Goal: Information Seeking & Learning: Learn about a topic

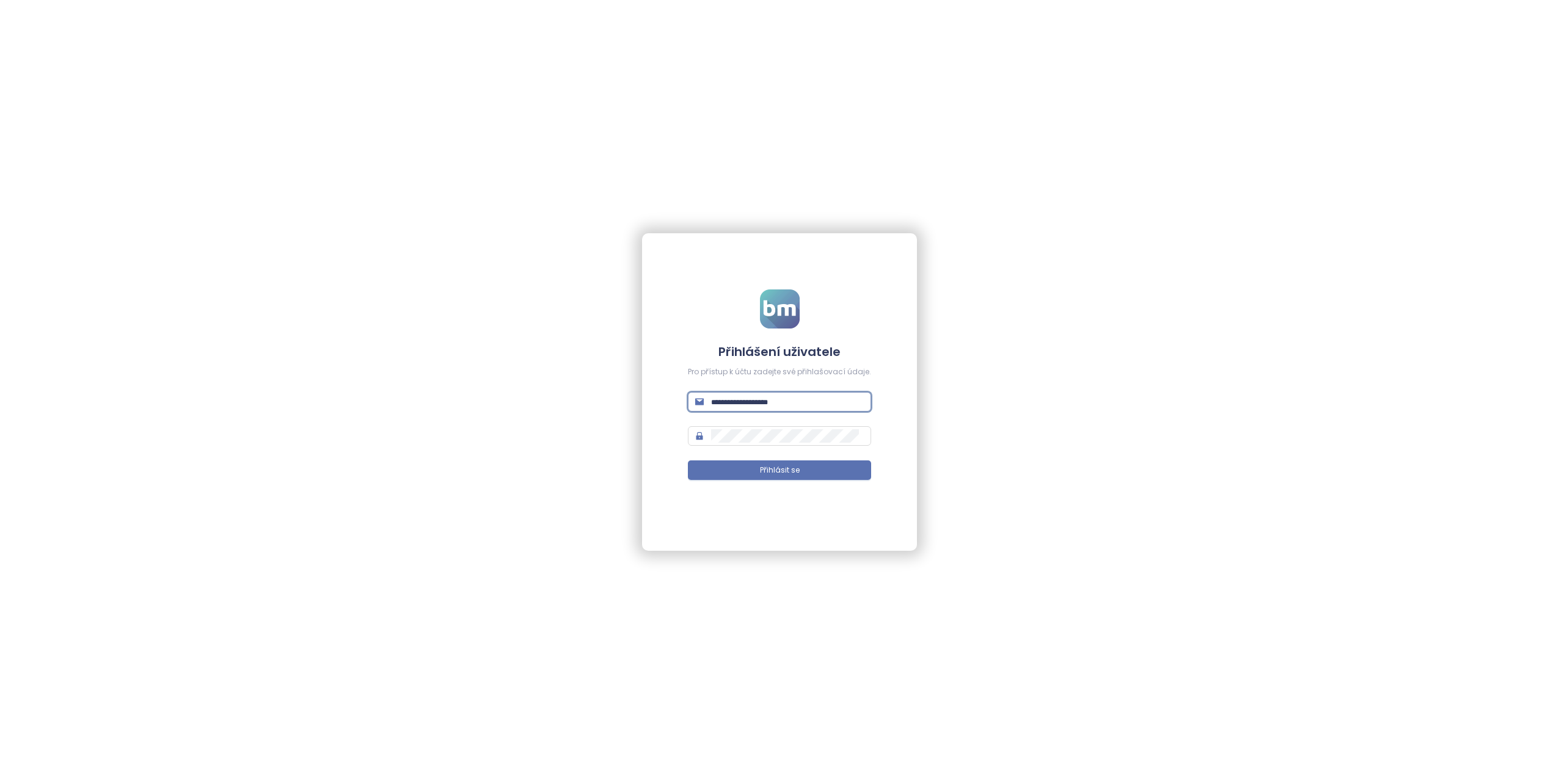
click at [718, 407] on input "text" at bounding box center [787, 402] width 153 height 13
type input "**********"
click at [770, 470] on span "Přihlásit se" at bounding box center [780, 470] width 40 height 11
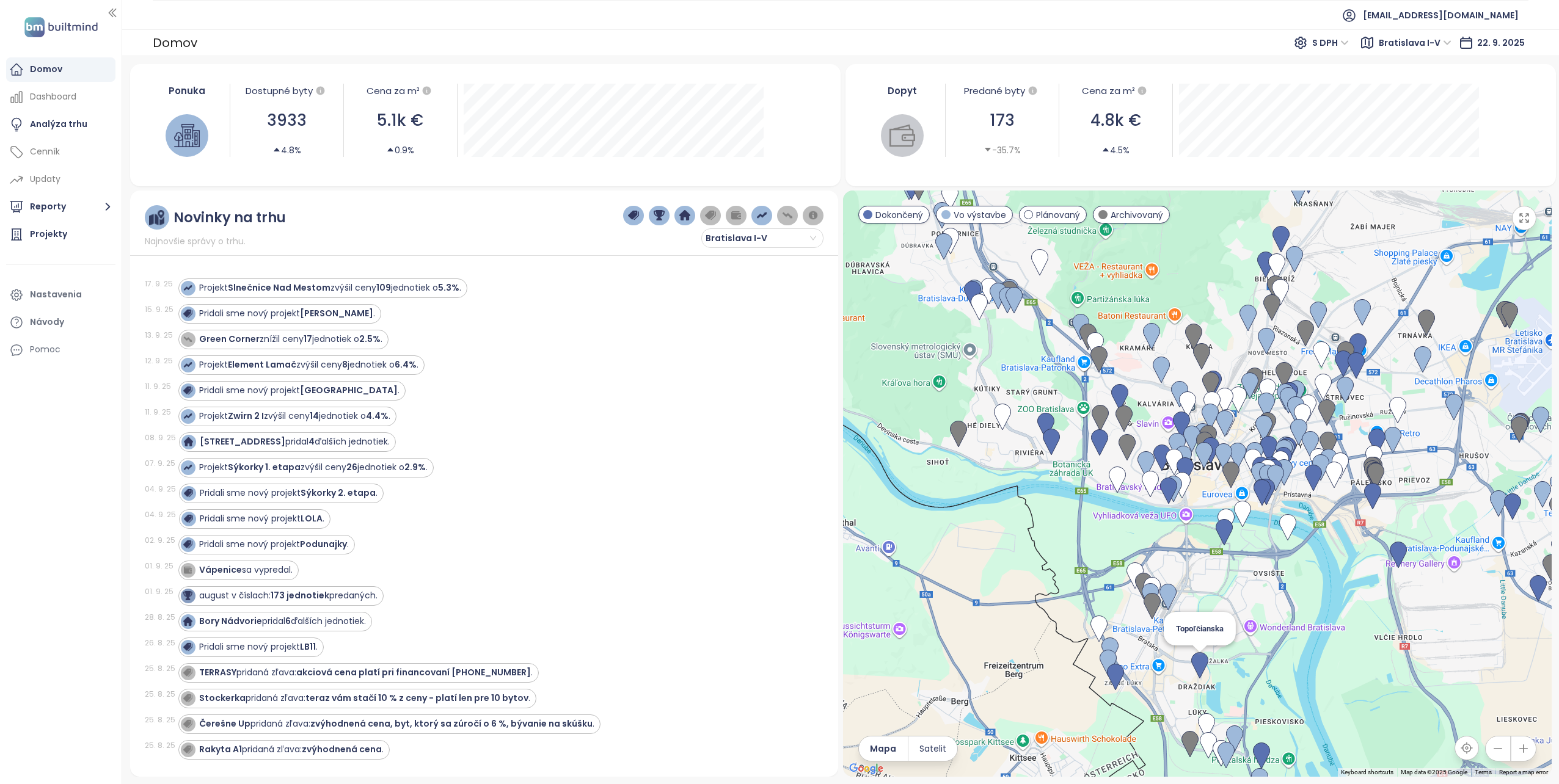
click at [1198, 661] on img at bounding box center [1200, 666] width 17 height 27
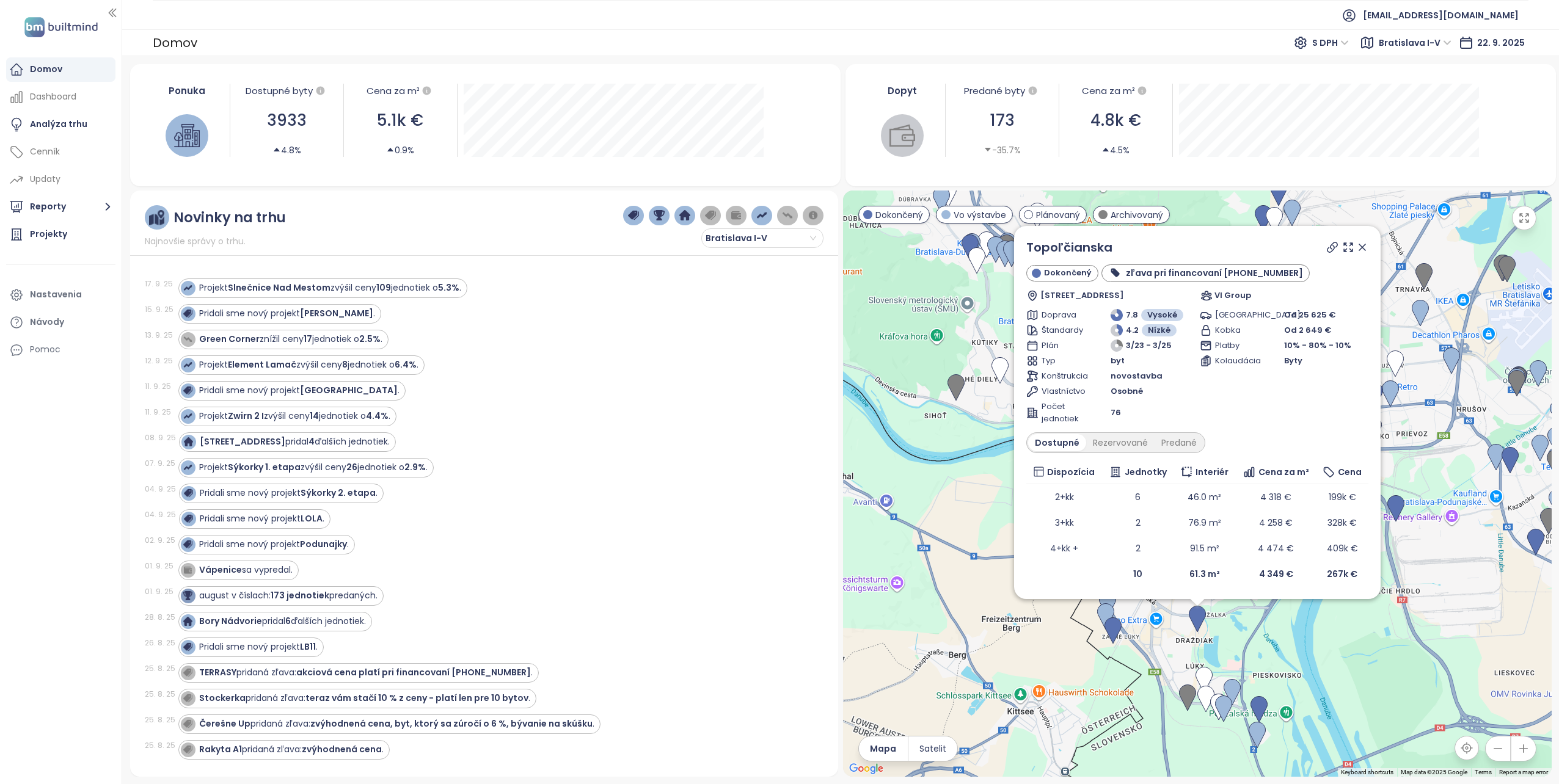
drag, startPoint x: 1167, startPoint y: 235, endPoint x: 1160, endPoint y: 248, distance: 14.8
click at [1160, 248] on div "Topoľčianska Dokončený zľava pri financovaní 10-40-40-10 Topoľčianska 22, 851 0…" at bounding box center [1197, 412] width 367 height 373
click at [1102, 611] on img at bounding box center [1106, 617] width 17 height 27
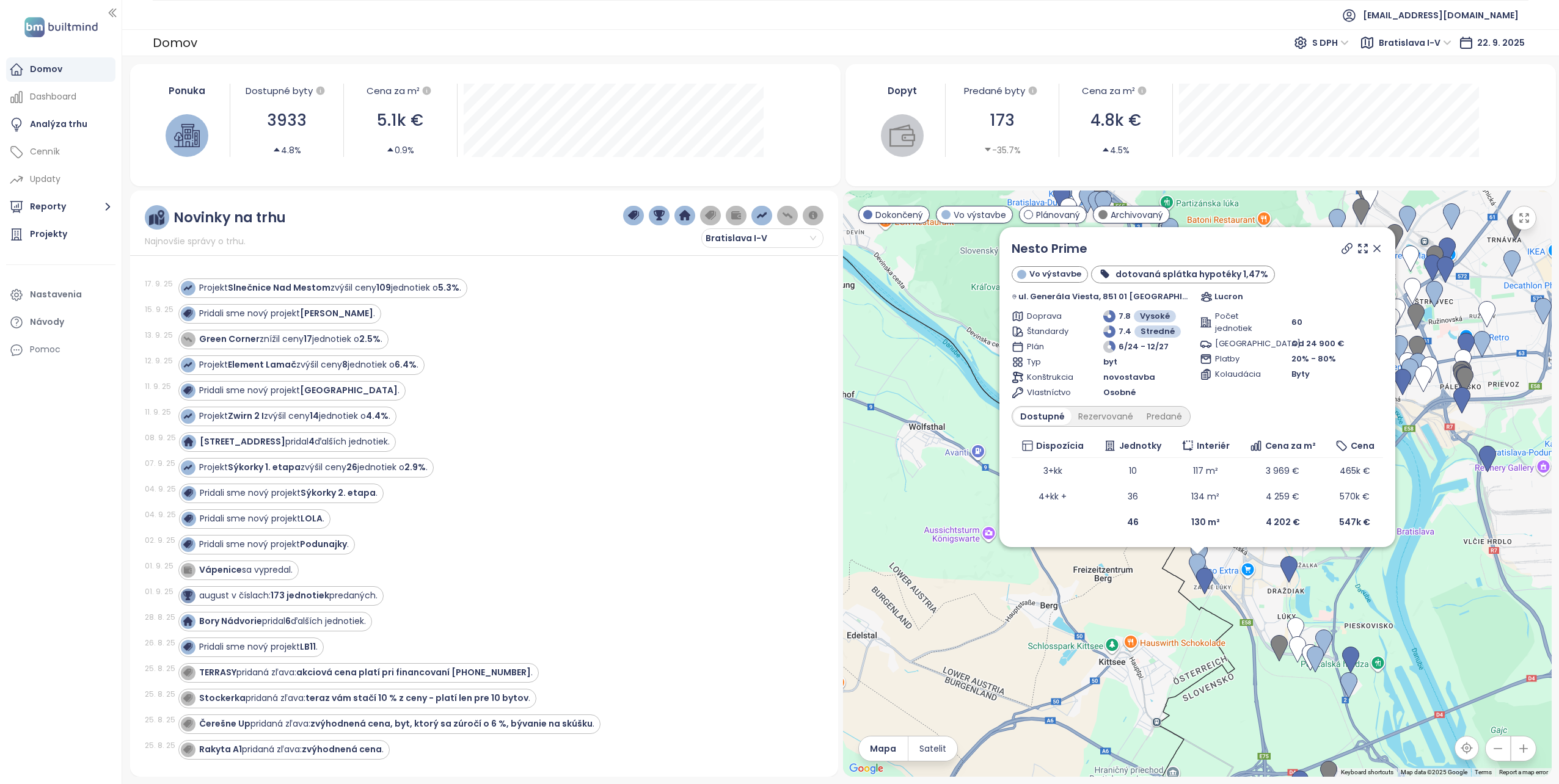
click at [1371, 248] on icon at bounding box center [1377, 248] width 12 height 12
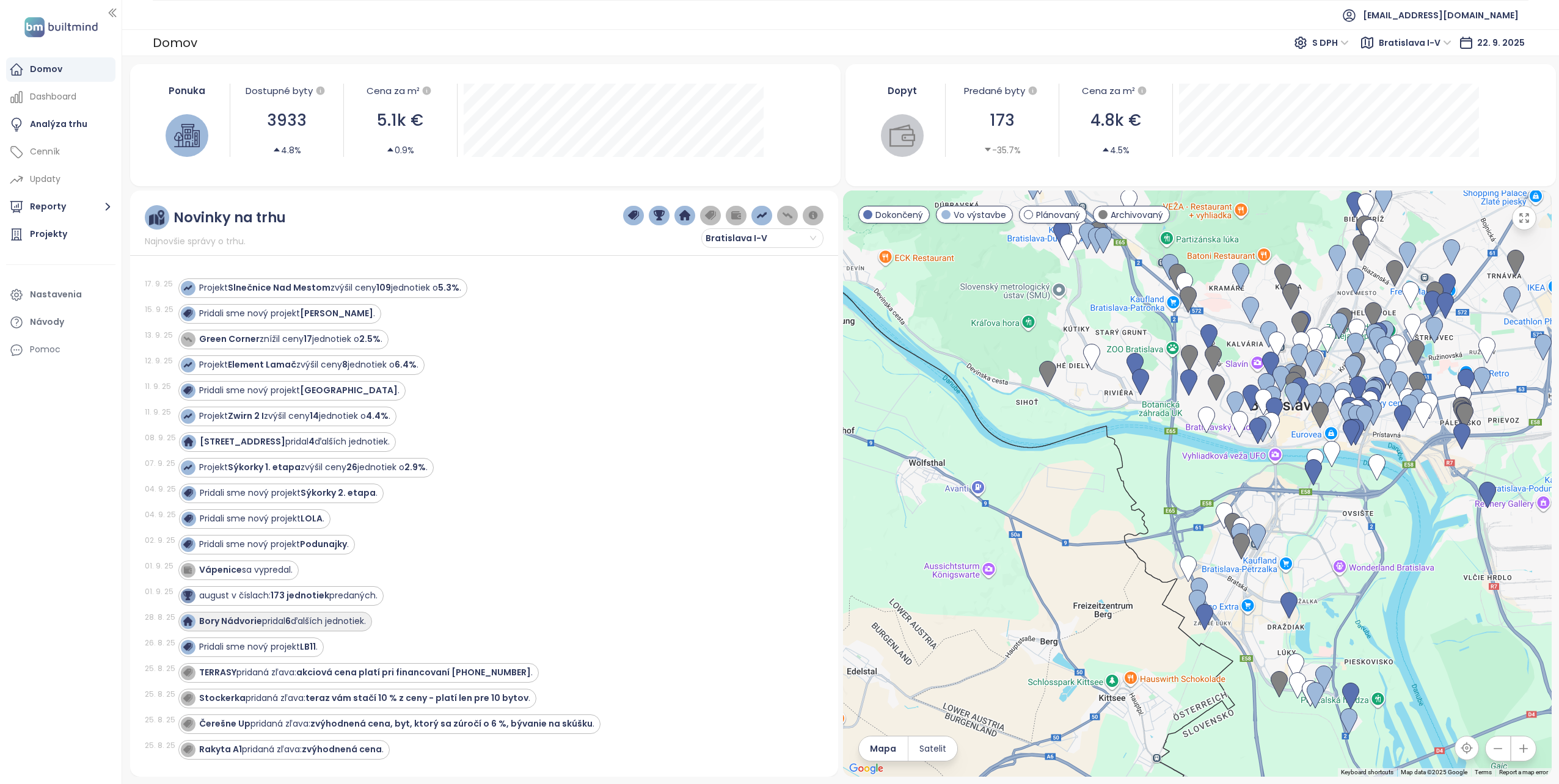
click at [244, 615] on strong "Bory Nádvorie" at bounding box center [230, 621] width 63 height 12
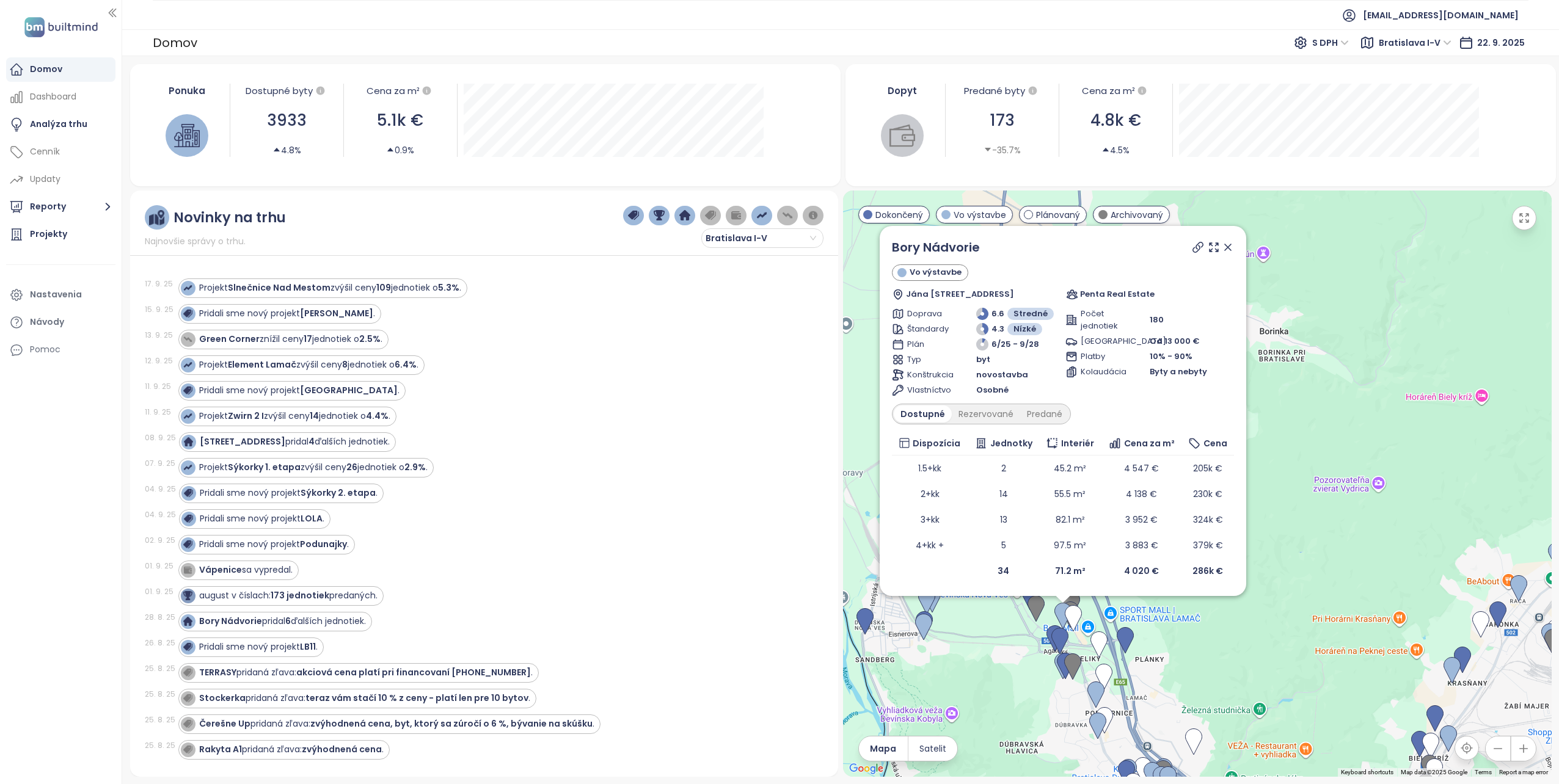
click at [1229, 247] on icon at bounding box center [1228, 247] width 6 height 6
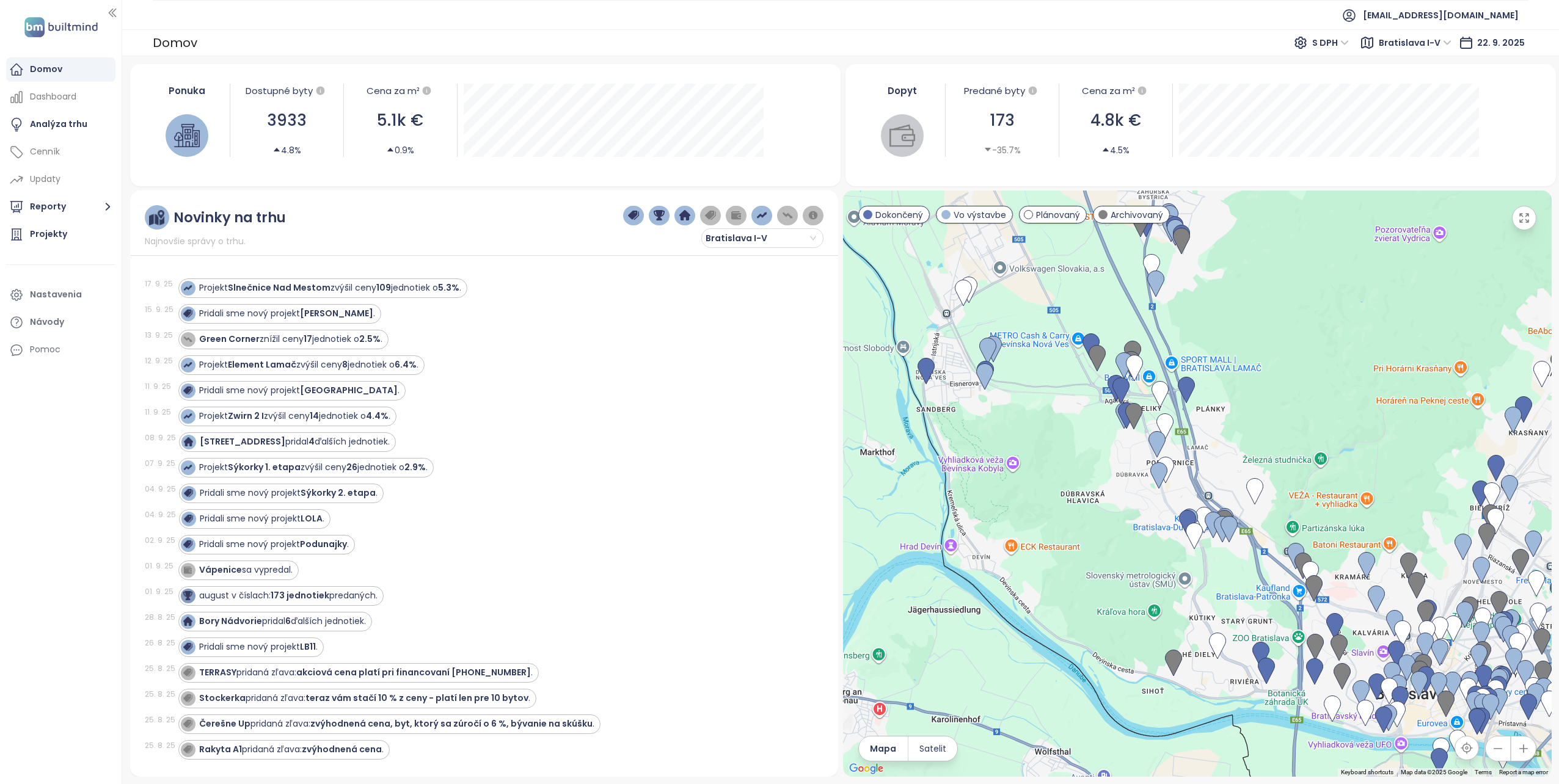
drag, startPoint x: 1009, startPoint y: 702, endPoint x: 1070, endPoint y: 451, distance: 258.3
click at [1070, 451] on div at bounding box center [1197, 483] width 708 height 586
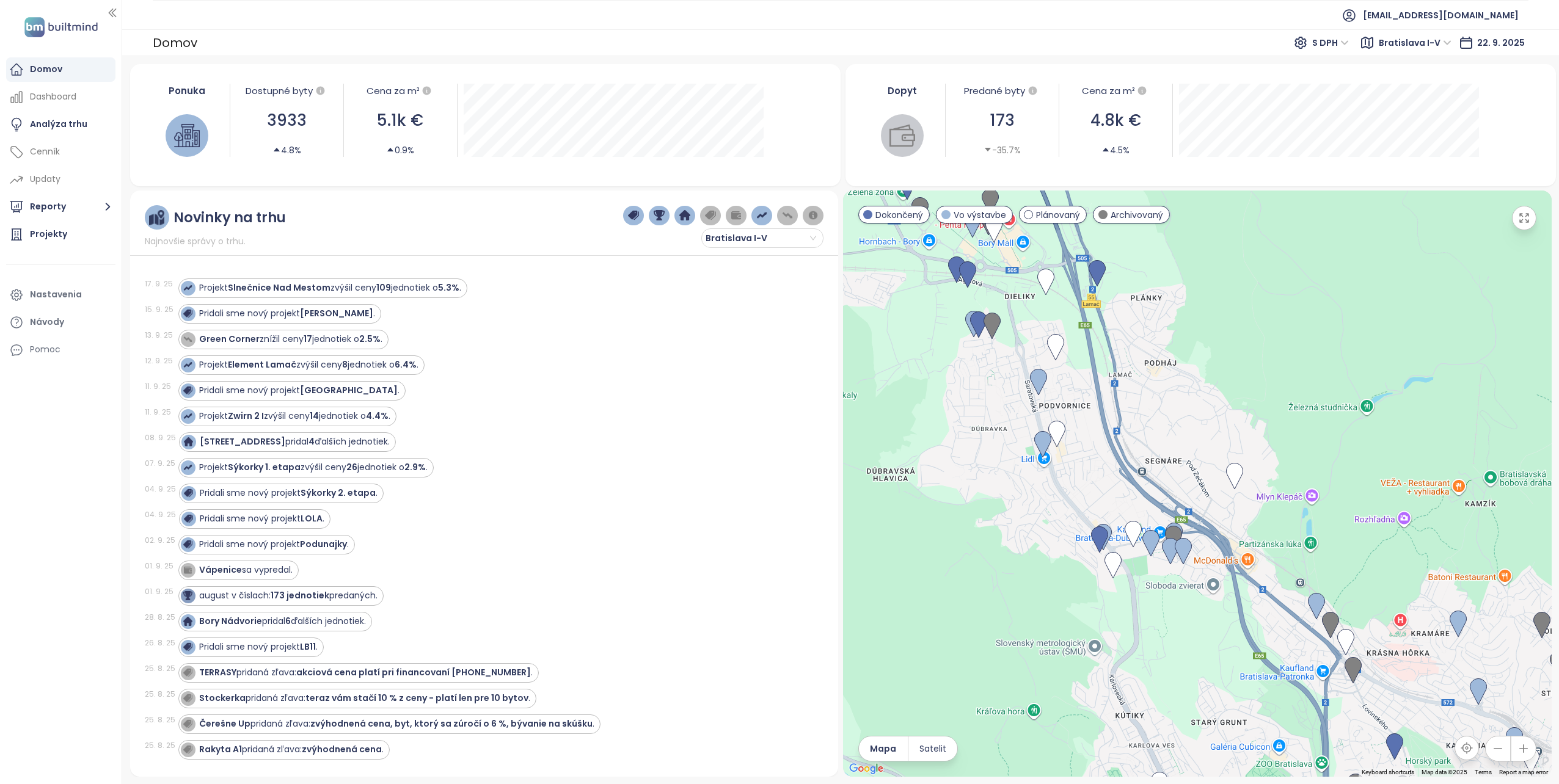
drag, startPoint x: 1135, startPoint y: 628, endPoint x: 1040, endPoint y: 588, distance: 103.1
click at [1040, 588] on div at bounding box center [1197, 483] width 708 height 586
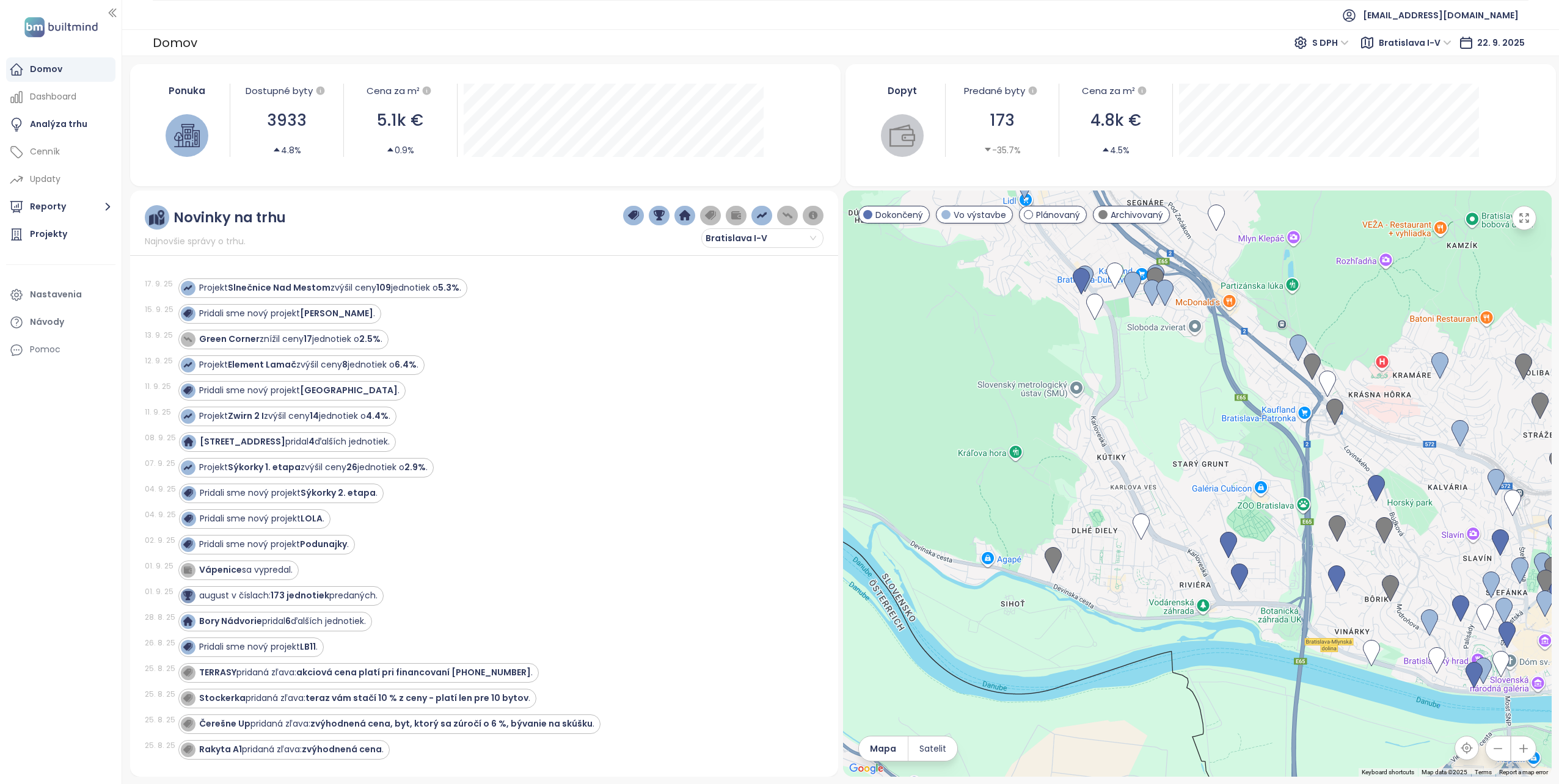
drag, startPoint x: 1099, startPoint y: 635, endPoint x: 1080, endPoint y: 376, distance: 259.7
click at [1080, 376] on div at bounding box center [1197, 483] width 708 height 586
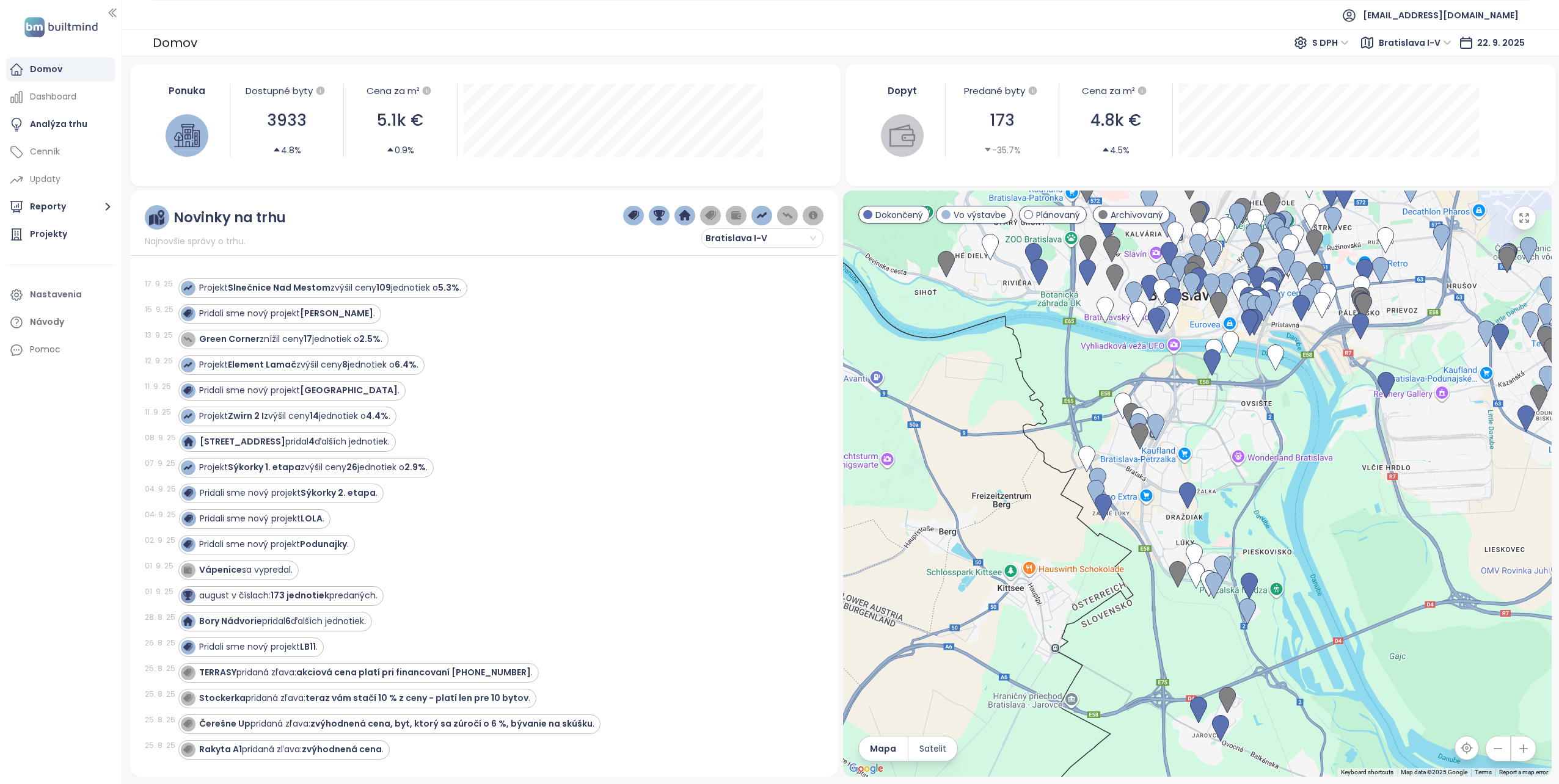
drag, startPoint x: 1161, startPoint y: 647, endPoint x: 1028, endPoint y: 418, distance: 264.8
click at [1028, 418] on div at bounding box center [1197, 483] width 708 height 586
click at [1194, 572] on img at bounding box center [1196, 576] width 17 height 27
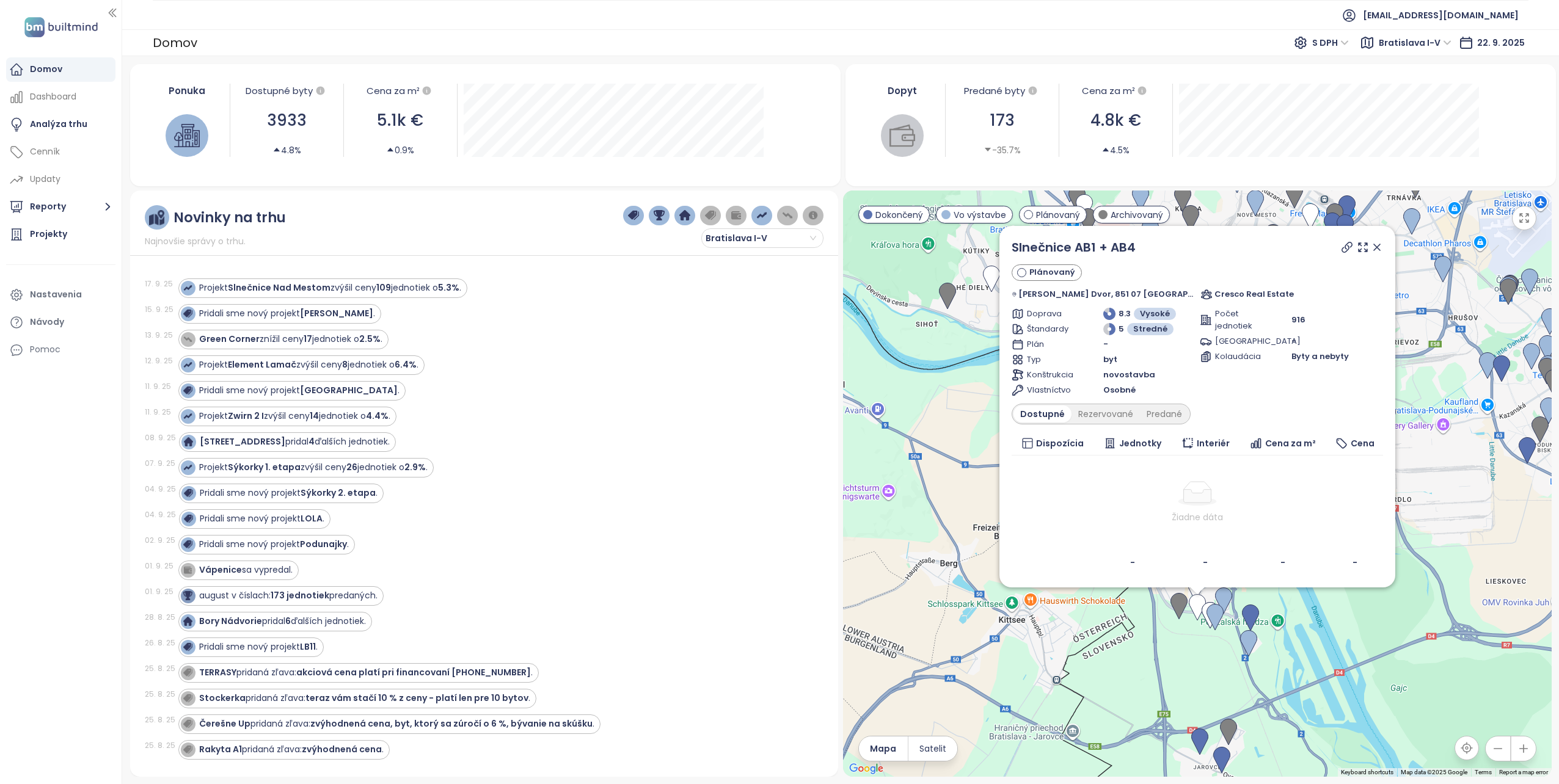
drag, startPoint x: 1364, startPoint y: 247, endPoint x: 1363, endPoint y: 253, distance: 6.1
click at [1371, 247] on icon at bounding box center [1377, 247] width 12 height 12
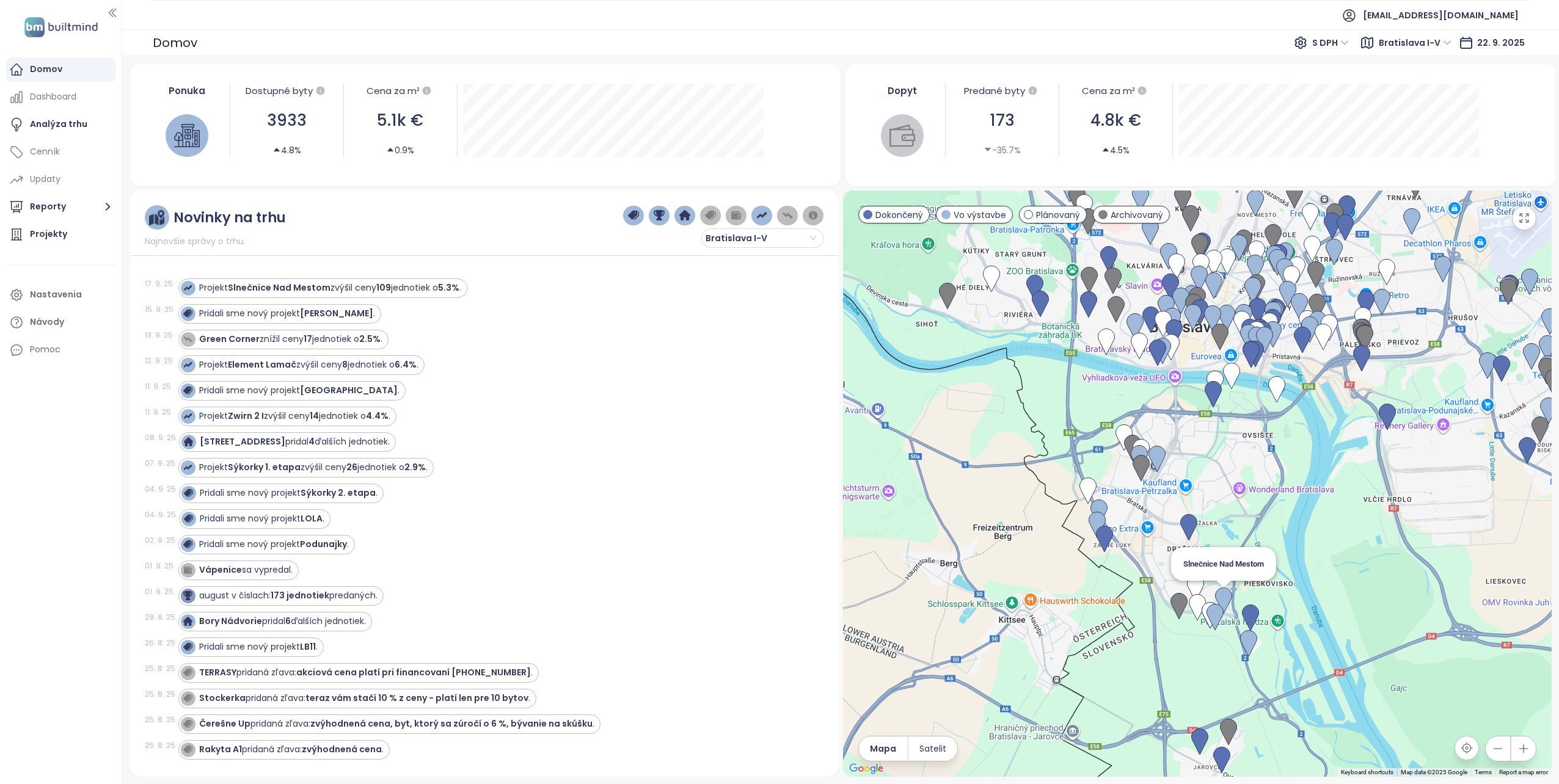
click at [1222, 598] on img at bounding box center [1224, 601] width 17 height 27
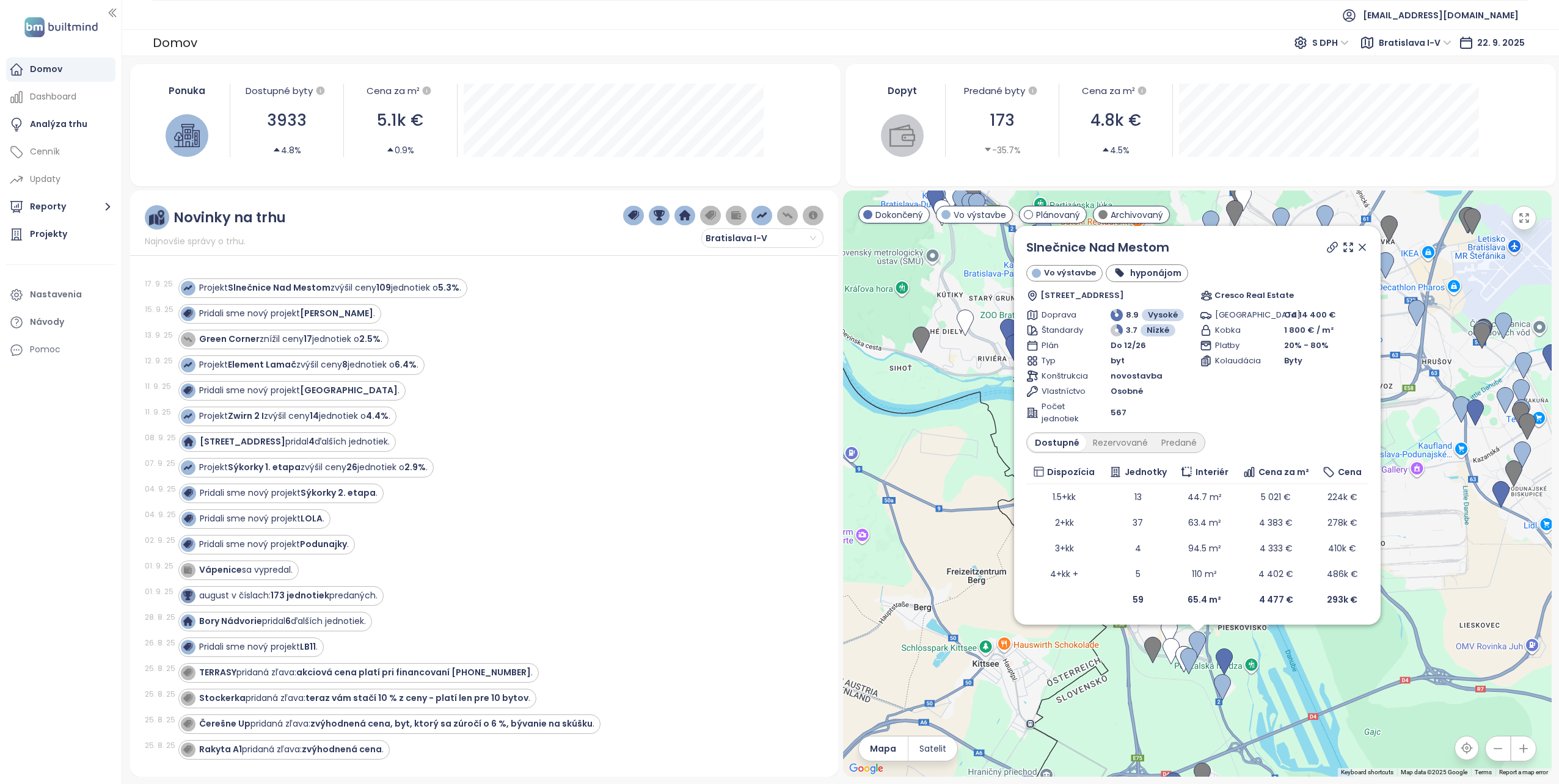
click at [1364, 247] on icon at bounding box center [1362, 247] width 12 height 12
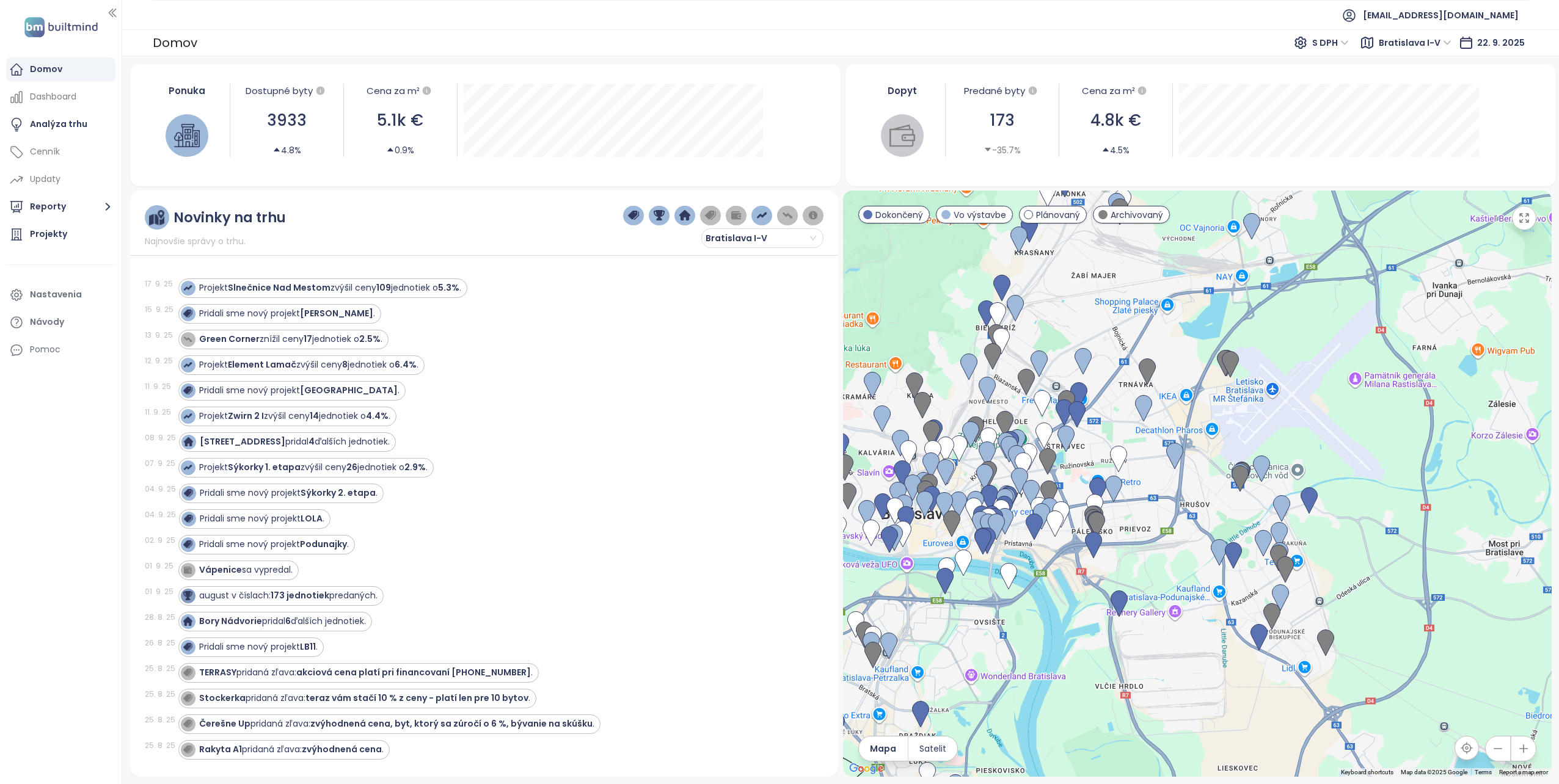
drag, startPoint x: 1252, startPoint y: 544, endPoint x: 1007, endPoint y: 687, distance: 283.7
click at [1007, 687] on div at bounding box center [1197, 483] width 708 height 586
click at [1229, 360] on img at bounding box center [1230, 364] width 17 height 27
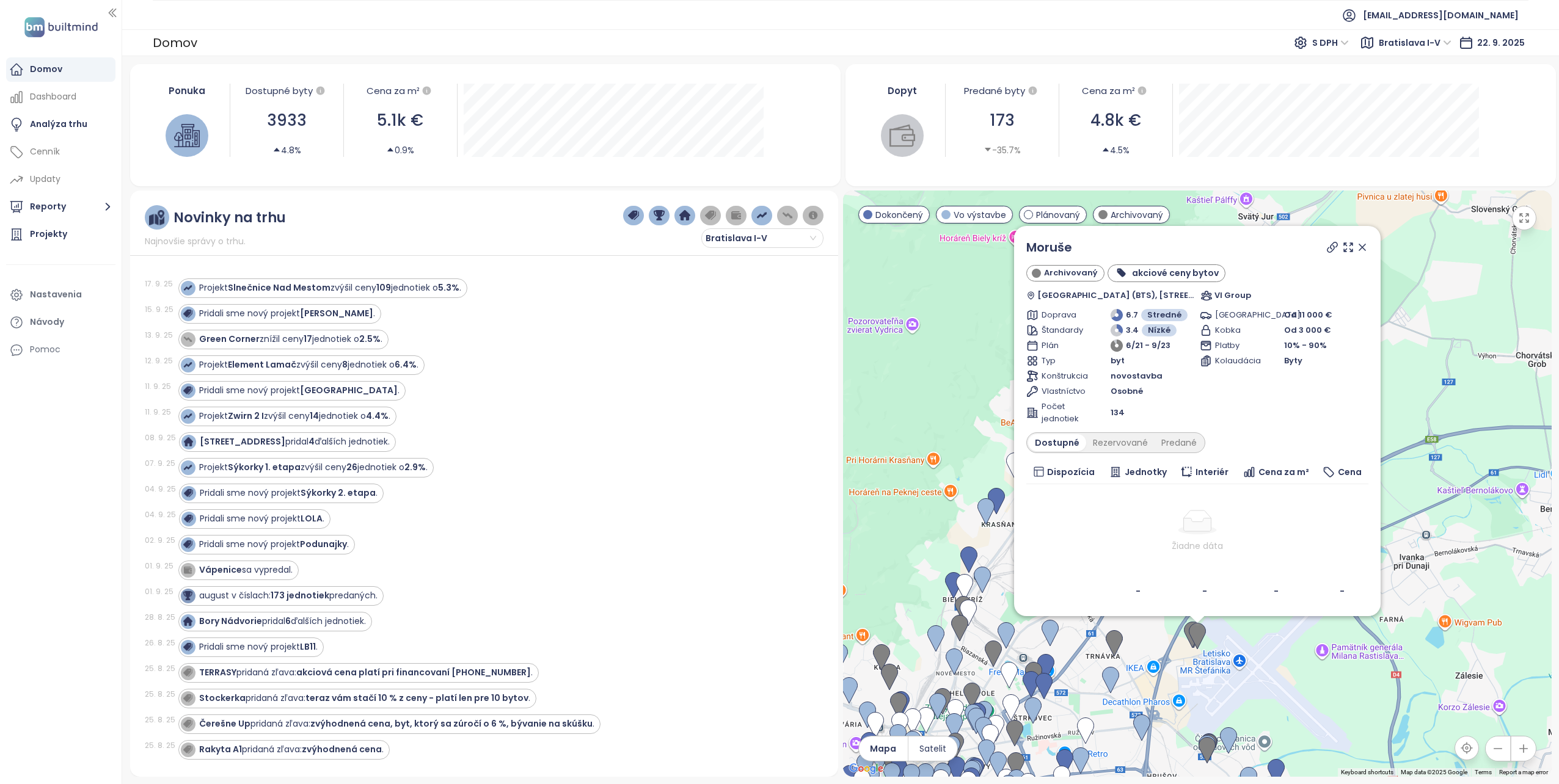
click at [1051, 272] on span "Archivovaný" at bounding box center [1070, 273] width 54 height 12
click at [1362, 244] on icon at bounding box center [1362, 247] width 12 height 12
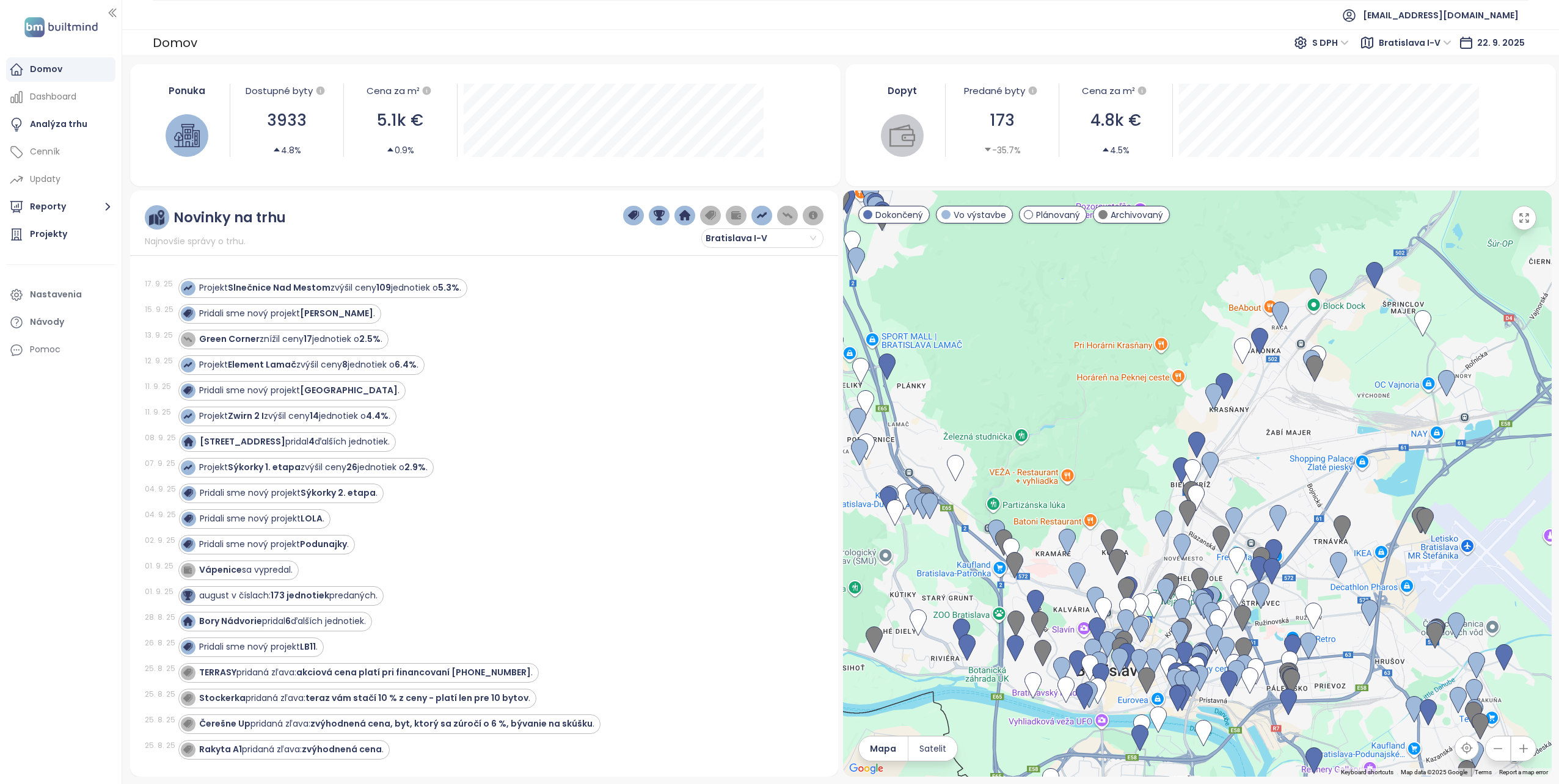
drag, startPoint x: 1081, startPoint y: 597, endPoint x: 1311, endPoint y: 480, distance: 258.0
click at [1311, 480] on div at bounding box center [1197, 483] width 708 height 586
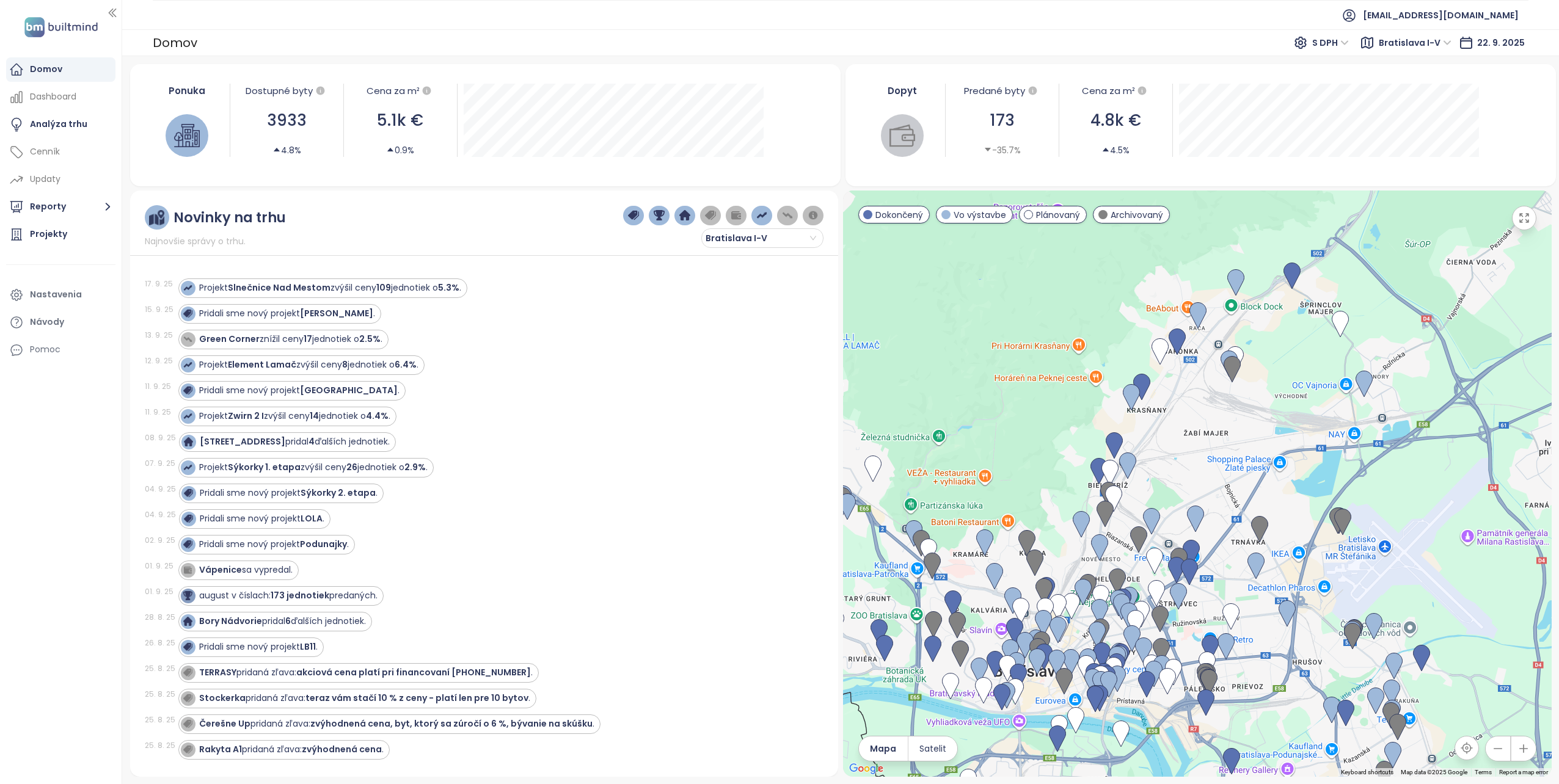
drag, startPoint x: 1000, startPoint y: 581, endPoint x: 908, endPoint y: 574, distance: 92.3
click at [906, 576] on div at bounding box center [1197, 483] width 708 height 586
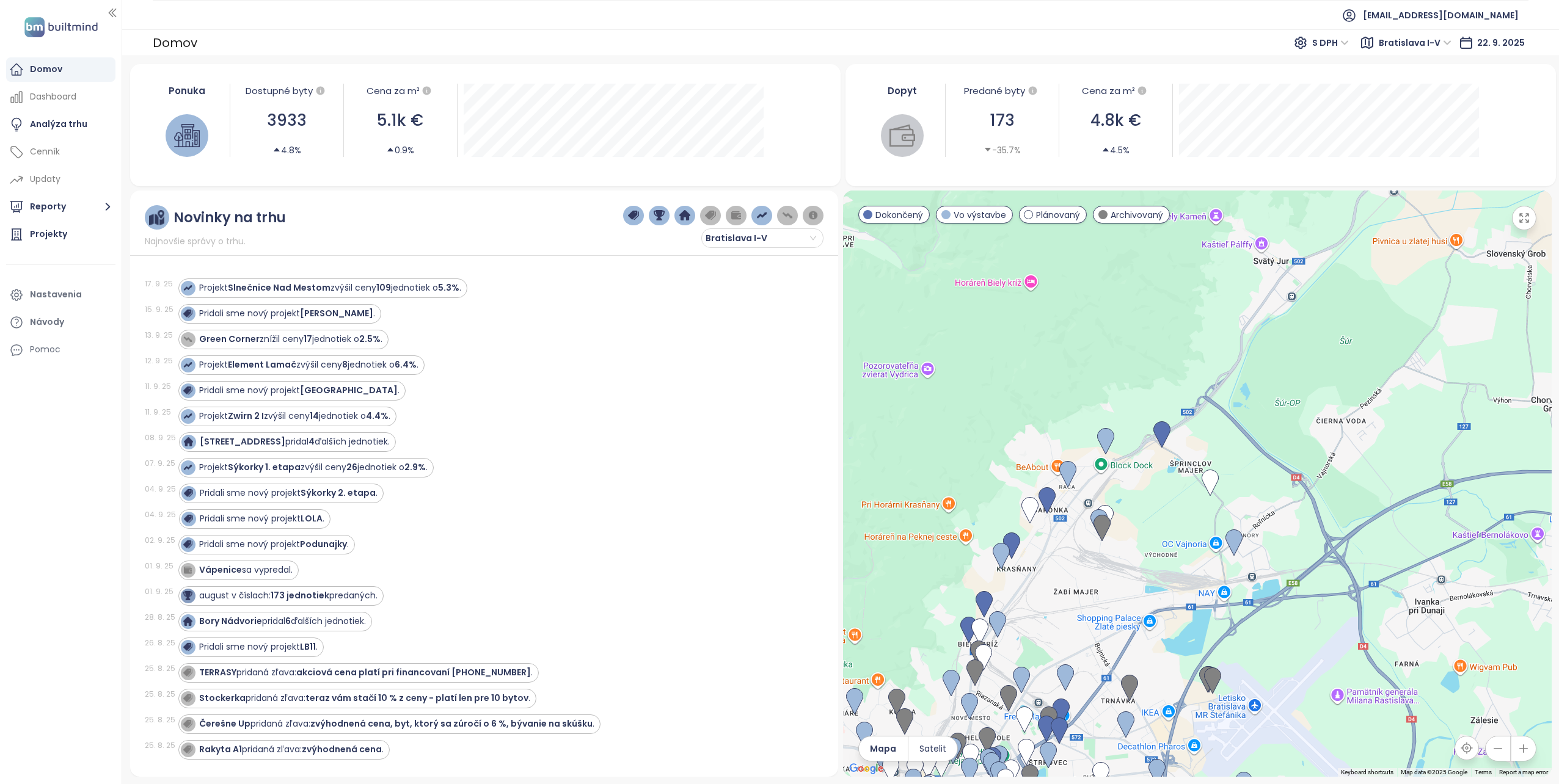
drag, startPoint x: 1289, startPoint y: 374, endPoint x: 1170, endPoint y: 539, distance: 203.4
click at [1170, 539] on div at bounding box center [1197, 483] width 708 height 586
click at [999, 550] on img at bounding box center [1001, 556] width 17 height 27
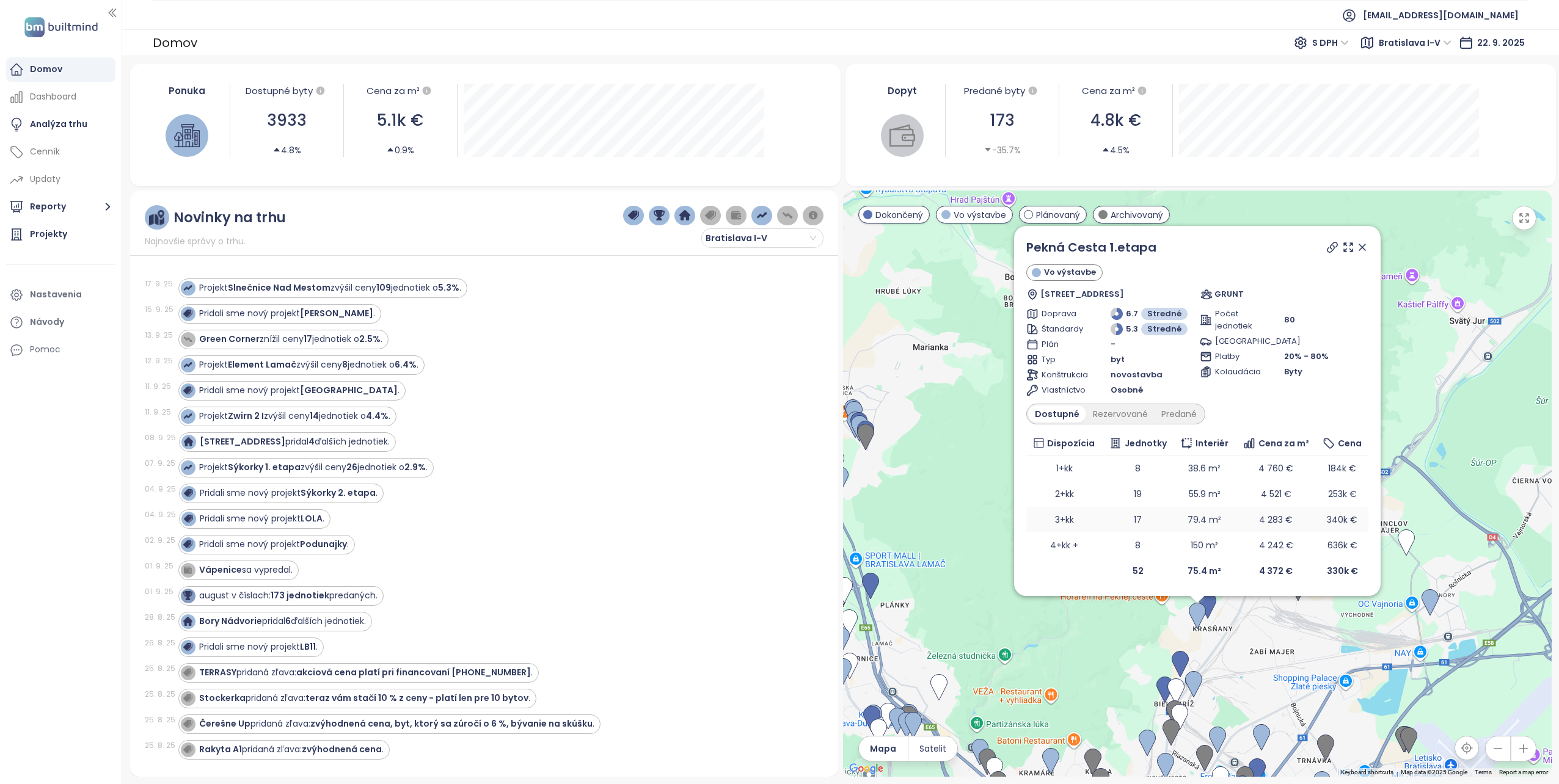
click at [1066, 520] on td "3+kk" at bounding box center [1064, 520] width 76 height 26
click at [1362, 244] on icon at bounding box center [1362, 247] width 12 height 12
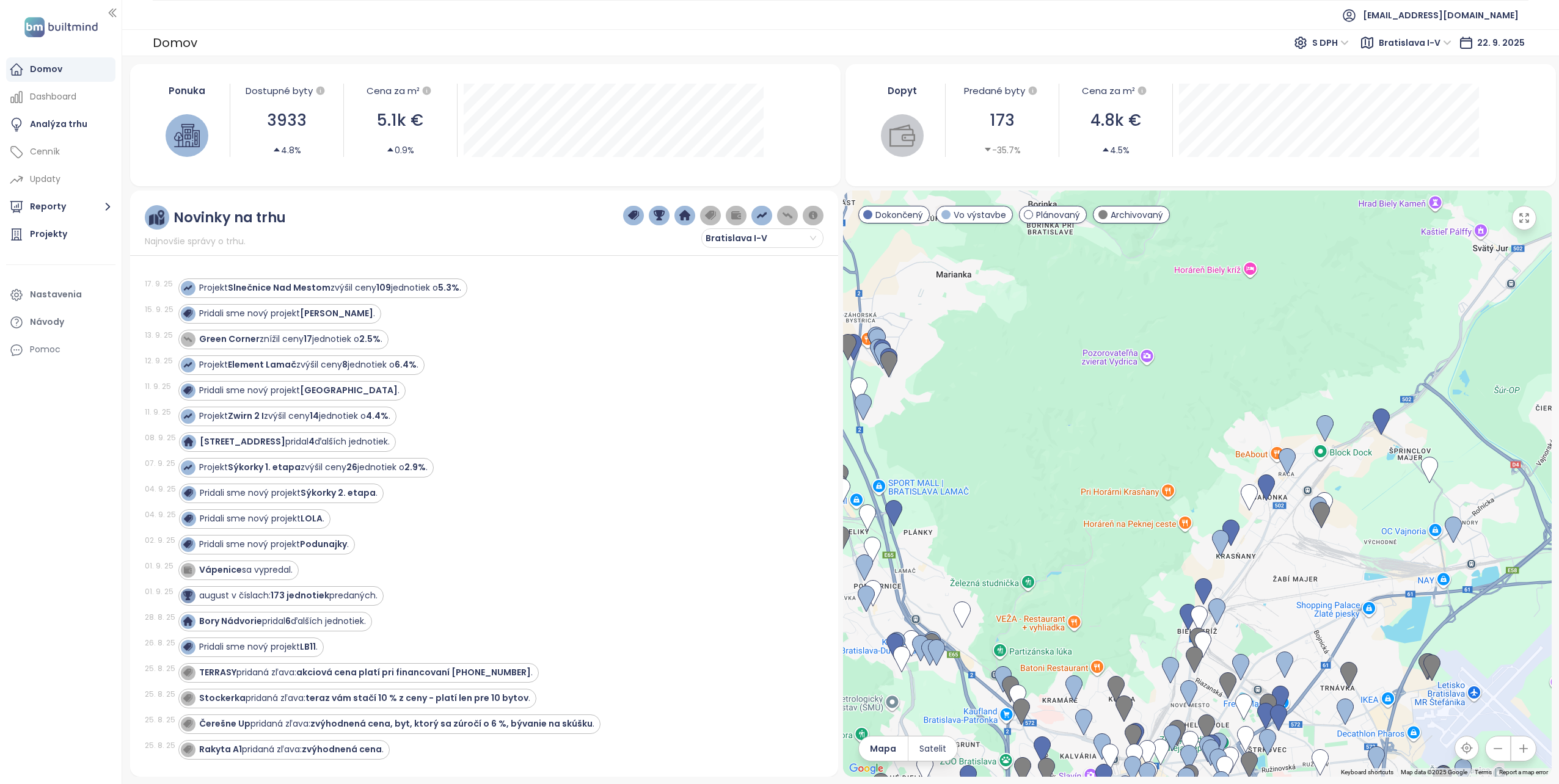
drag, startPoint x: 1050, startPoint y: 613, endPoint x: 1075, endPoint y: 540, distance: 77.2
click at [1075, 540] on div at bounding box center [1197, 483] width 708 height 586
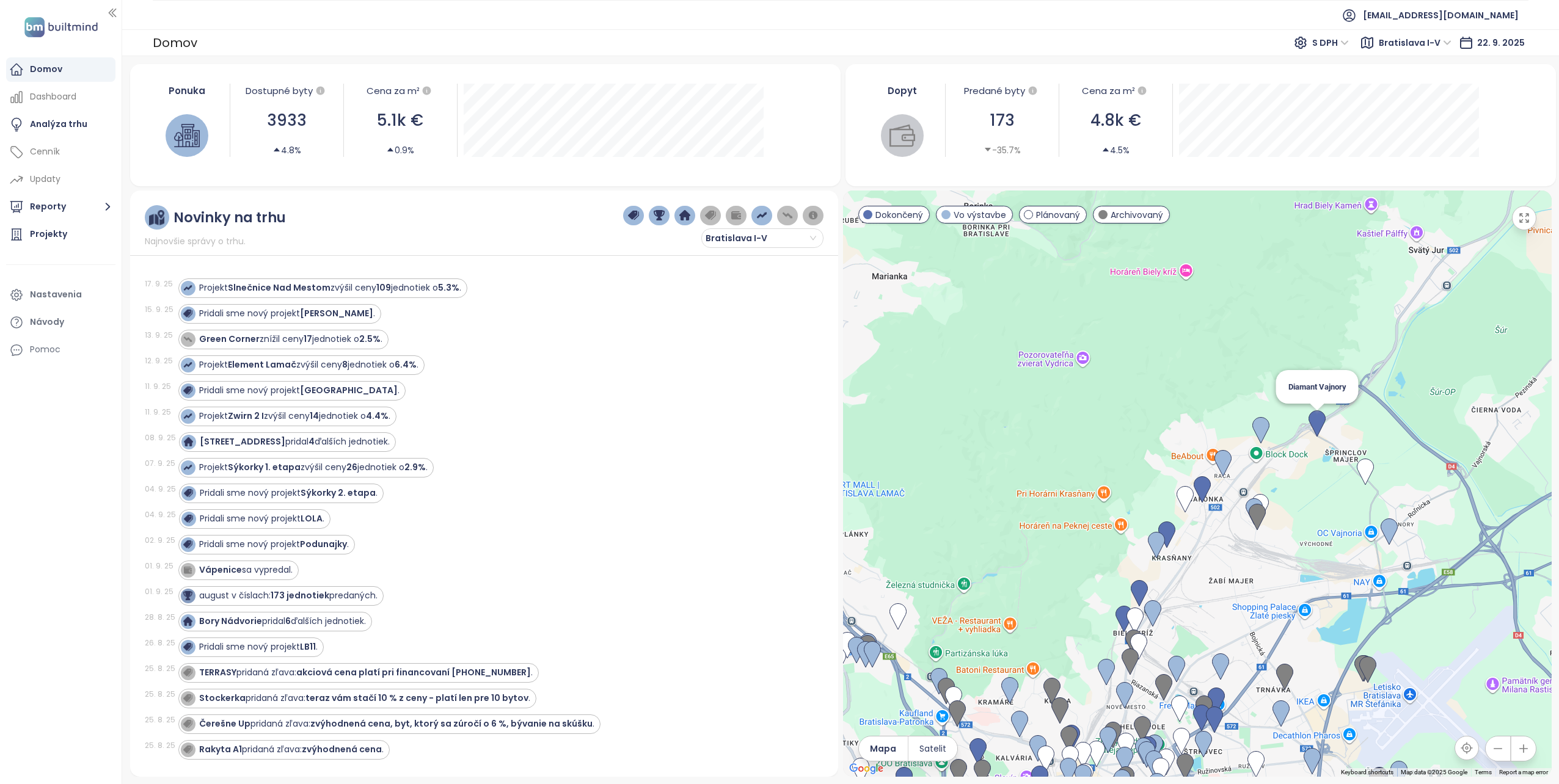
click at [1316, 420] on img at bounding box center [1317, 424] width 17 height 27
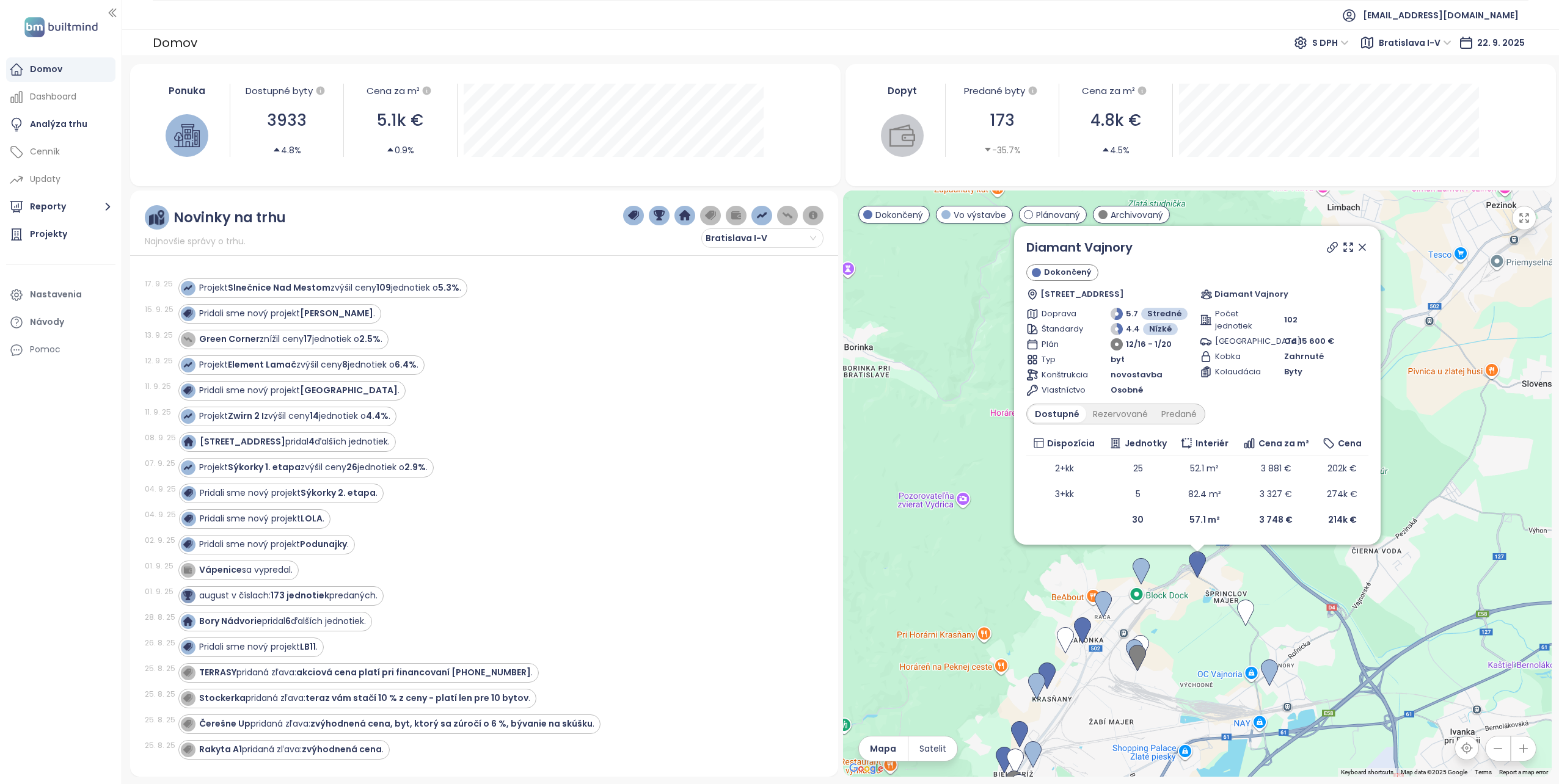
click at [1359, 247] on icon at bounding box center [1362, 247] width 12 height 12
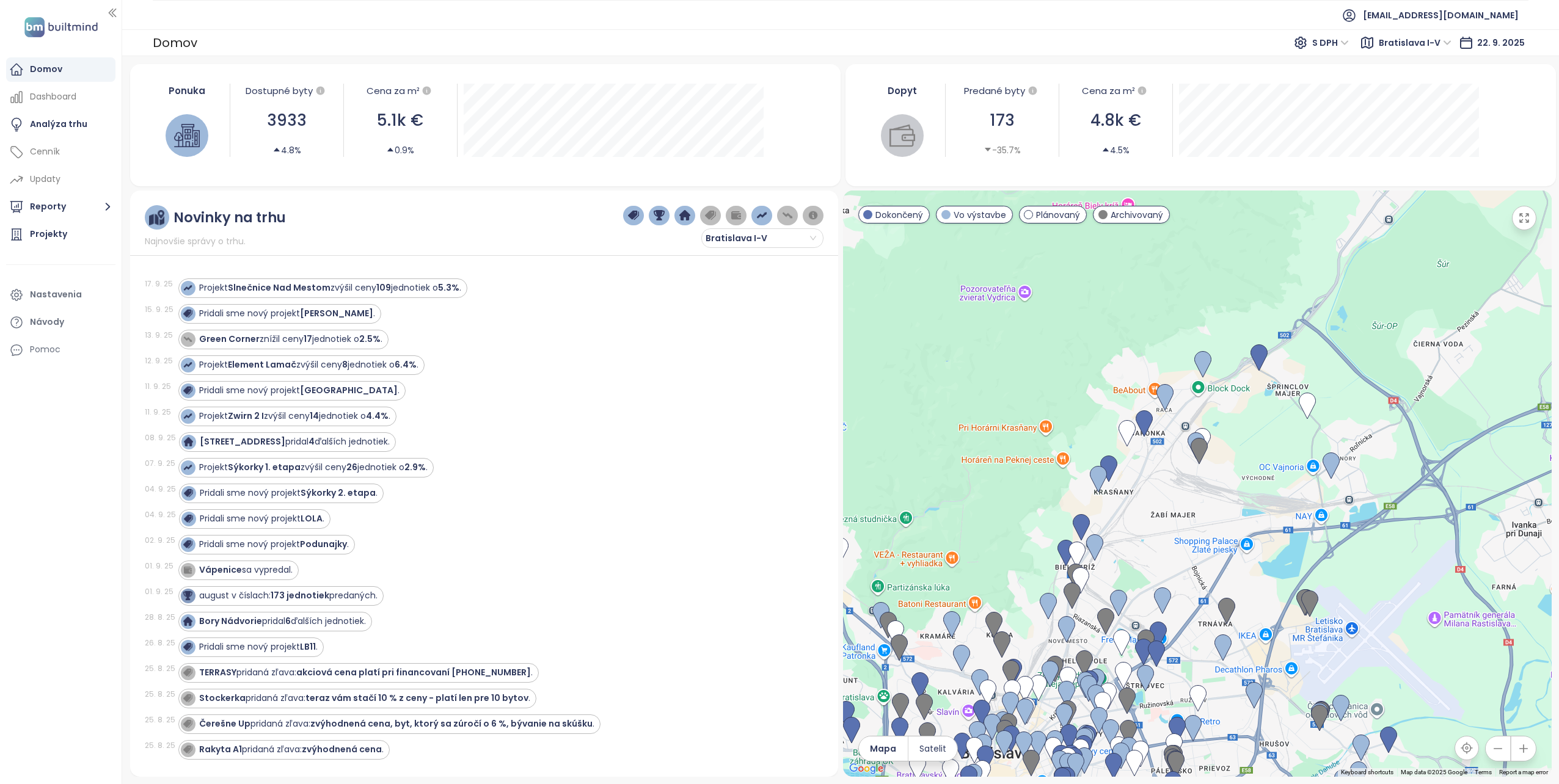
drag, startPoint x: 966, startPoint y: 548, endPoint x: 1027, endPoint y: 340, distance: 216.8
click at [1027, 340] on div at bounding box center [1197, 483] width 708 height 586
click at [1199, 358] on img at bounding box center [1203, 364] width 17 height 27
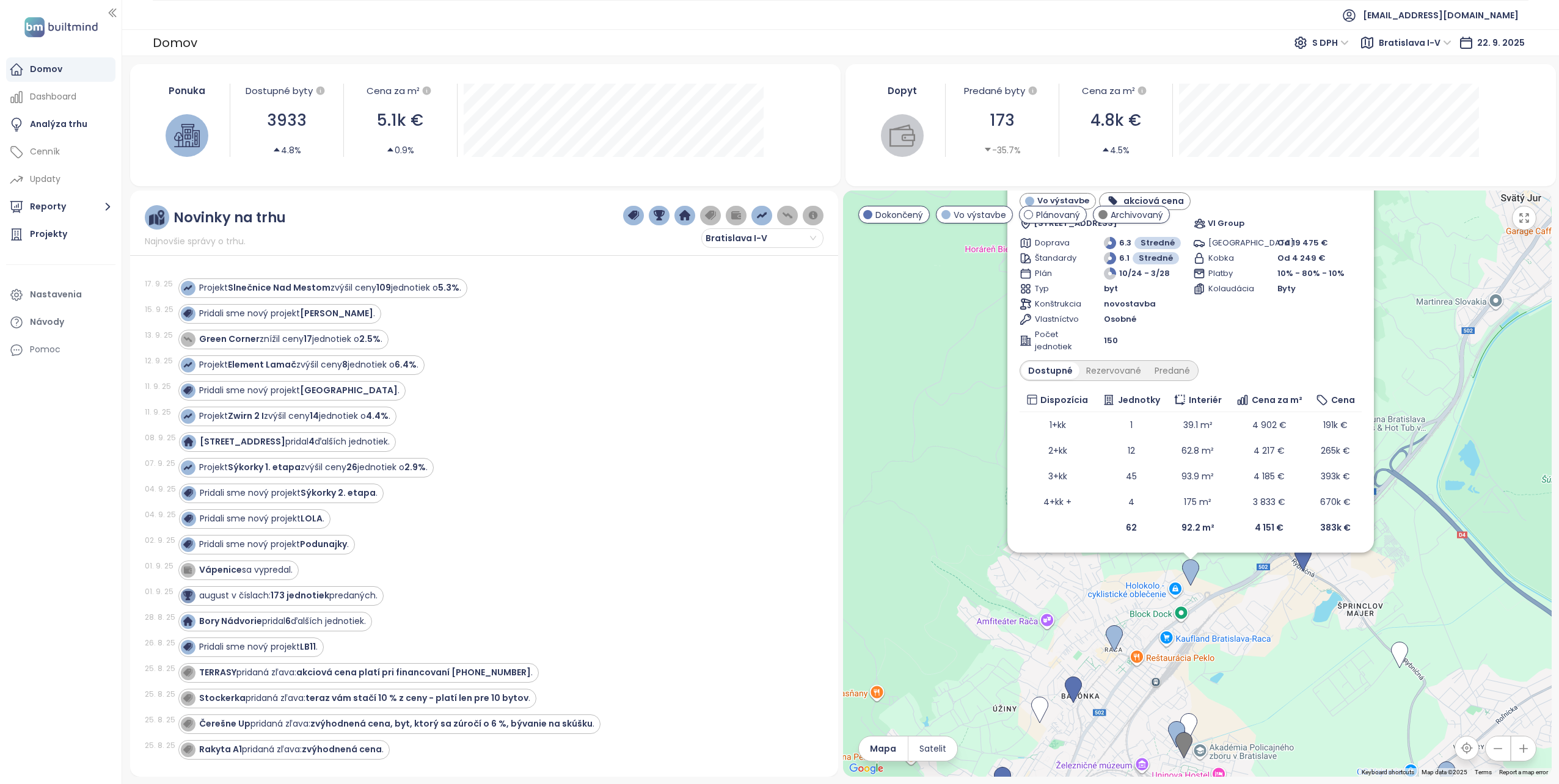
click at [919, 447] on div "TERRASY Vo výstavbe akciová cena Karpatské námestie 7772/17, 831 06 Bratislava,…" at bounding box center [1197, 483] width 708 height 586
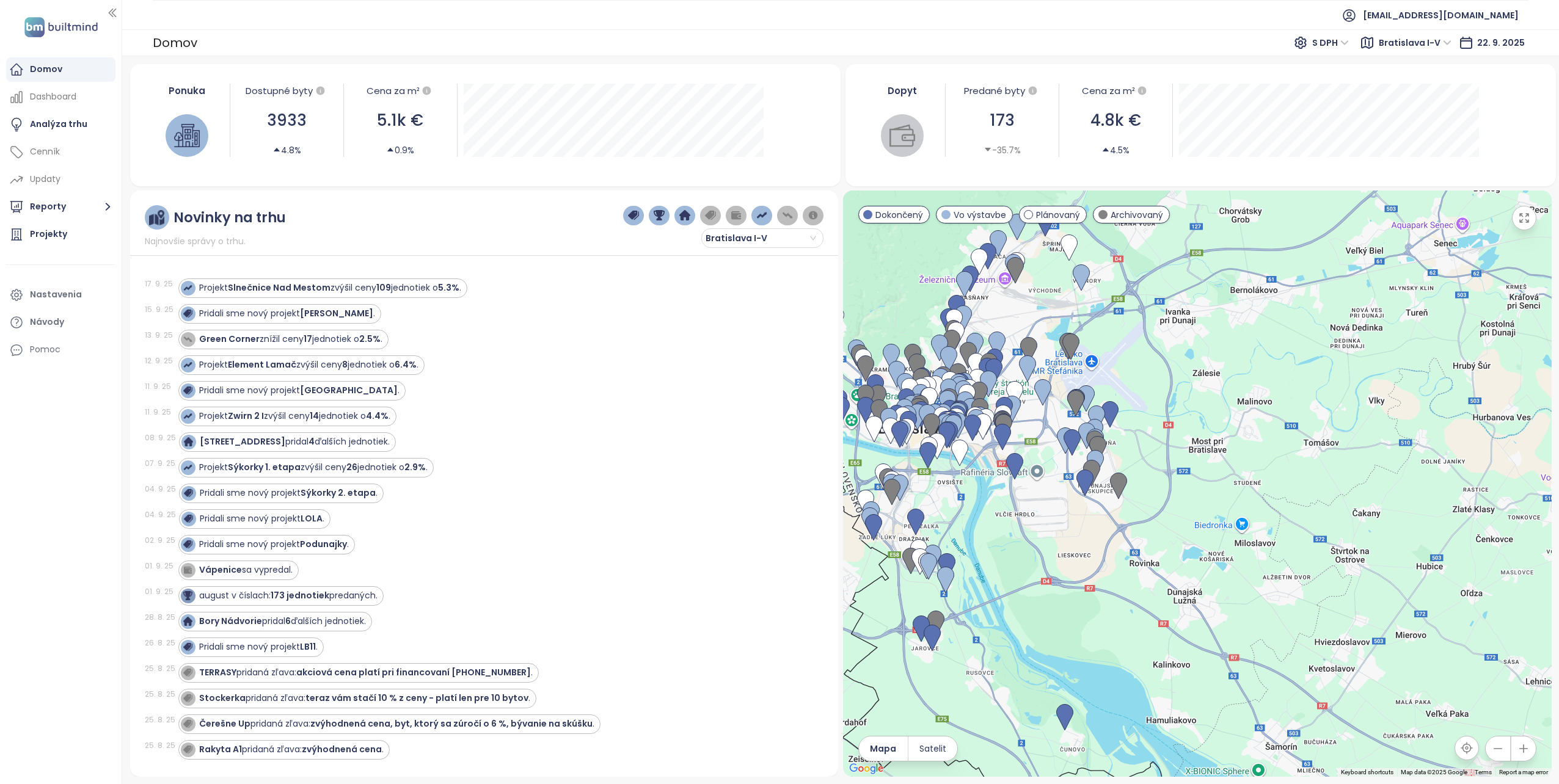
drag, startPoint x: 1003, startPoint y: 708, endPoint x: 1031, endPoint y: 463, distance: 246.6
click at [1031, 463] on div at bounding box center [1197, 483] width 708 height 586
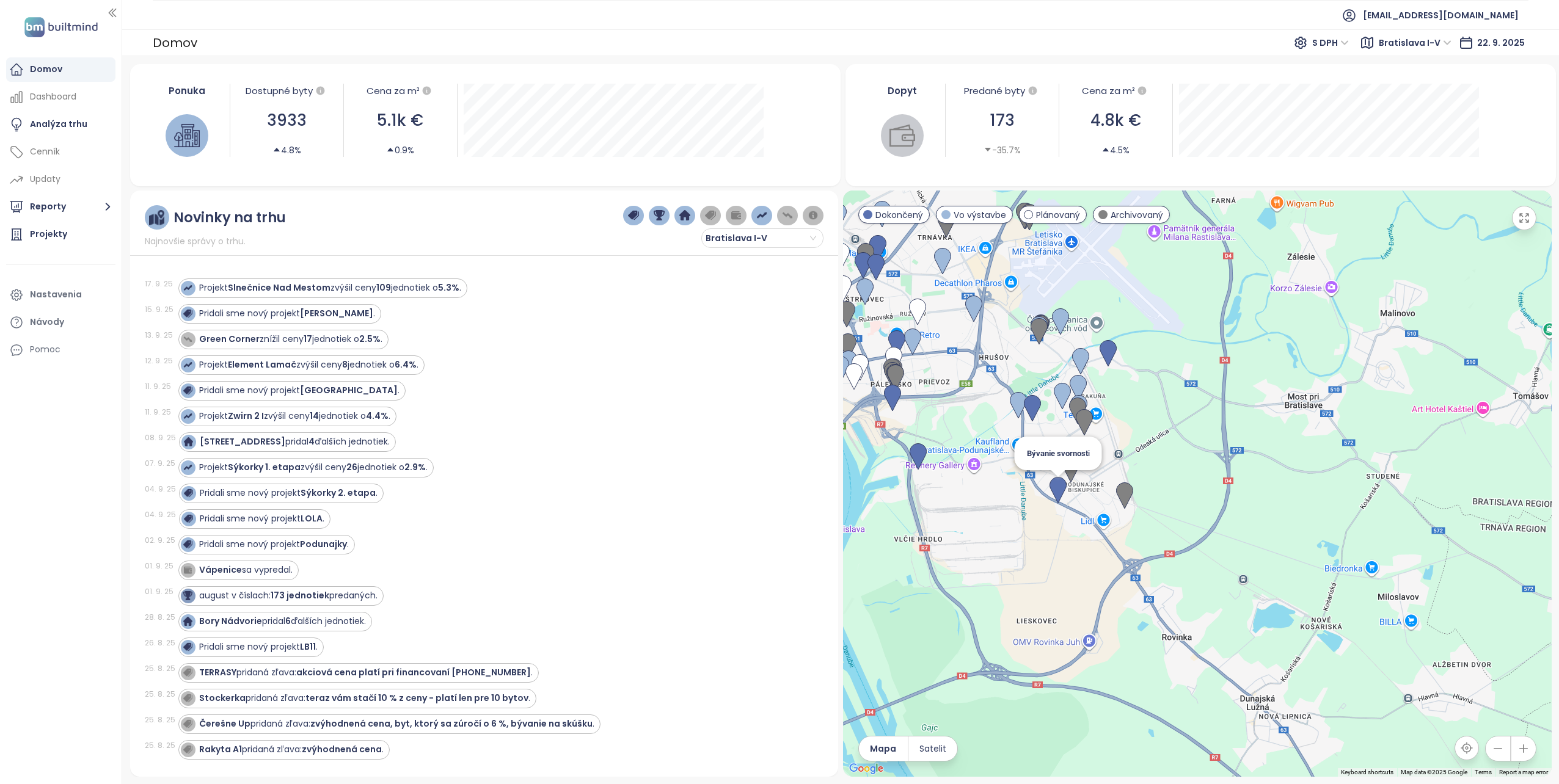
click at [1059, 489] on img at bounding box center [1058, 491] width 17 height 27
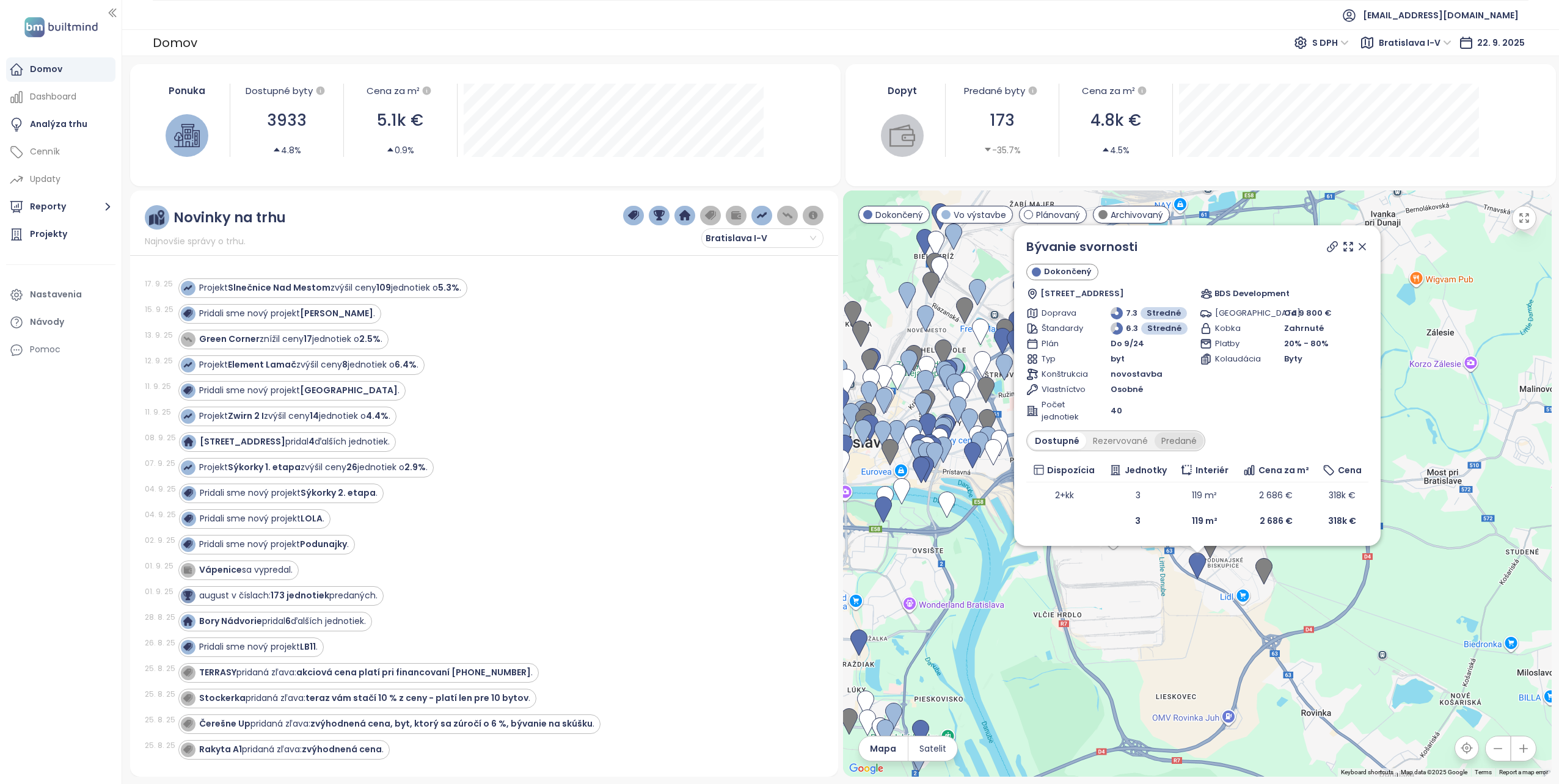
click at [1155, 435] on div "Predané" at bounding box center [1179, 441] width 49 height 17
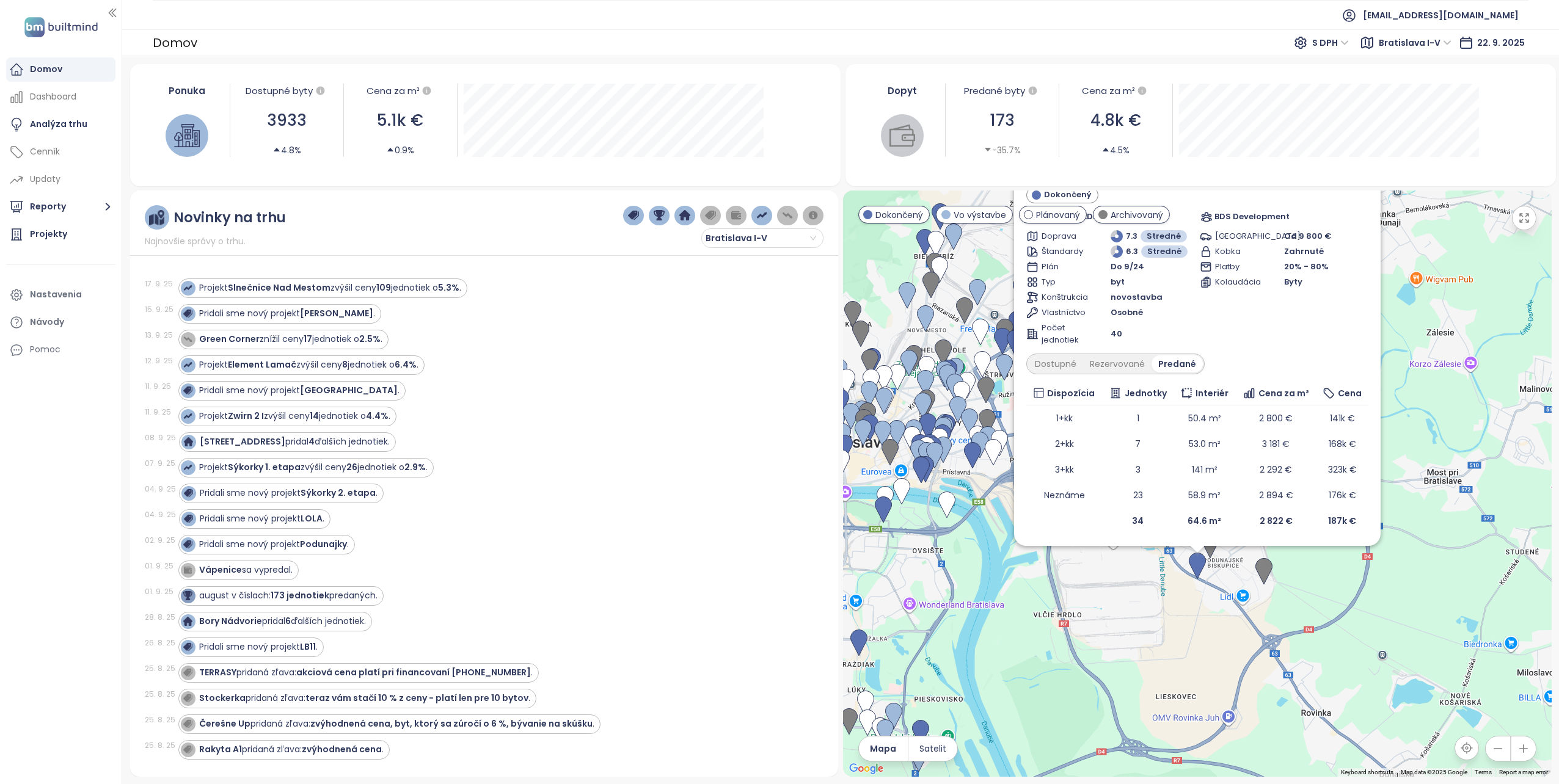
click at [1206, 614] on div "Bývanie svornosti Dokončený Ulica Svornosti 11758/100, 820 11 Bratislava-Poduna…" at bounding box center [1197, 483] width 708 height 586
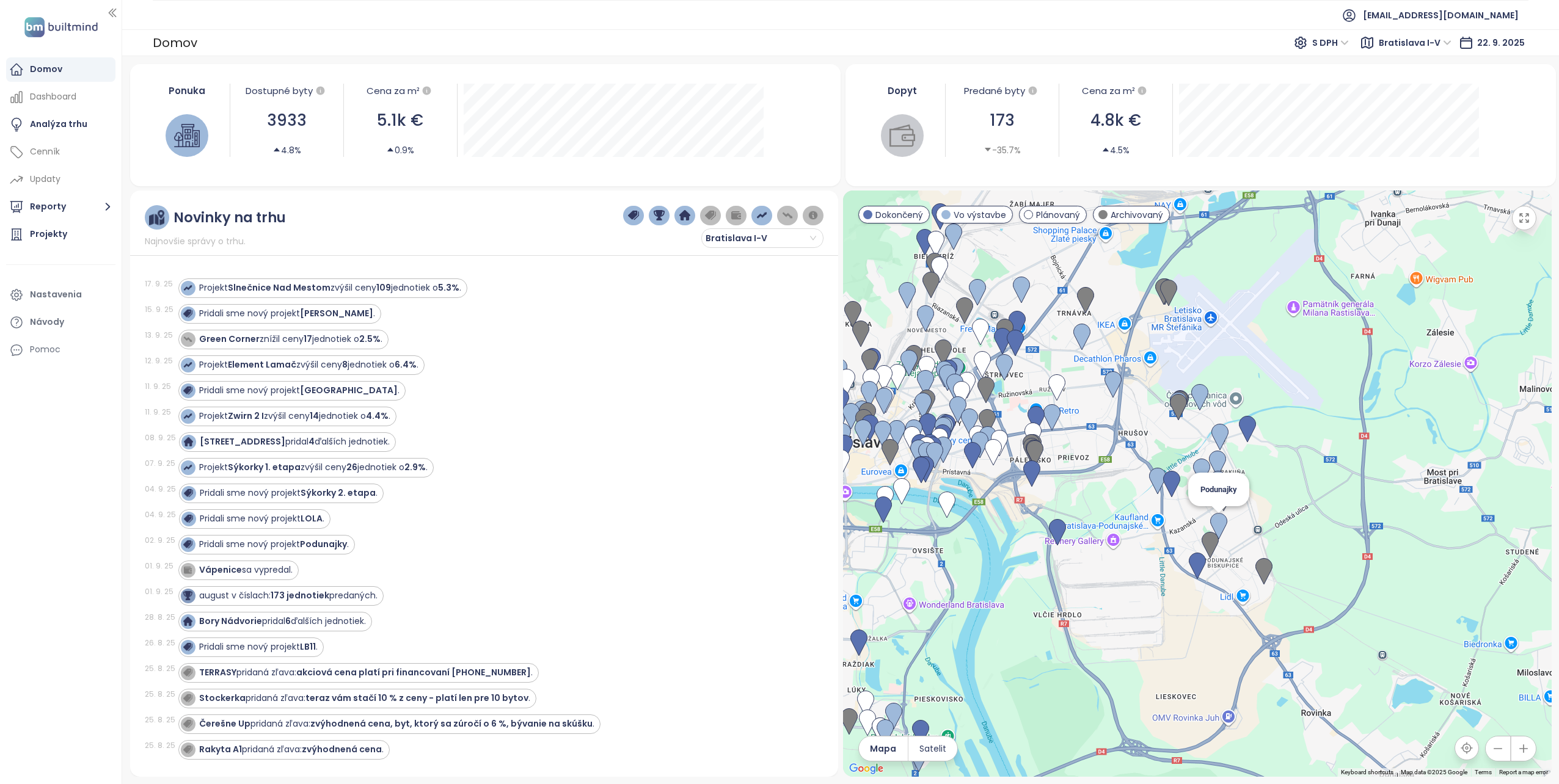
click at [1217, 522] on img at bounding box center [1219, 526] width 17 height 27
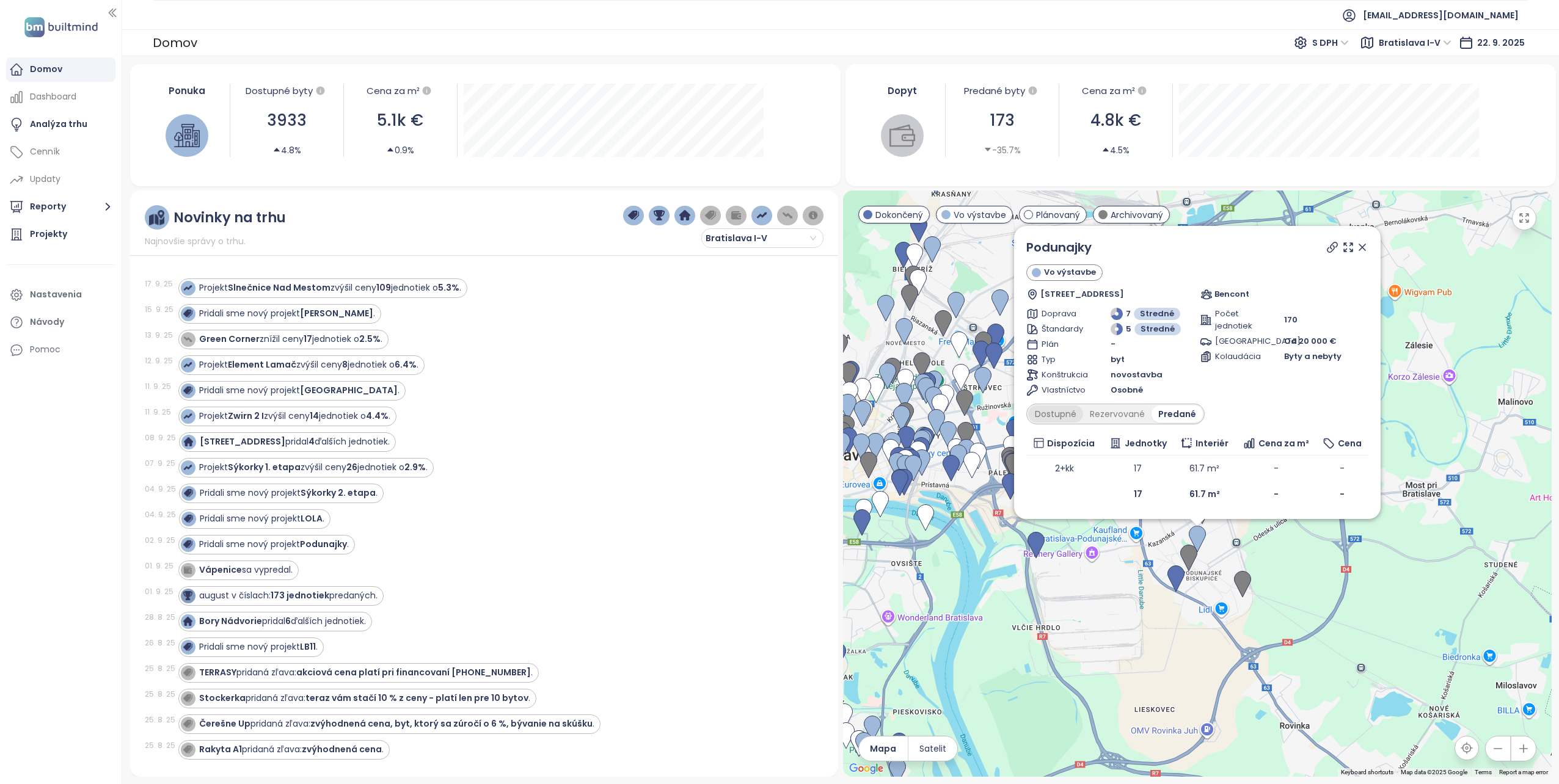
click at [1038, 416] on div "Dostupné" at bounding box center [1055, 414] width 55 height 17
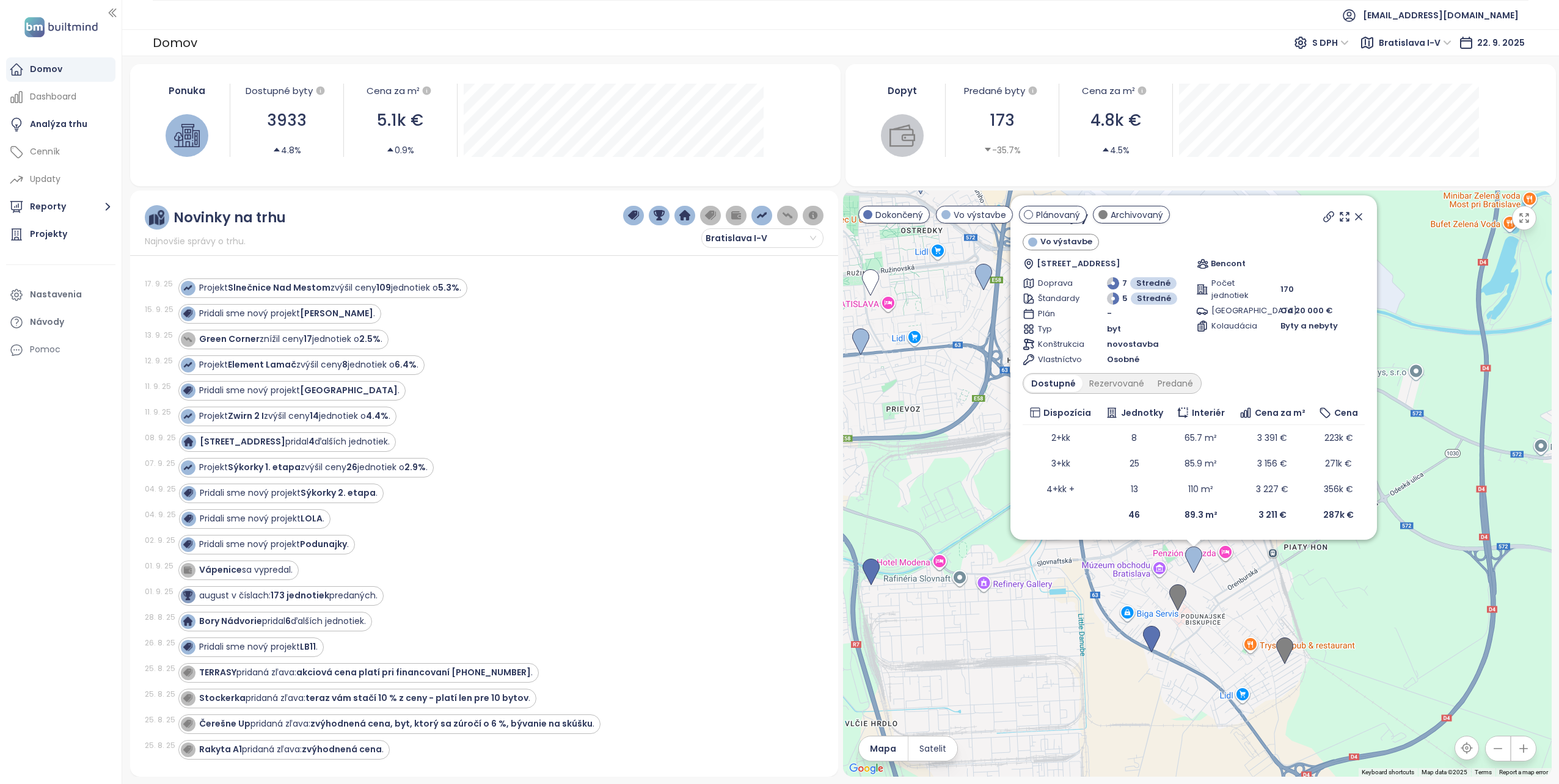
click at [748, 419] on div "Projekt Zwirn 2 I zvýšil ceny 14 jednotiek o 4.4% ." at bounding box center [494, 416] width 631 height 19
click at [1360, 215] on icon at bounding box center [1358, 216] width 6 height 6
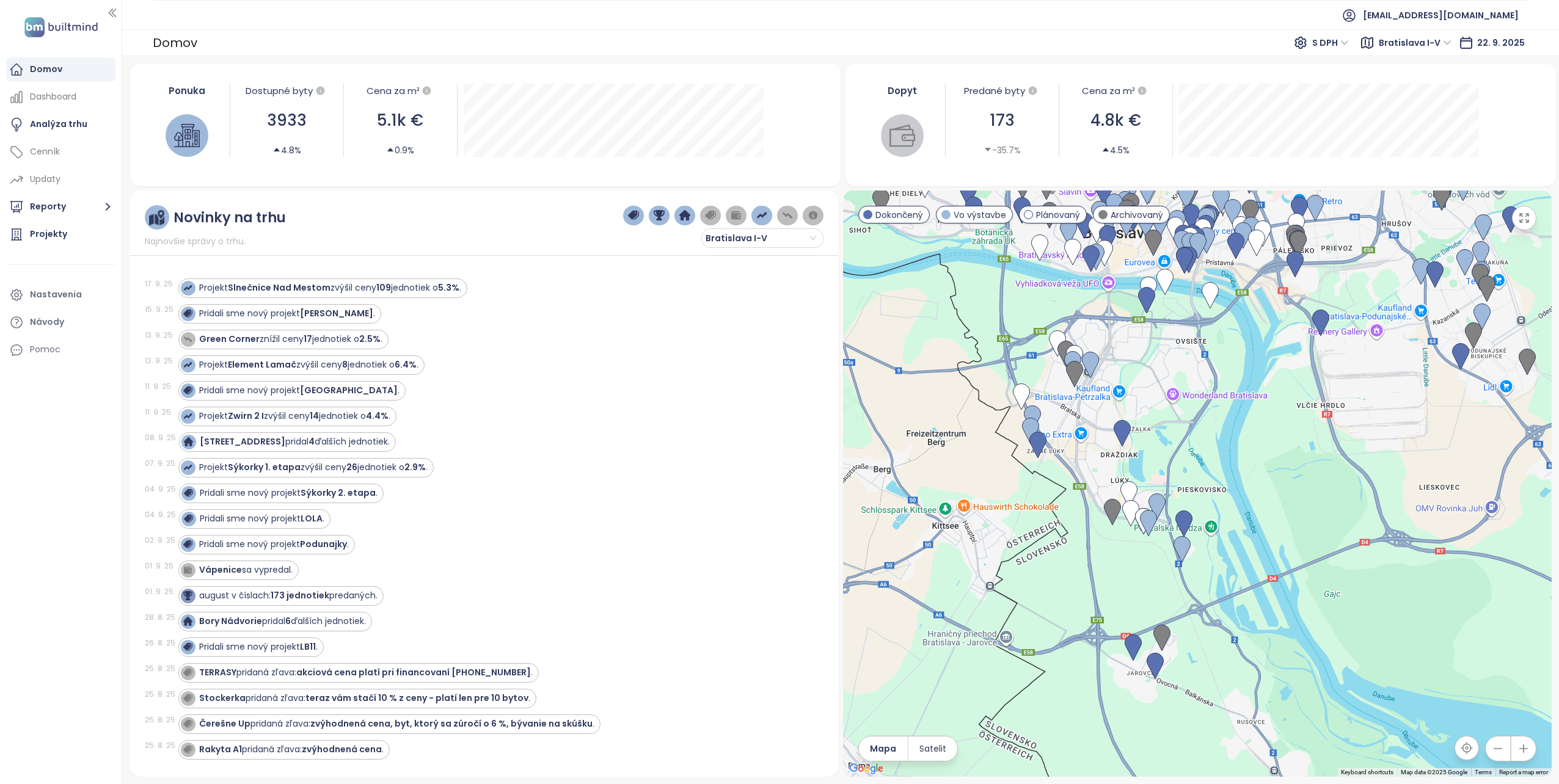
drag, startPoint x: 991, startPoint y: 611, endPoint x: 1339, endPoint y: 402, distance: 405.9
click at [1339, 402] on div at bounding box center [1197, 483] width 708 height 586
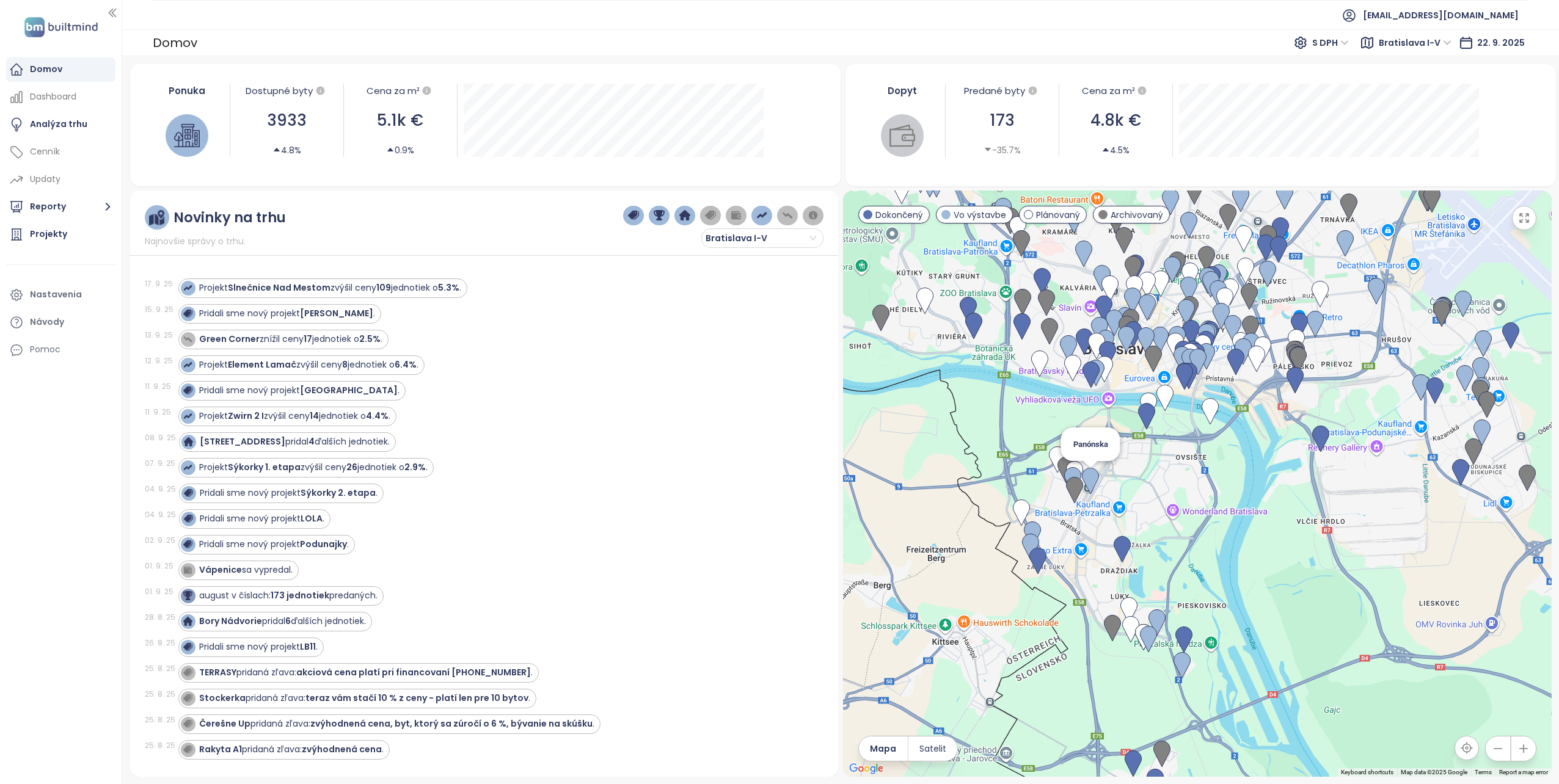
click at [1091, 476] on img at bounding box center [1090, 481] width 17 height 27
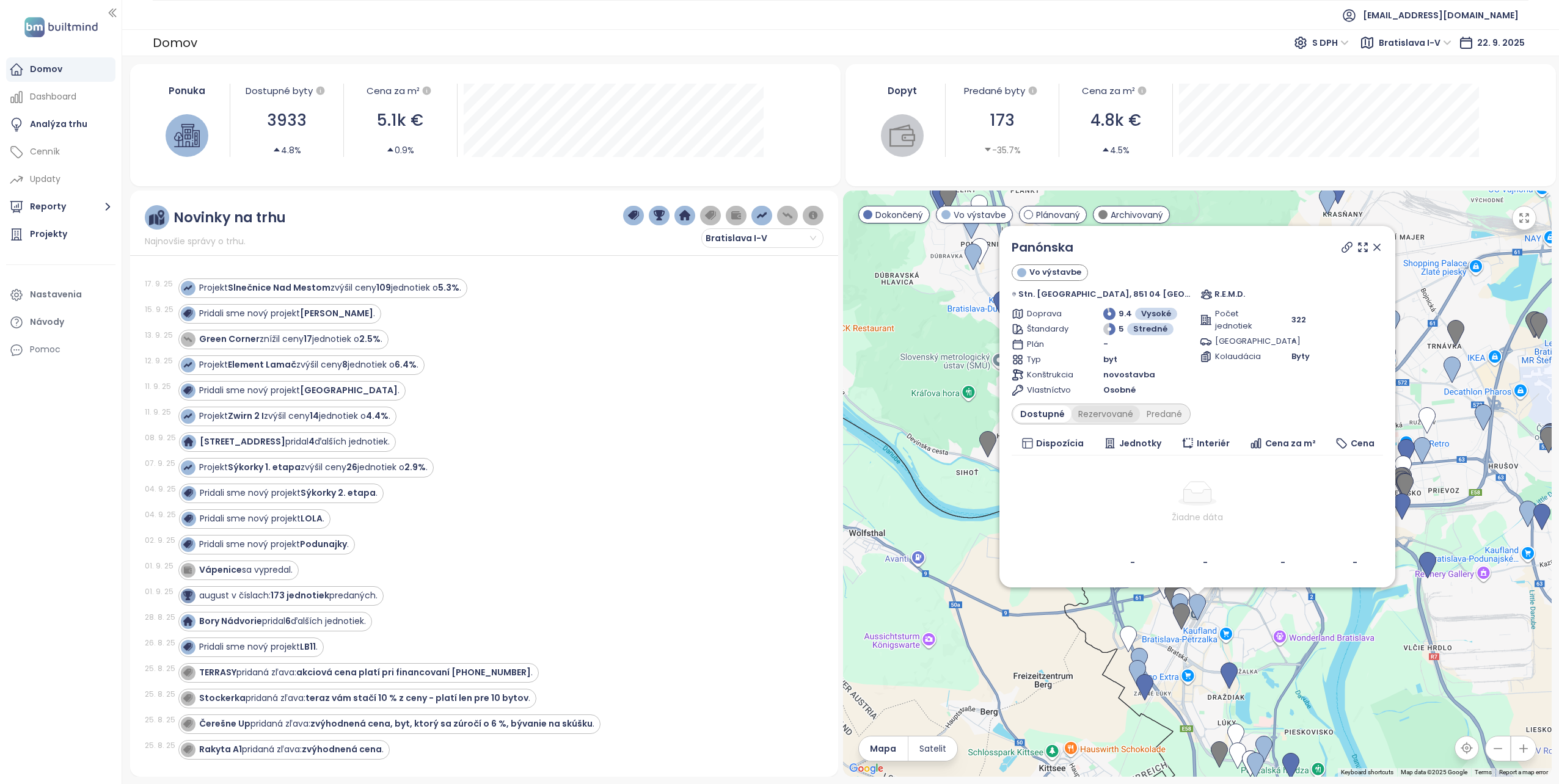
click at [1101, 411] on div "Rezervované" at bounding box center [1106, 414] width 68 height 17
click at [1172, 415] on div "Predané" at bounding box center [1165, 414] width 49 height 17
click at [1371, 244] on icon at bounding box center [1377, 247] width 12 height 12
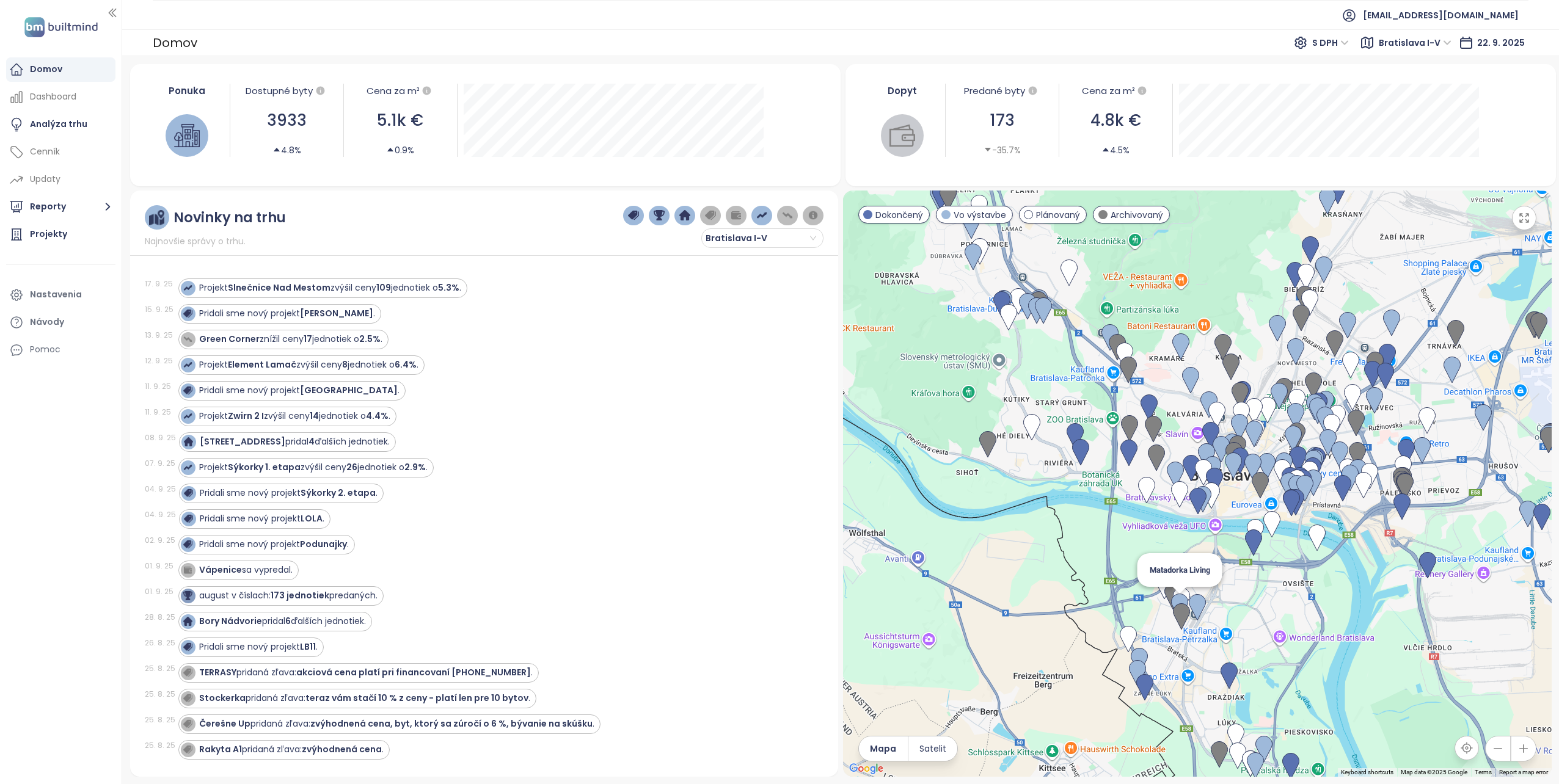
click at [1180, 598] on img at bounding box center [1180, 607] width 17 height 27
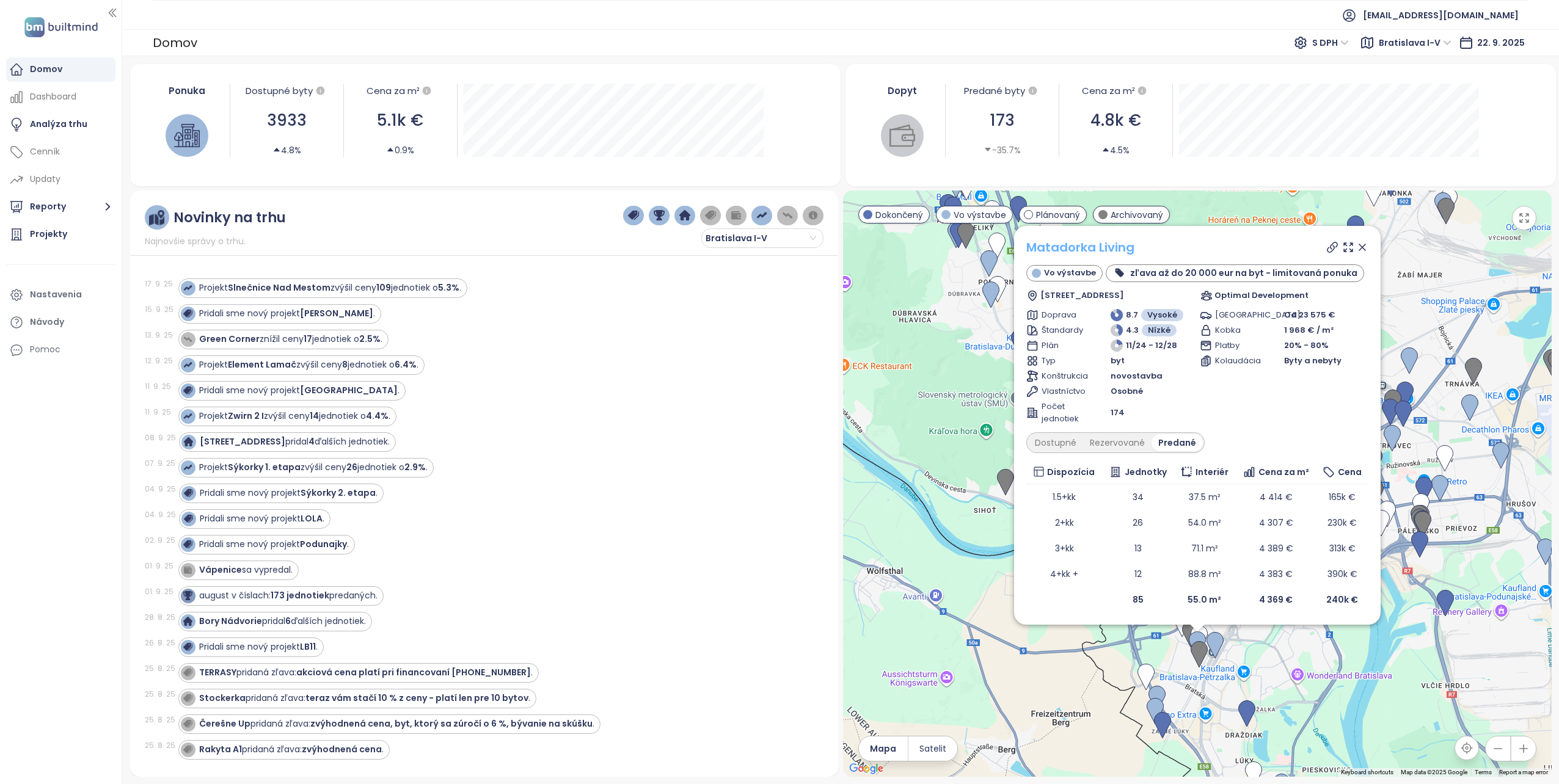
click at [1032, 246] on link "Matadorka Living" at bounding box center [1080, 248] width 108 height 17
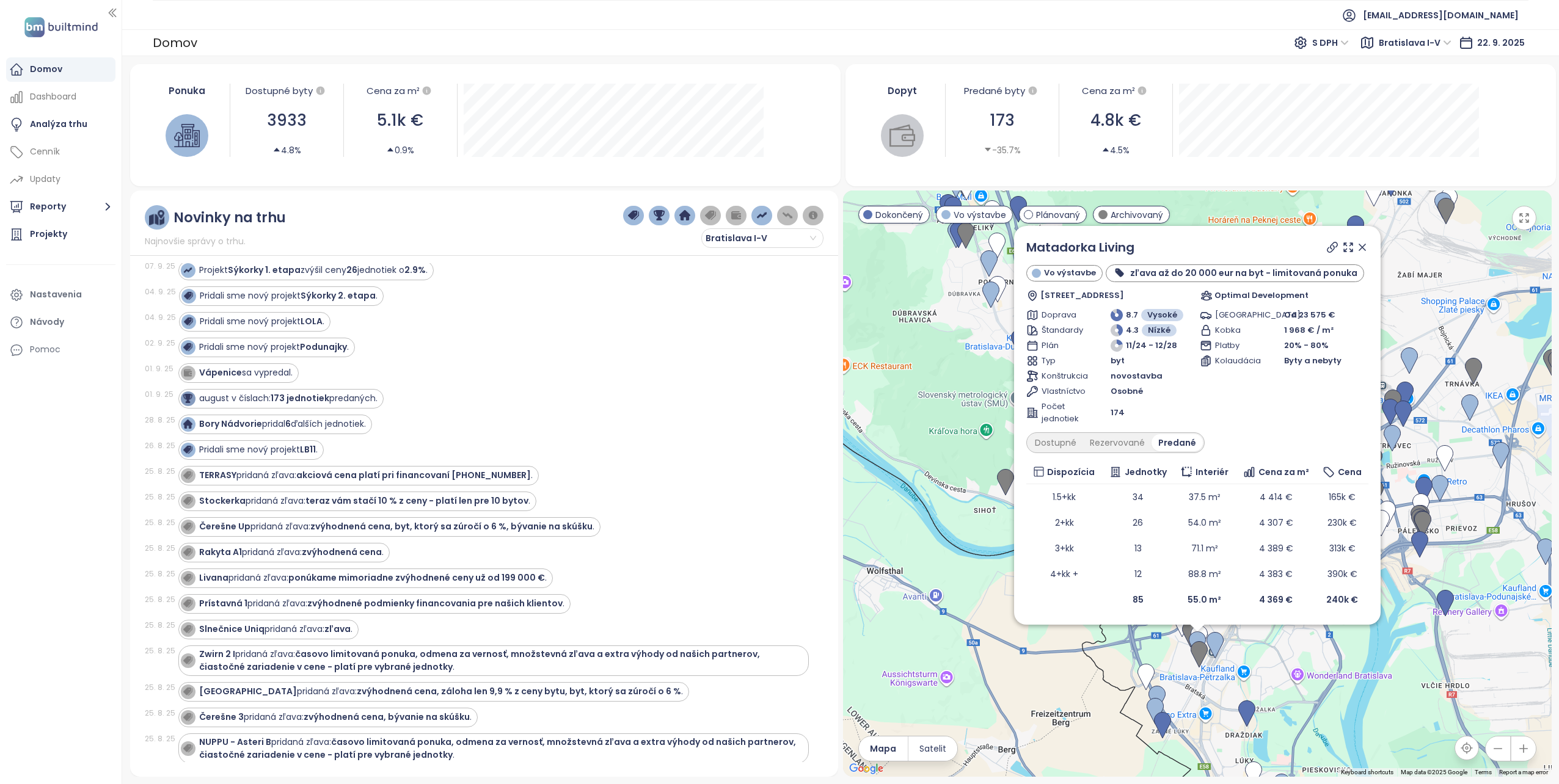
scroll to position [244, 0]
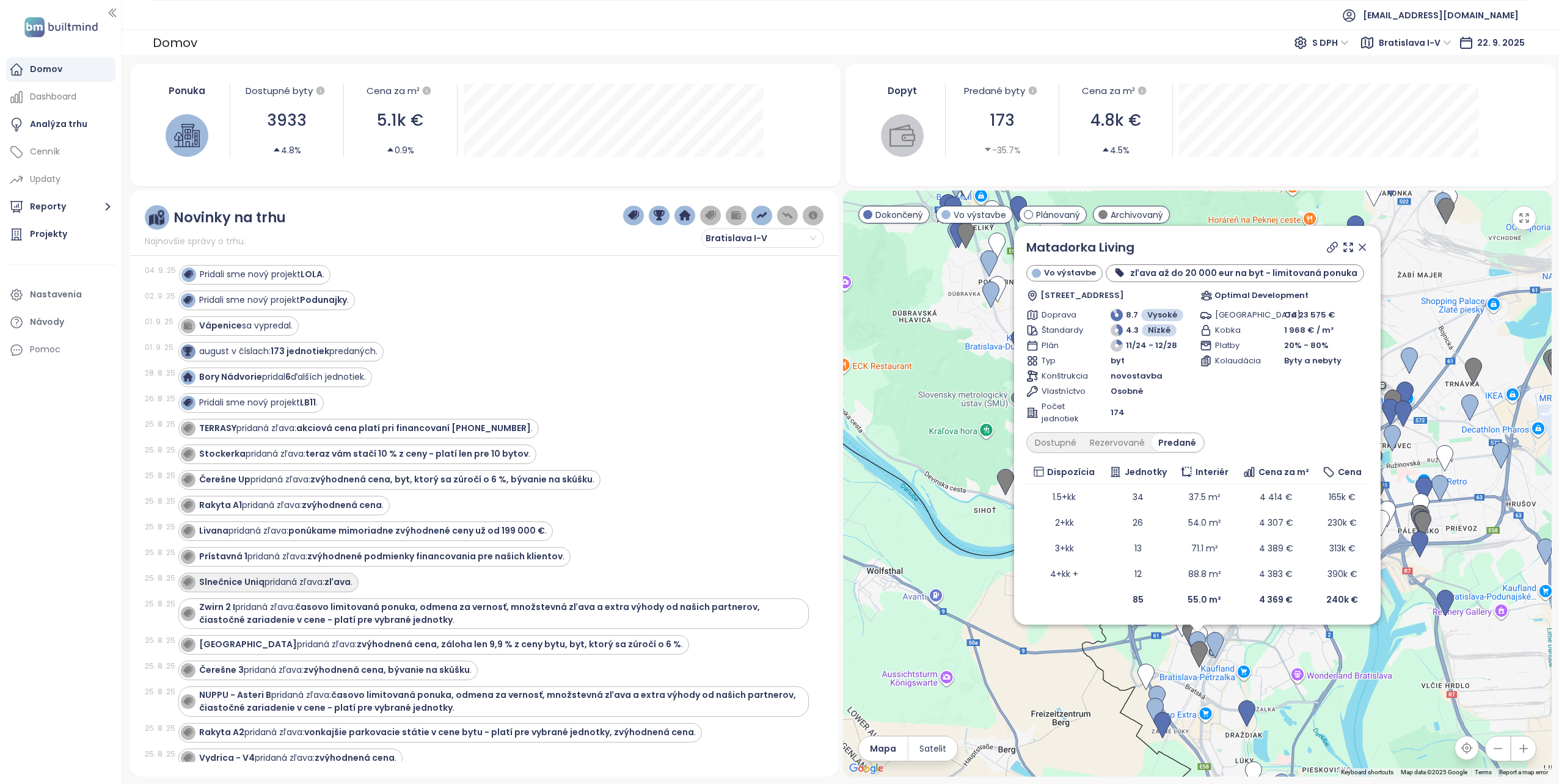
click at [272, 576] on div "Slnečnice Uniq pridaná zľava: zľava ." at bounding box center [276, 582] width 153 height 13
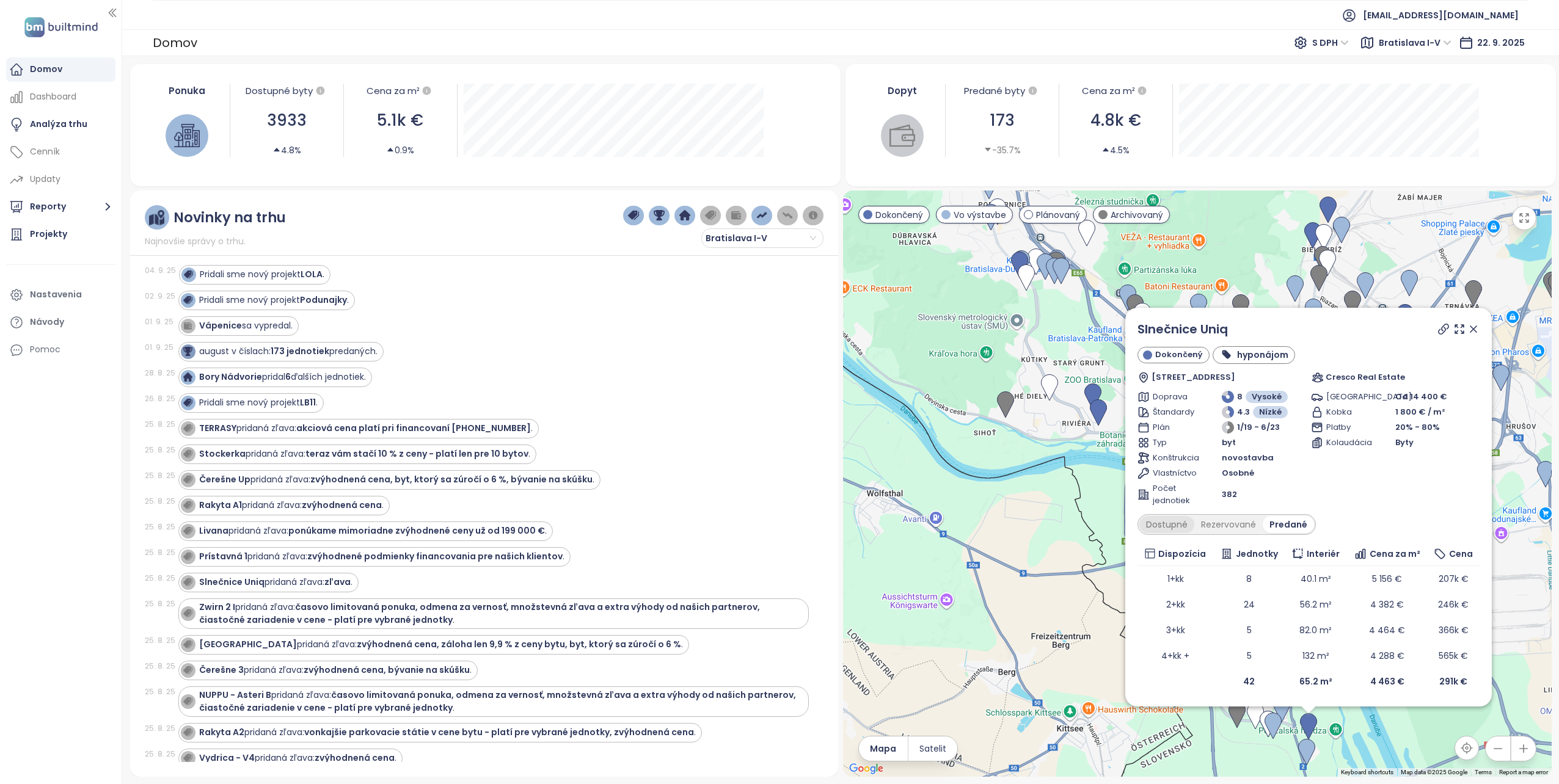
click at [1163, 526] on div "Dostupné" at bounding box center [1167, 524] width 55 height 17
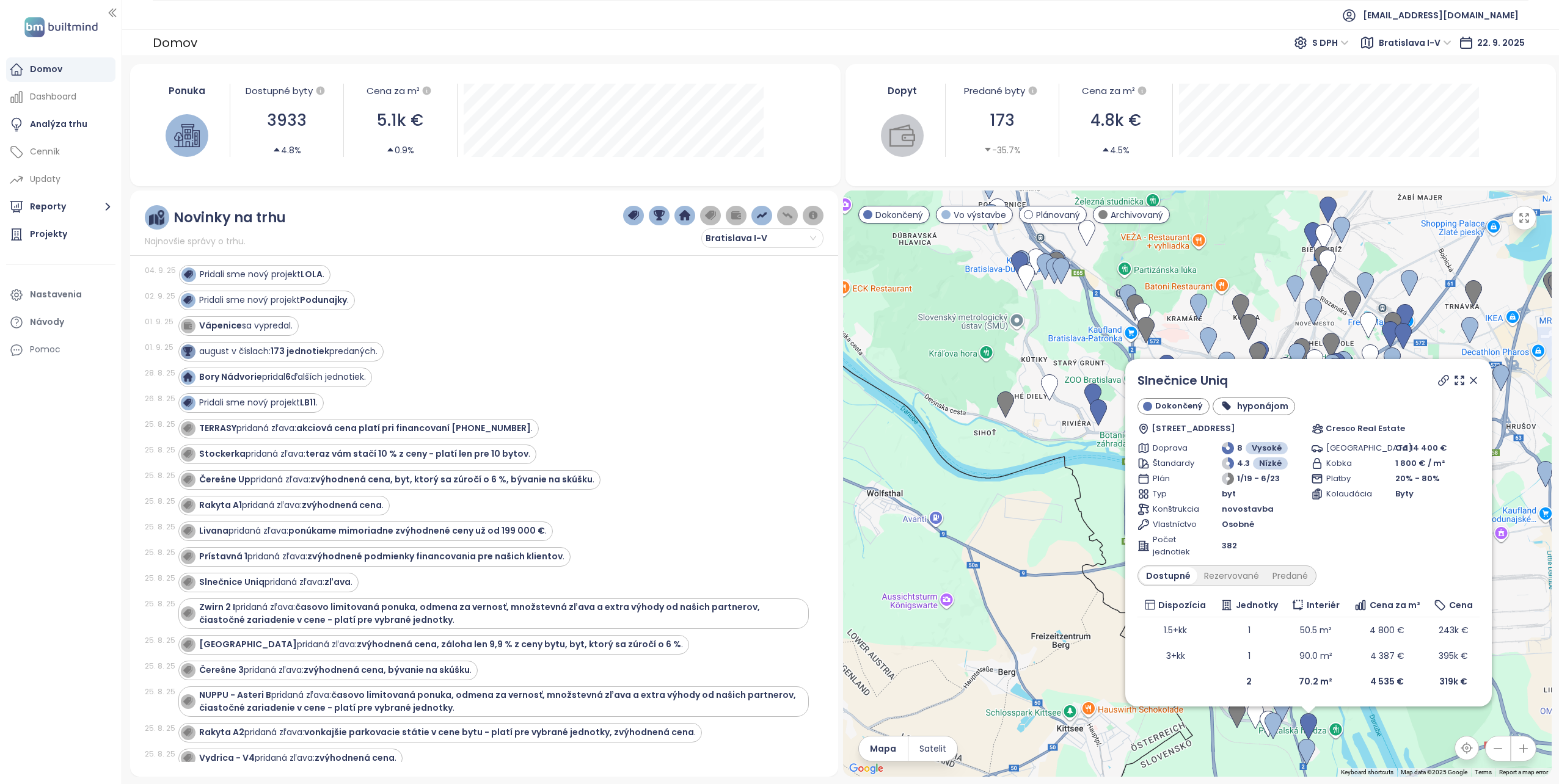
click at [1476, 380] on icon at bounding box center [1473, 380] width 12 height 12
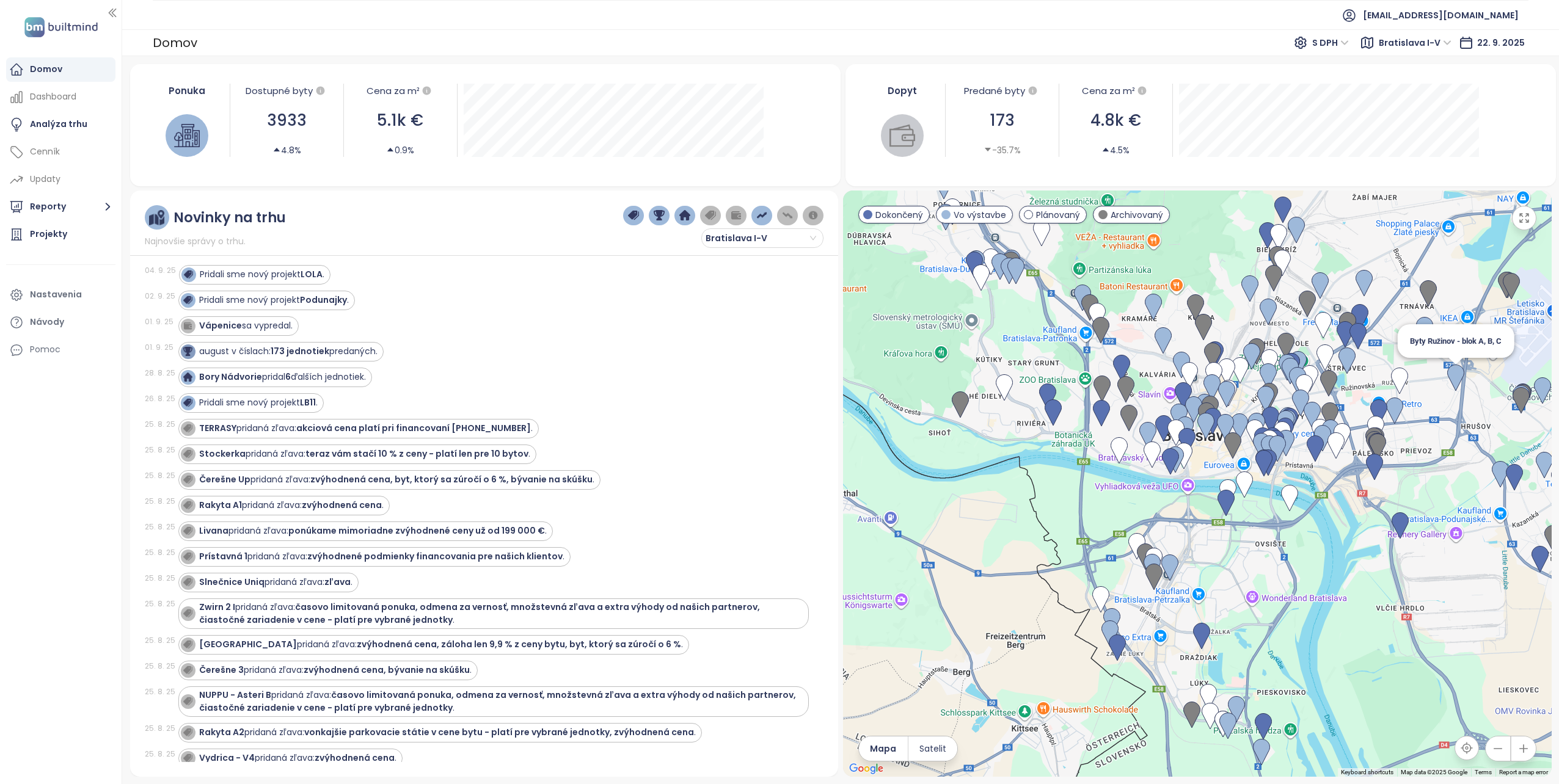
click at [1455, 378] on img at bounding box center [1456, 378] width 17 height 27
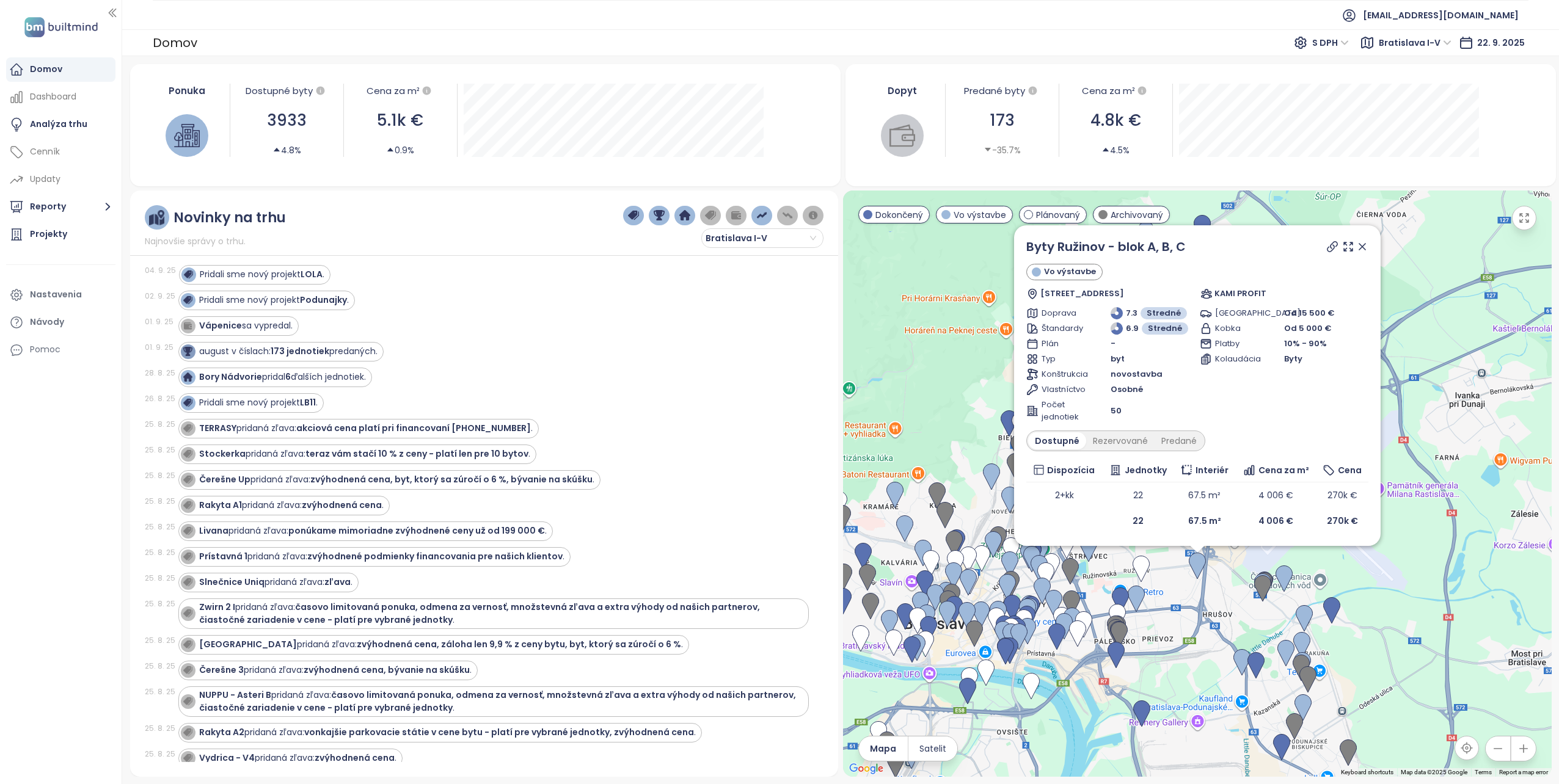
click at [1364, 248] on icon at bounding box center [1362, 246] width 12 height 12
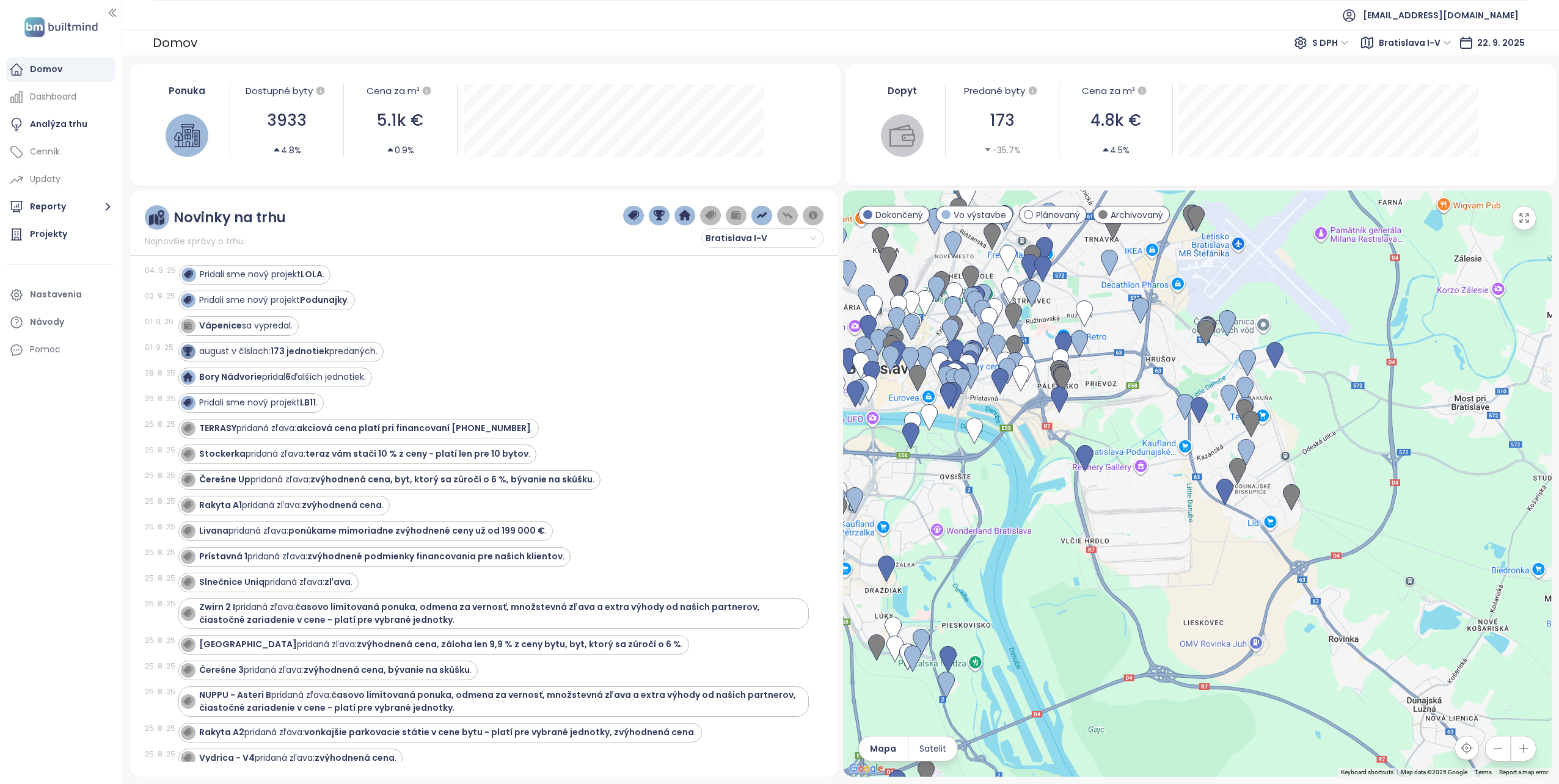
drag, startPoint x: 1102, startPoint y: 677, endPoint x: 1045, endPoint y: 420, distance: 263.2
click at [1045, 420] on div at bounding box center [1197, 483] width 708 height 586
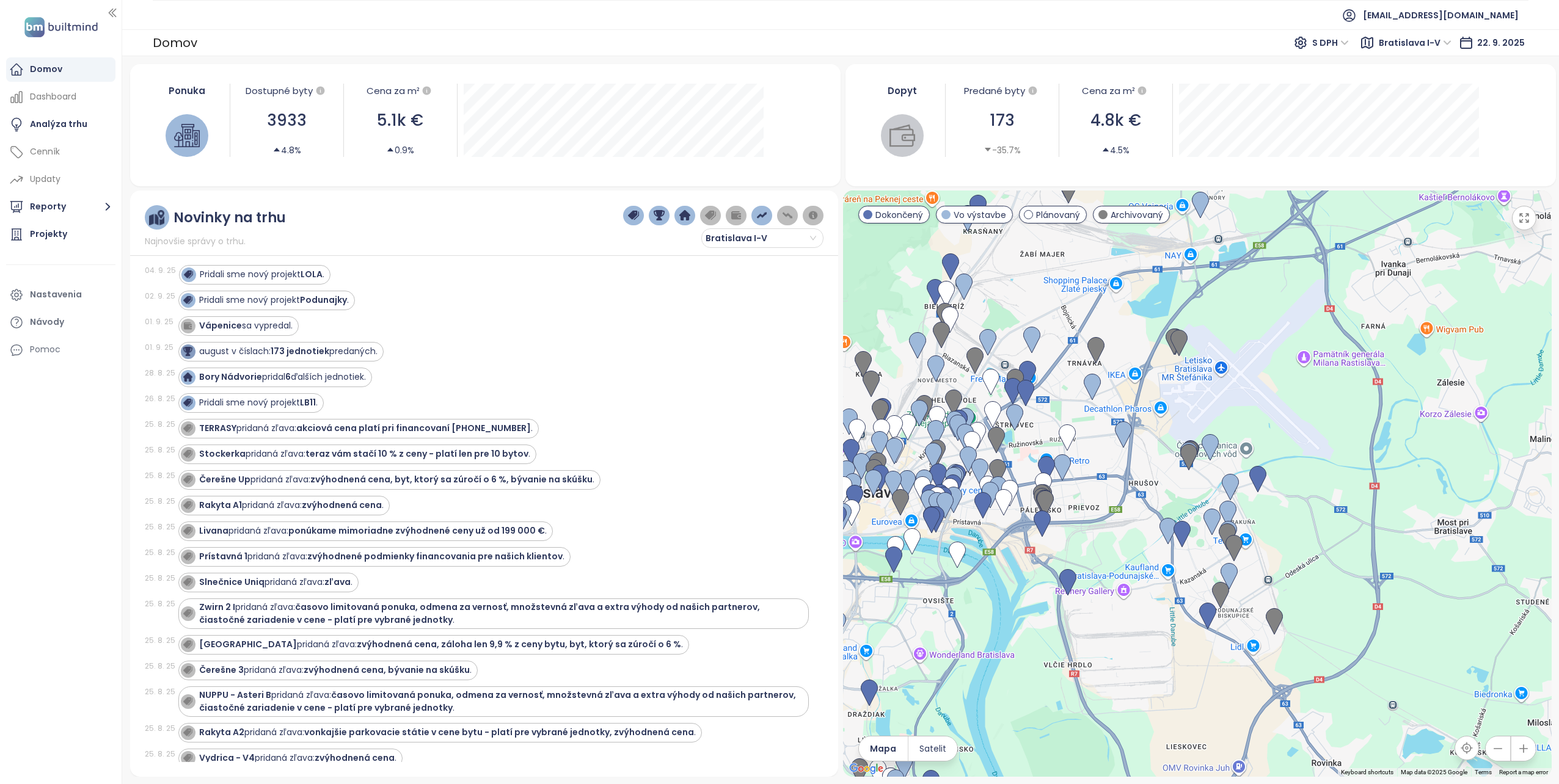
drag, startPoint x: 1155, startPoint y: 473, endPoint x: 1135, endPoint y: 605, distance: 133.5
click at [1135, 605] on div at bounding box center [1197, 483] width 708 height 586
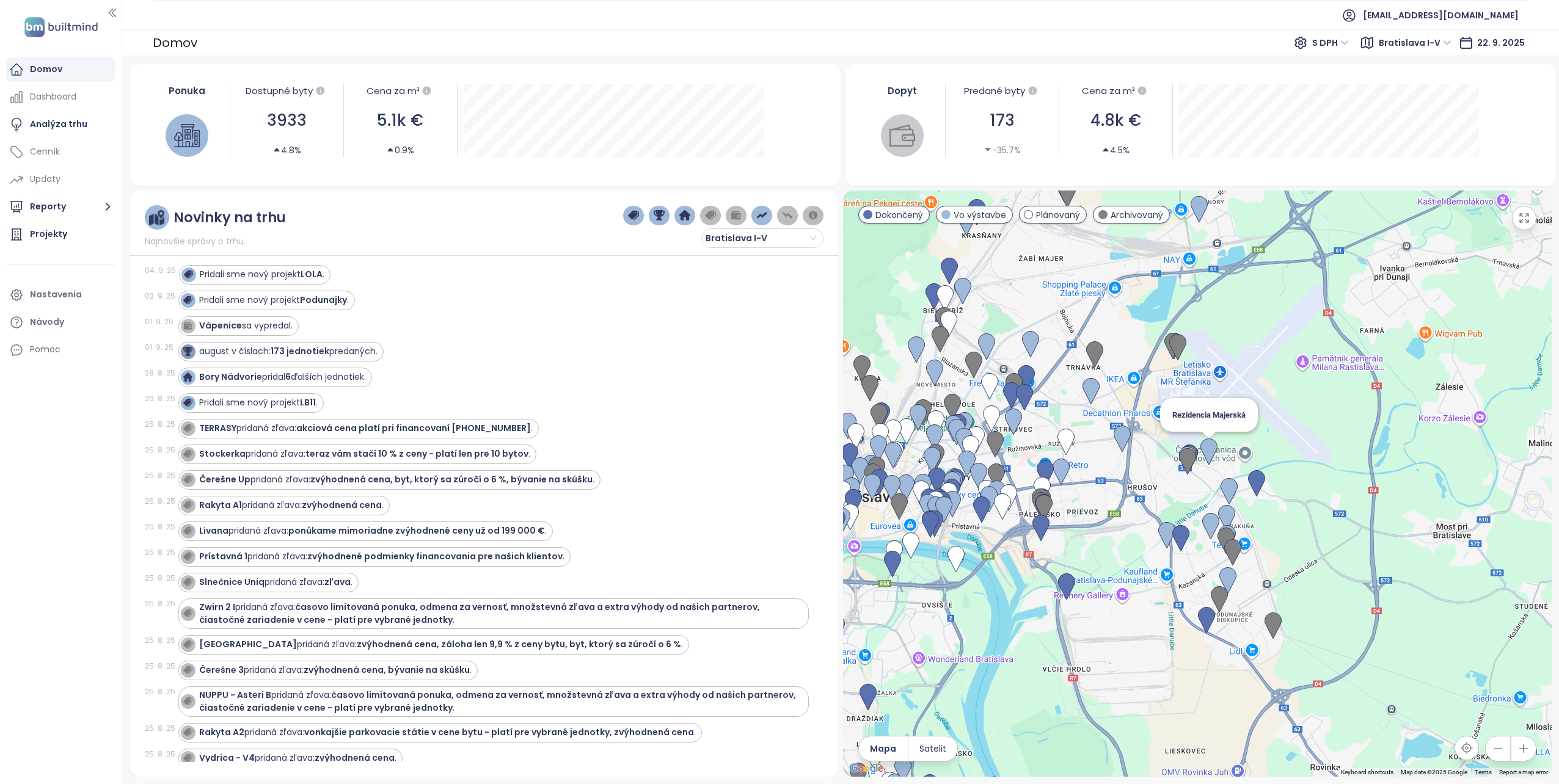
click at [1210, 447] on img at bounding box center [1209, 452] width 17 height 27
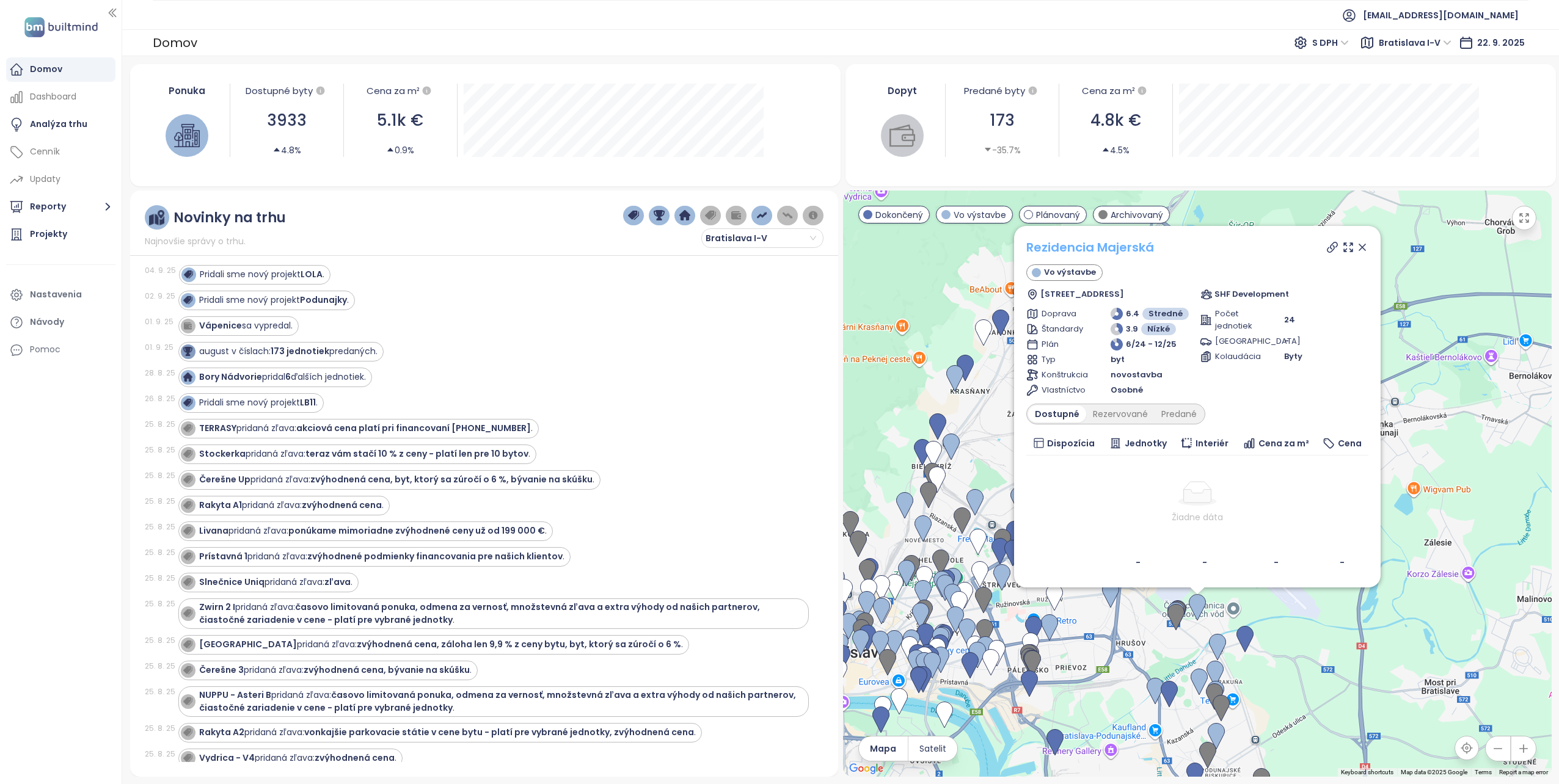
click at [1080, 248] on link "Rezidencia Majerská" at bounding box center [1090, 248] width 127 height 17
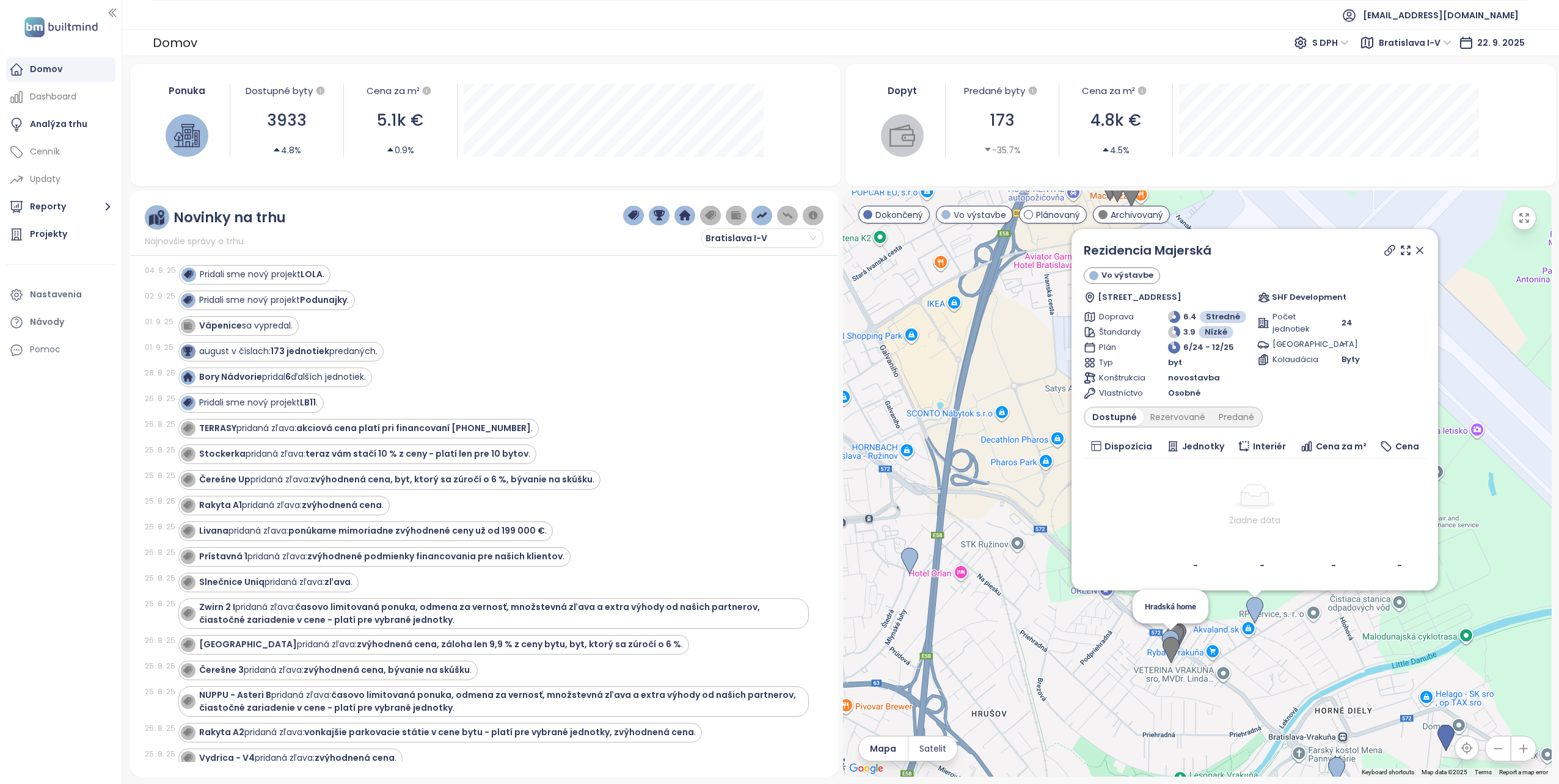
click at [1170, 632] on img at bounding box center [1171, 643] width 17 height 27
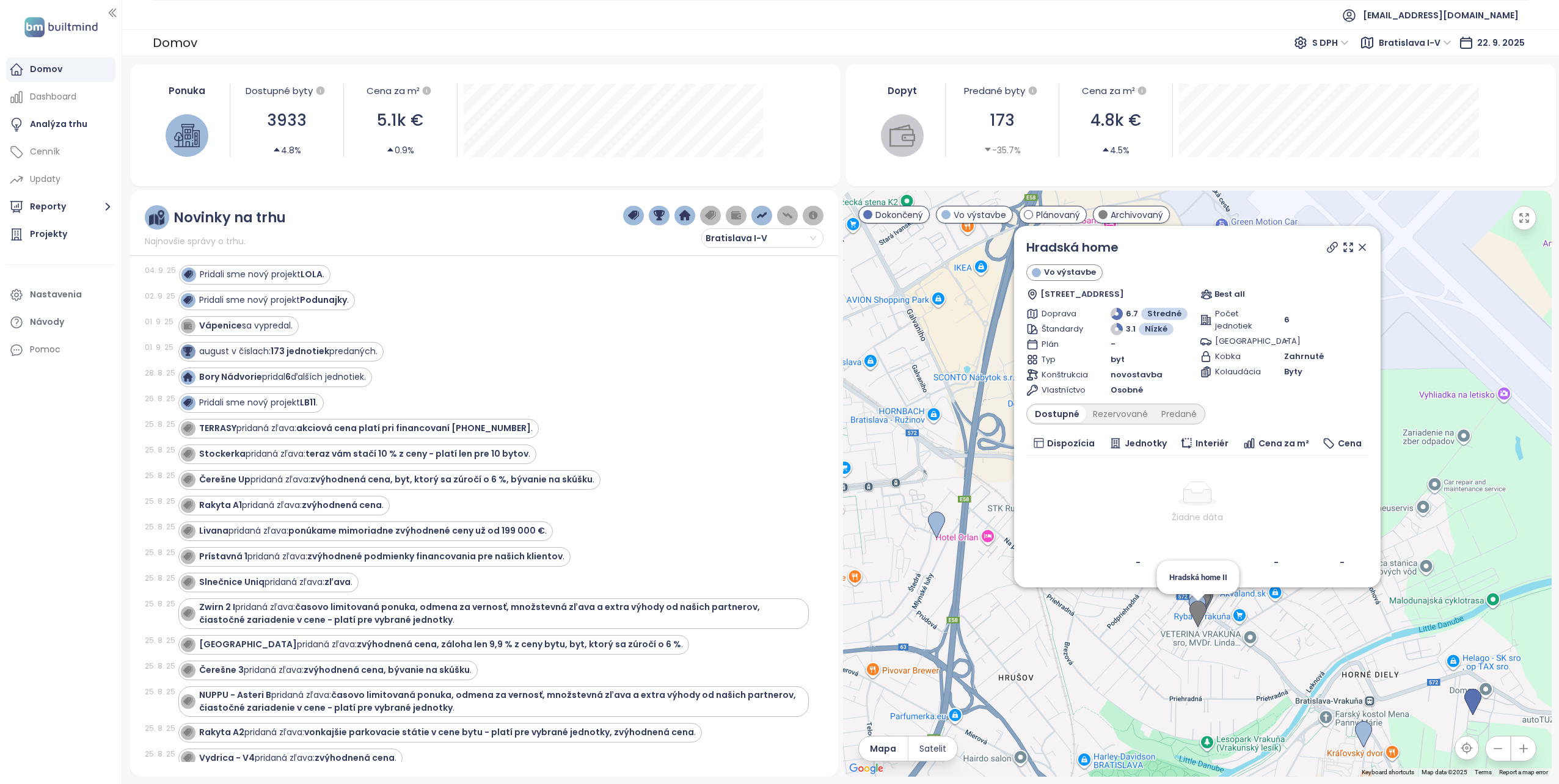
click at [1197, 611] on img at bounding box center [1198, 614] width 17 height 27
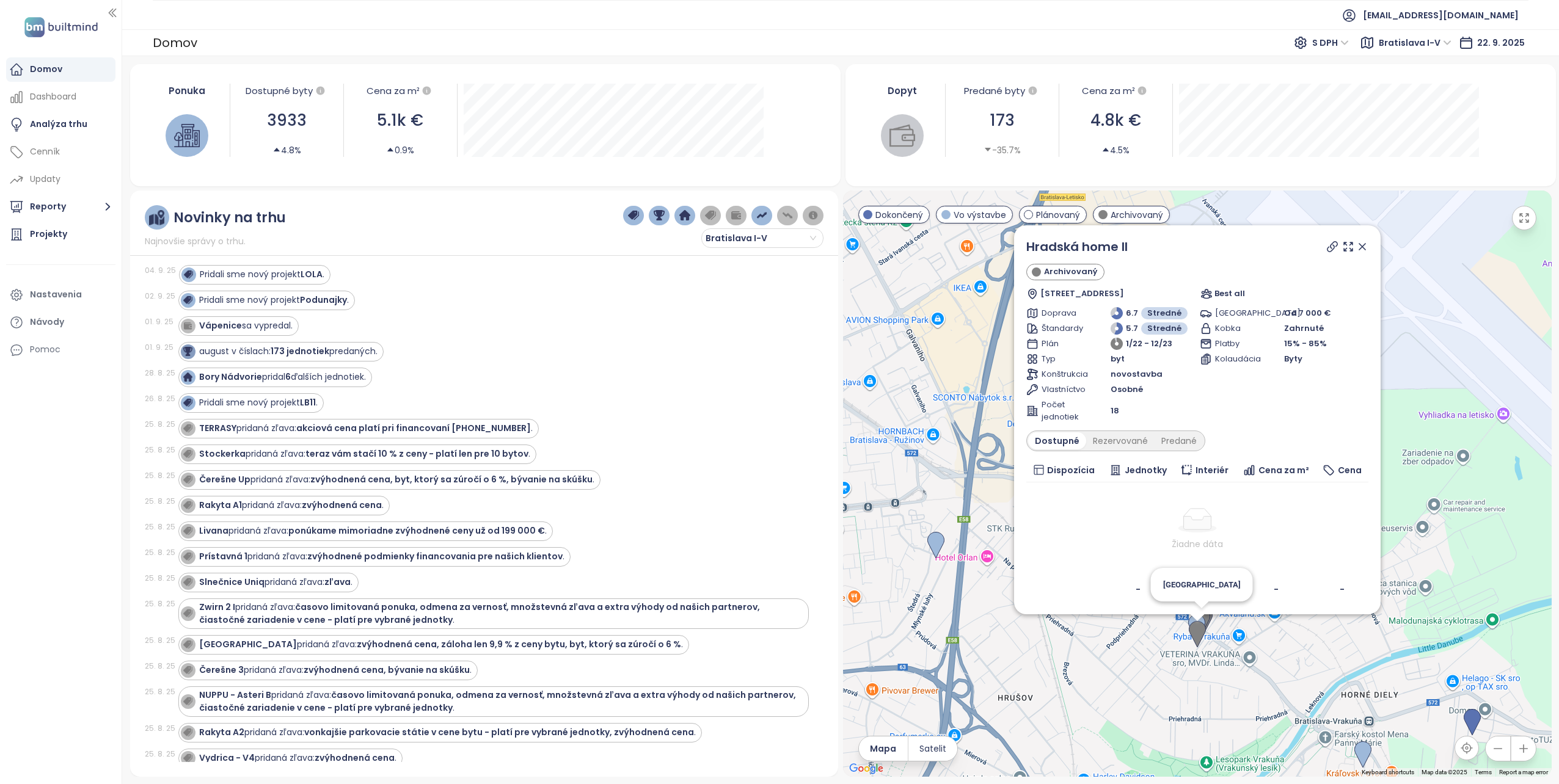
click at [1206, 615] on img at bounding box center [1202, 621] width 17 height 27
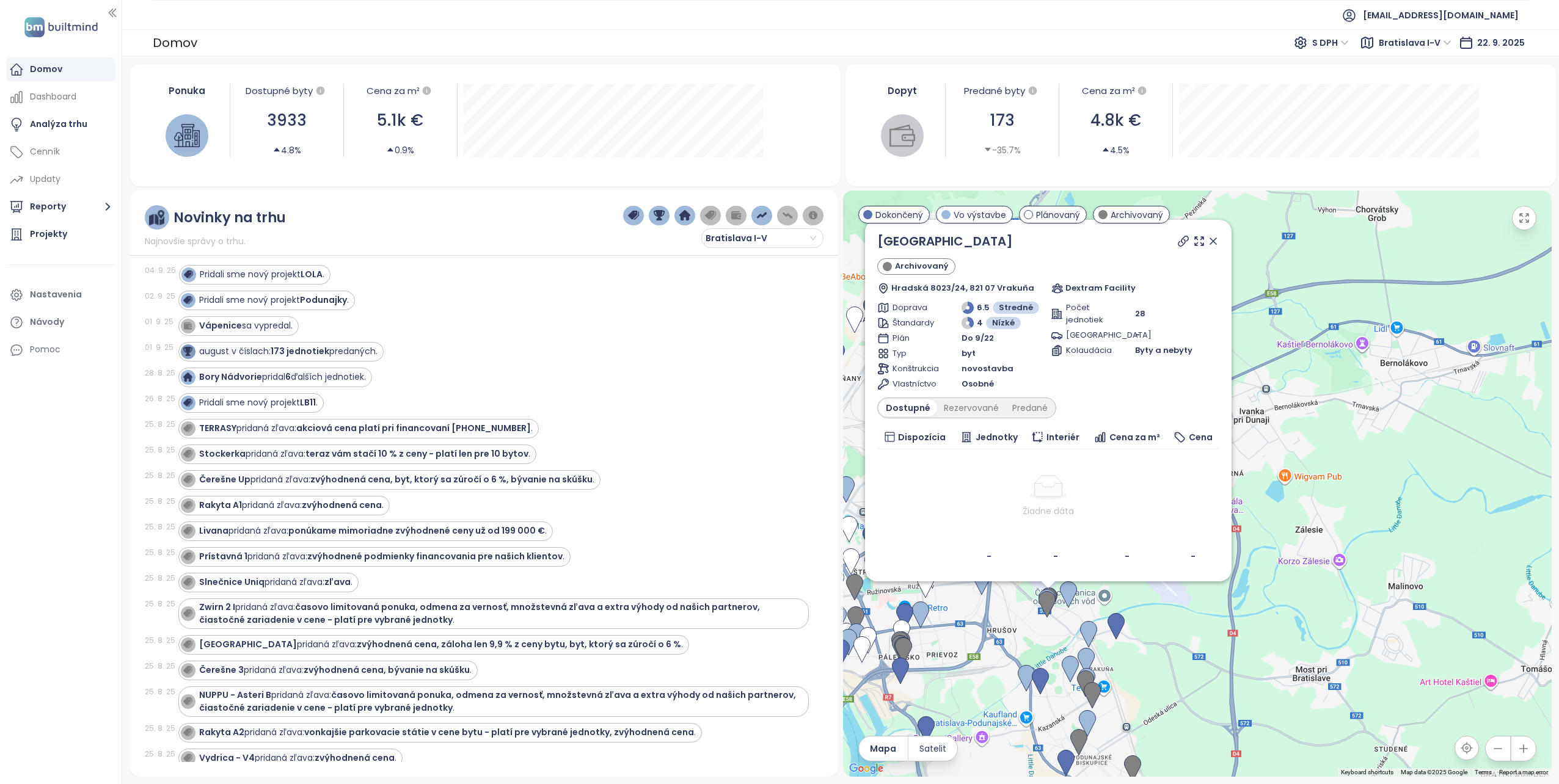
click at [1213, 240] on icon at bounding box center [1213, 241] width 6 height 6
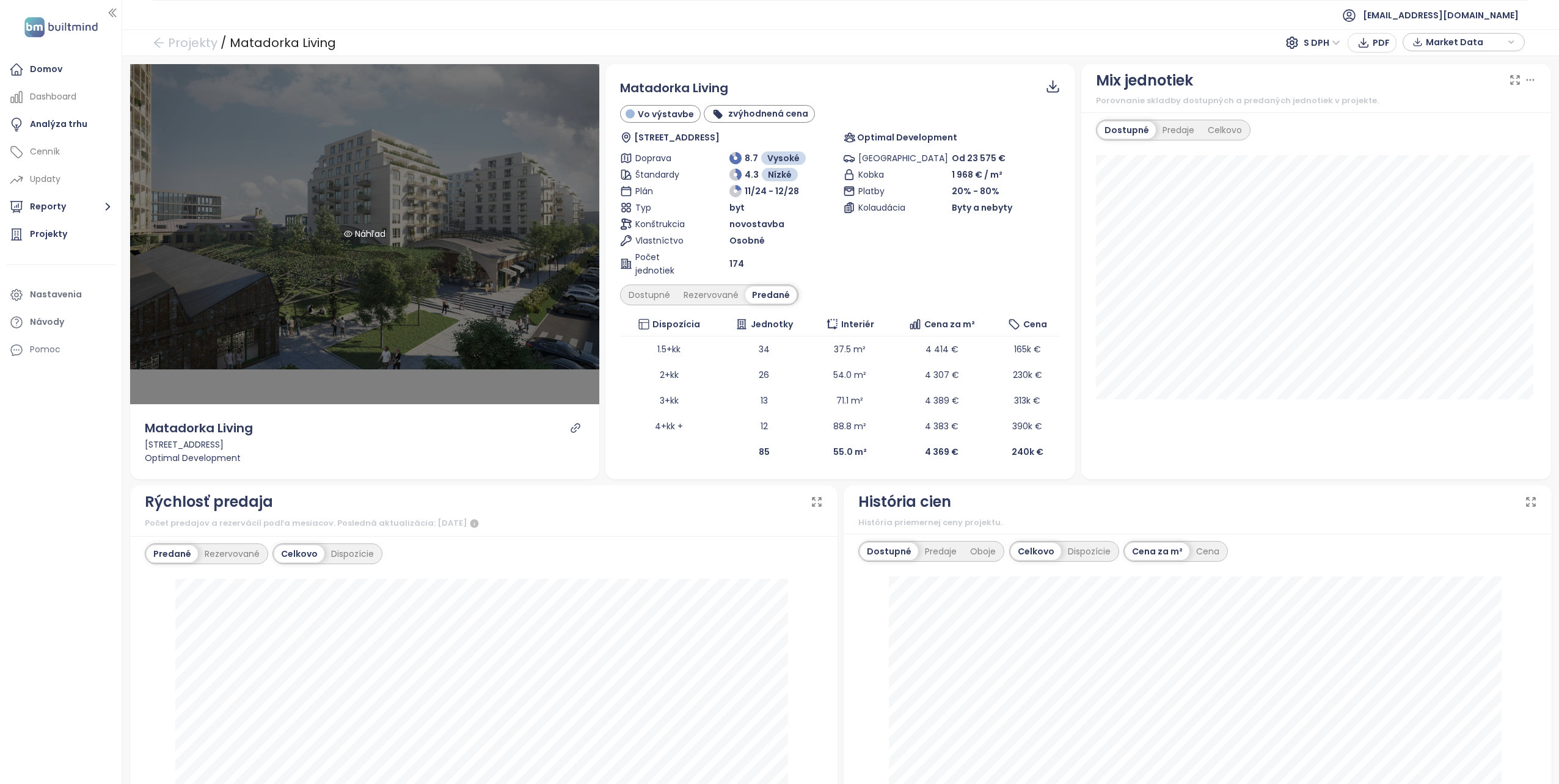
click at [368, 226] on div "Náhľad" at bounding box center [365, 234] width 469 height 340
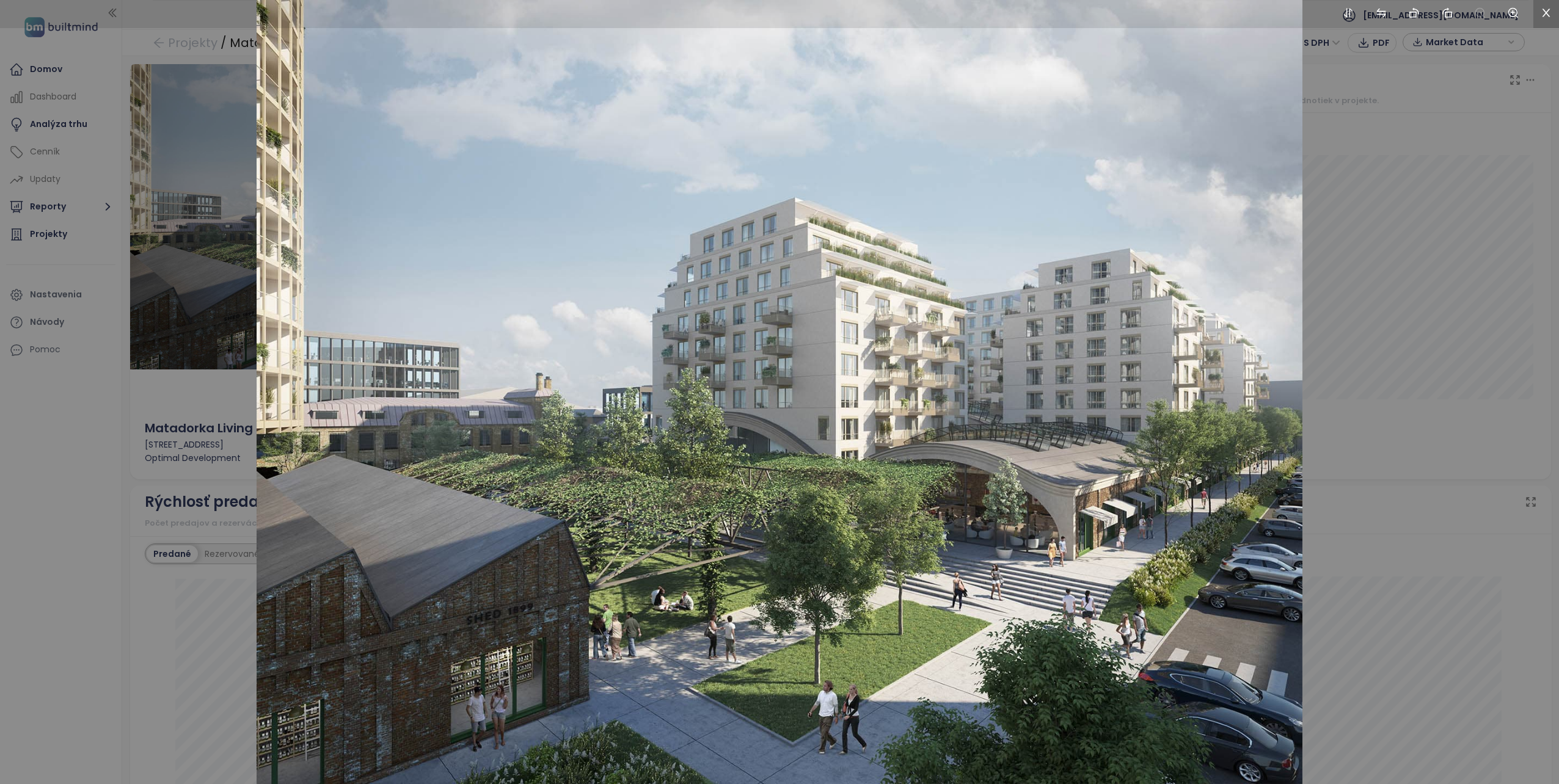
click at [1544, 9] on icon "close" at bounding box center [1546, 13] width 11 height 11
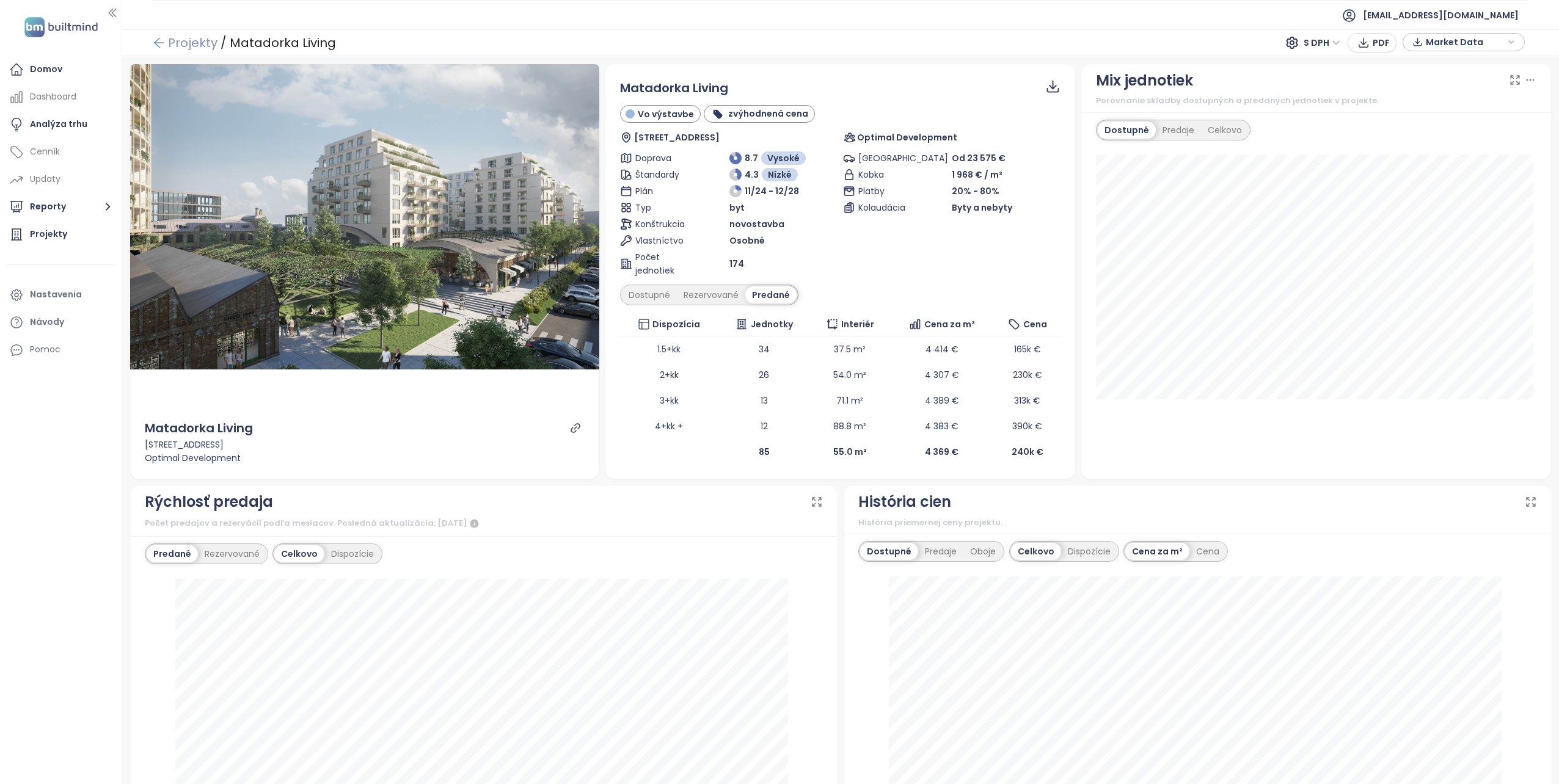
click at [155, 41] on icon "arrow-left" at bounding box center [159, 42] width 10 height 10
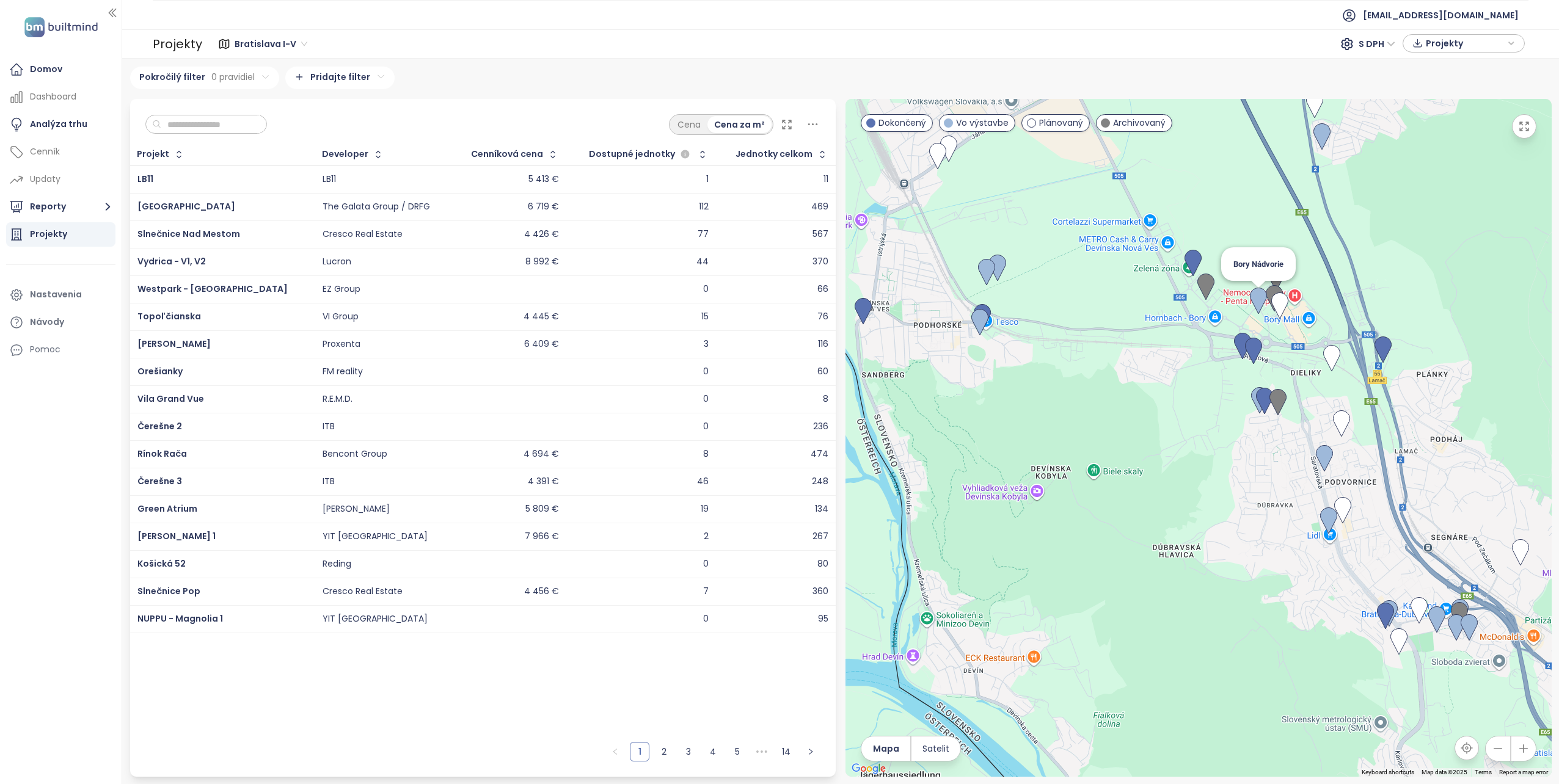
click at [1258, 295] on img at bounding box center [1258, 301] width 17 height 27
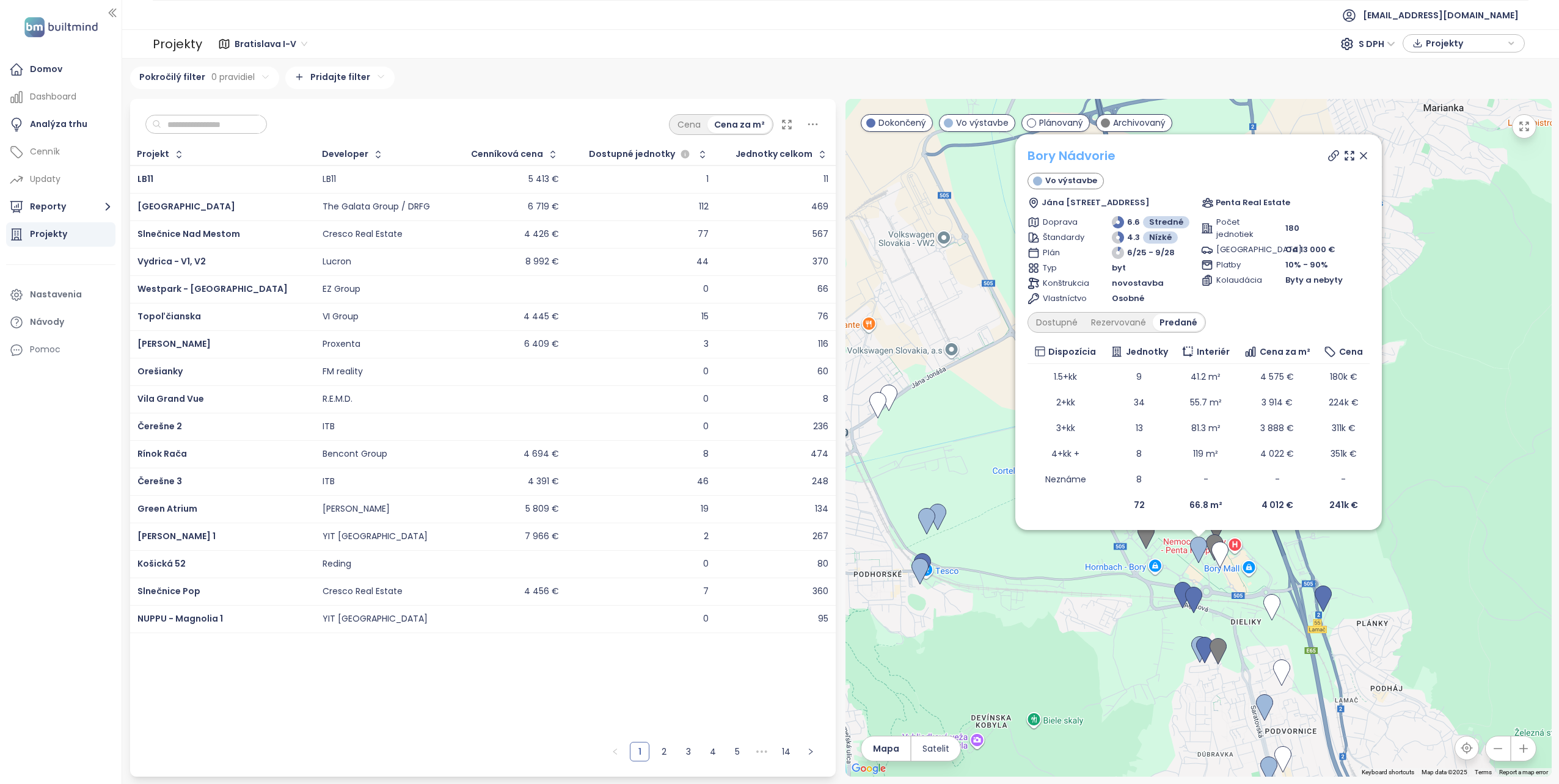
click at [1075, 153] on link "Bory Nádvorie" at bounding box center [1071, 156] width 88 height 17
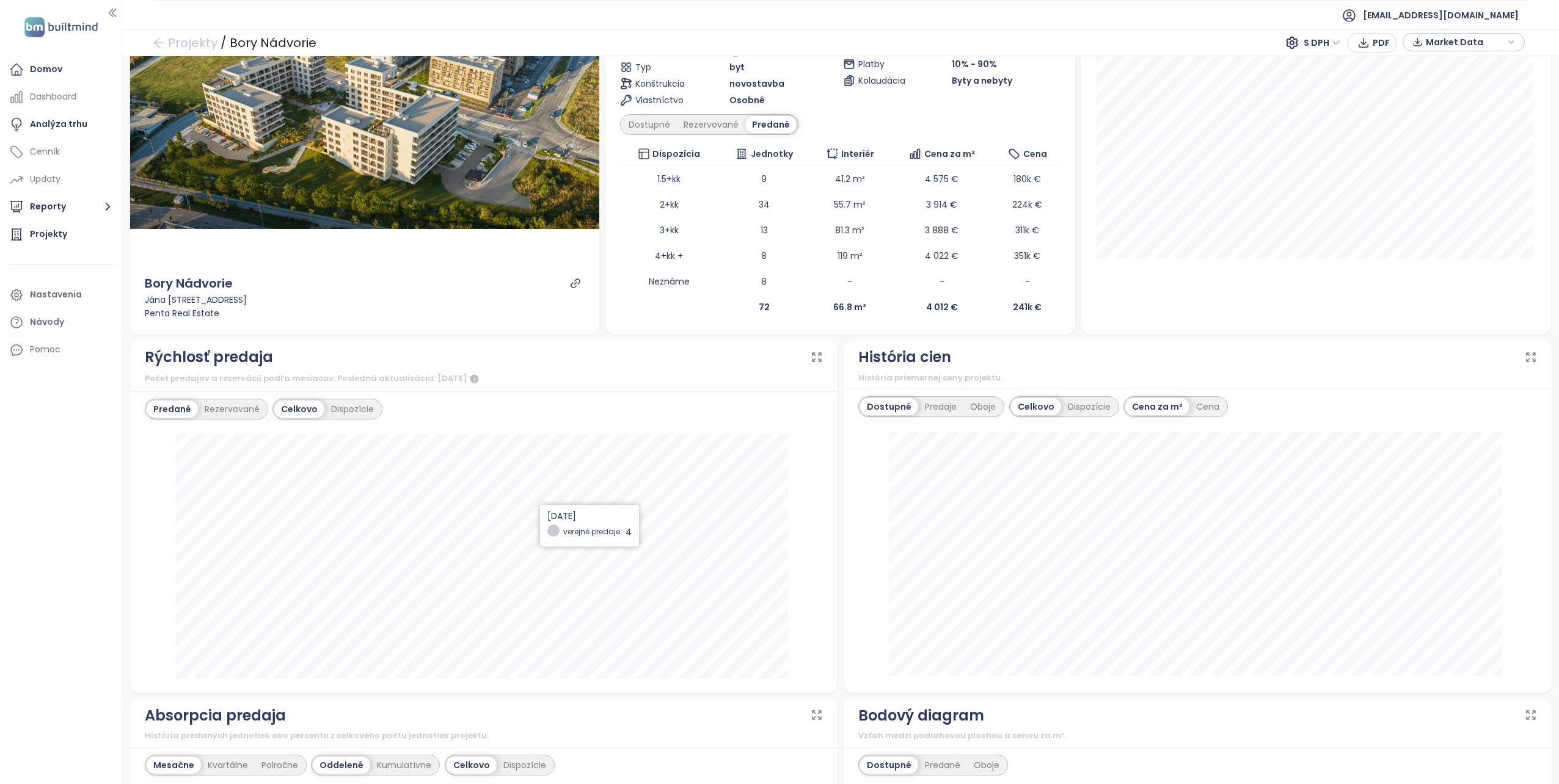
scroll to position [183, 0]
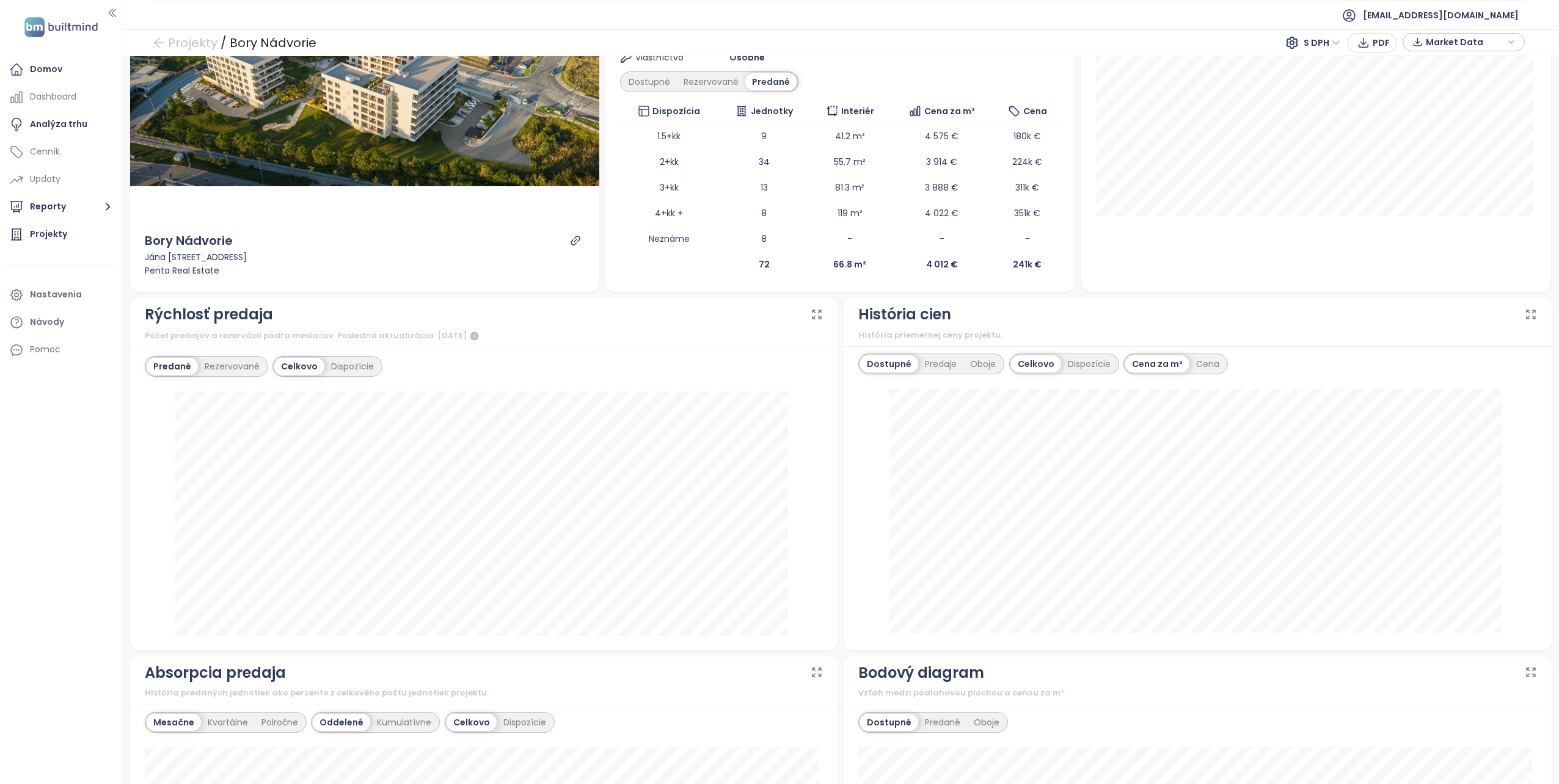
click at [167, 362] on div "Predané" at bounding box center [172, 366] width 51 height 17
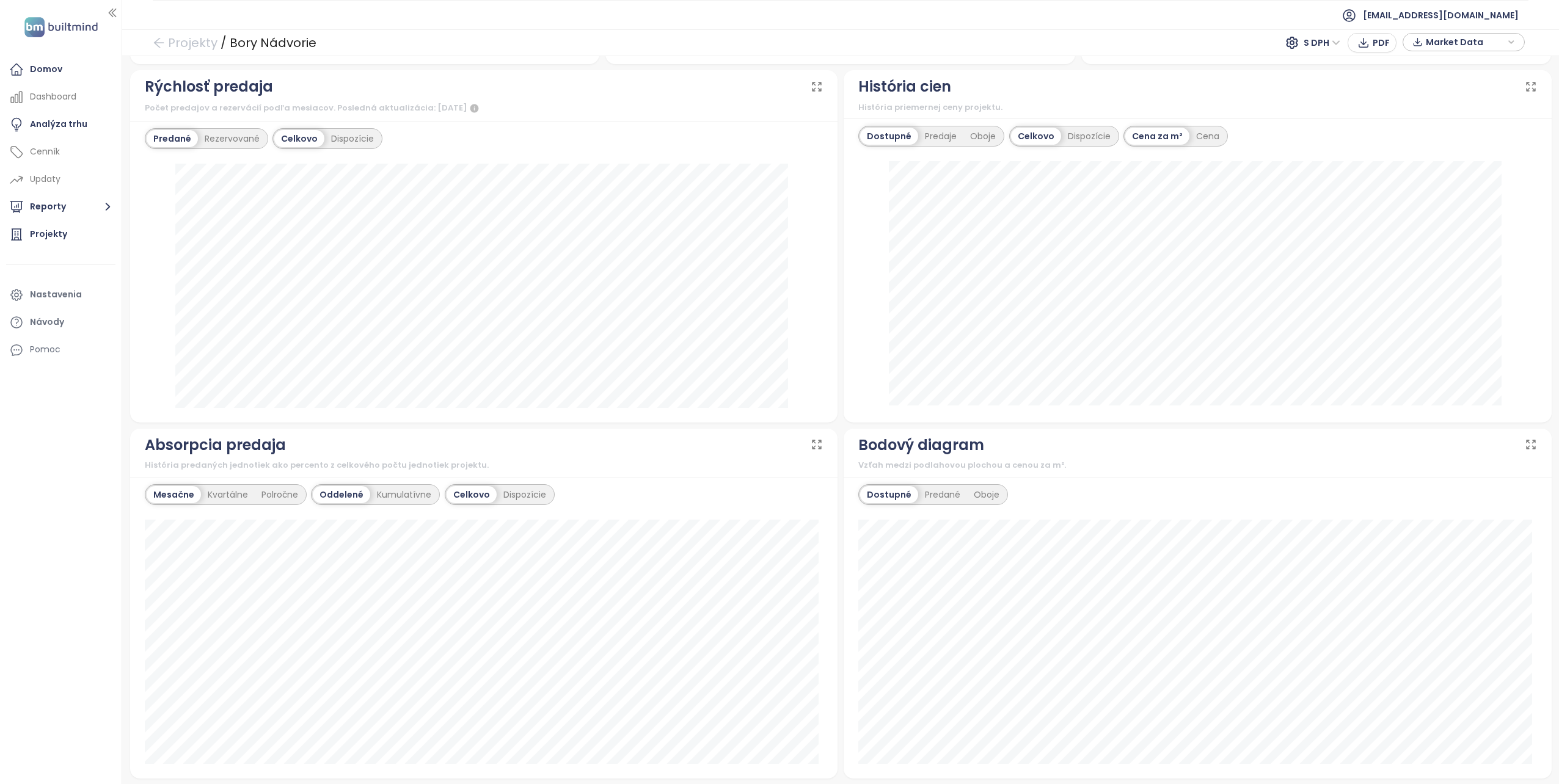
scroll to position [428, 0]
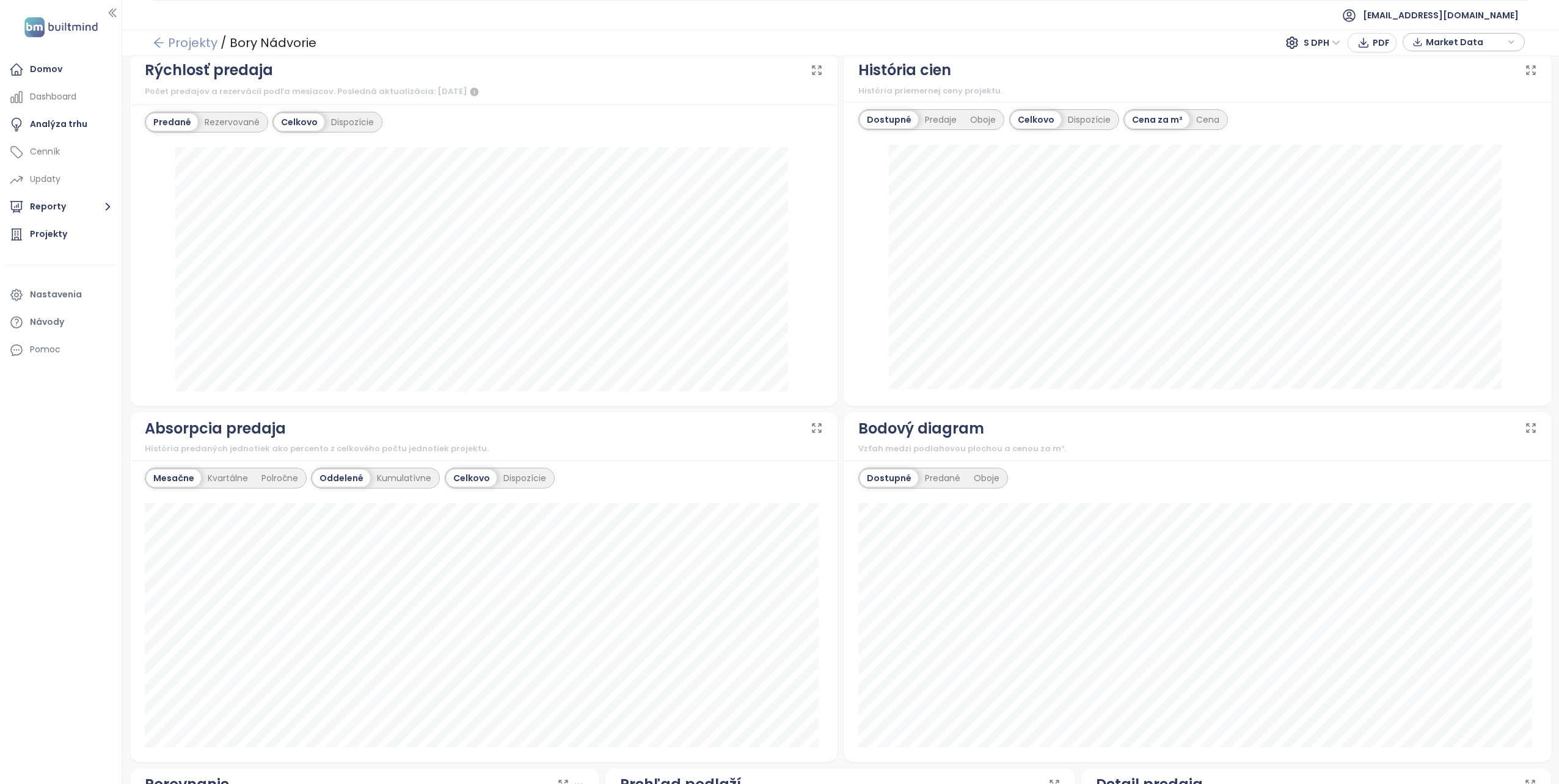
click at [157, 40] on icon "arrow-left" at bounding box center [159, 42] width 10 height 10
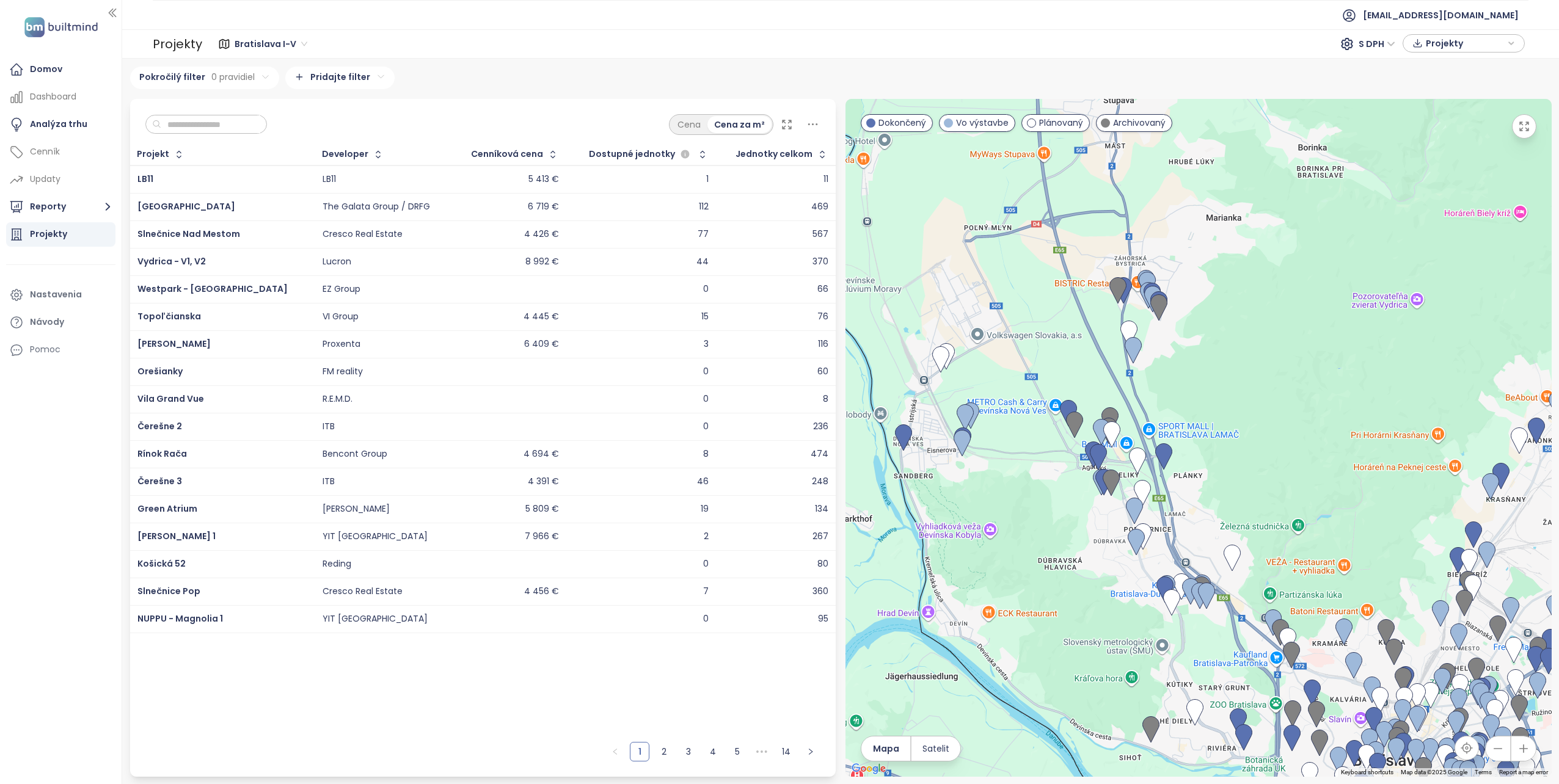
drag, startPoint x: 1006, startPoint y: 301, endPoint x: 1050, endPoint y: 528, distance: 231.2
click at [1050, 528] on div at bounding box center [1198, 437] width 706 height 678
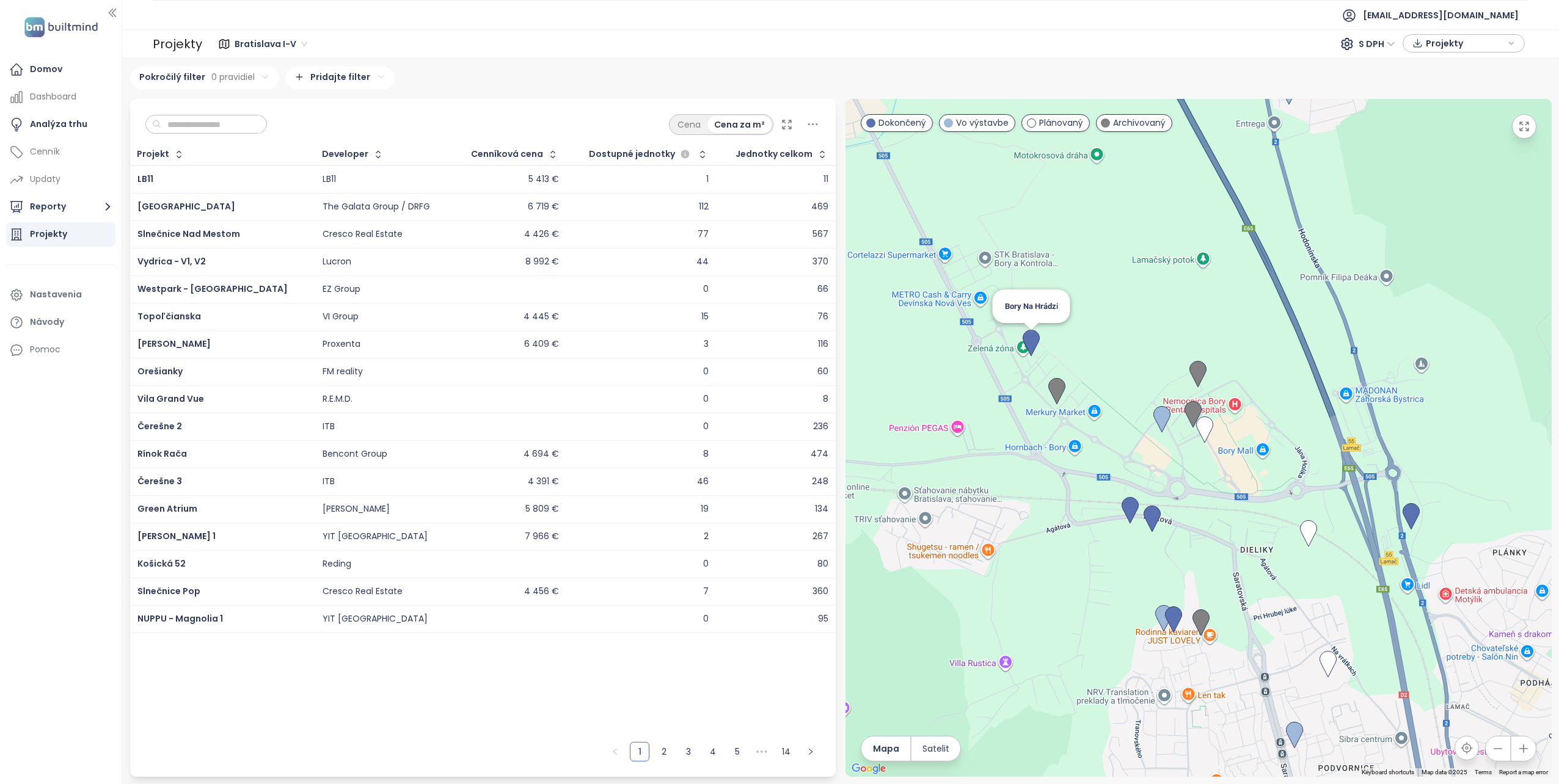
click at [1032, 337] on img at bounding box center [1031, 343] width 17 height 27
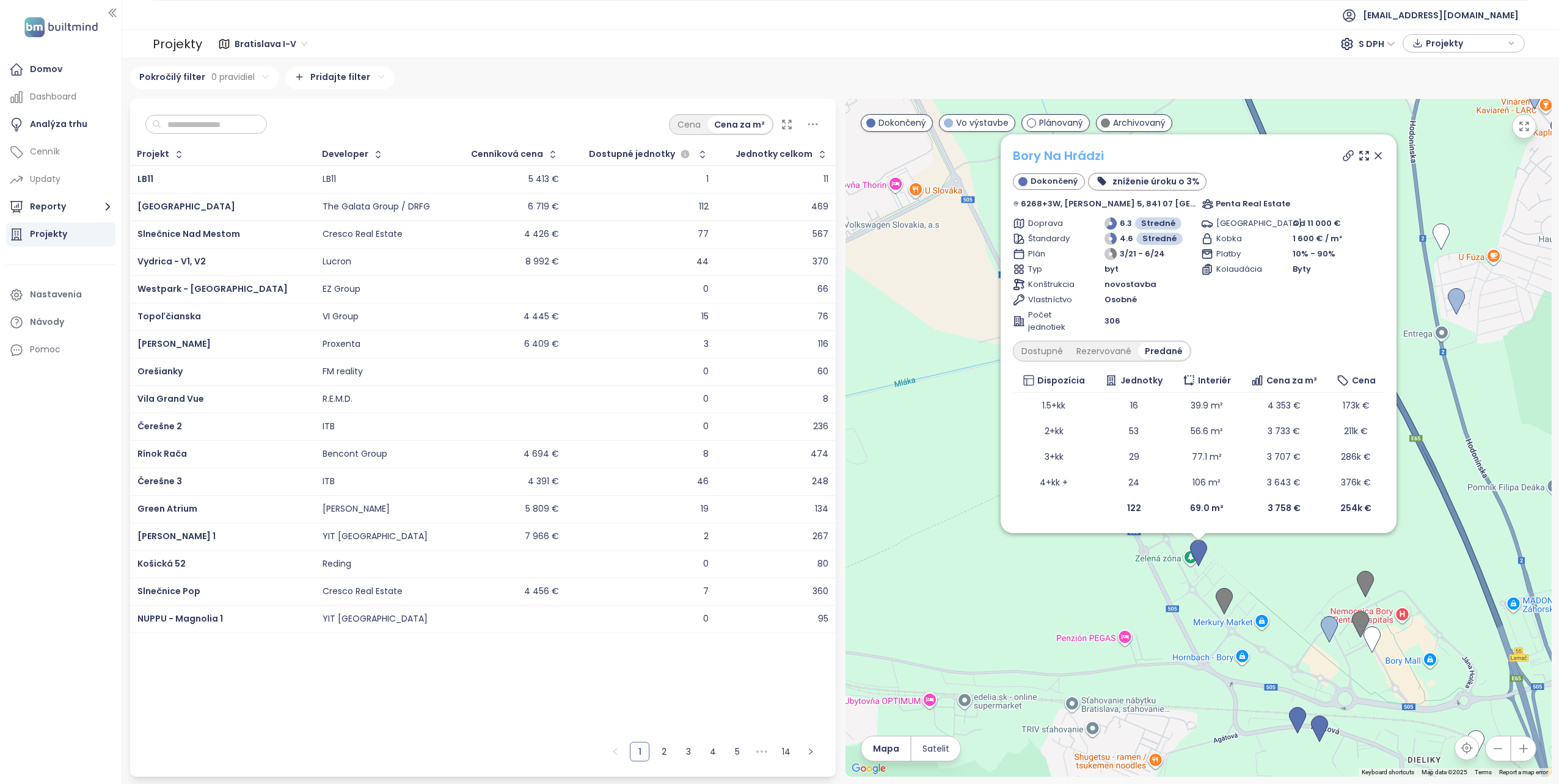
click at [1044, 156] on link "Bory Na Hrádzi" at bounding box center [1058, 156] width 91 height 17
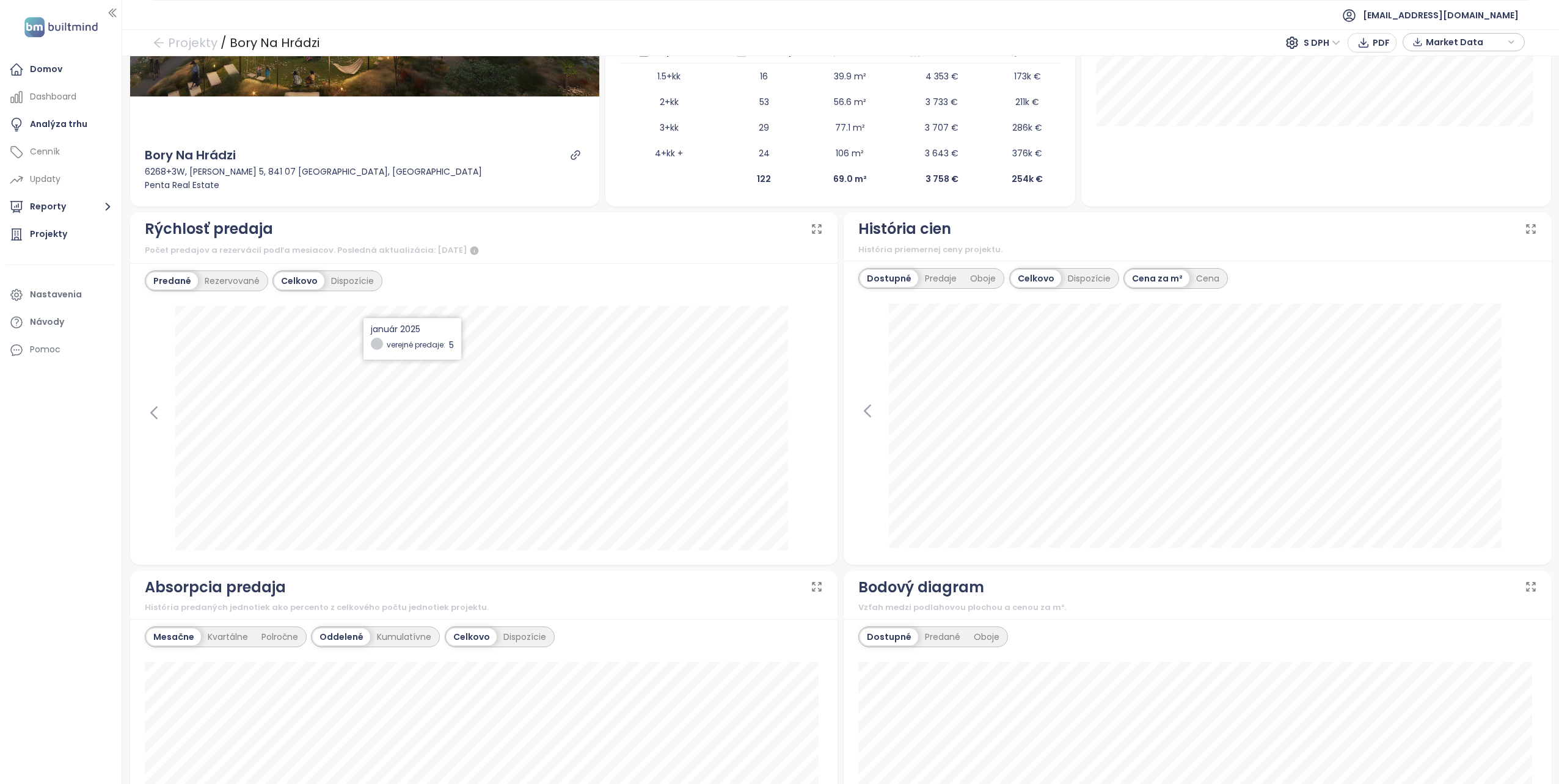
scroll to position [305, 0]
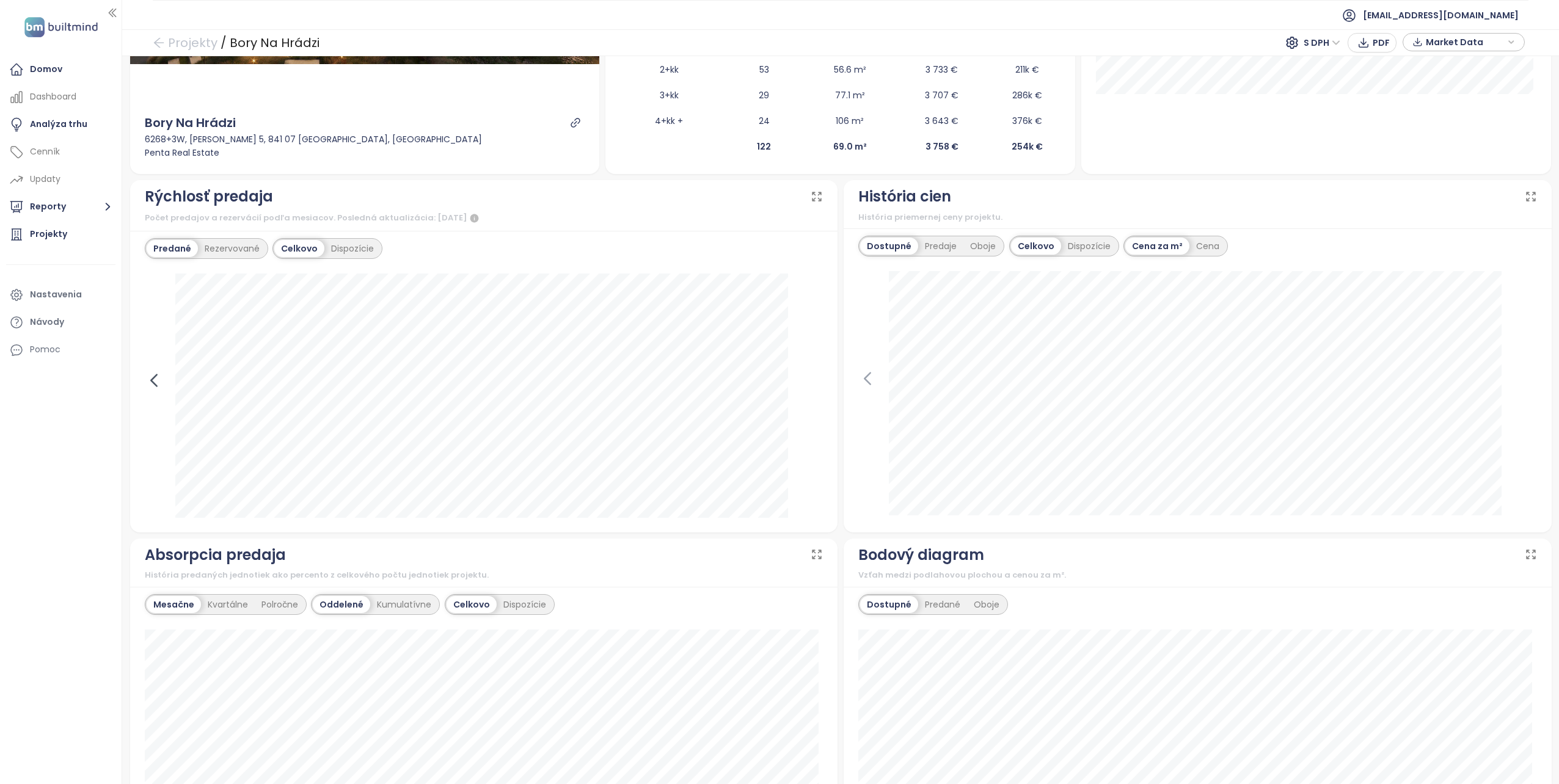
click at [151, 373] on icon at bounding box center [154, 380] width 19 height 19
click at [153, 373] on icon at bounding box center [154, 380] width 19 height 19
click at [153, 373] on div at bounding box center [484, 396] width 679 height 244
click at [301, 247] on div "Celkovo" at bounding box center [299, 249] width 50 height 17
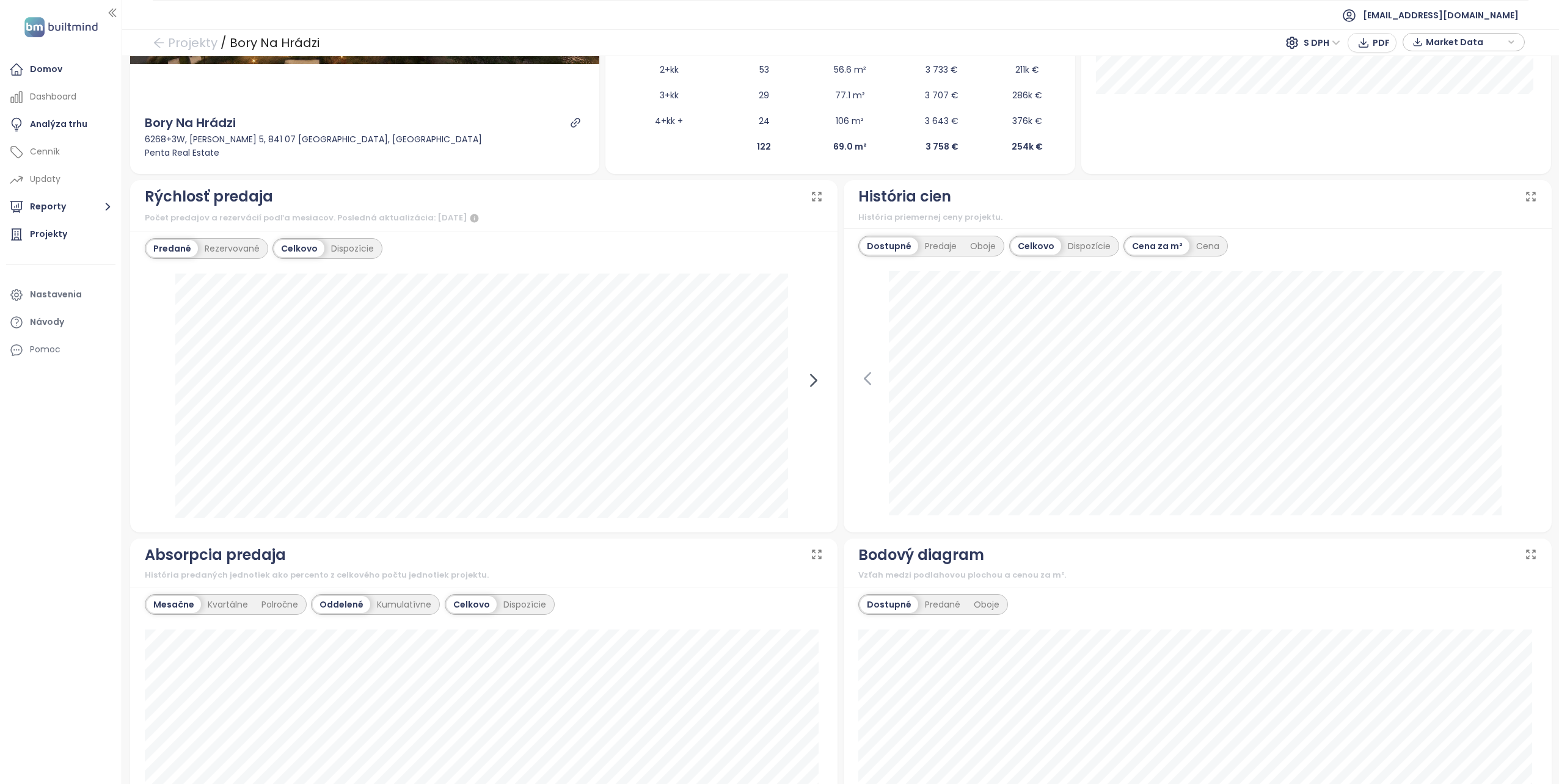
click at [813, 378] on icon at bounding box center [813, 380] width 5 height 11
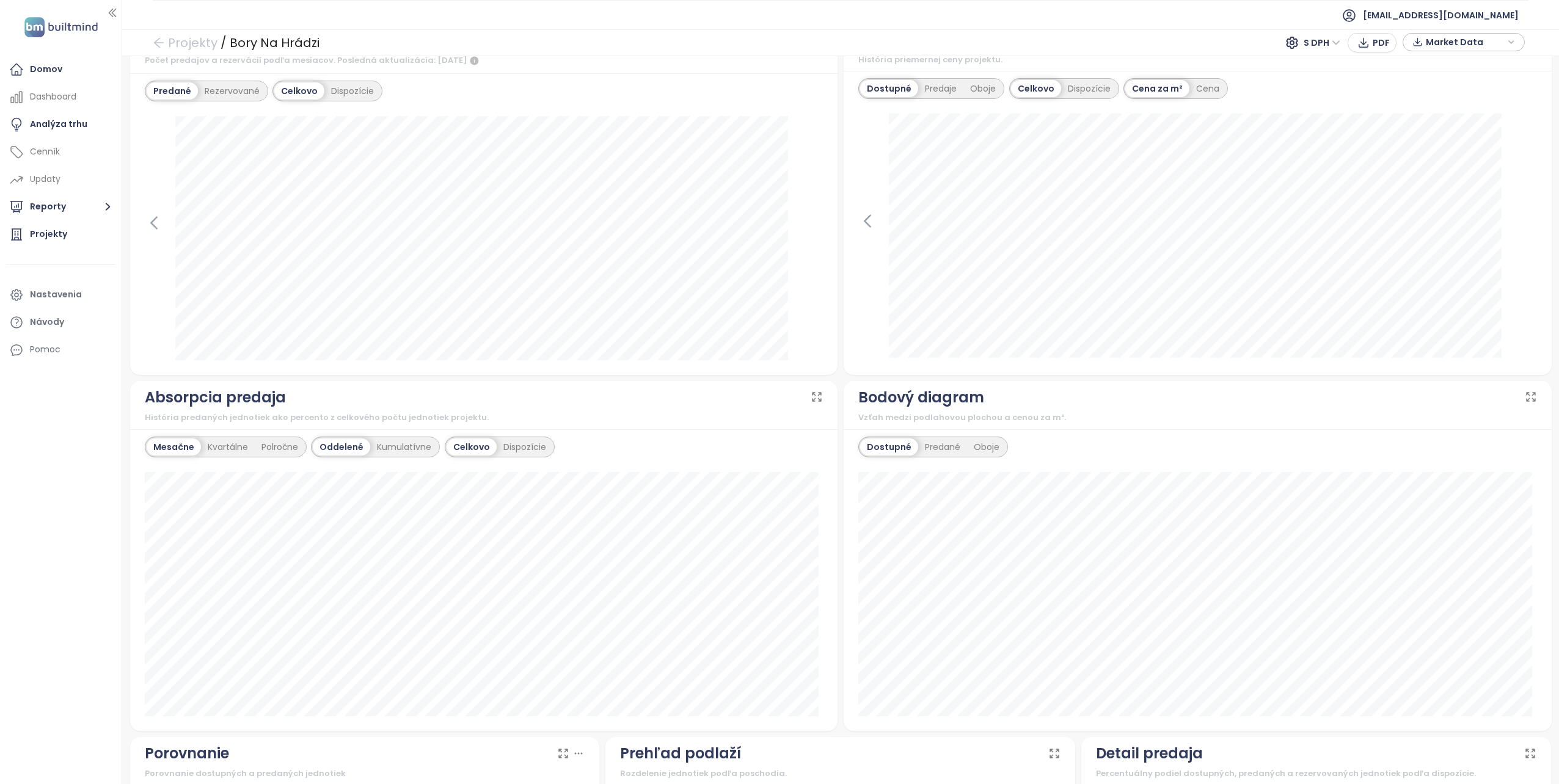
scroll to position [489, 0]
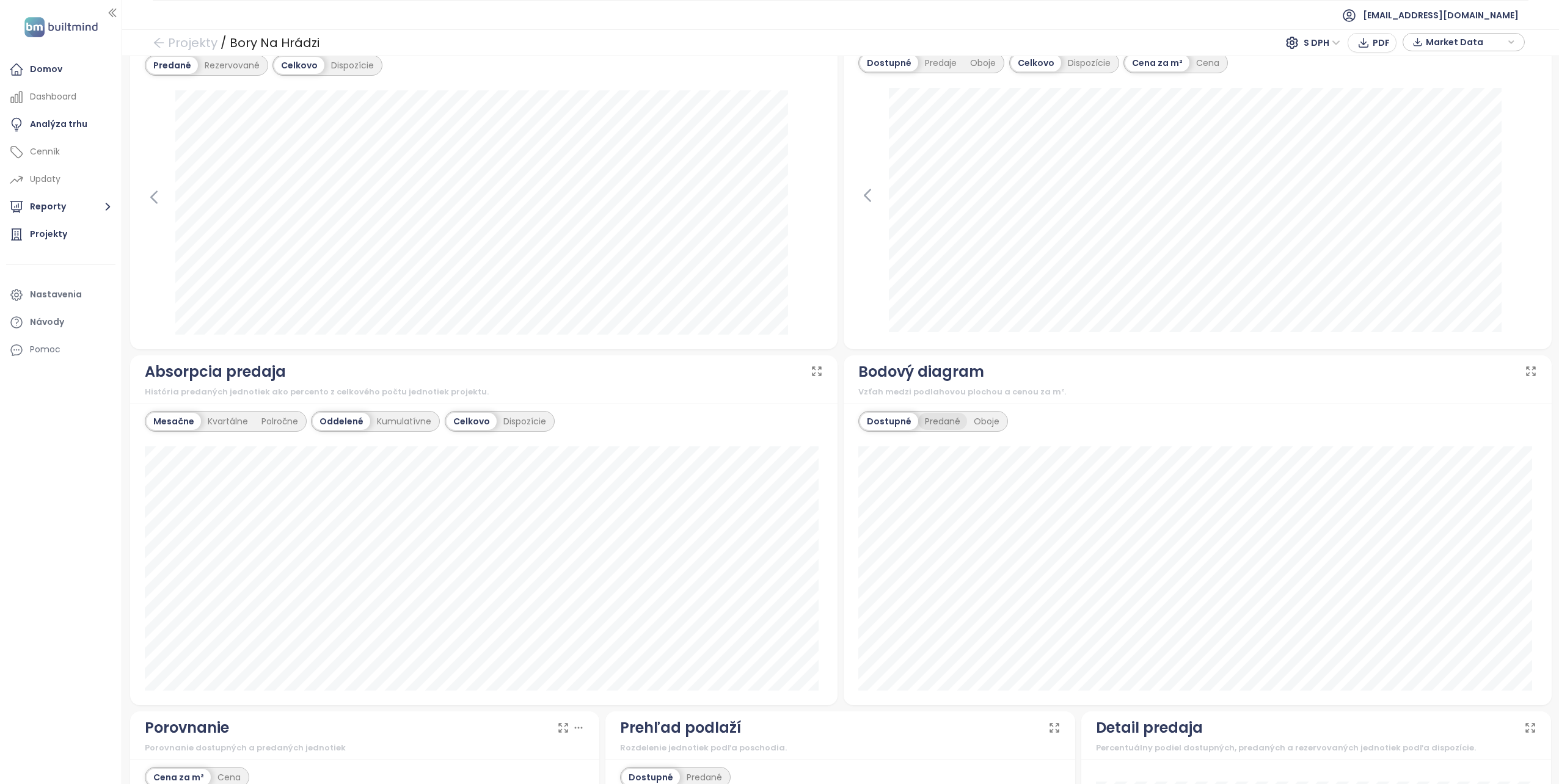
click at [936, 418] on div "Predané" at bounding box center [943, 422] width 49 height 17
click at [971, 417] on div "Oboje" at bounding box center [985, 422] width 39 height 17
click at [934, 420] on div "Predané" at bounding box center [940, 422] width 49 height 17
click at [878, 418] on div "Dostupné" at bounding box center [887, 422] width 55 height 17
click at [930, 422] on div "Predané" at bounding box center [943, 422] width 49 height 17
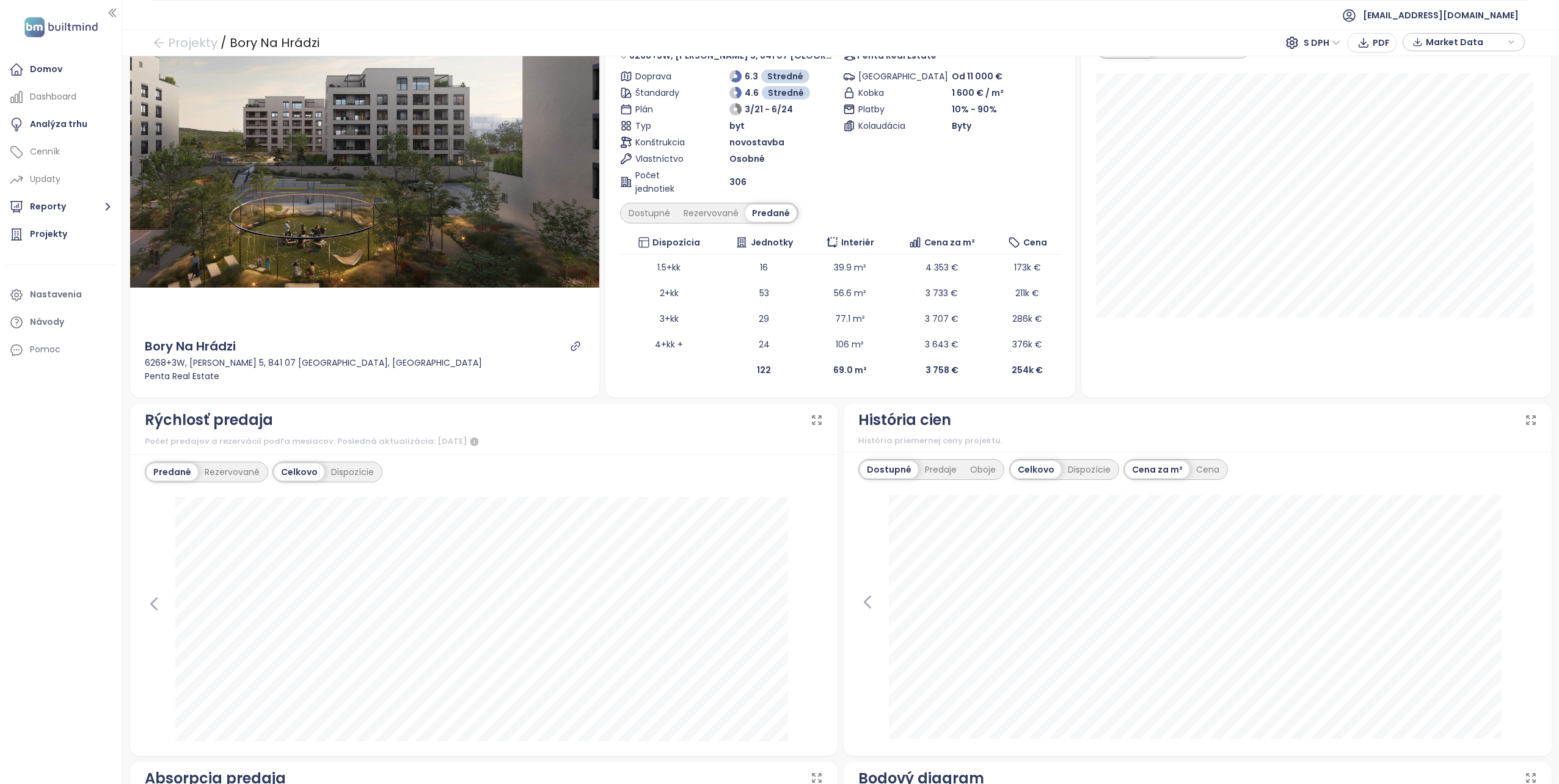
scroll to position [61, 0]
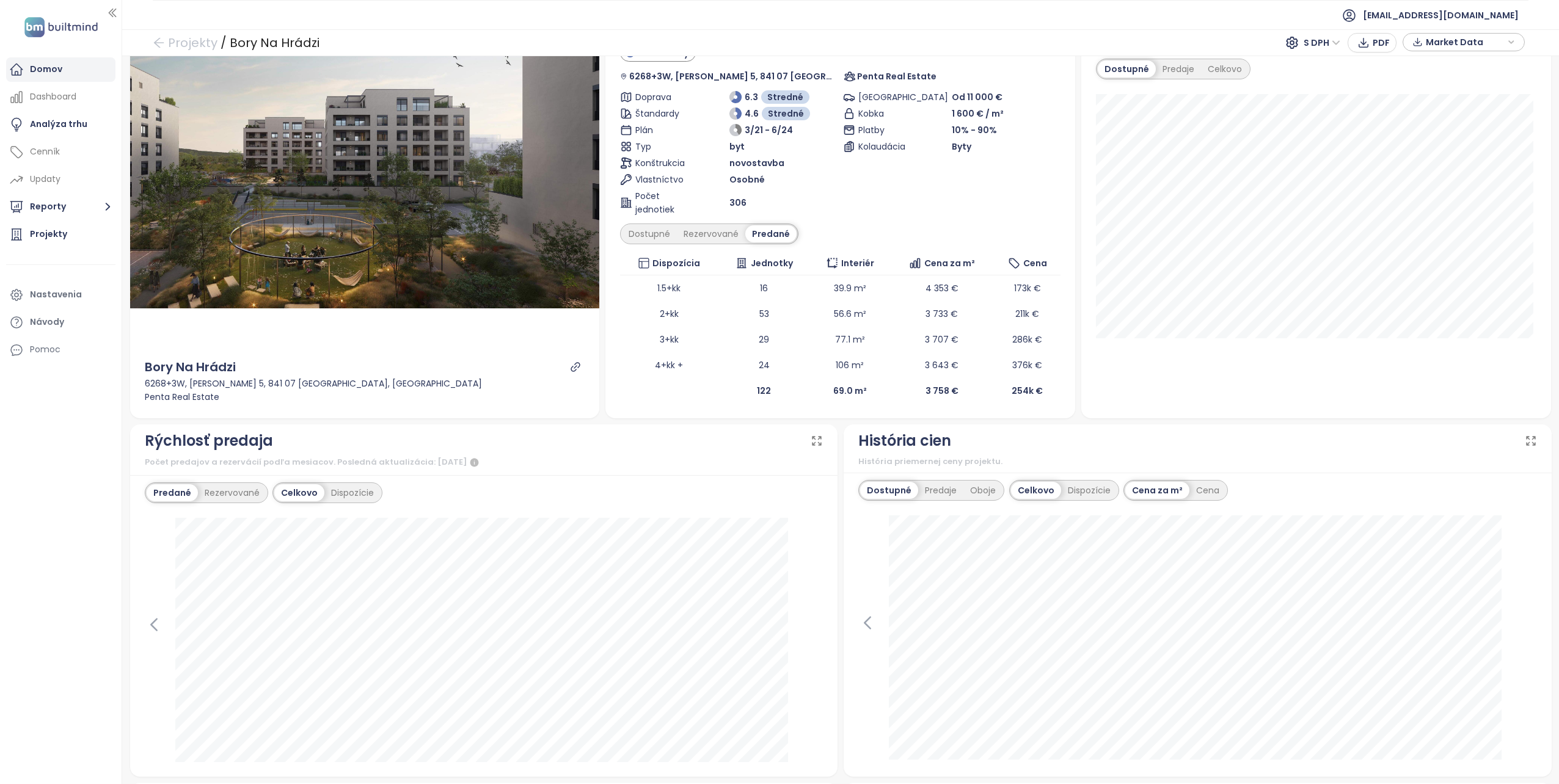
click at [66, 68] on div "Domov" at bounding box center [60, 69] width 110 height 25
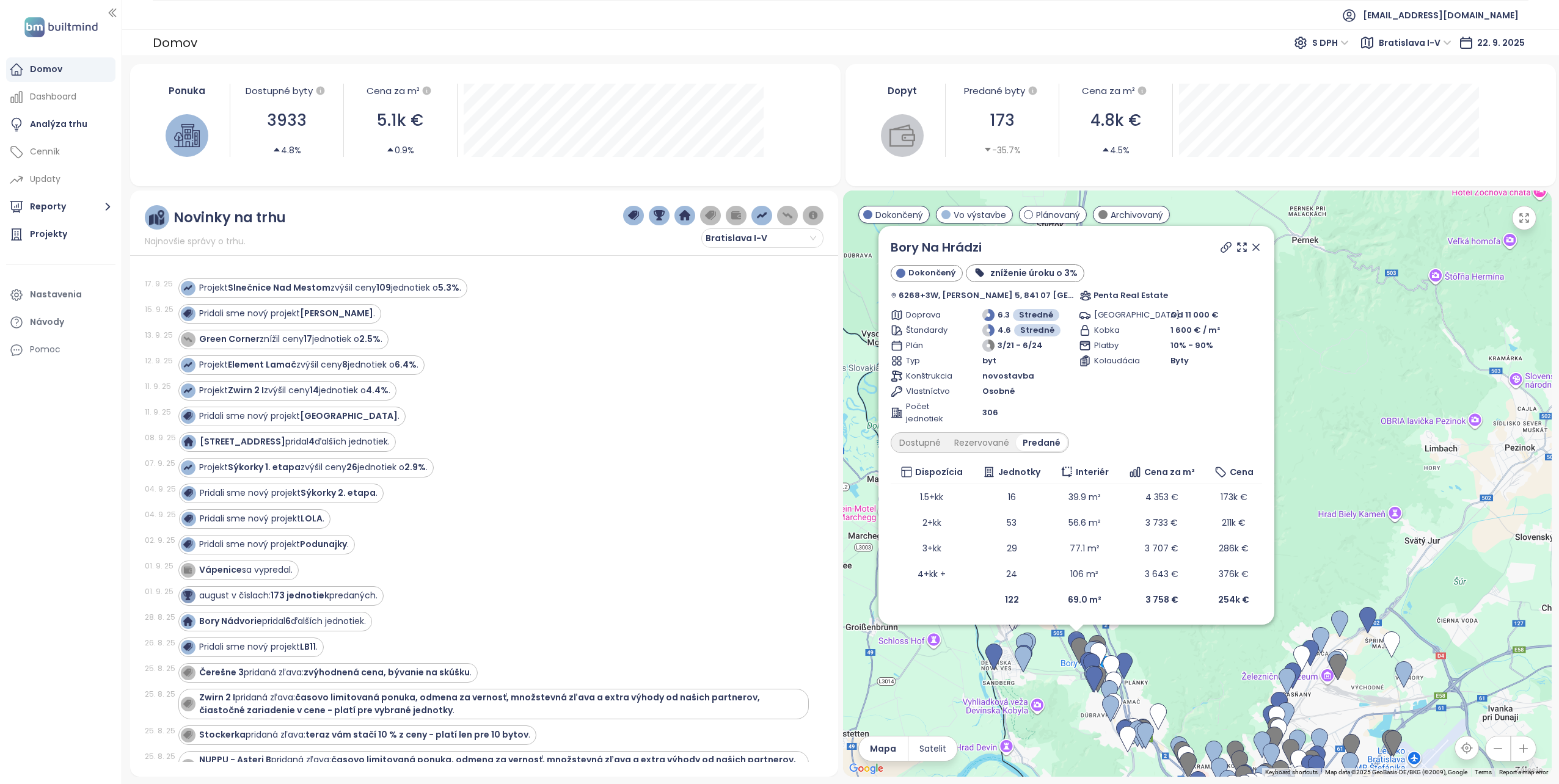
click at [1254, 249] on icon at bounding box center [1256, 247] width 12 height 12
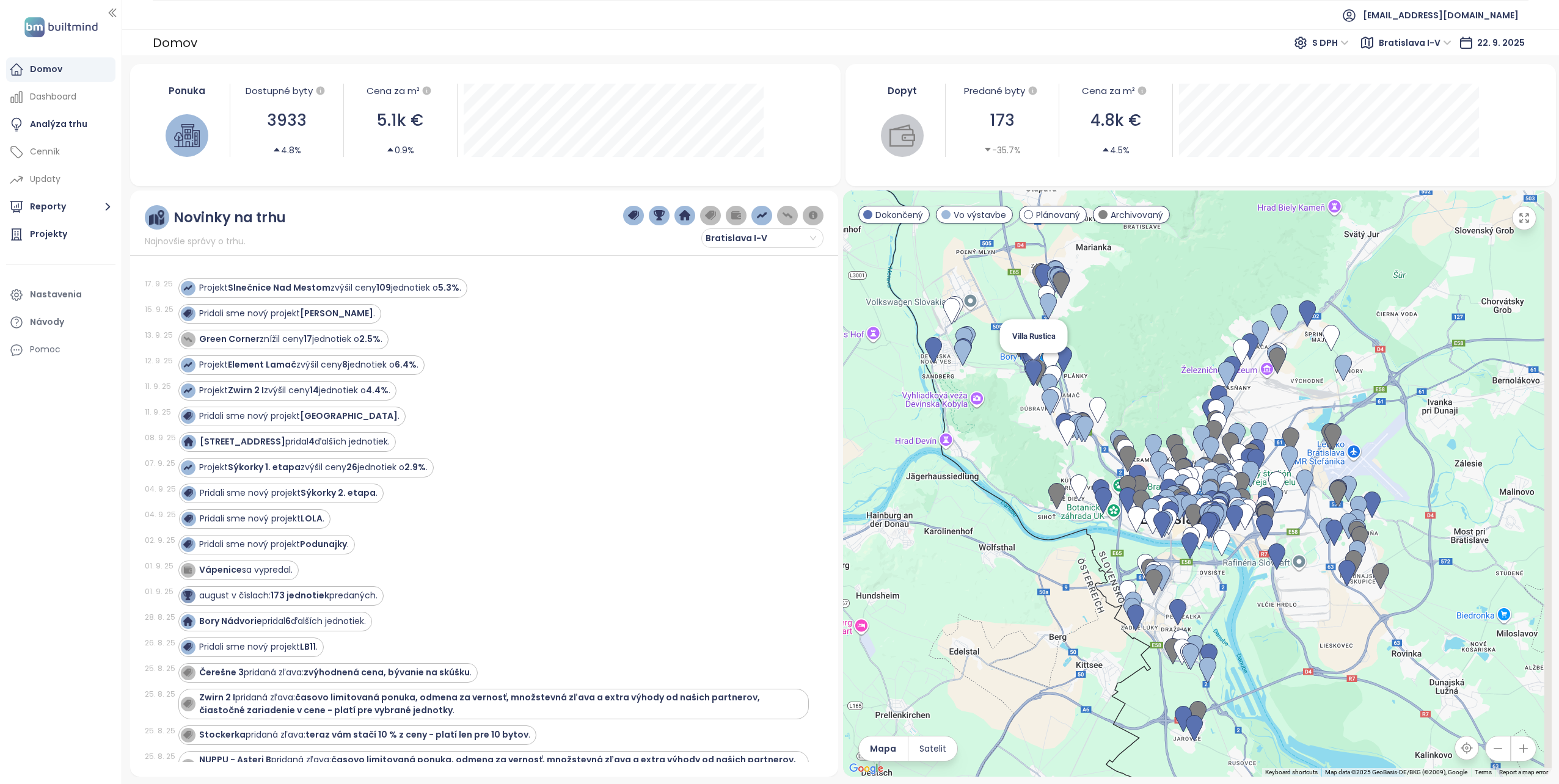
drag, startPoint x: 1088, startPoint y: 696, endPoint x: 1022, endPoint y: 375, distance: 327.7
click at [1022, 375] on div "Villa Rustica" at bounding box center [1197, 483] width 708 height 586
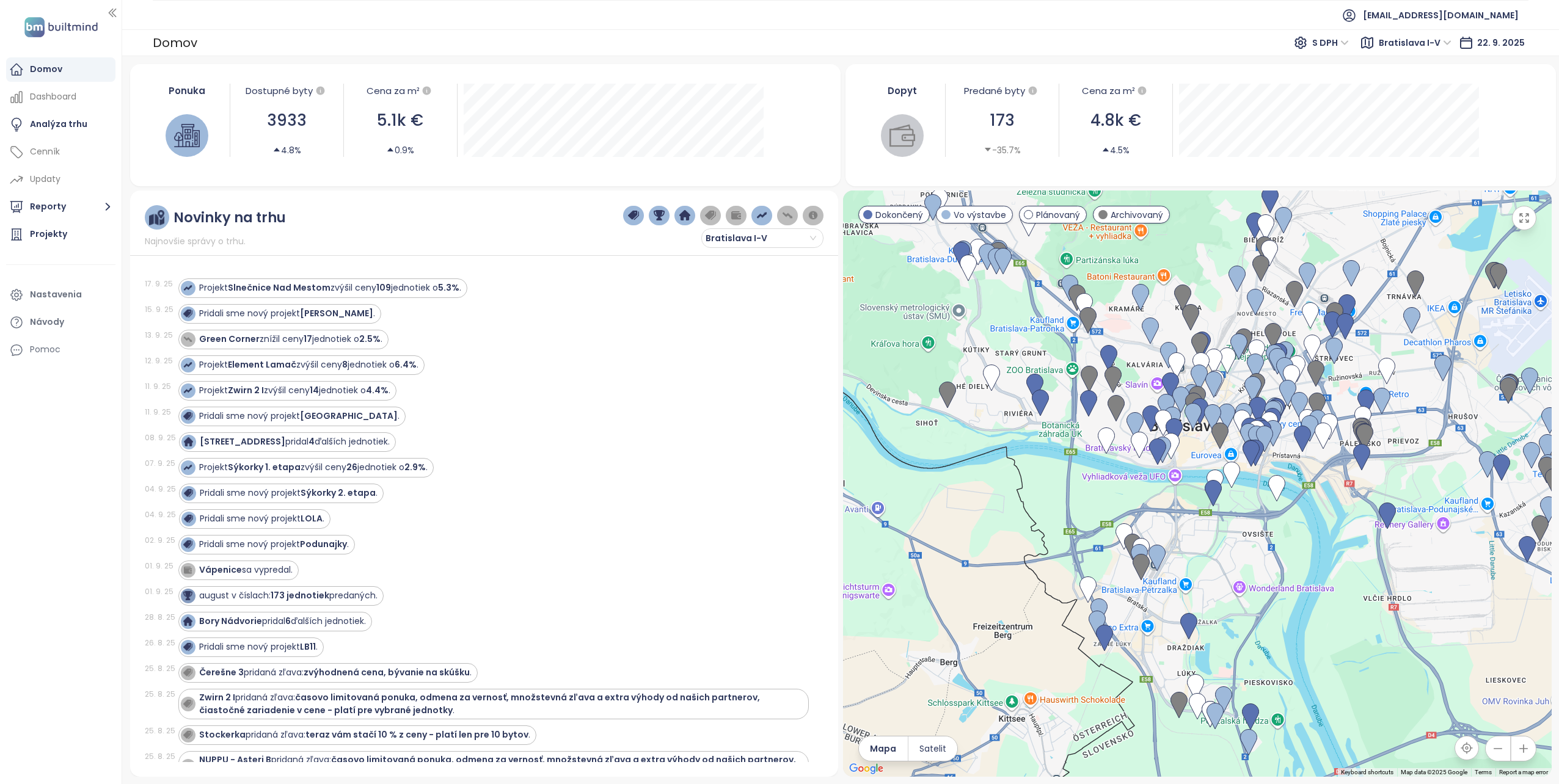
drag, startPoint x: 1096, startPoint y: 660, endPoint x: 1106, endPoint y: 509, distance: 151.3
click at [1103, 508] on div at bounding box center [1197, 483] width 708 height 586
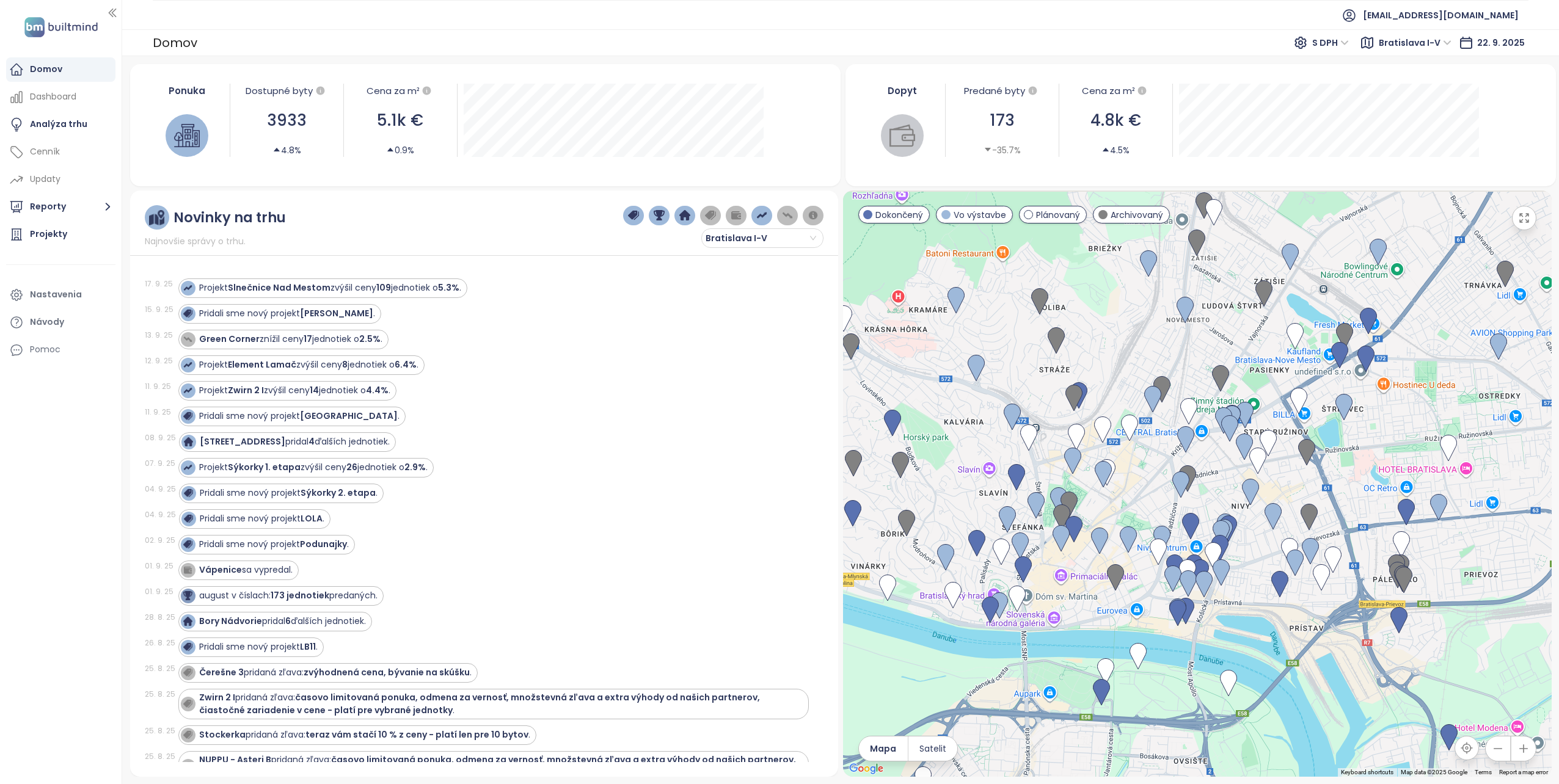
drag, startPoint x: 1201, startPoint y: 401, endPoint x: 1138, endPoint y: 503, distance: 119.9
click at [1138, 503] on div at bounding box center [1197, 483] width 708 height 586
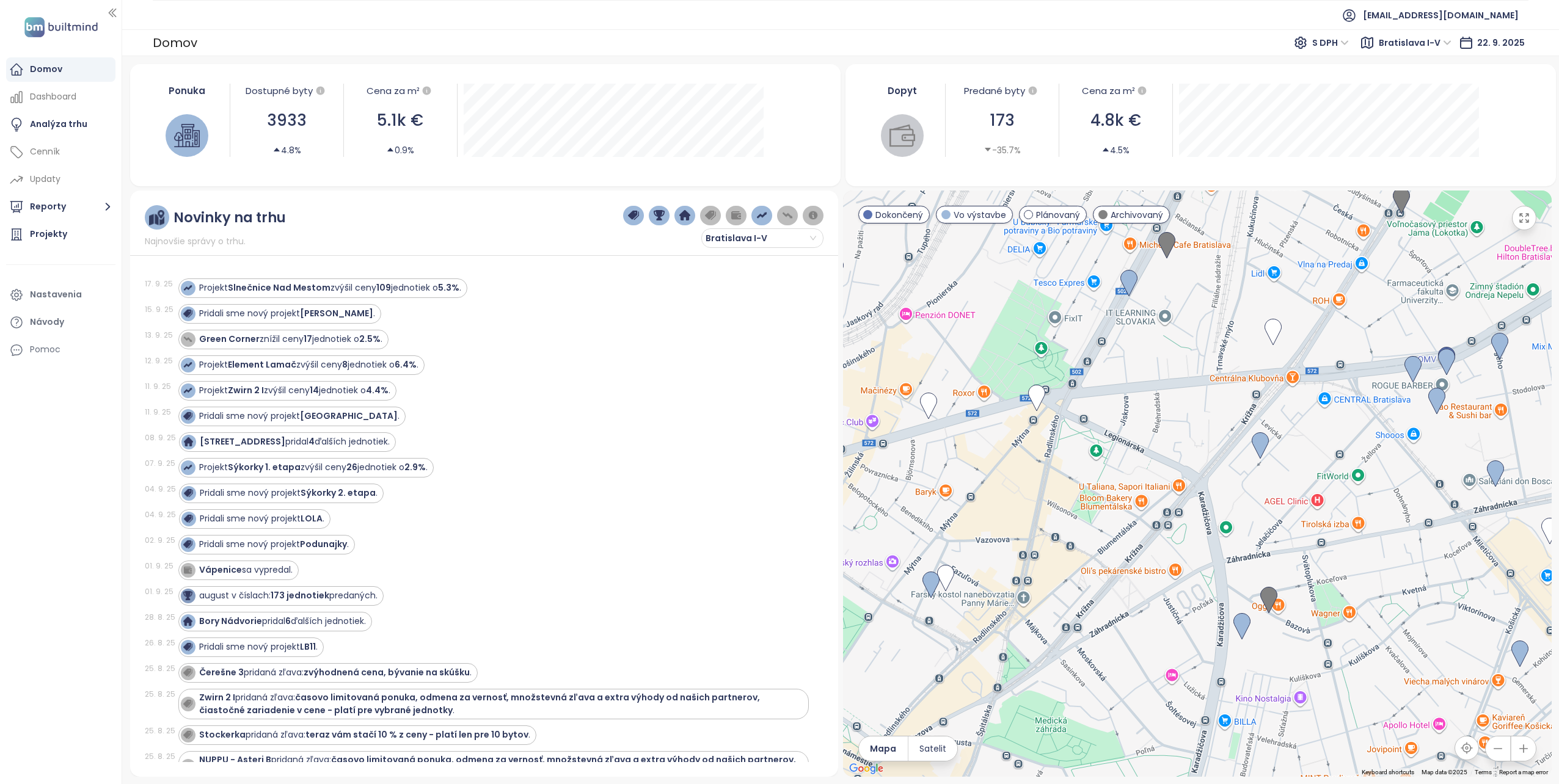
drag, startPoint x: 1232, startPoint y: 352, endPoint x: 1129, endPoint y: 666, distance: 330.5
click at [1129, 666] on div at bounding box center [1197, 483] width 708 height 586
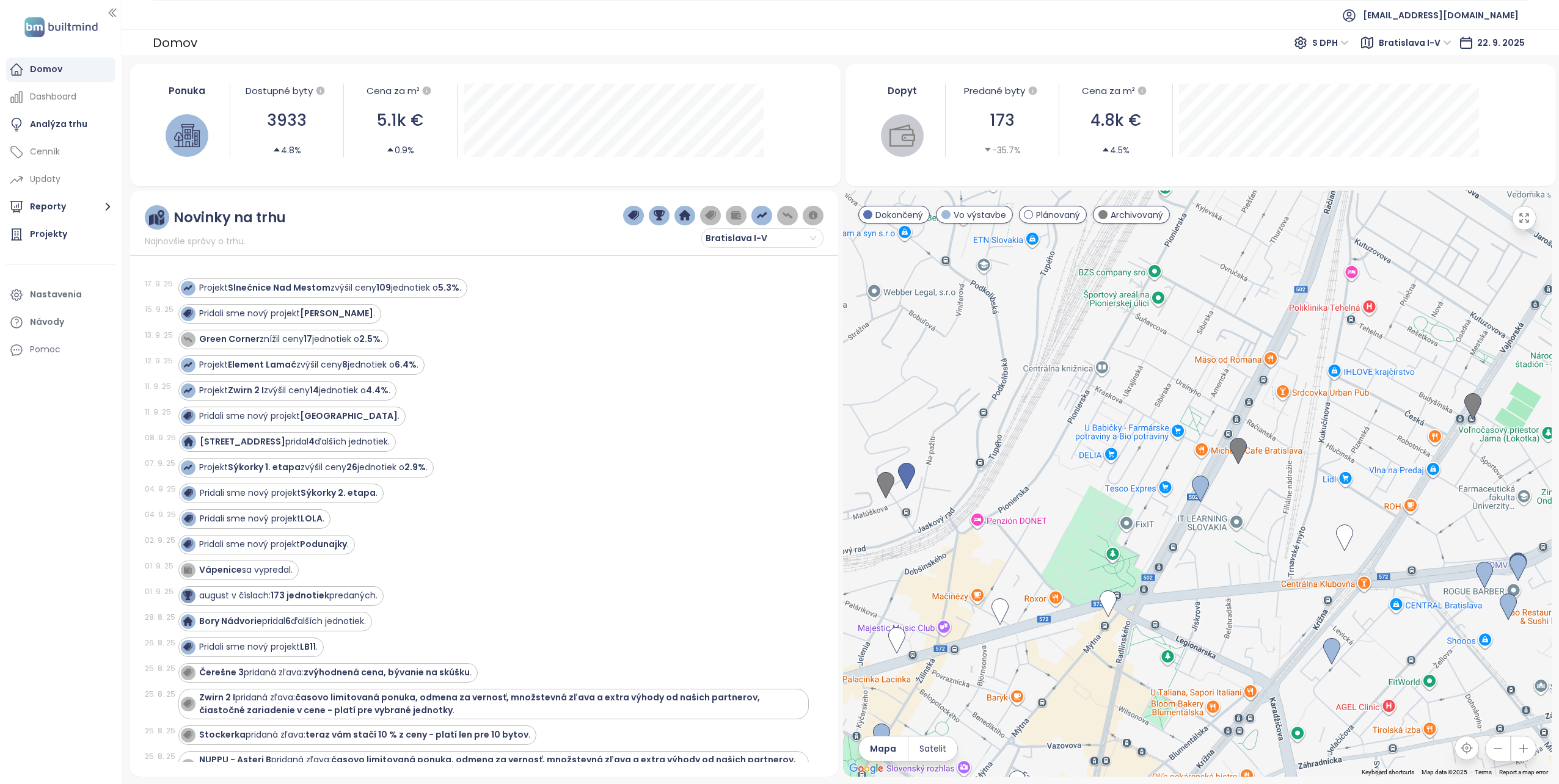
drag, startPoint x: 1123, startPoint y: 368, endPoint x: 1195, endPoint y: 575, distance: 219.2
click at [1195, 575] on div at bounding box center [1197, 483] width 708 height 586
click at [1238, 444] on img at bounding box center [1238, 451] width 17 height 27
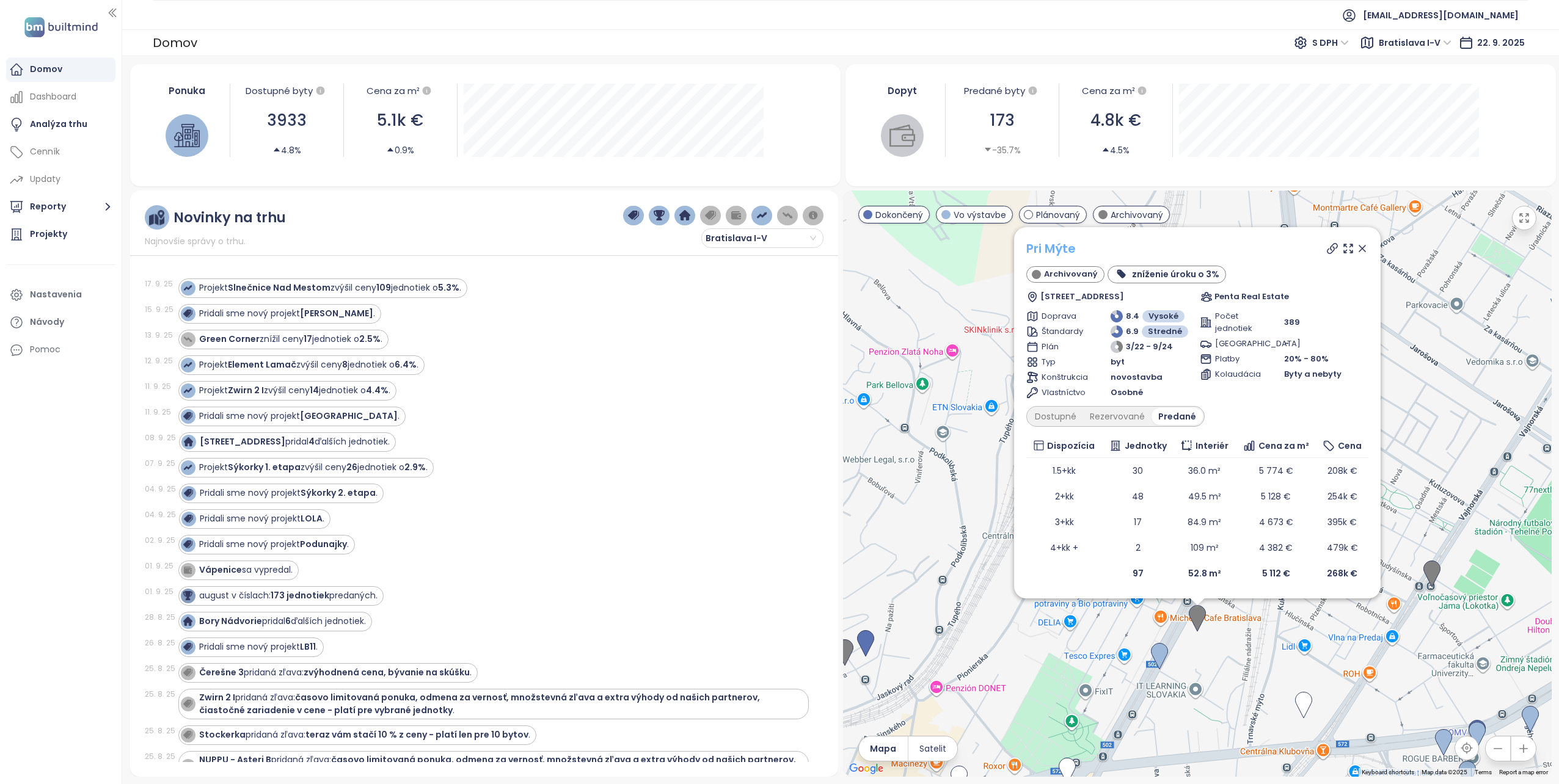
click at [1050, 246] on link "Pri Mýte" at bounding box center [1051, 249] width 50 height 17
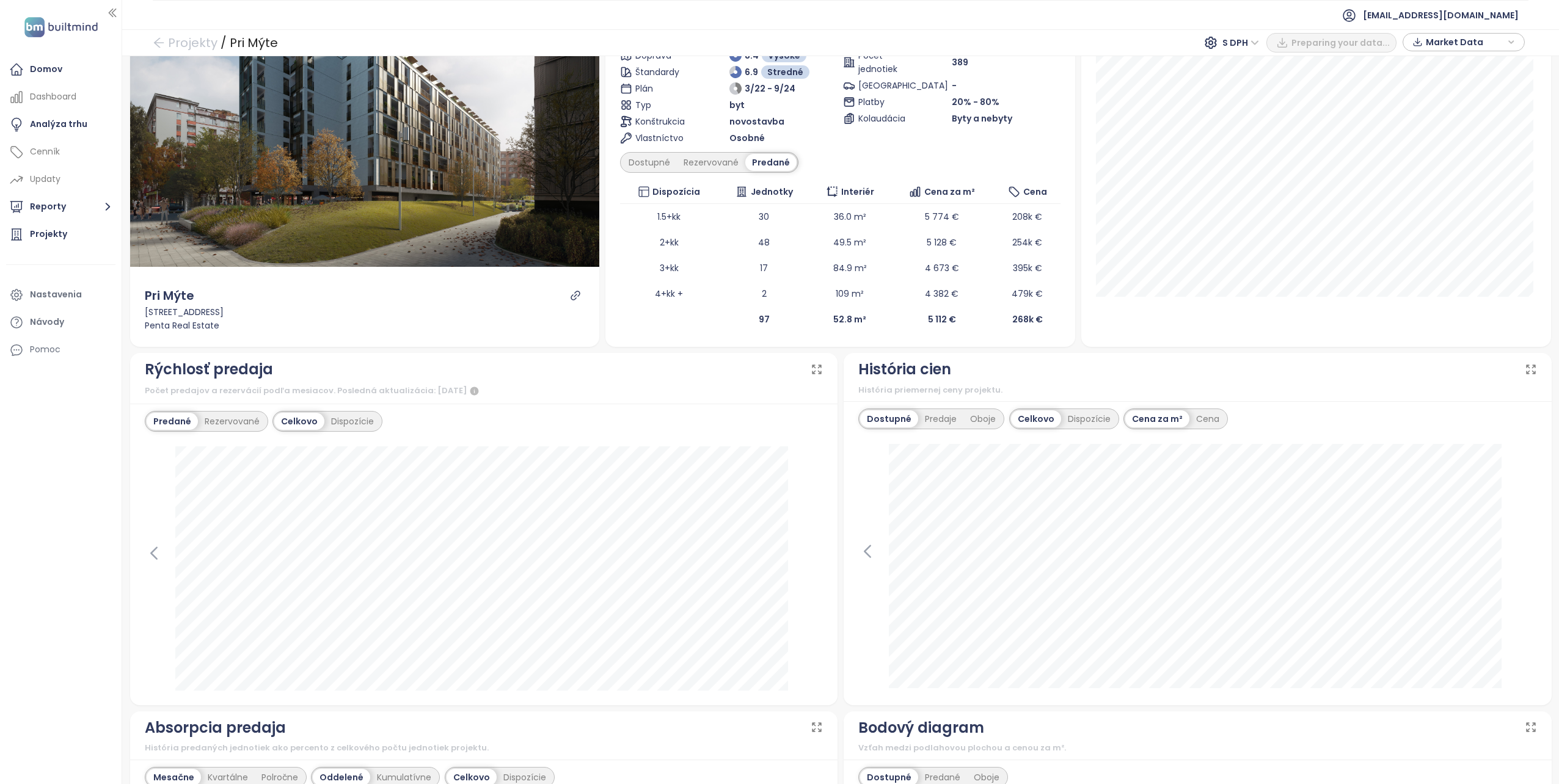
scroll to position [122, 0]
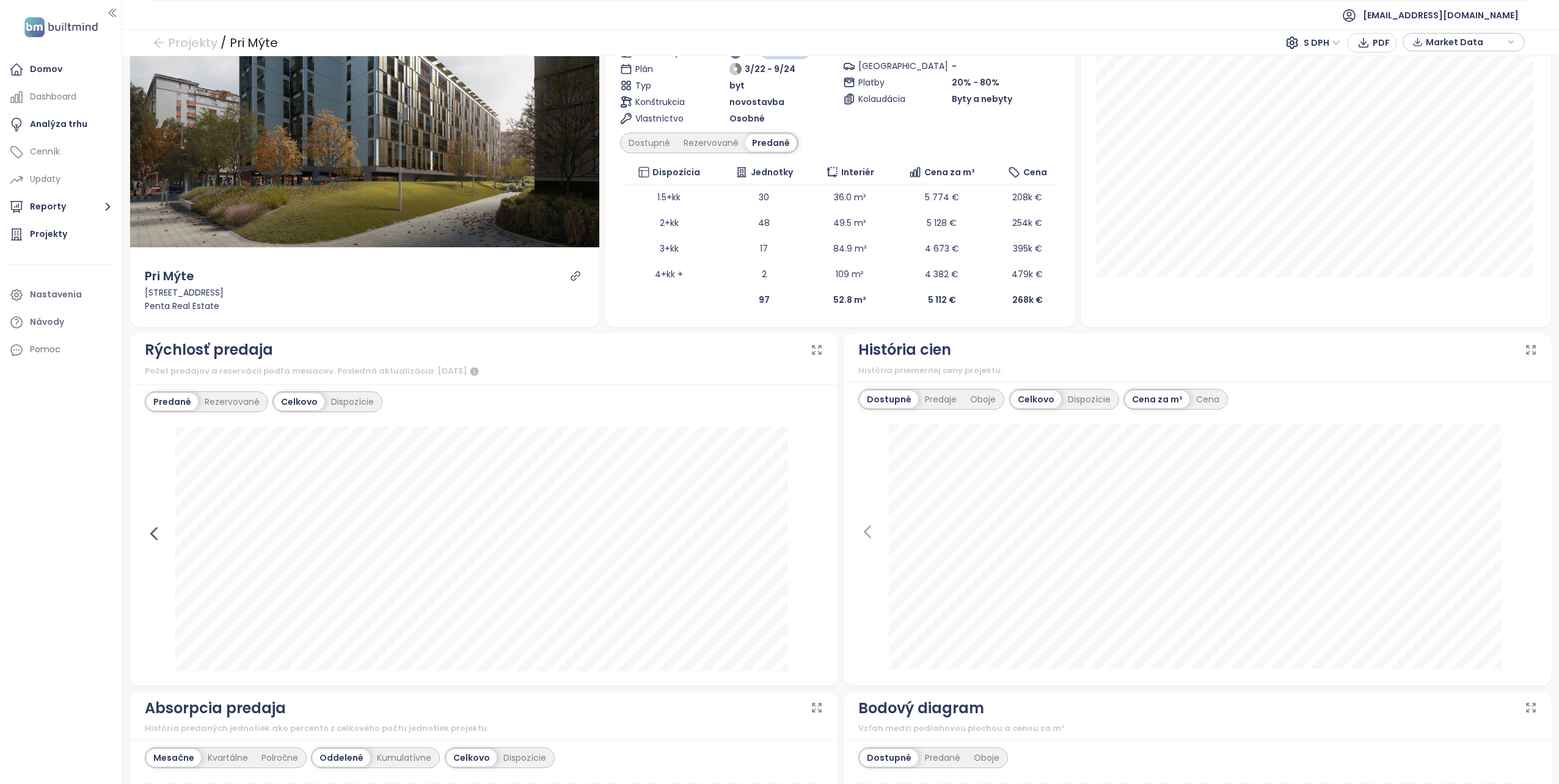
click at [156, 530] on icon at bounding box center [154, 534] width 19 height 19
click at [813, 532] on icon at bounding box center [814, 534] width 19 height 19
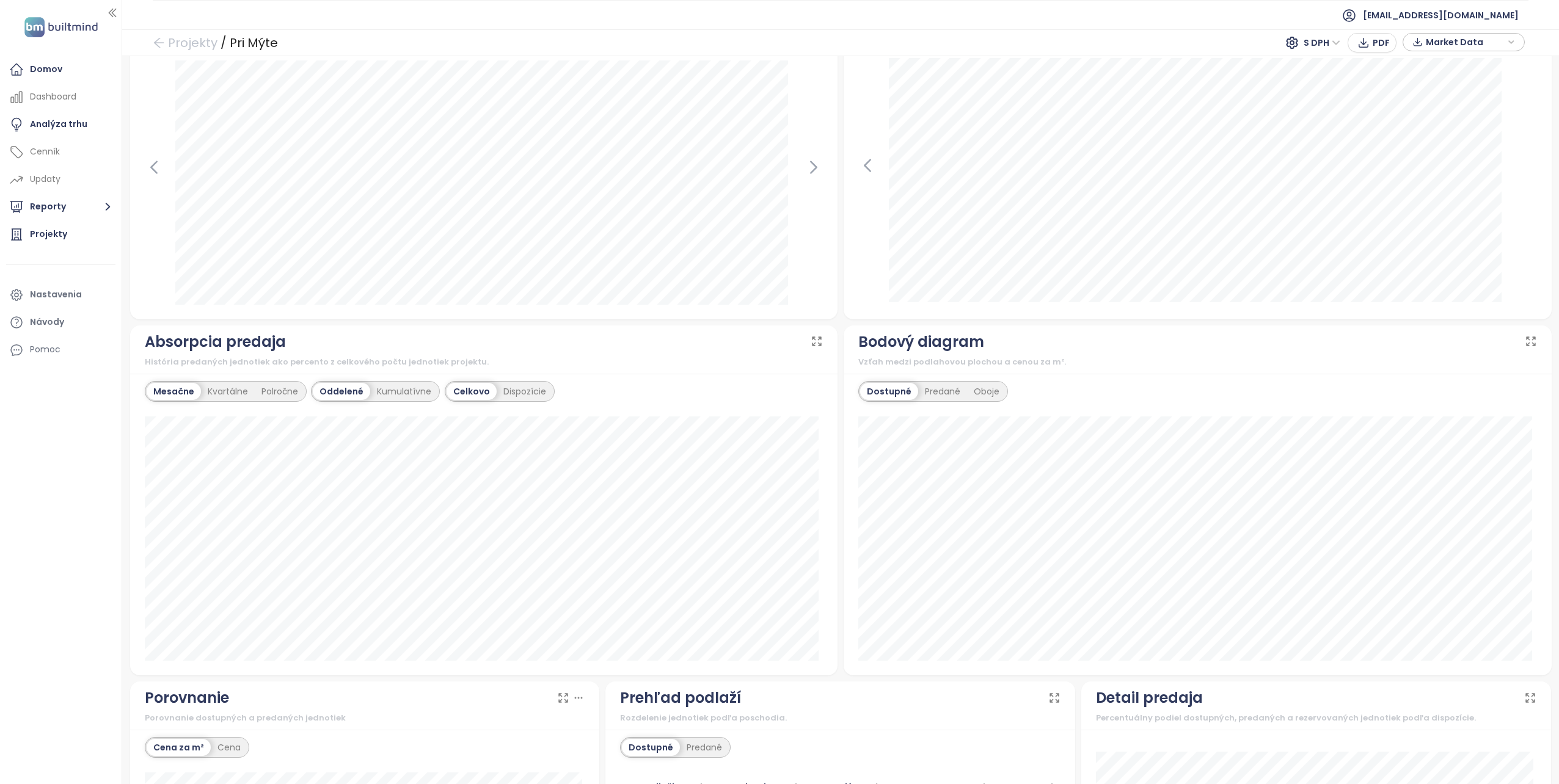
scroll to position [366, 0]
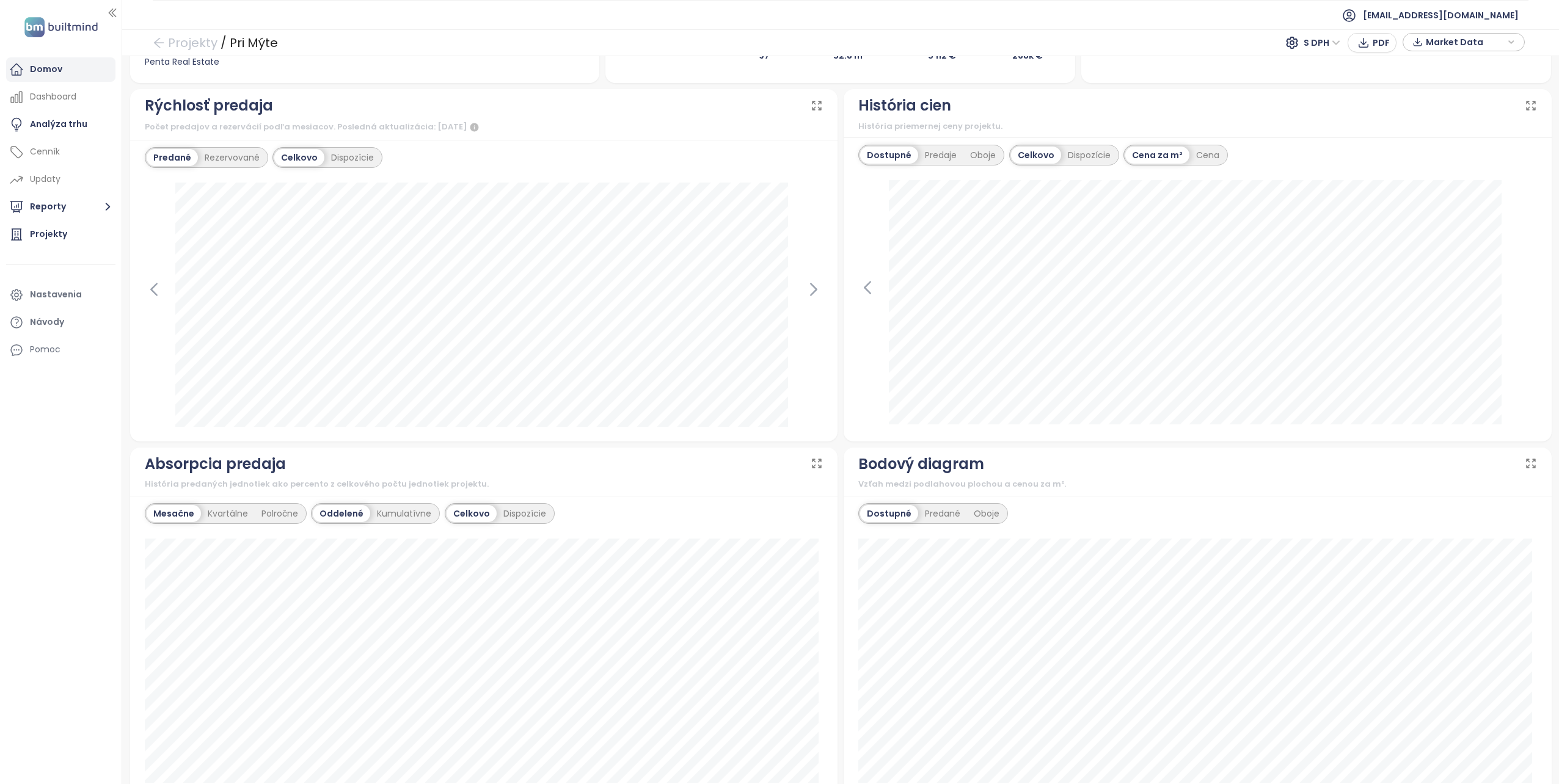
click at [42, 70] on div "Domov" at bounding box center [46, 69] width 33 height 15
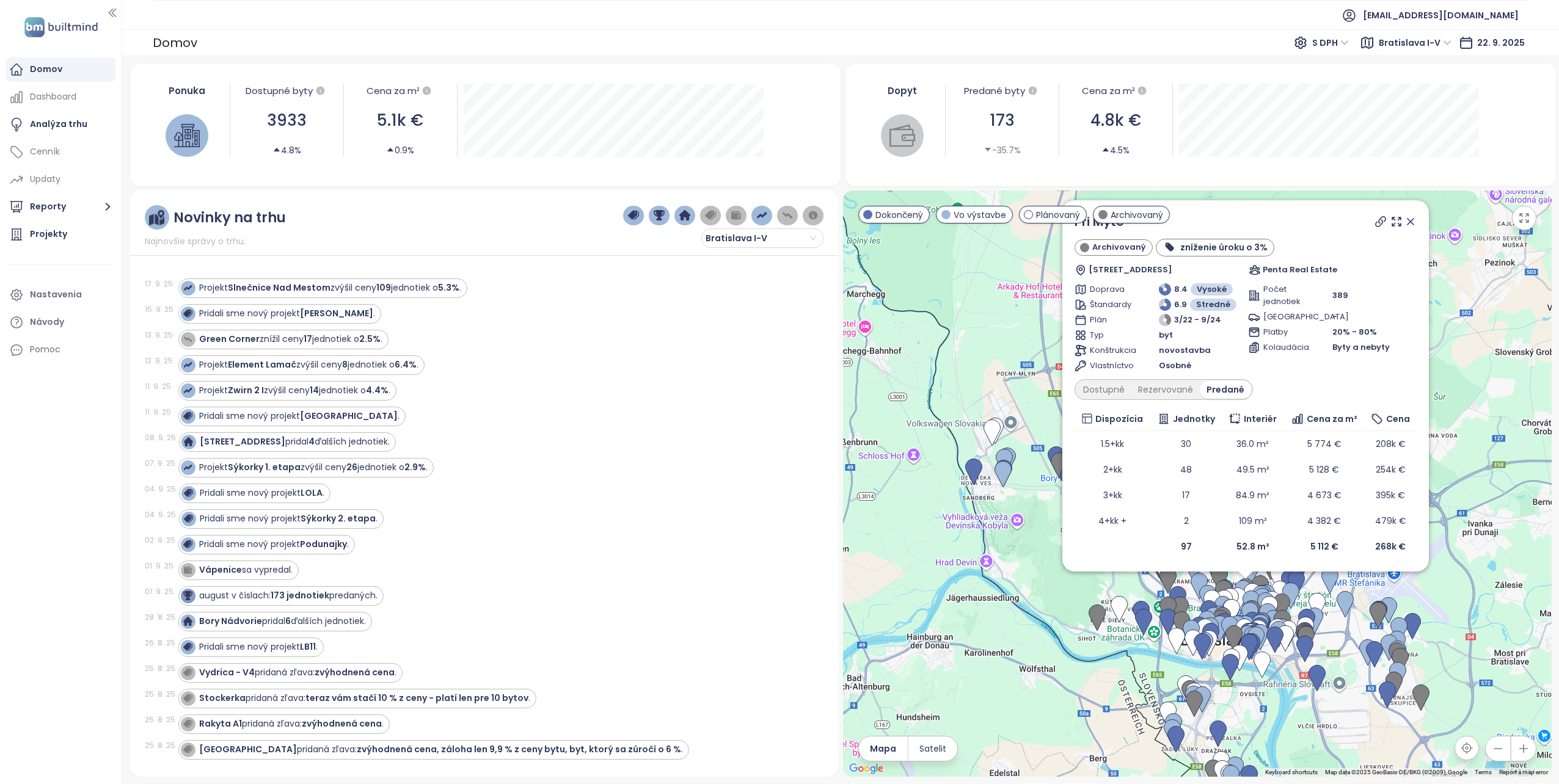
click at [1410, 219] on icon at bounding box center [1410, 222] width 12 height 12
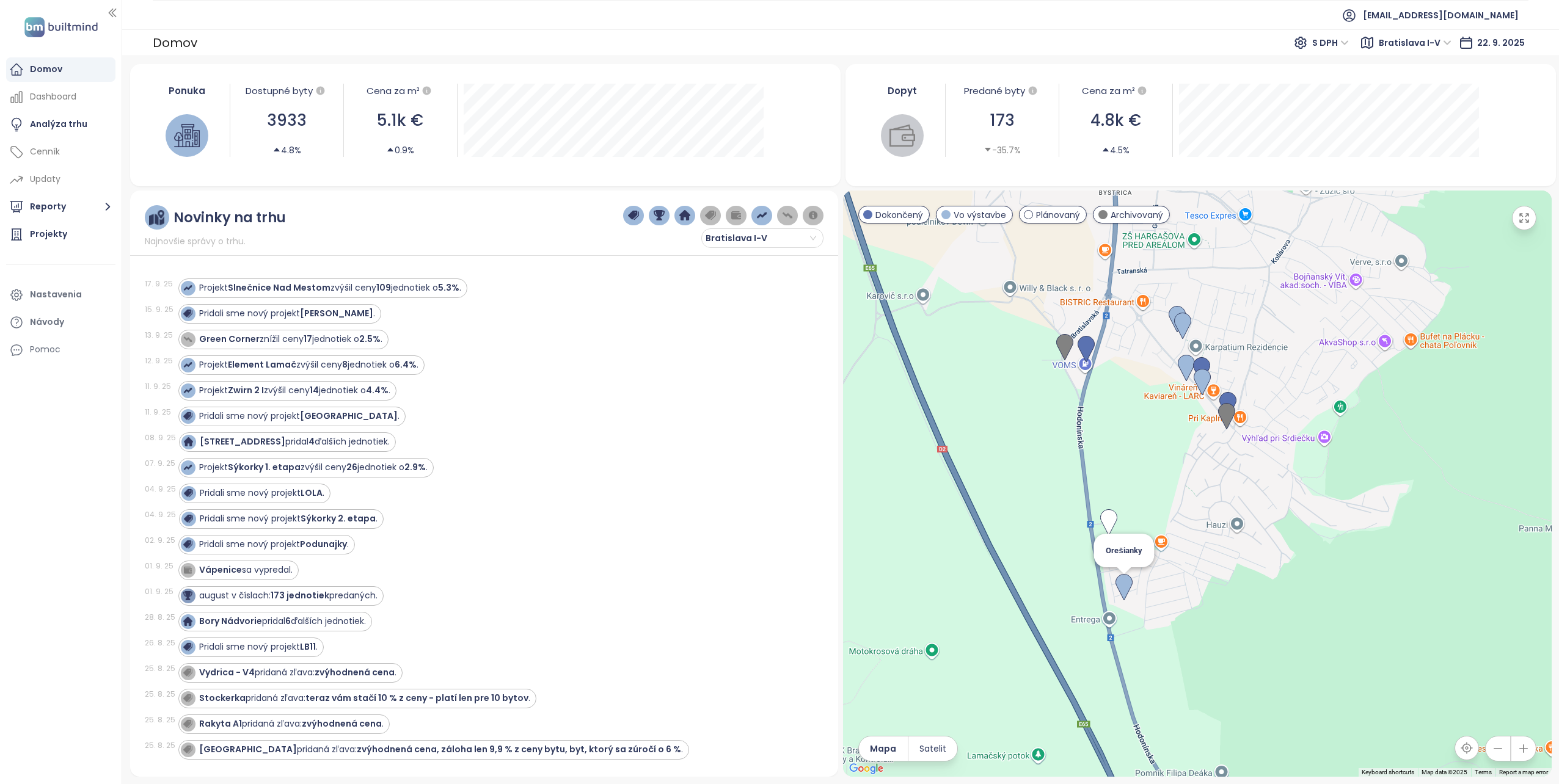
click at [1123, 584] on img at bounding box center [1124, 588] width 17 height 27
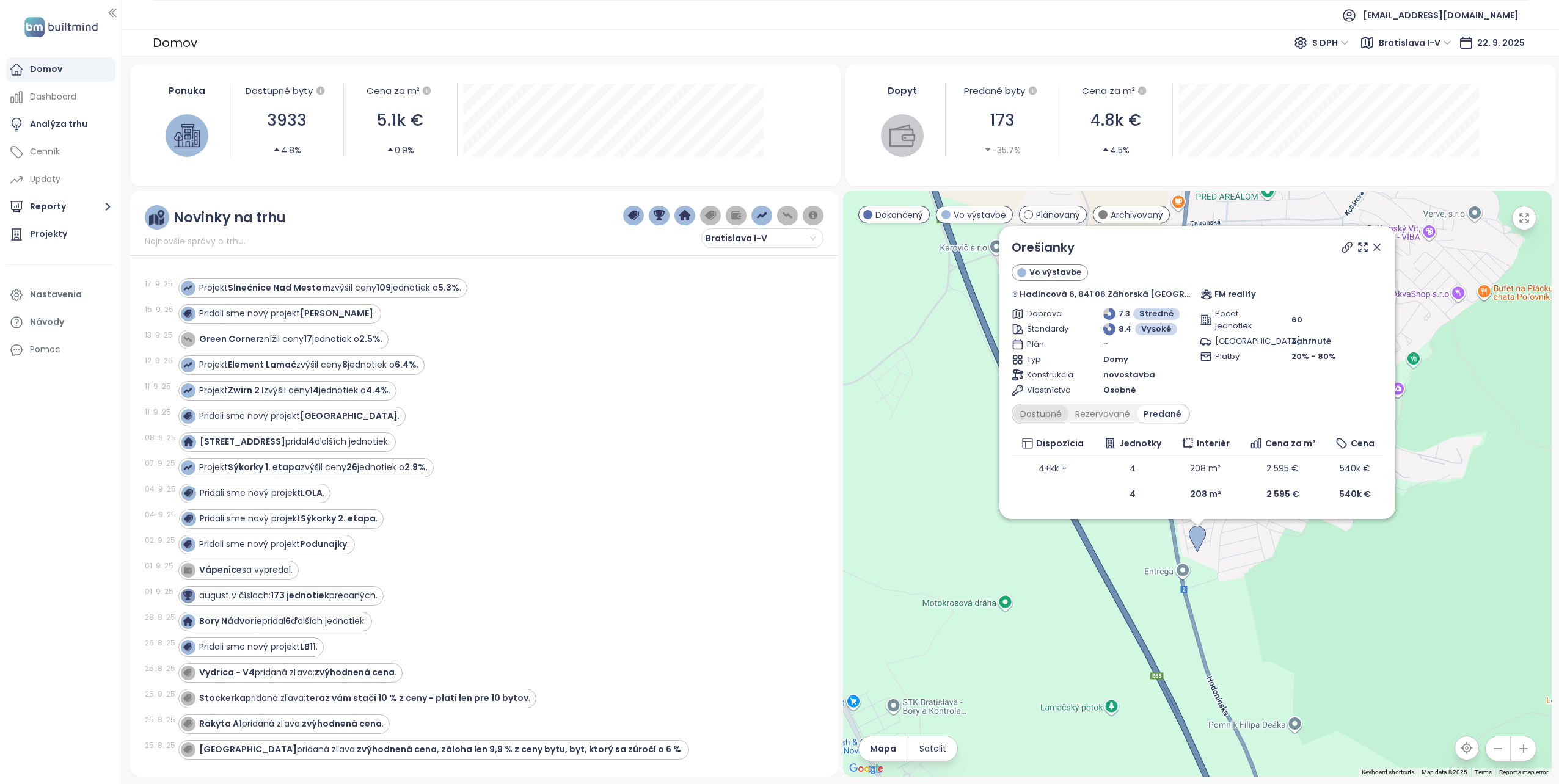
click at [1052, 413] on div "Dostupné" at bounding box center [1040, 414] width 55 height 17
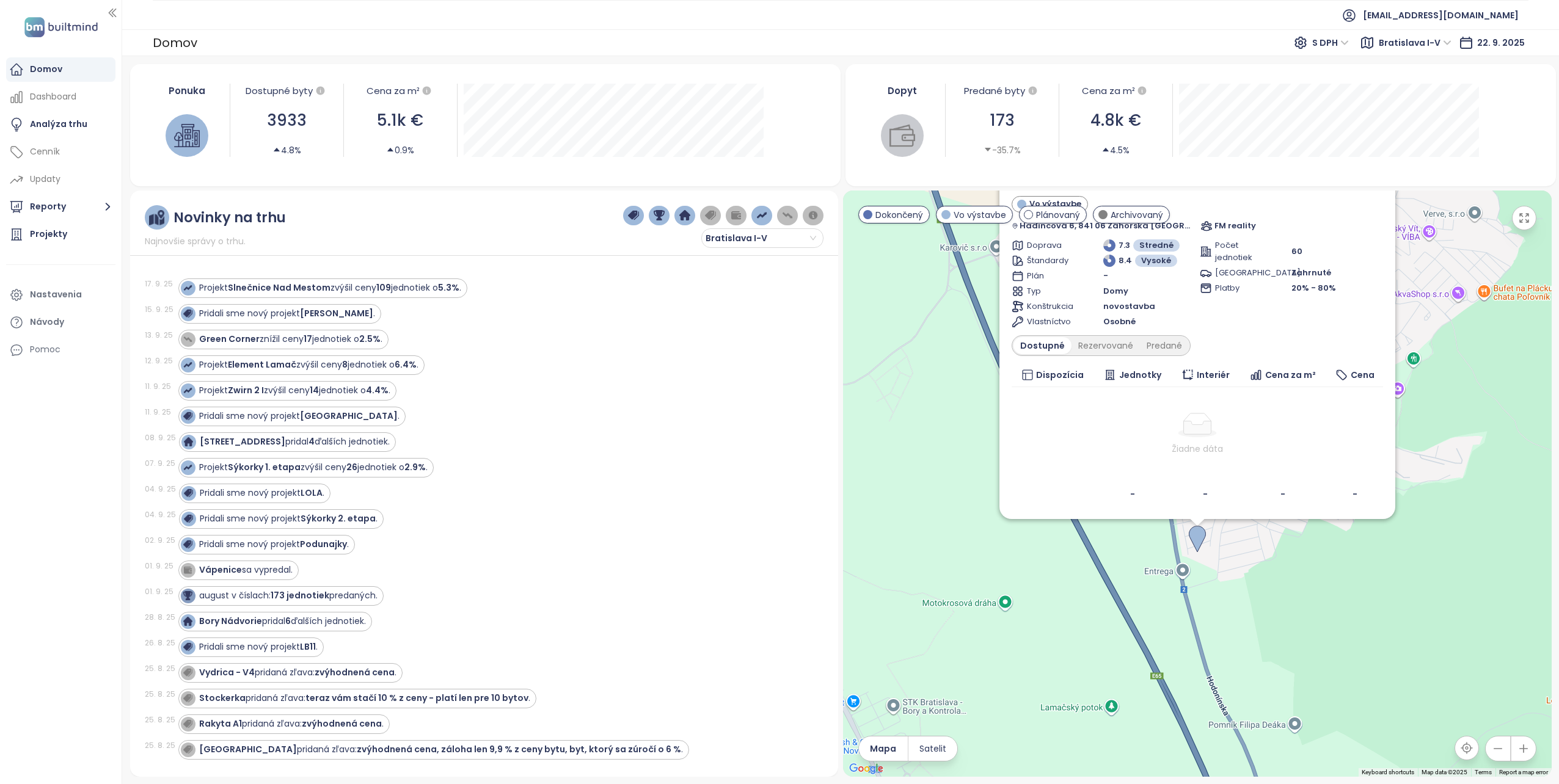
click at [1081, 201] on span "Vo výstavbe" at bounding box center [1054, 204] width 52 height 12
click at [1163, 346] on div "Predané" at bounding box center [1165, 346] width 49 height 17
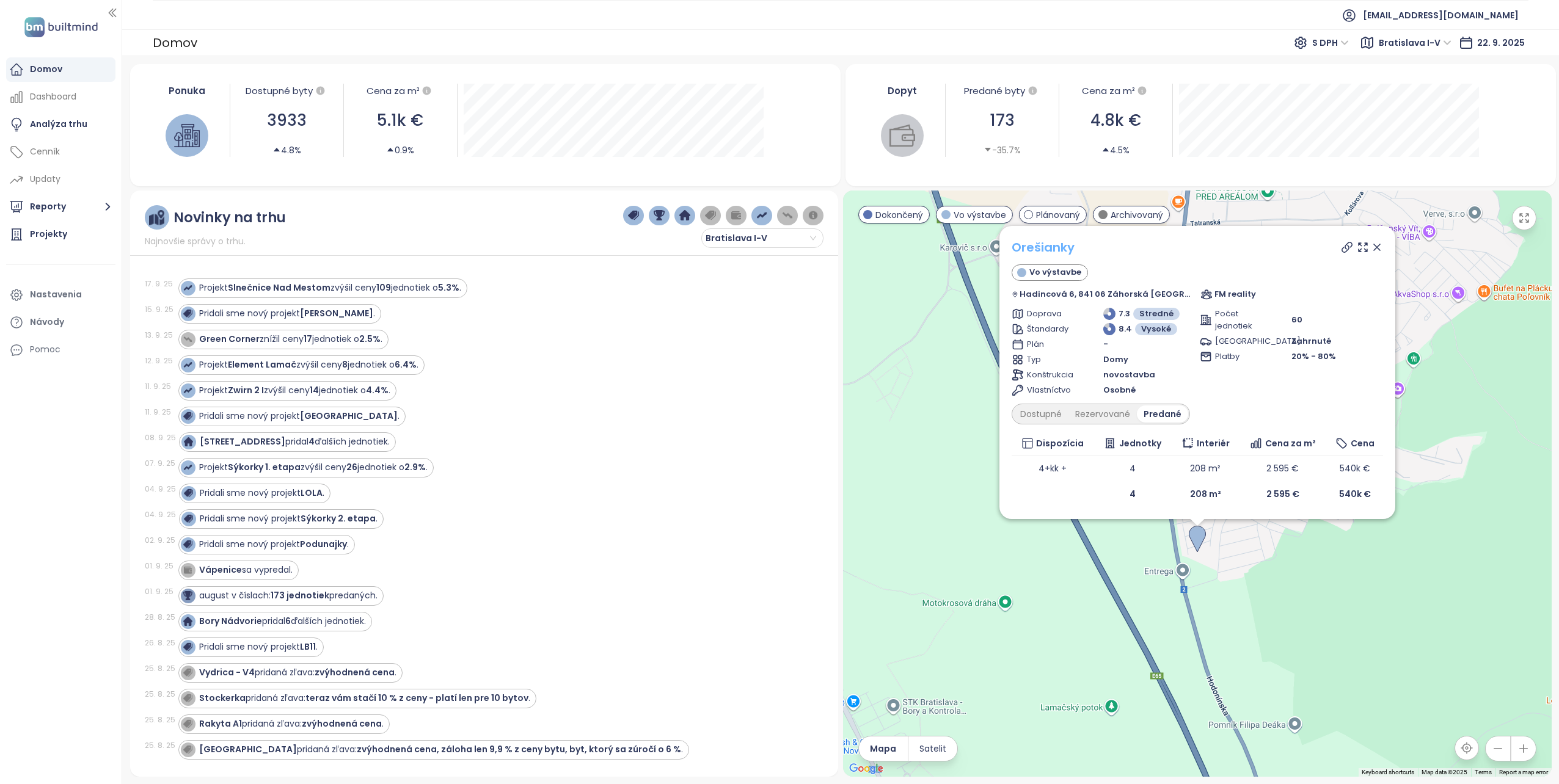
click at [1054, 246] on link "Orešianky" at bounding box center [1043, 248] width 63 height 17
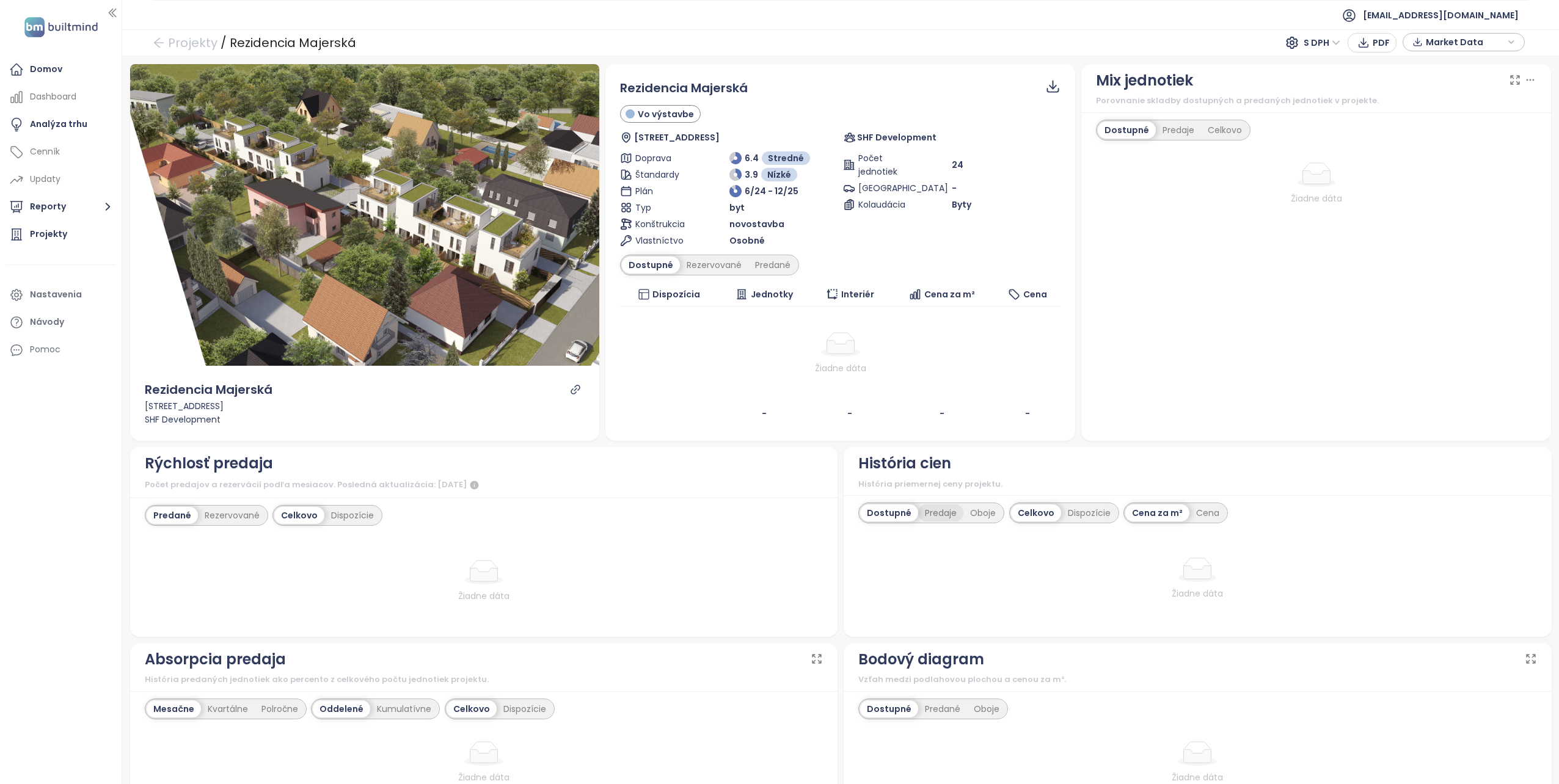
click at [932, 509] on div "Predaje" at bounding box center [941, 513] width 45 height 17
click at [924, 706] on div "Predané" at bounding box center [943, 709] width 49 height 17
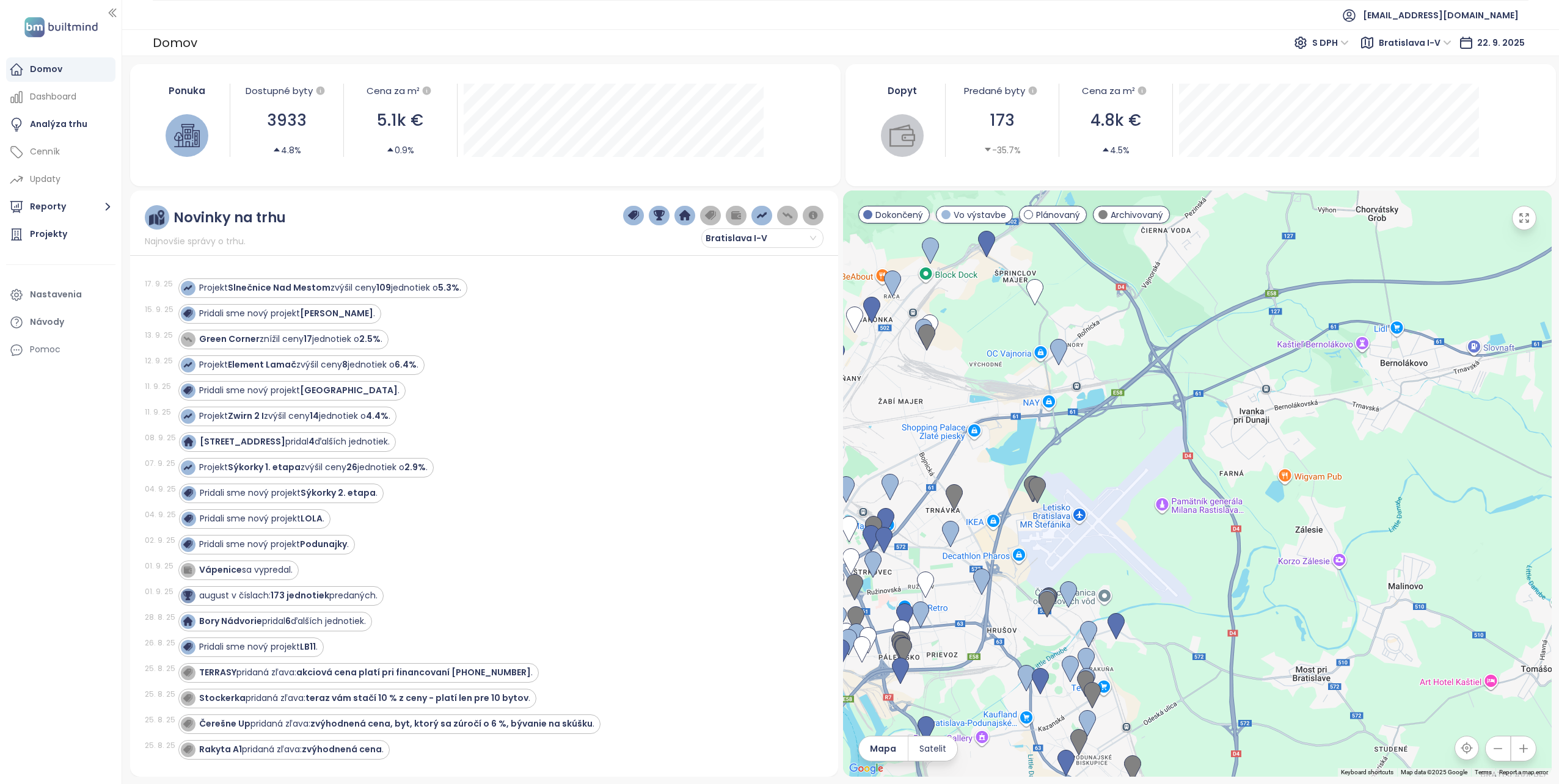
scroll to position [244, 0]
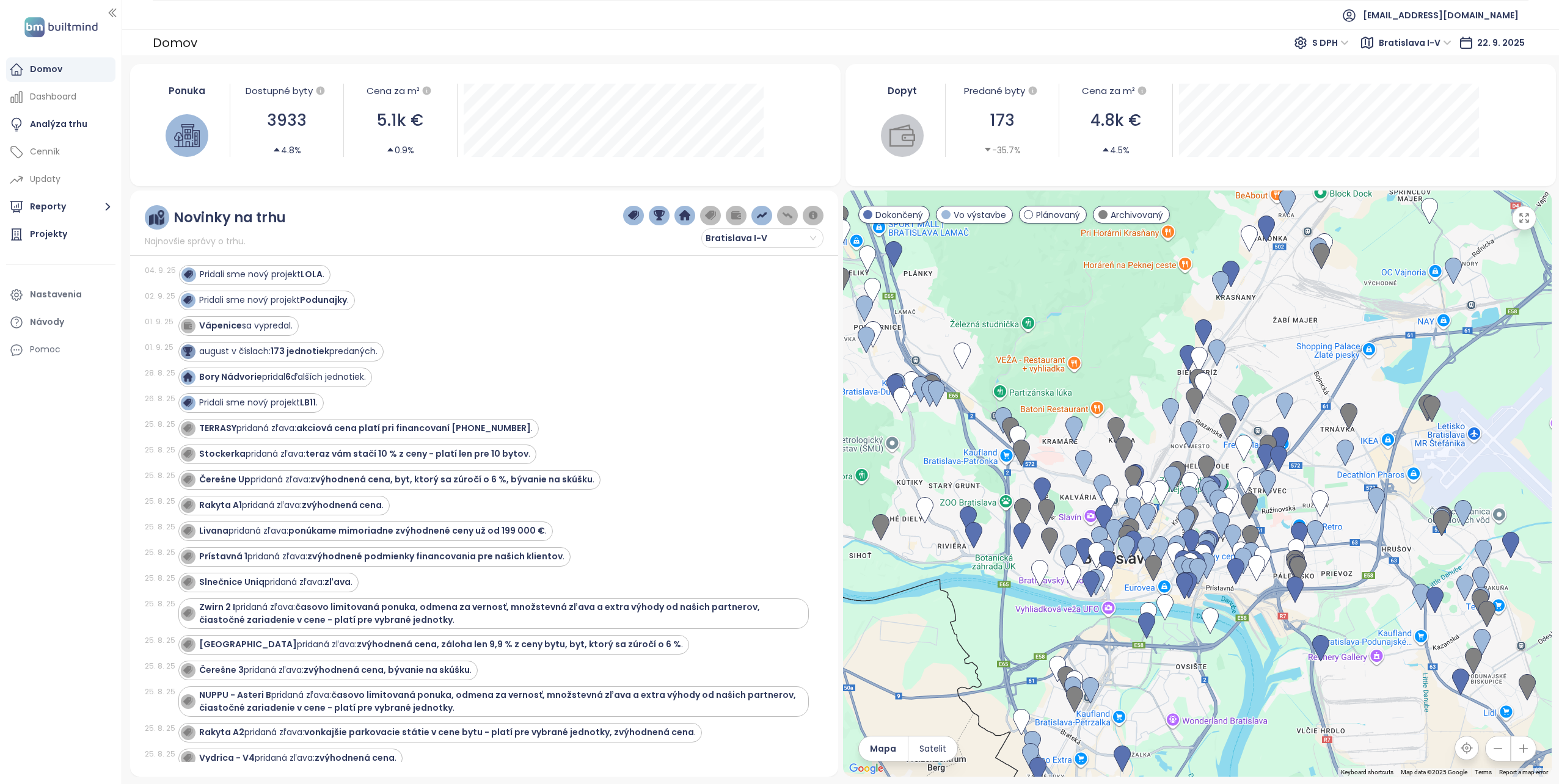
drag, startPoint x: 974, startPoint y: 689, endPoint x: 1370, endPoint y: 603, distance: 405.2
click at [1370, 603] on div at bounding box center [1197, 483] width 708 height 586
click at [1145, 620] on img at bounding box center [1147, 626] width 17 height 27
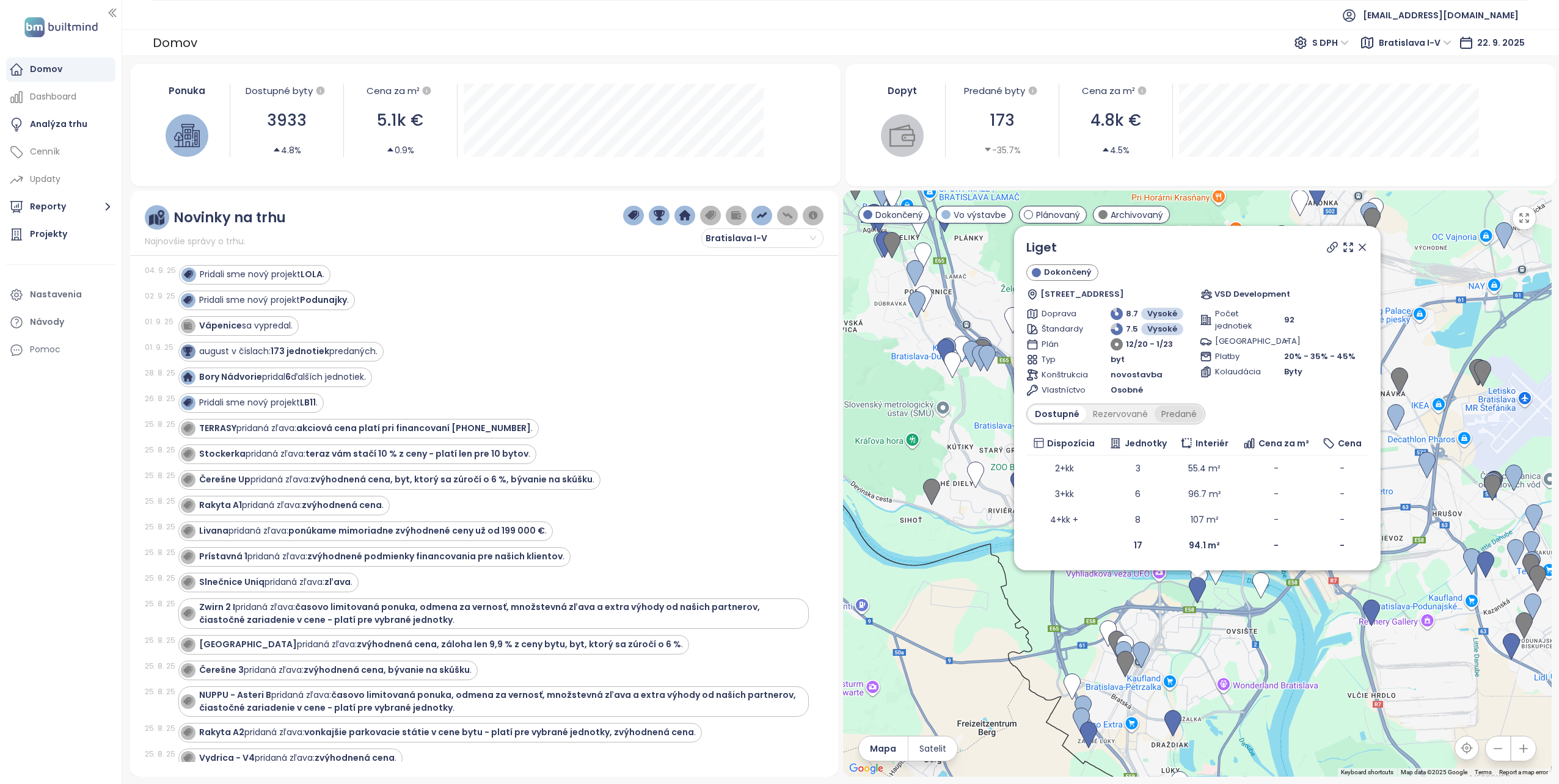
click at [1169, 412] on div "Predané" at bounding box center [1179, 414] width 49 height 17
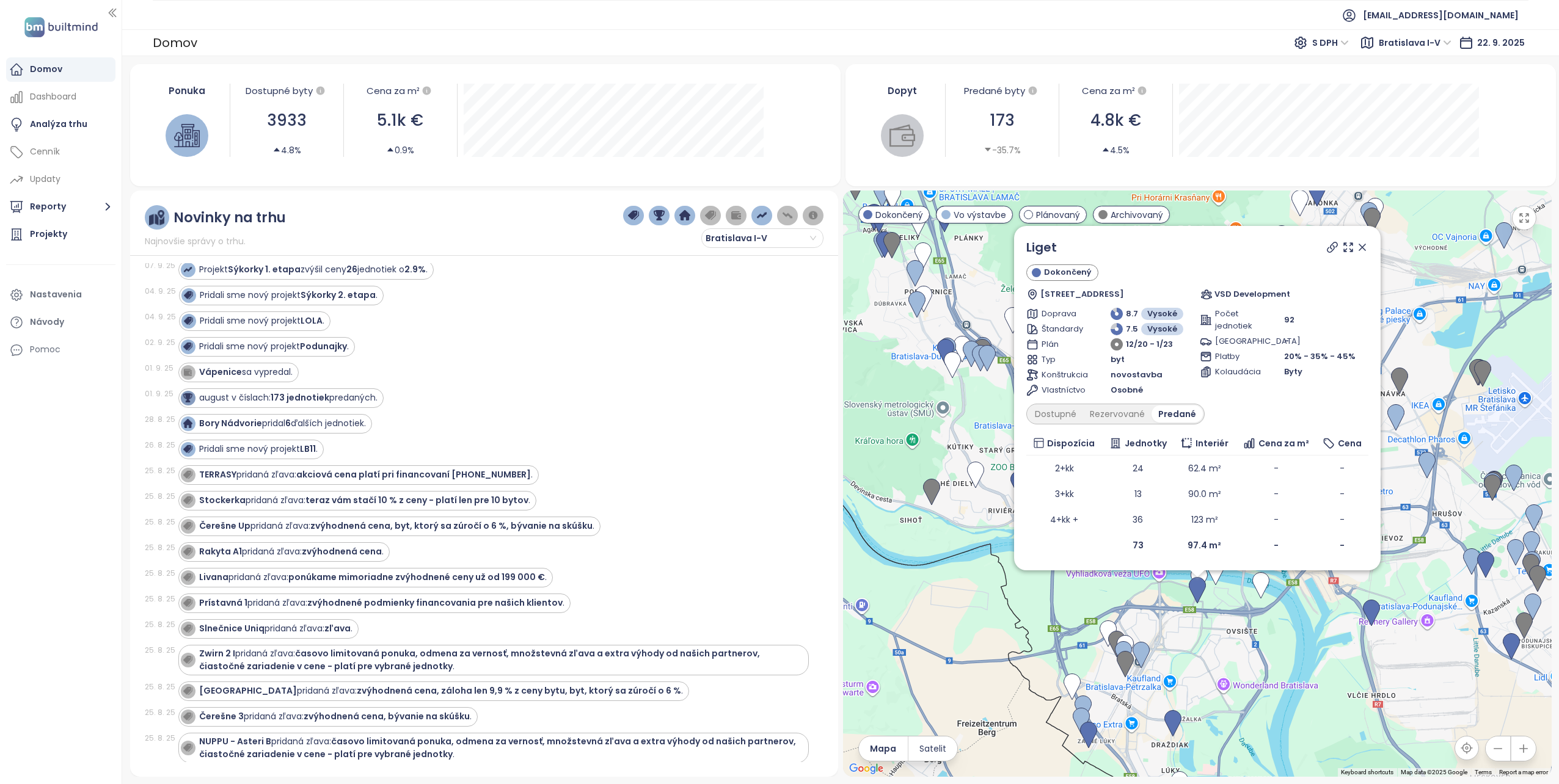
scroll to position [183, 0]
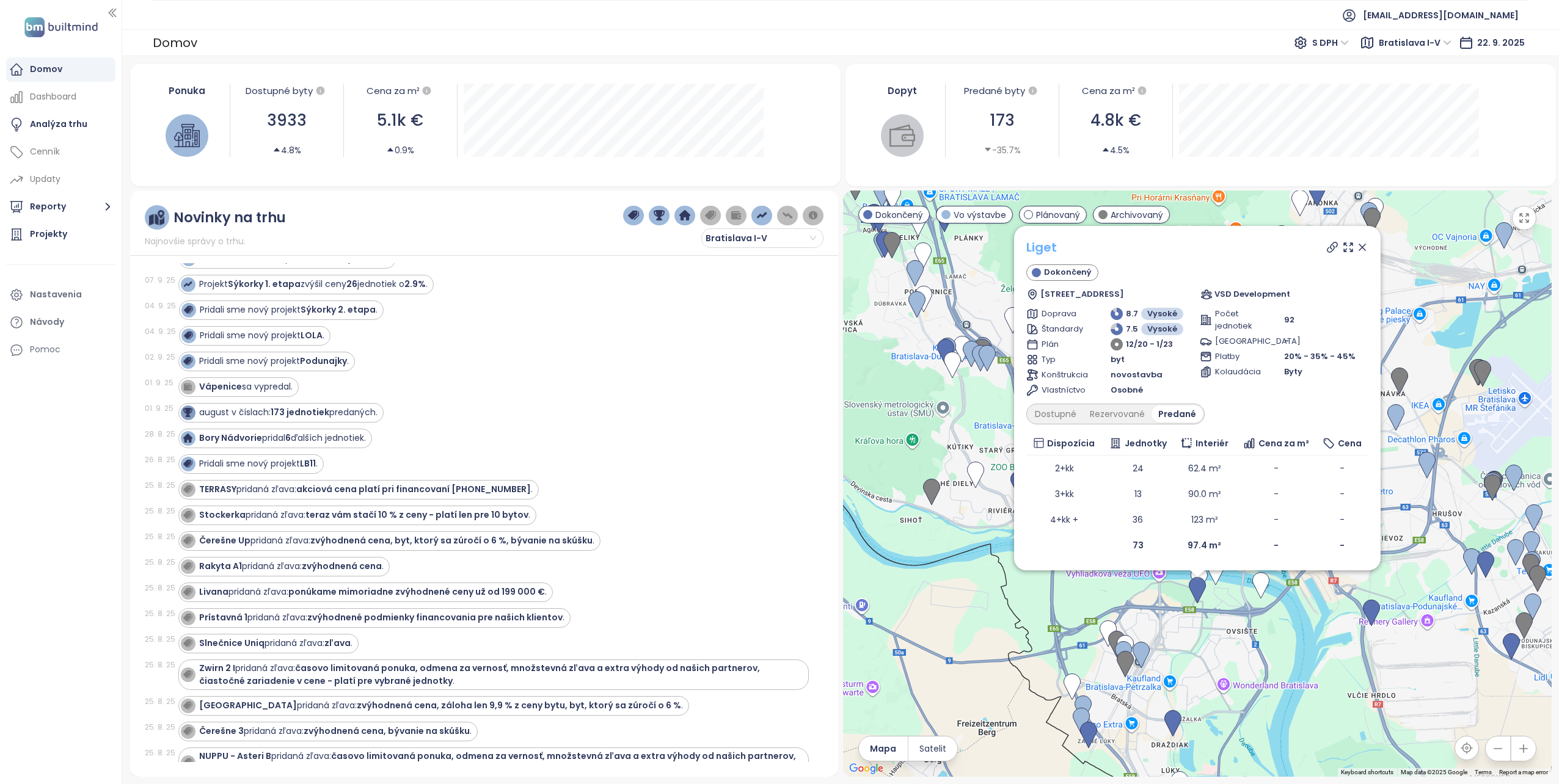
click at [1042, 246] on link "Liget" at bounding box center [1042, 248] width 31 height 17
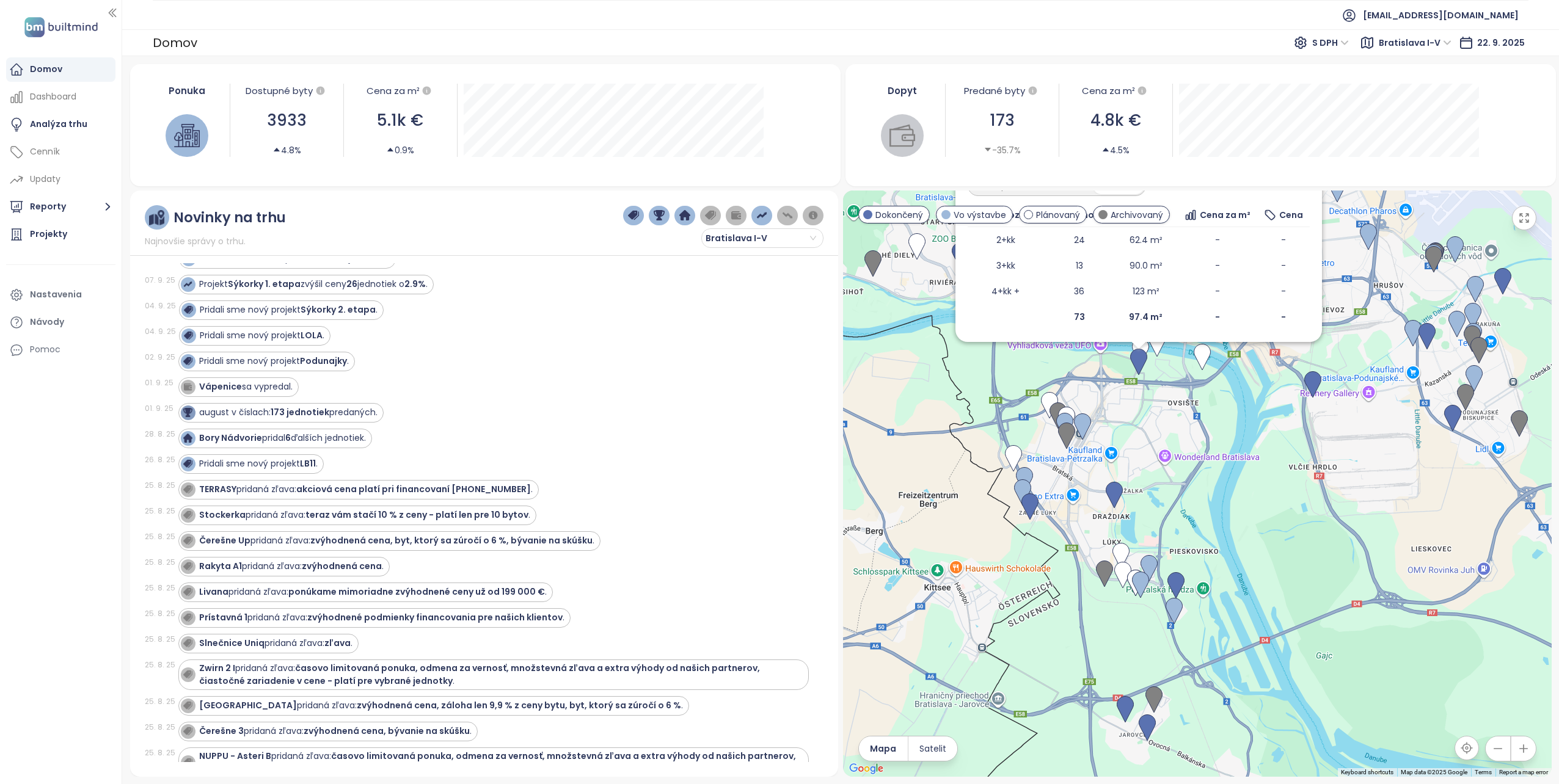
drag, startPoint x: 1021, startPoint y: 706, endPoint x: 961, endPoint y: 477, distance: 236.7
click at [961, 477] on div "Liget Dokončený Krasovského 12/851 01, 851 01 Petržalka, Slovakia VSD Developme…" at bounding box center [1197, 483] width 708 height 586
click at [1021, 470] on img at bounding box center [1025, 481] width 17 height 27
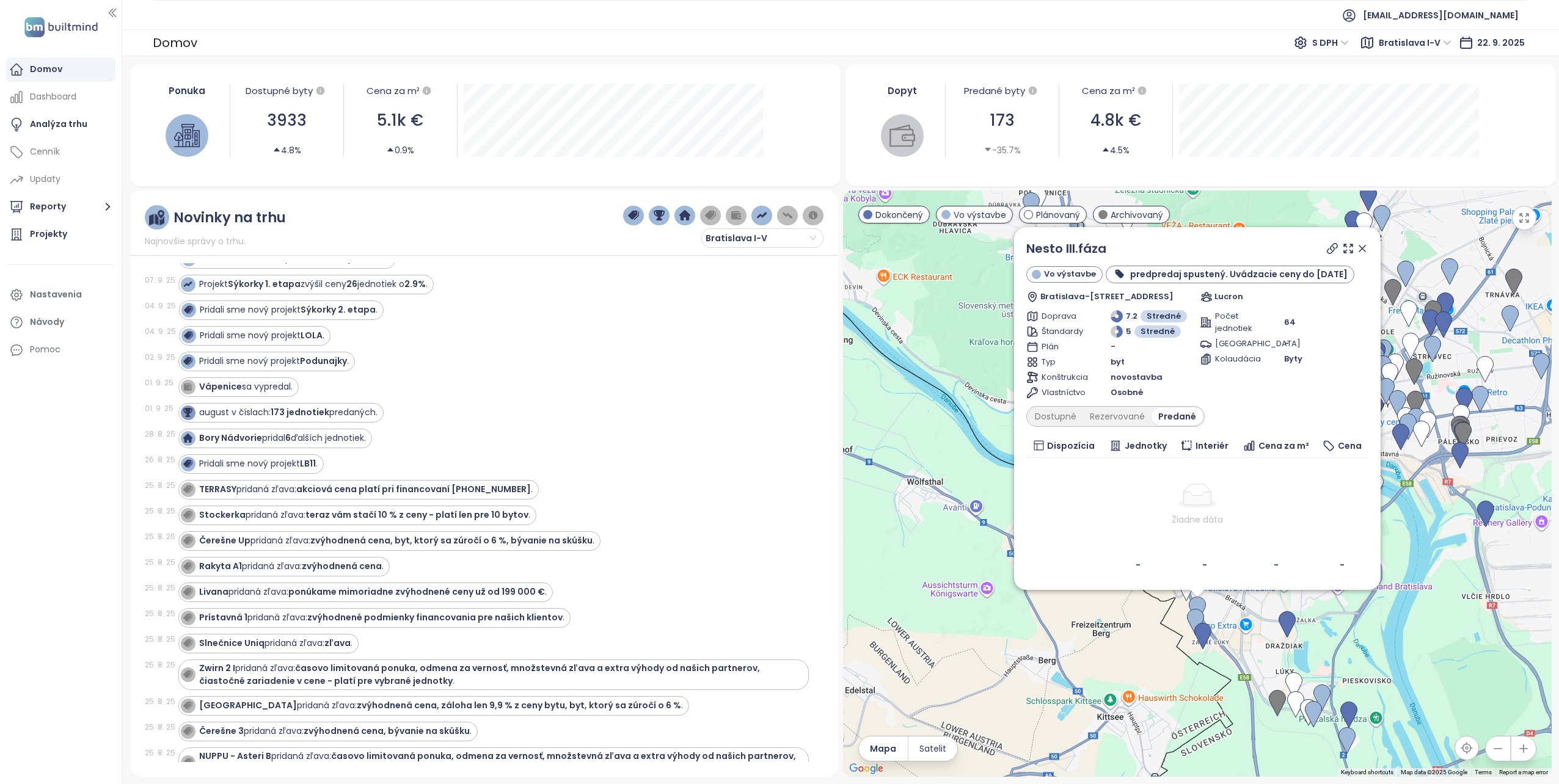
click at [1360, 244] on icon at bounding box center [1362, 248] width 12 height 12
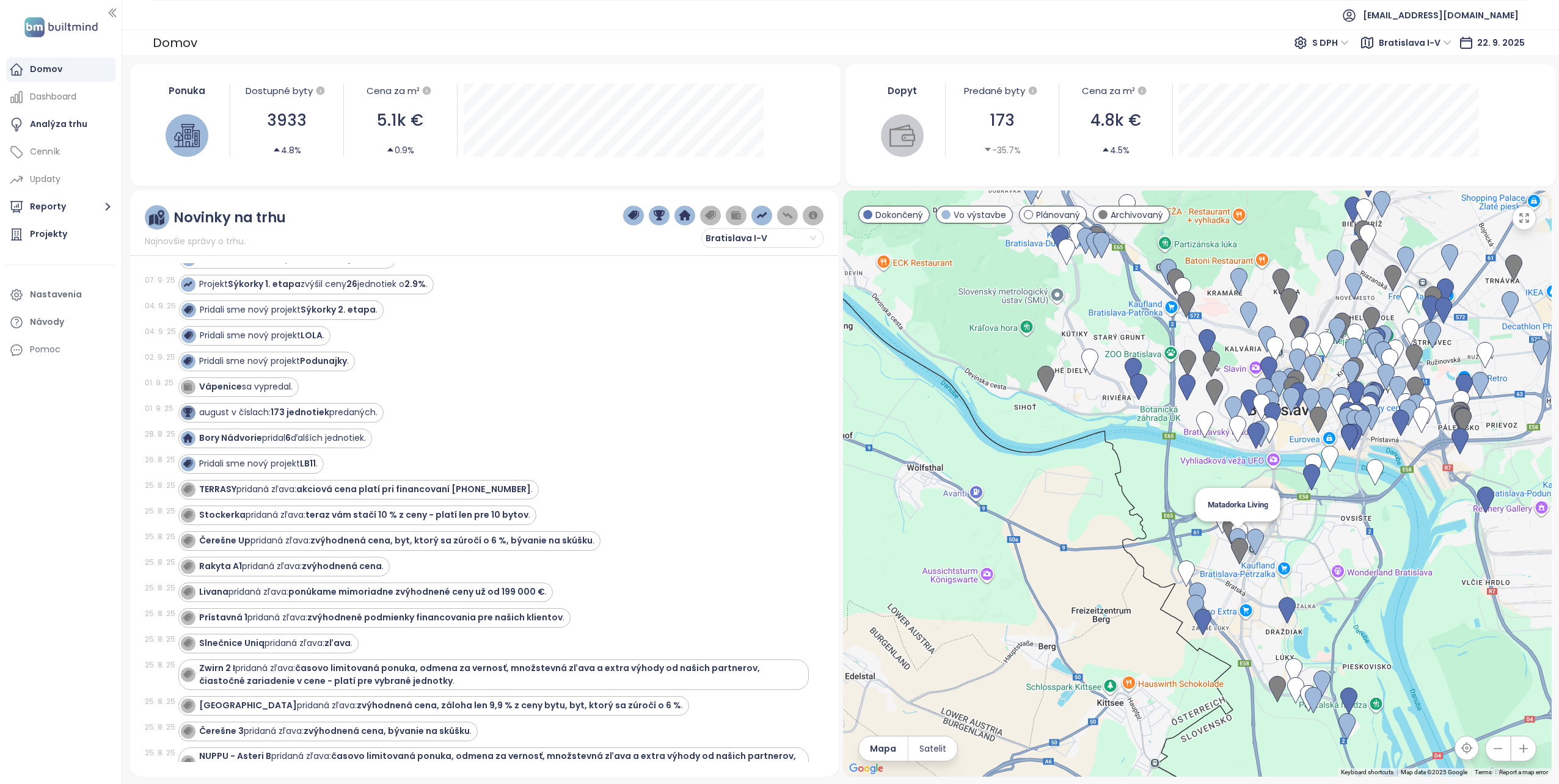
click at [1236, 530] on img at bounding box center [1238, 542] width 17 height 27
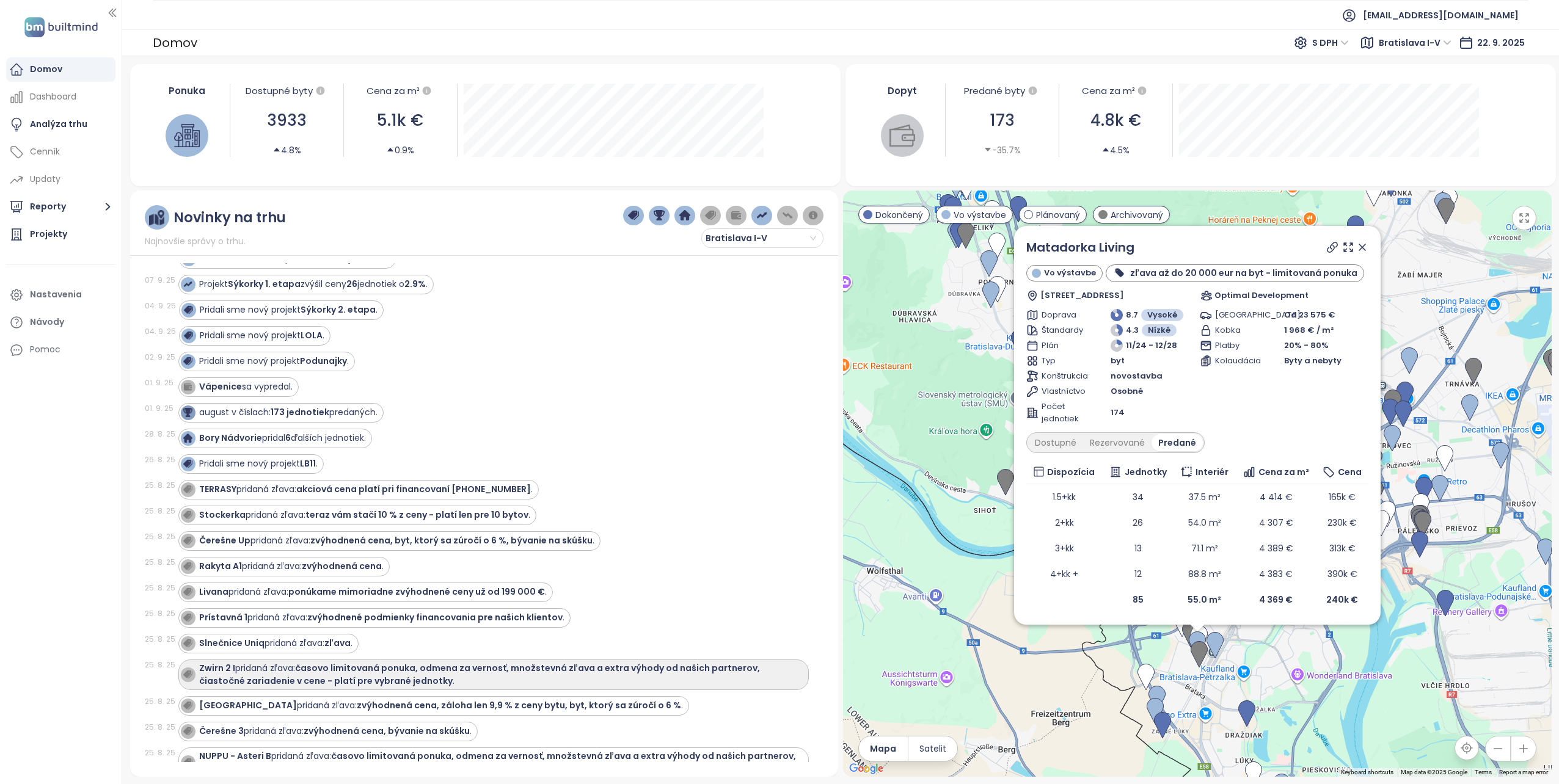
click at [203, 662] on strong "Zwirn 2 I" at bounding box center [217, 668] width 36 height 12
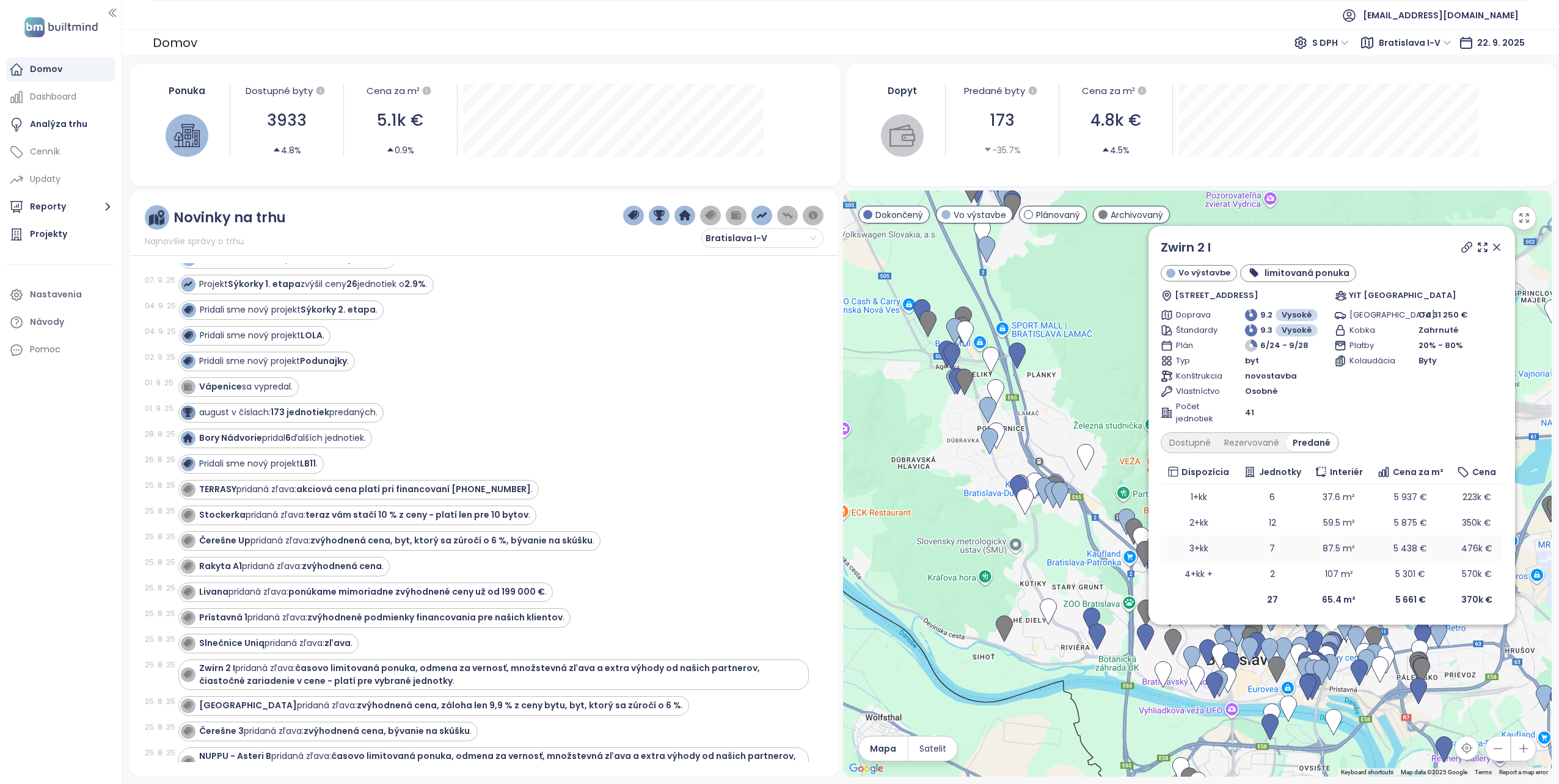
click at [1251, 548] on td "7" at bounding box center [1272, 548] width 72 height 26
click at [1186, 248] on link "Zwirn 2 I" at bounding box center [1185, 248] width 50 height 17
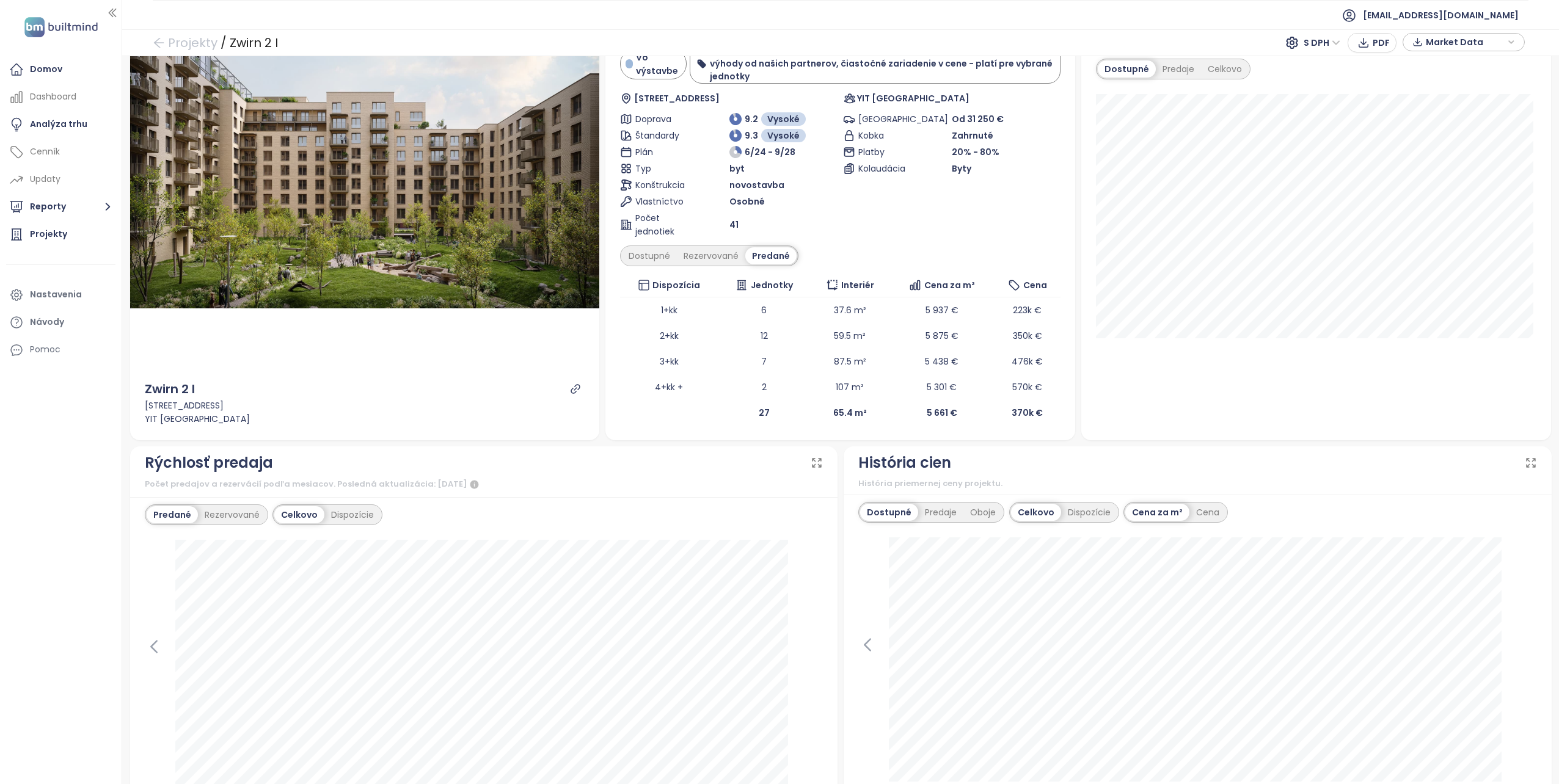
scroll to position [183, 0]
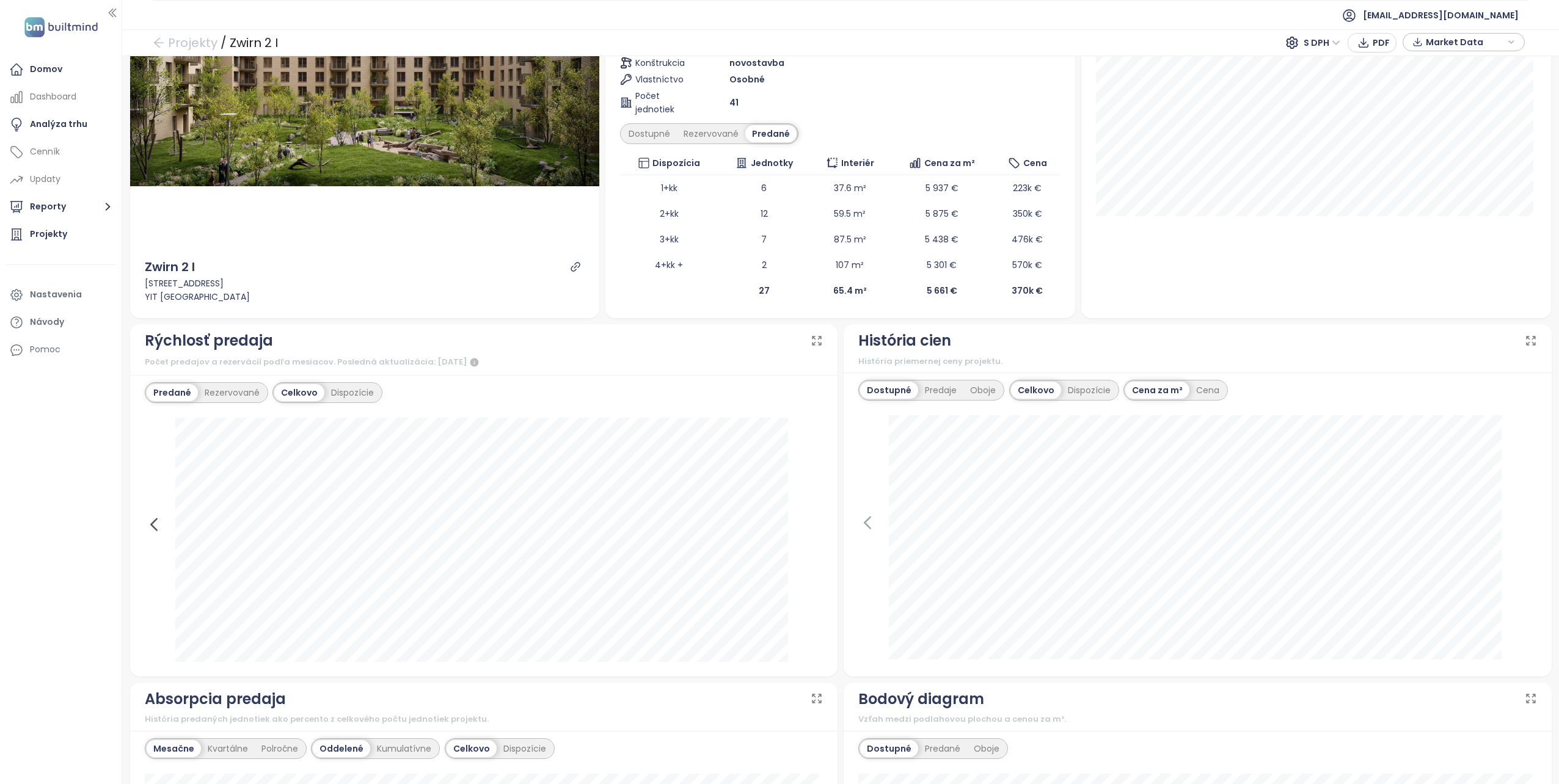
click at [151, 519] on icon at bounding box center [154, 524] width 19 height 19
click at [811, 525] on icon at bounding box center [814, 524] width 19 height 19
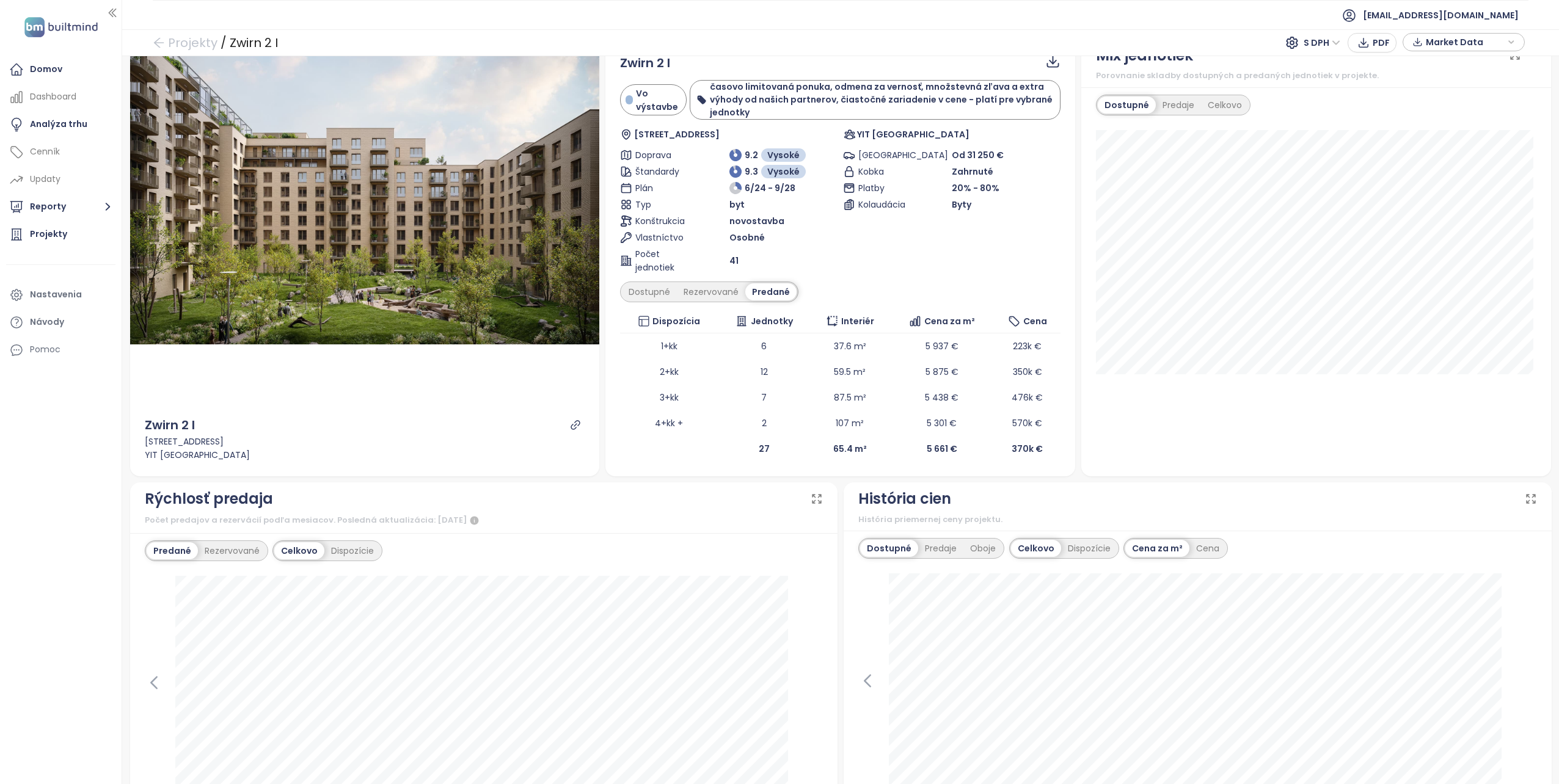
scroll to position [0, 0]
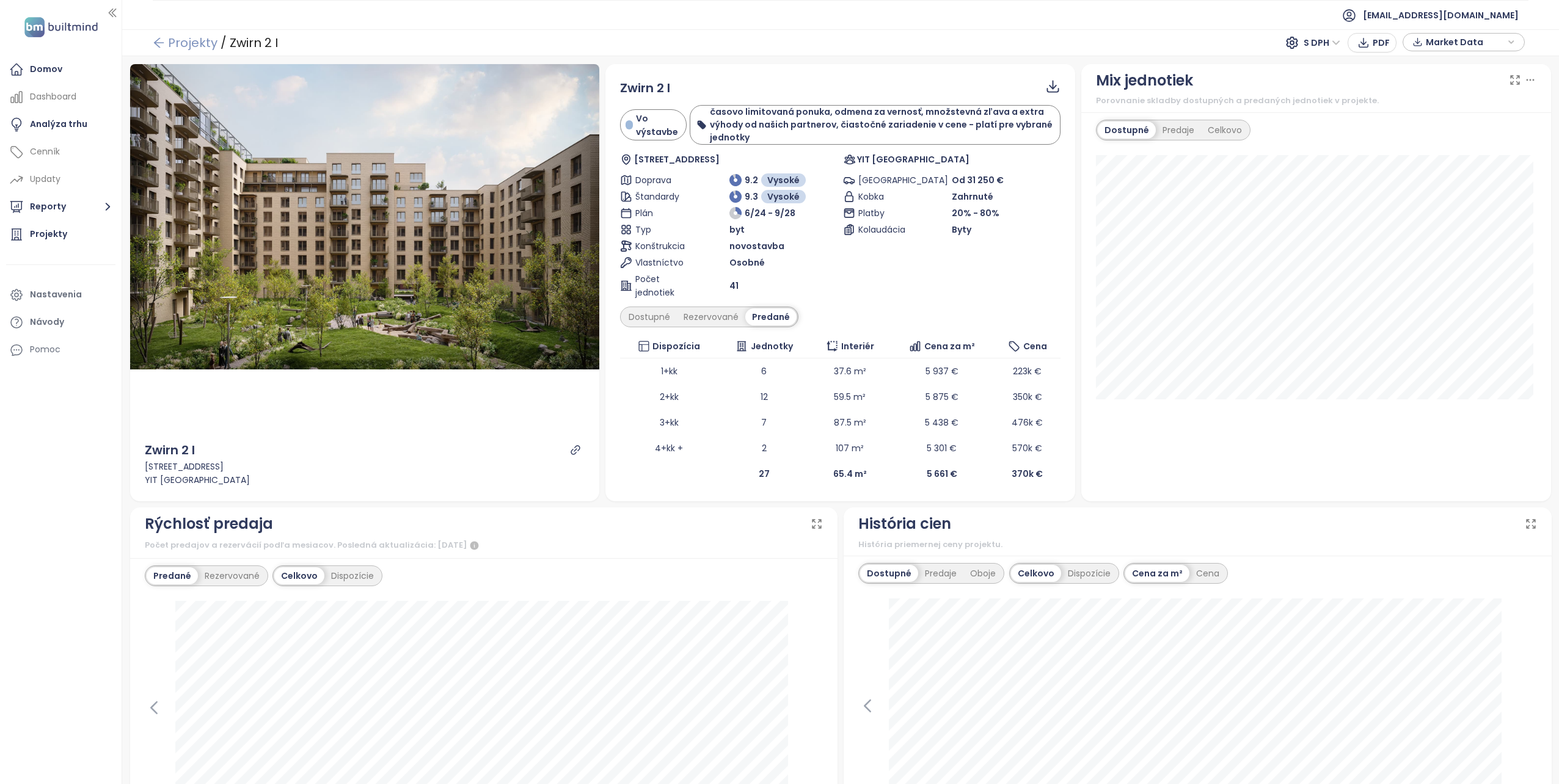
click at [164, 38] on icon "arrow-left" at bounding box center [159, 42] width 12 height 12
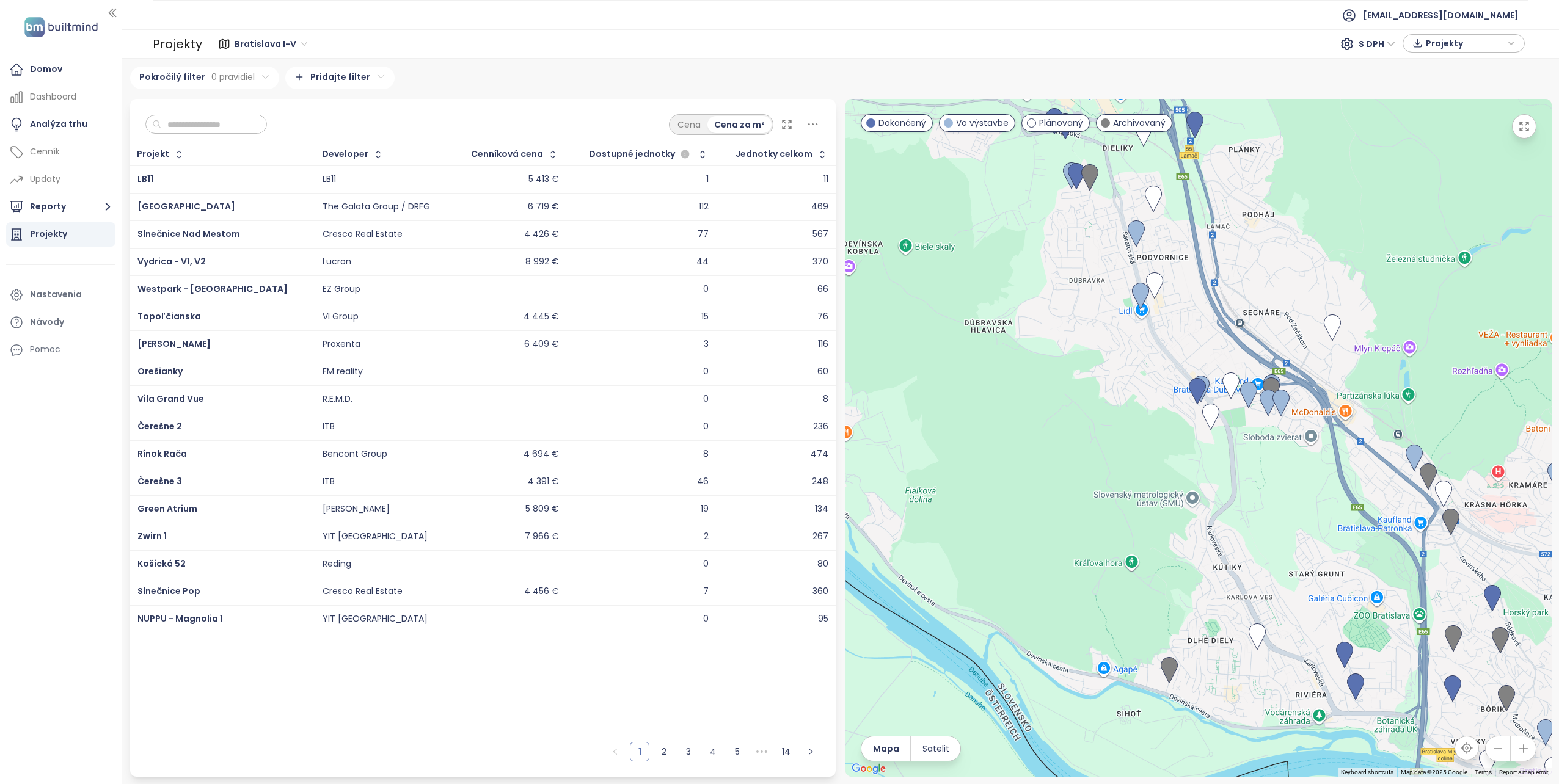
drag, startPoint x: 1145, startPoint y: 325, endPoint x: 1256, endPoint y: 599, distance: 295.6
click at [1256, 599] on div at bounding box center [1198, 437] width 706 height 678
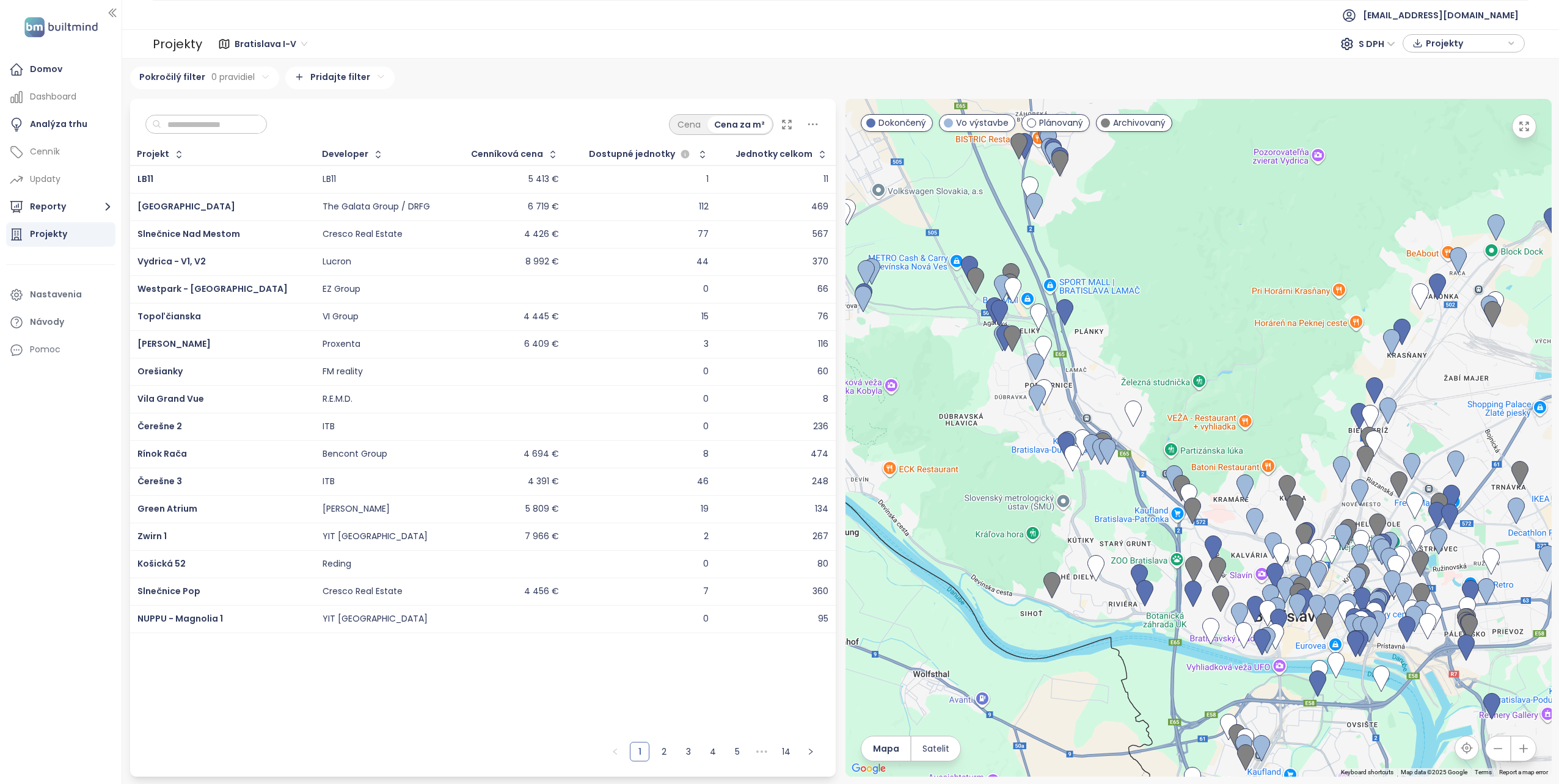
drag, startPoint x: 1257, startPoint y: 617, endPoint x: 1109, endPoint y: 584, distance: 151.6
click at [1109, 584] on div at bounding box center [1198, 437] width 706 height 678
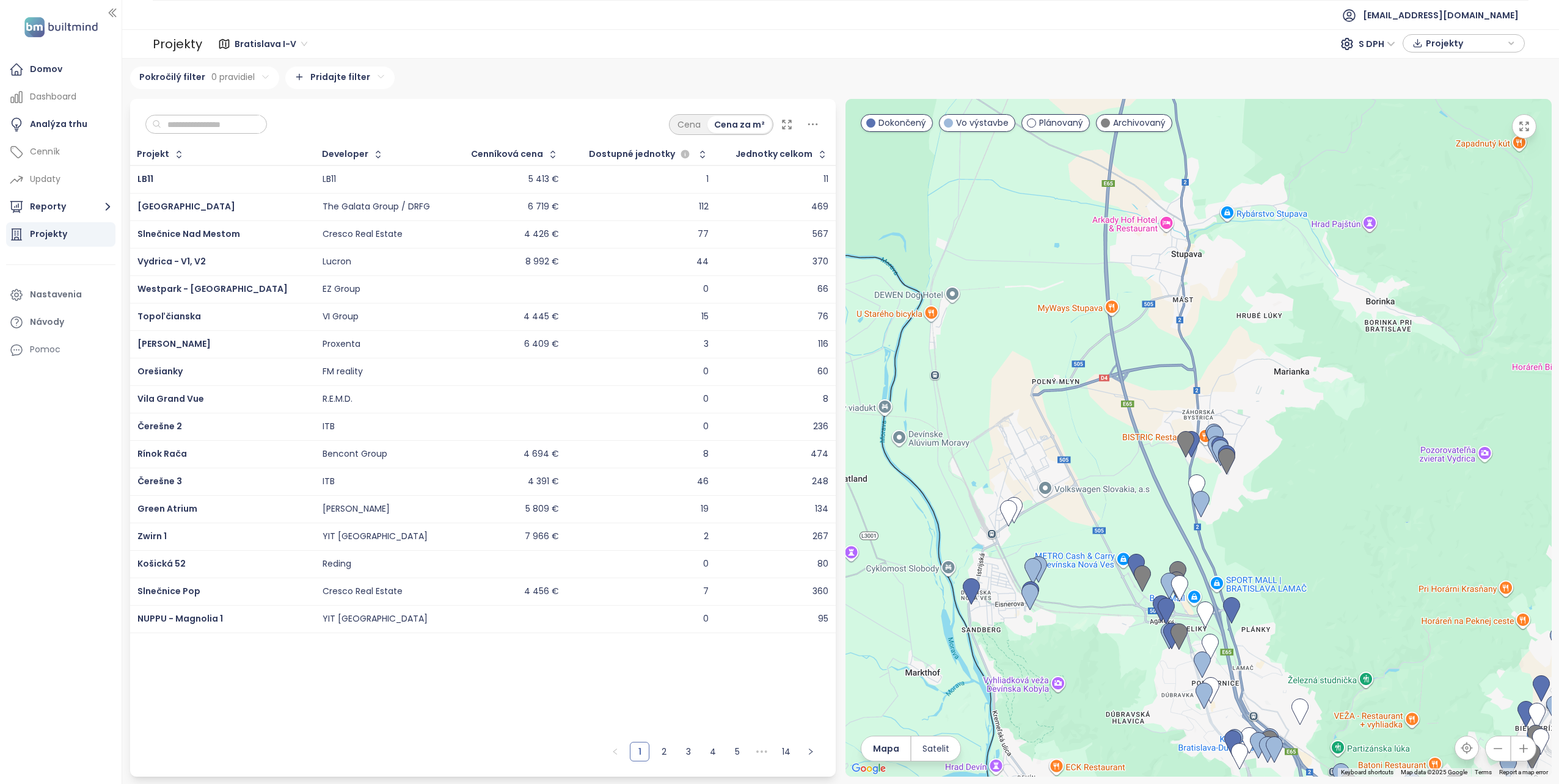
drag, startPoint x: 1111, startPoint y: 370, endPoint x: 1244, endPoint y: 603, distance: 268.3
click at [1244, 603] on div at bounding box center [1198, 437] width 706 height 678
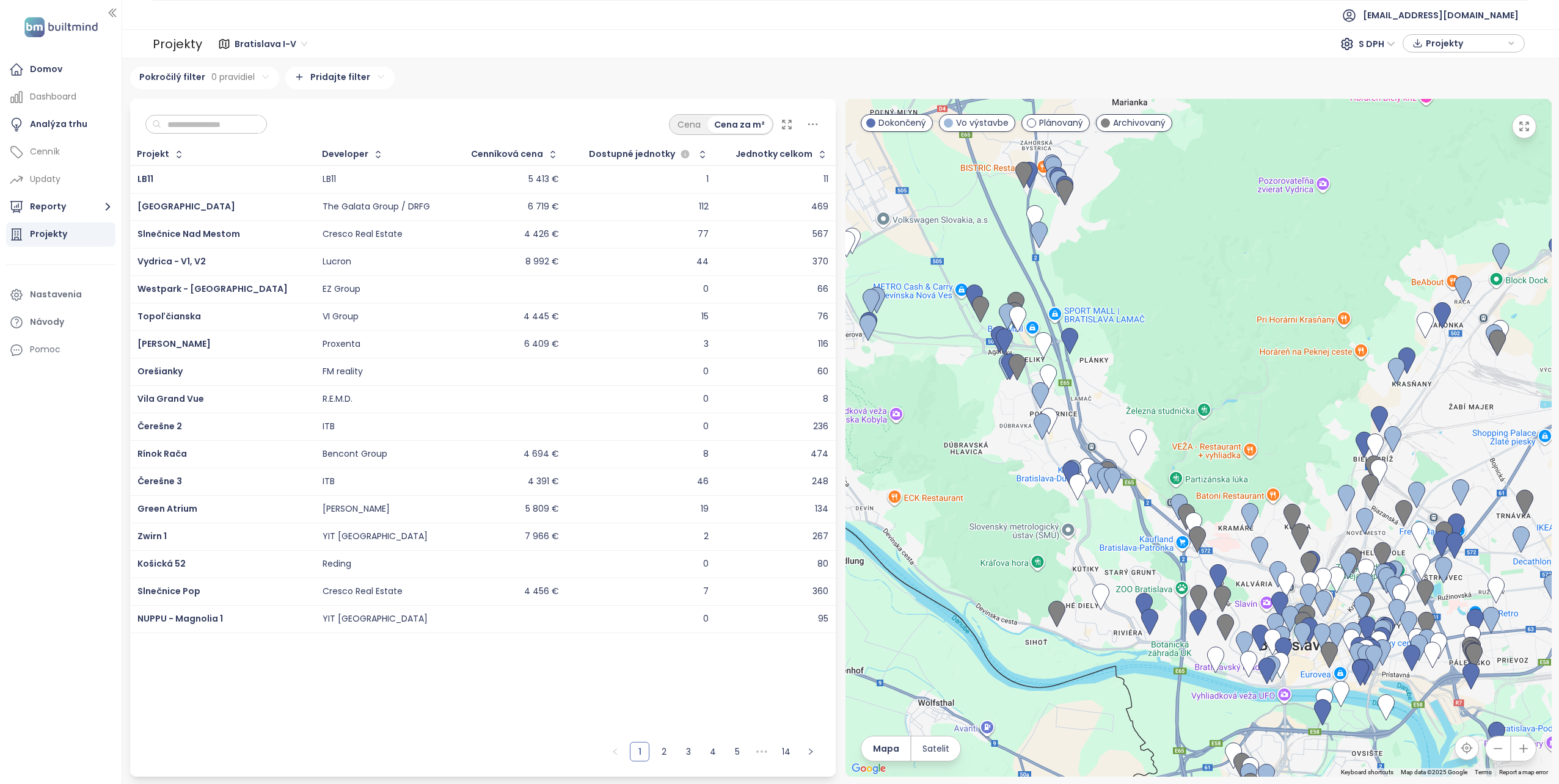
drag, startPoint x: 1151, startPoint y: 684, endPoint x: 988, endPoint y: 414, distance: 315.4
click at [988, 414] on div at bounding box center [1198, 437] width 706 height 678
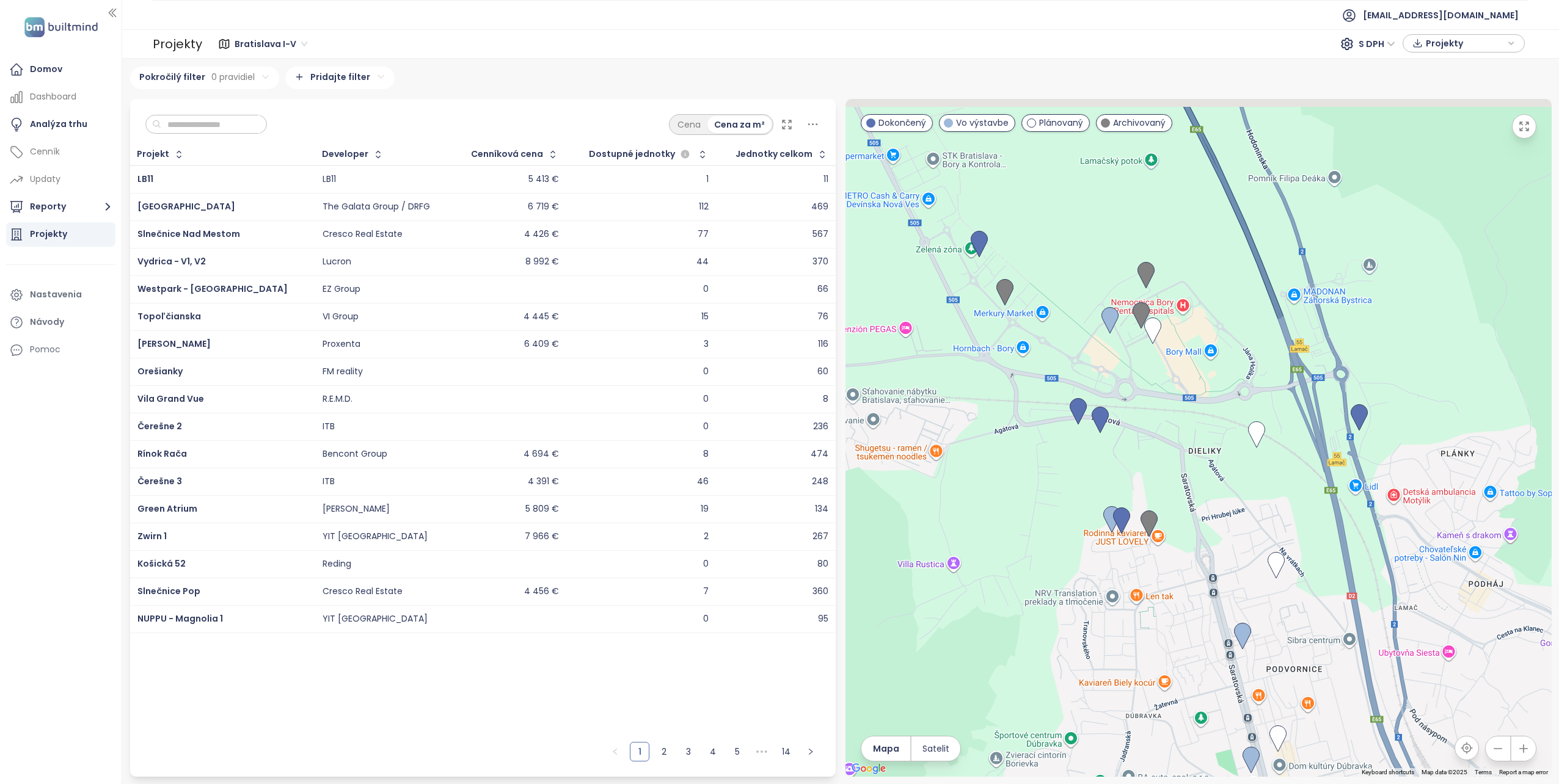
drag, startPoint x: 1058, startPoint y: 444, endPoint x: 1226, endPoint y: 516, distance: 182.8
click at [1226, 516] on div at bounding box center [1198, 437] width 706 height 678
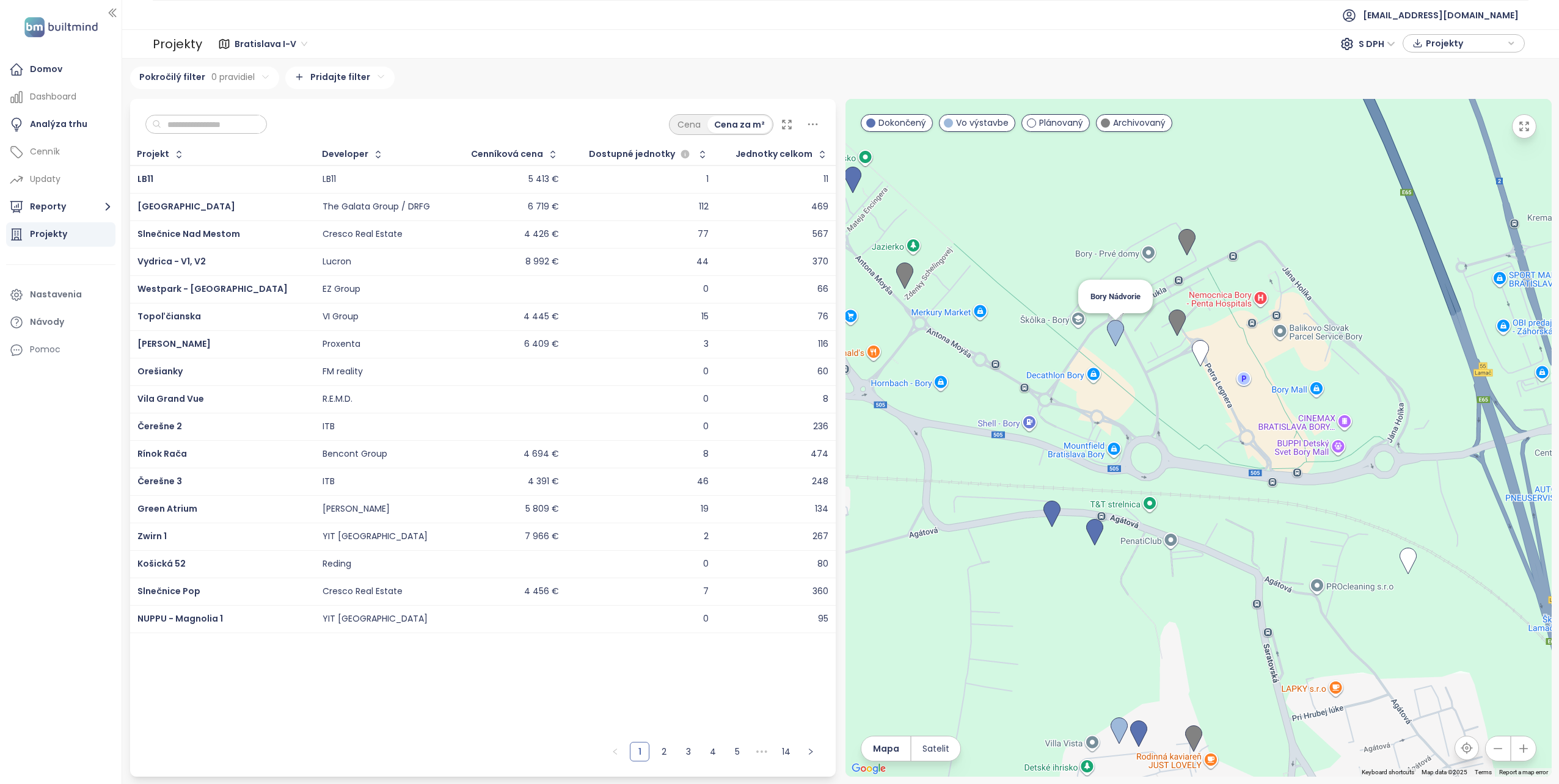
click at [1116, 329] on img at bounding box center [1115, 333] width 17 height 27
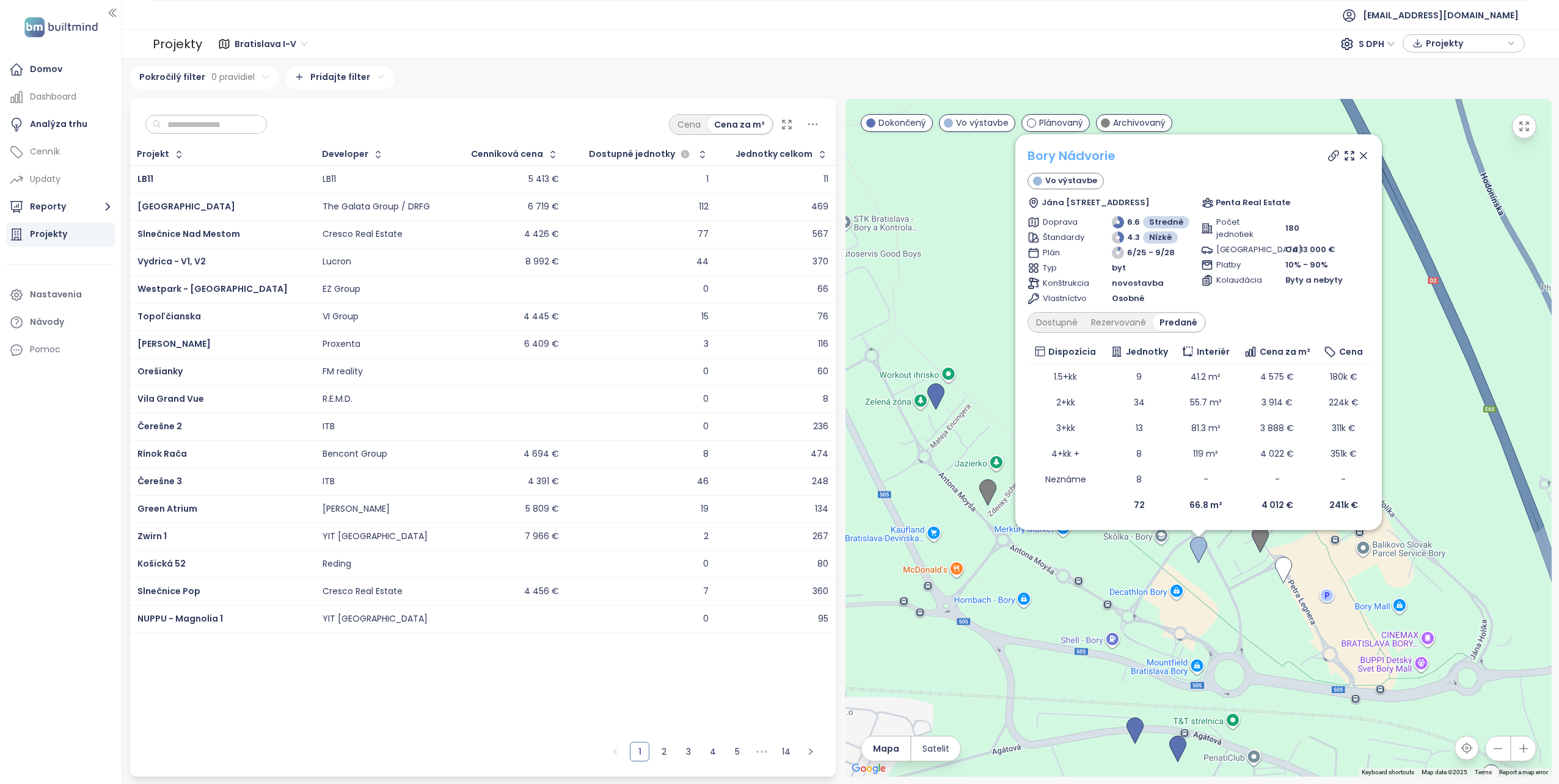
click at [1088, 156] on link "Bory Nádvorie" at bounding box center [1071, 156] width 88 height 17
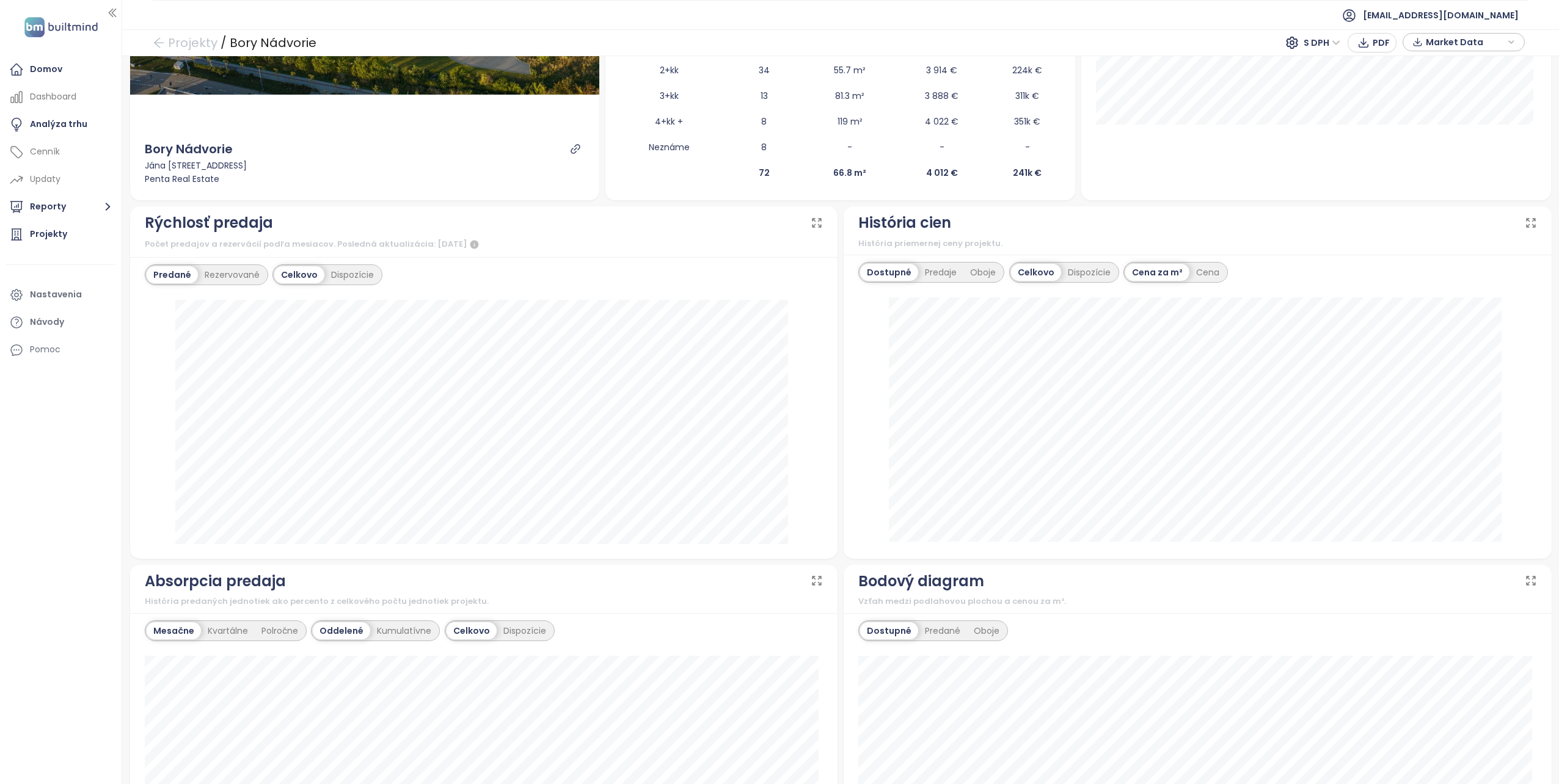
scroll to position [305, 0]
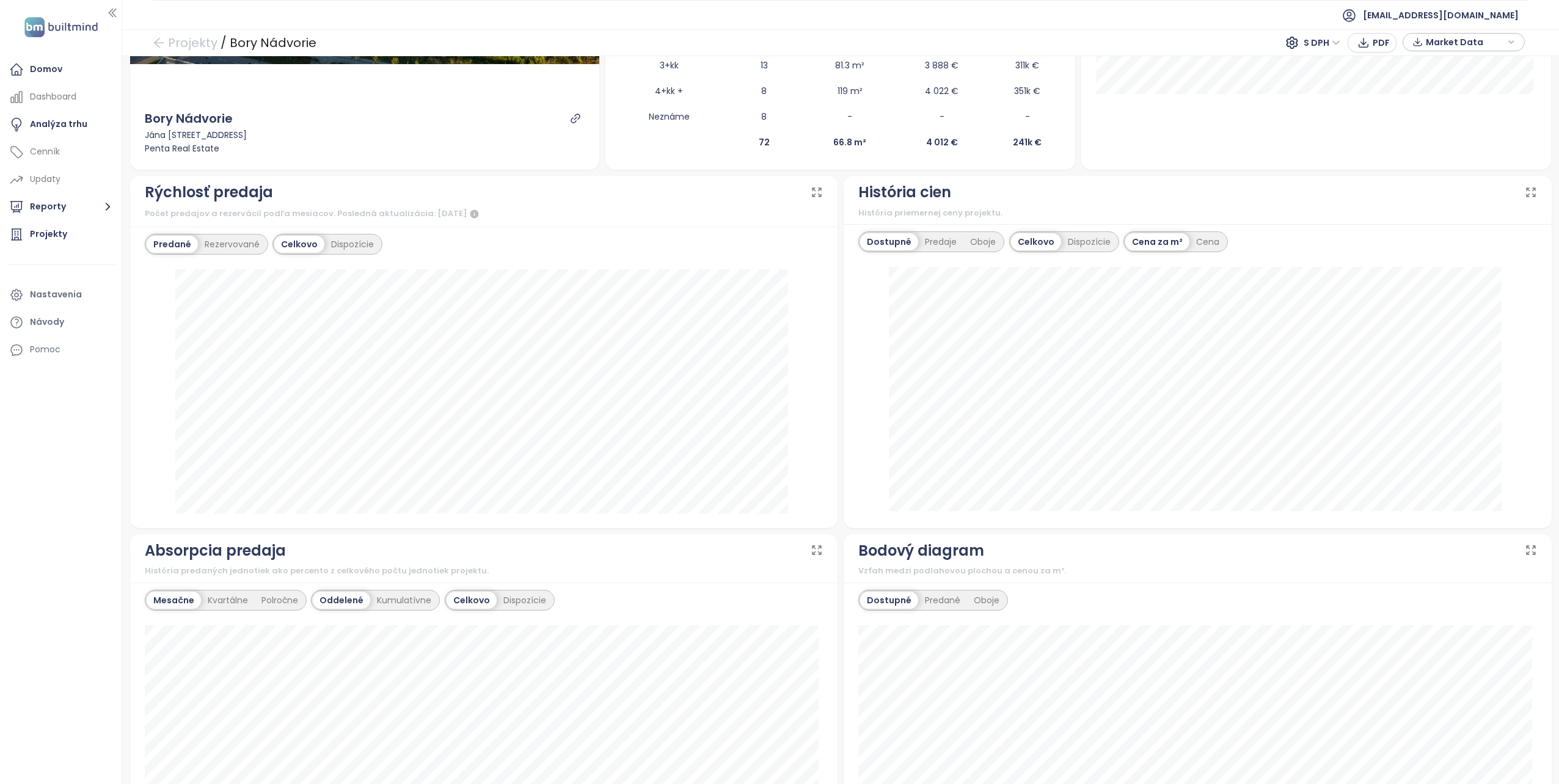
click at [285, 236] on div "Celkovo" at bounding box center [299, 244] width 50 height 17
click at [450, 599] on div "Celkovo" at bounding box center [471, 601] width 50 height 17
click at [171, 596] on div "Mesačne" at bounding box center [174, 601] width 54 height 17
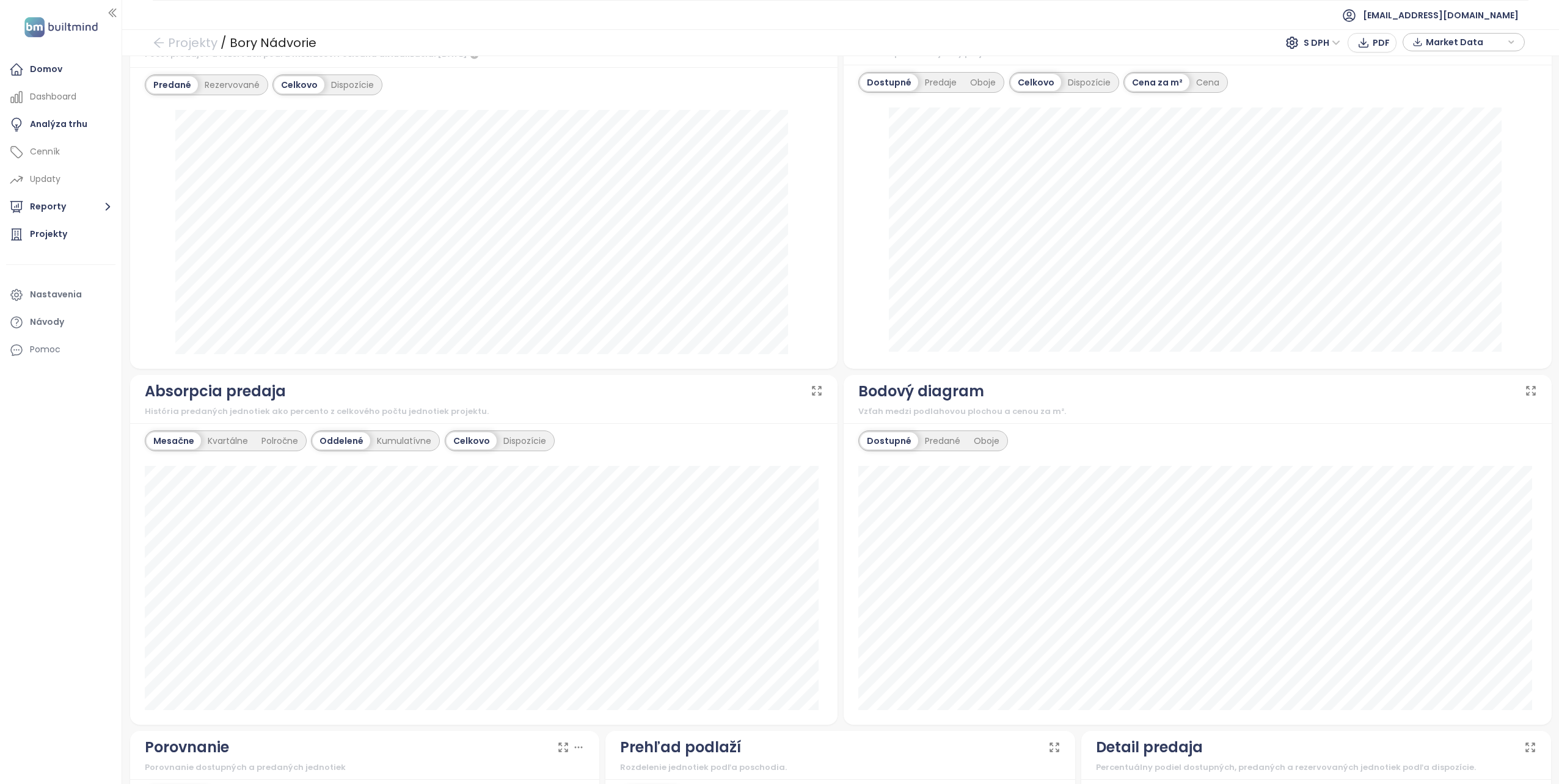
scroll to position [339, 0]
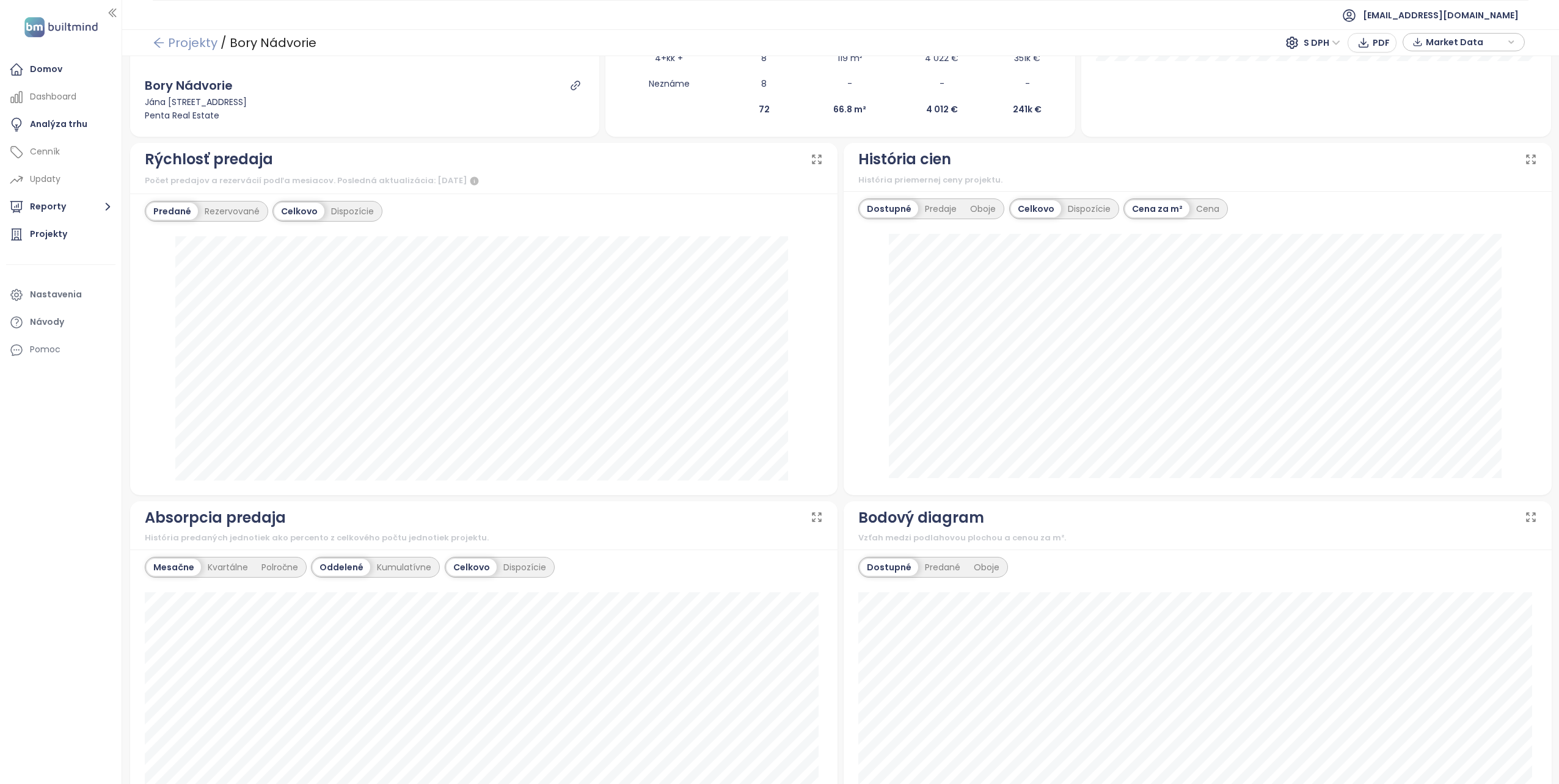
click at [170, 39] on link "Projekty" at bounding box center [185, 42] width 65 height 22
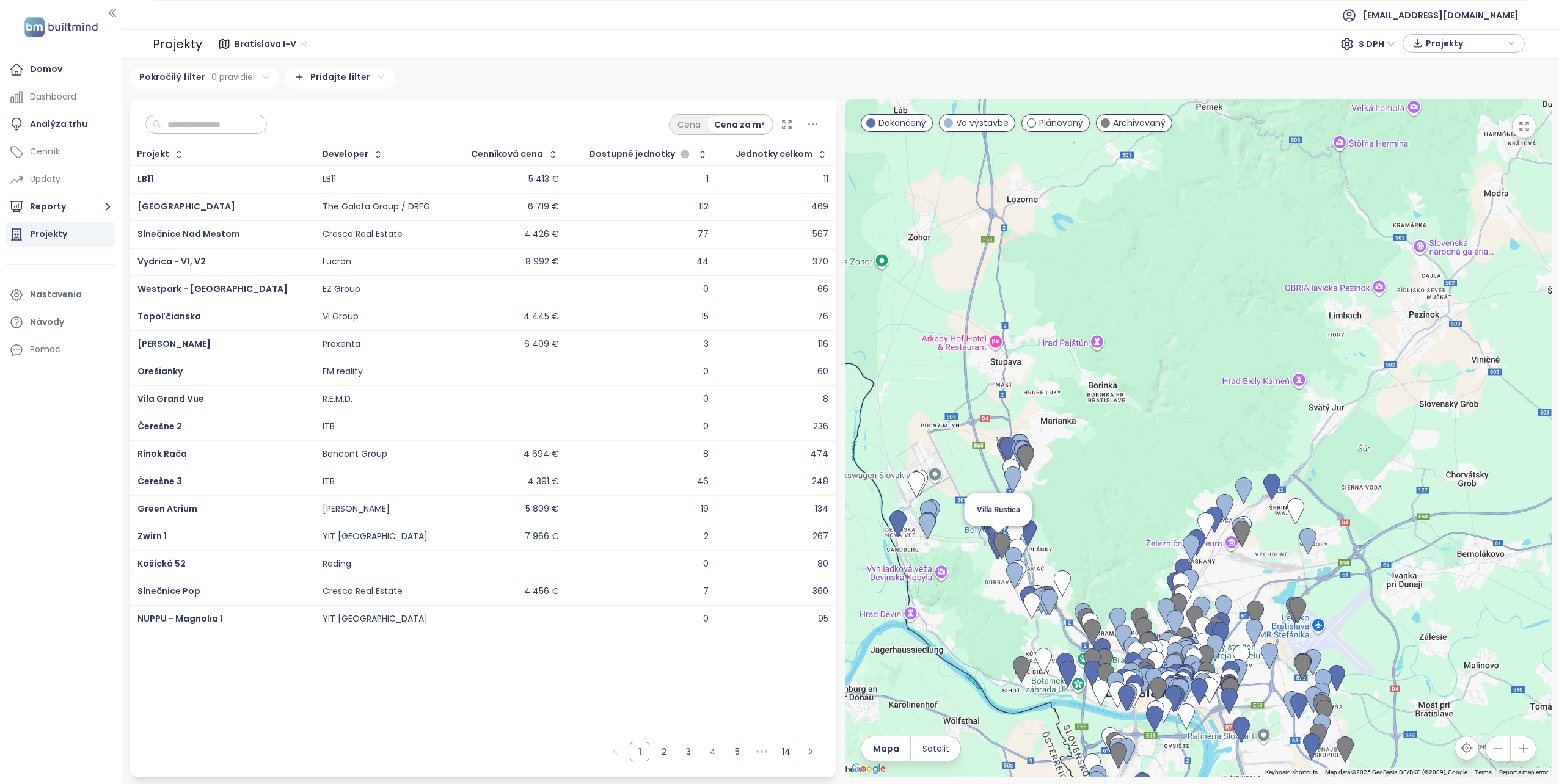
drag, startPoint x: 1068, startPoint y: 263, endPoint x: 989, endPoint y: 553, distance: 300.6
click at [989, 553] on img at bounding box center [998, 546] width 17 height 27
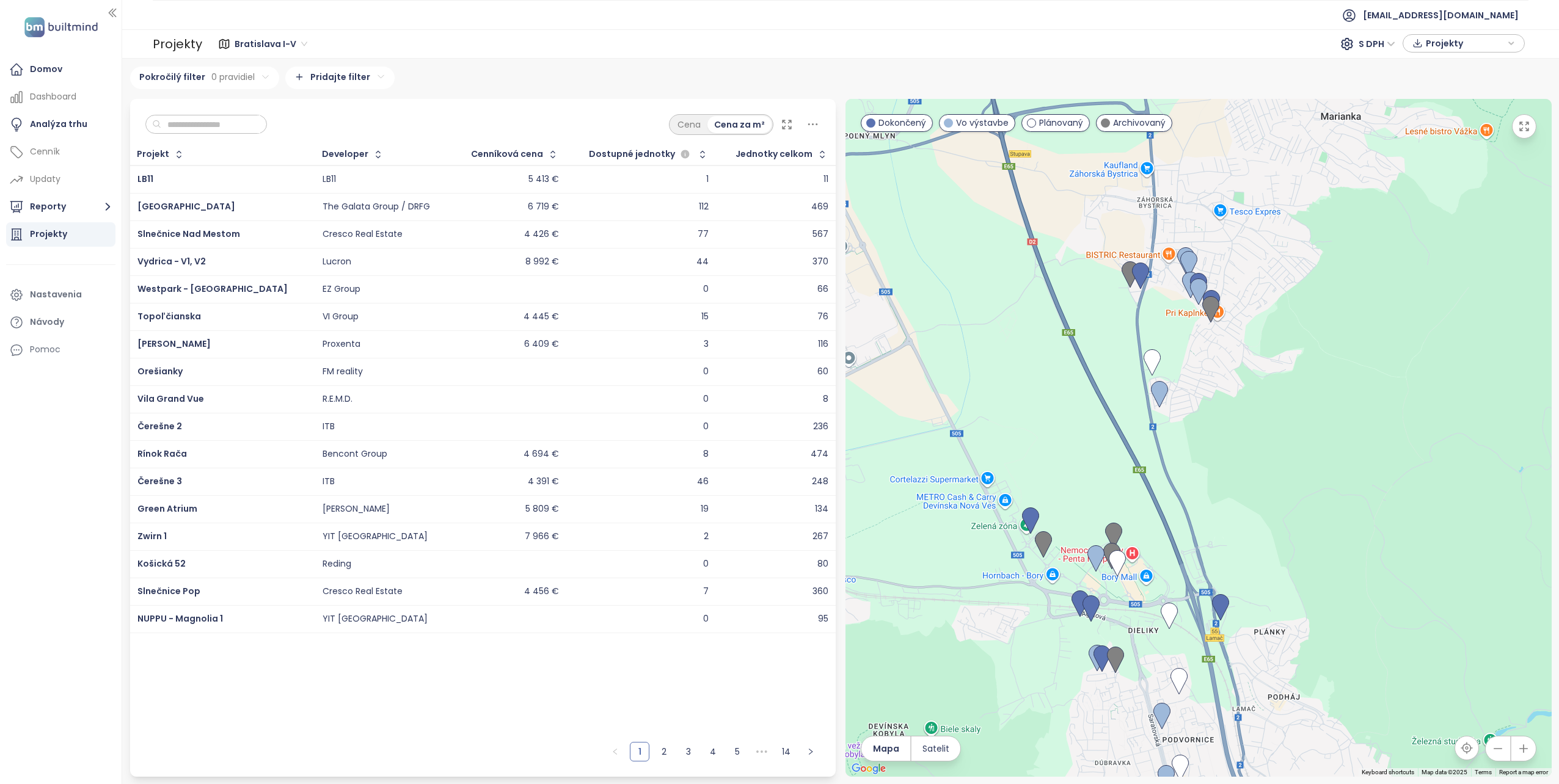
drag, startPoint x: 905, startPoint y: 603, endPoint x: 1036, endPoint y: 661, distance: 143.3
click at [1036, 661] on div at bounding box center [1198, 437] width 706 height 678
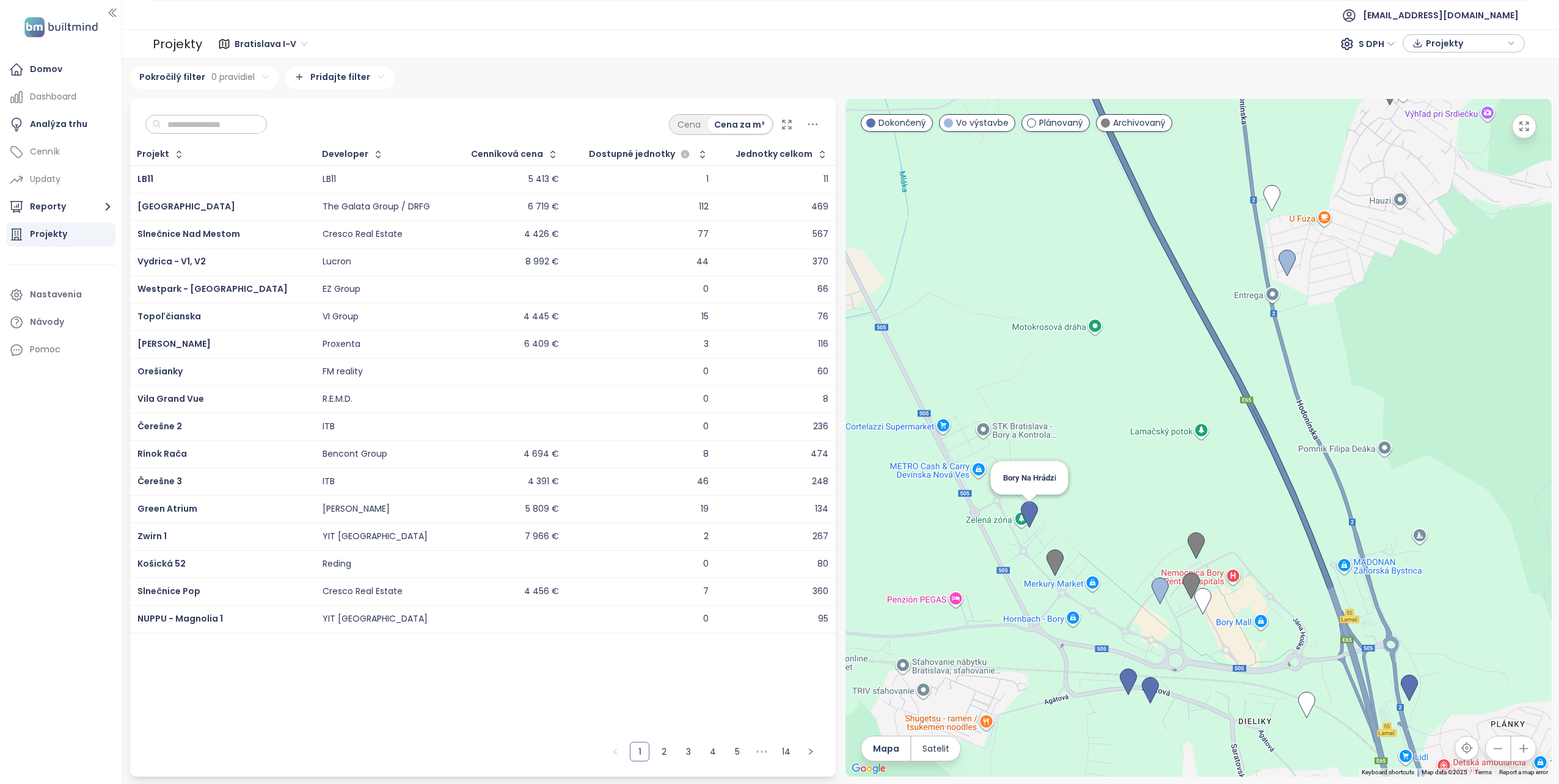
click at [1030, 512] on img at bounding box center [1029, 514] width 17 height 27
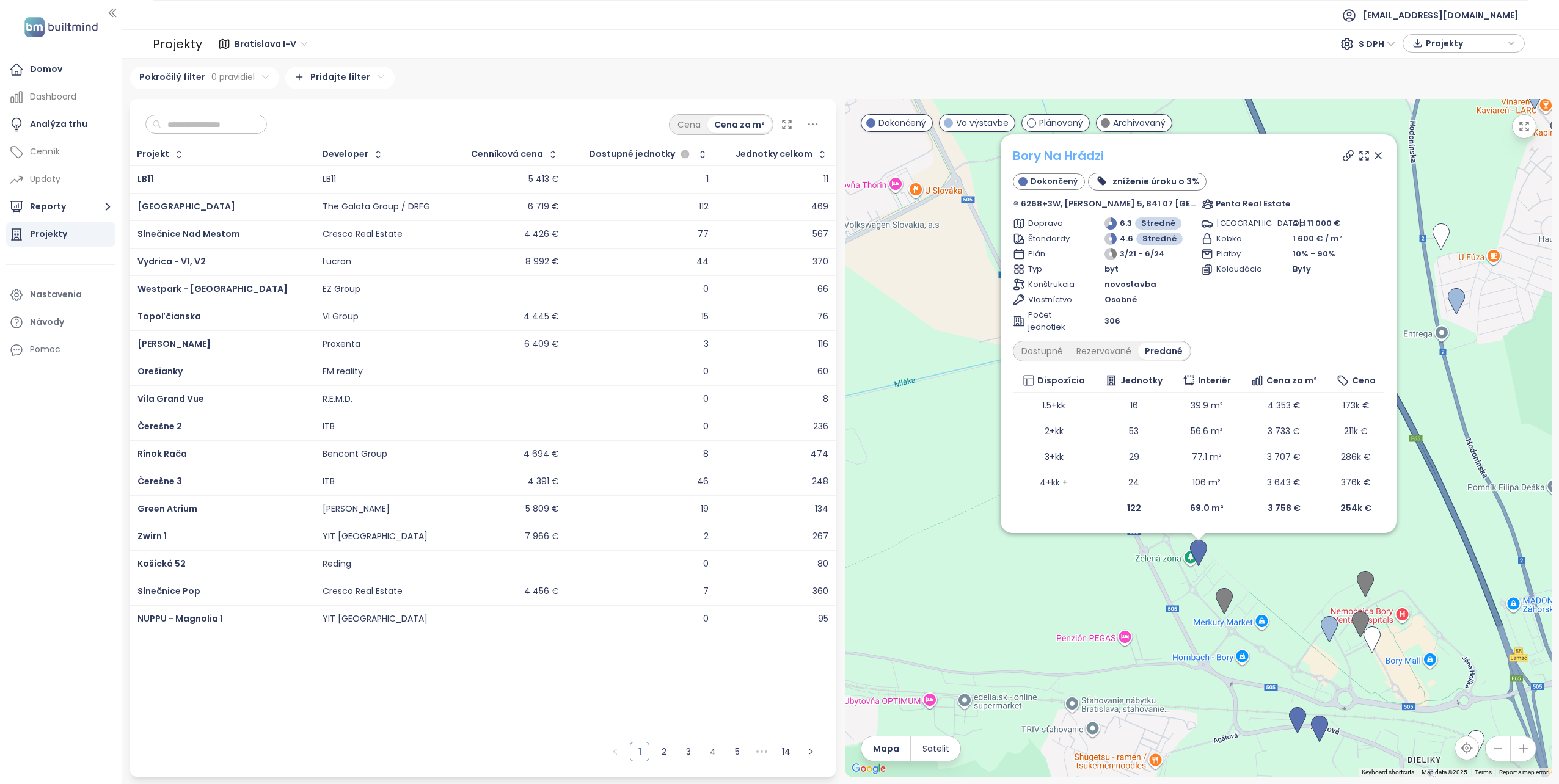
click at [1054, 157] on link "Bory Na Hrádzi" at bounding box center [1058, 156] width 91 height 17
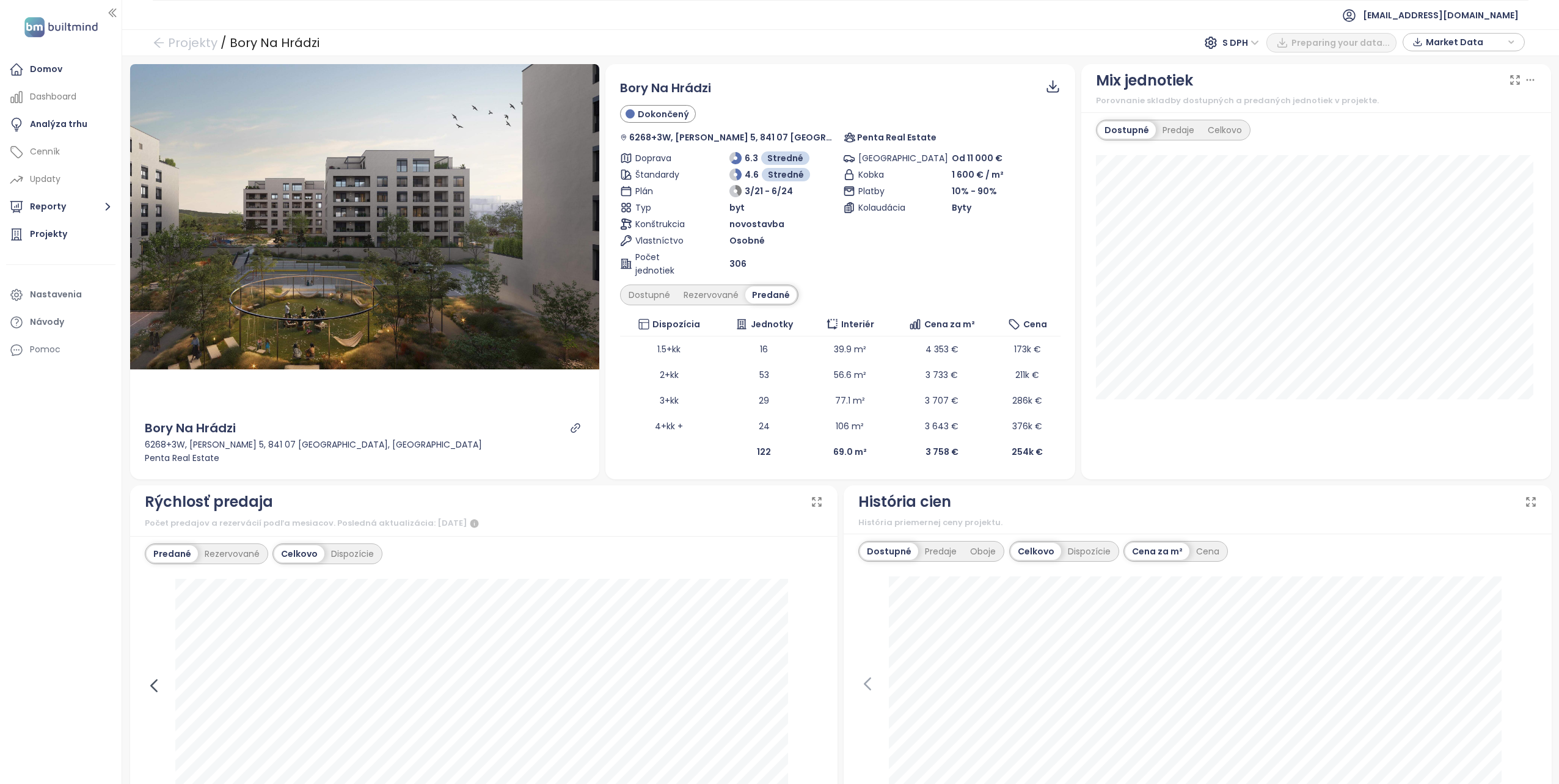
click at [151, 684] on icon at bounding box center [153, 685] width 5 height 11
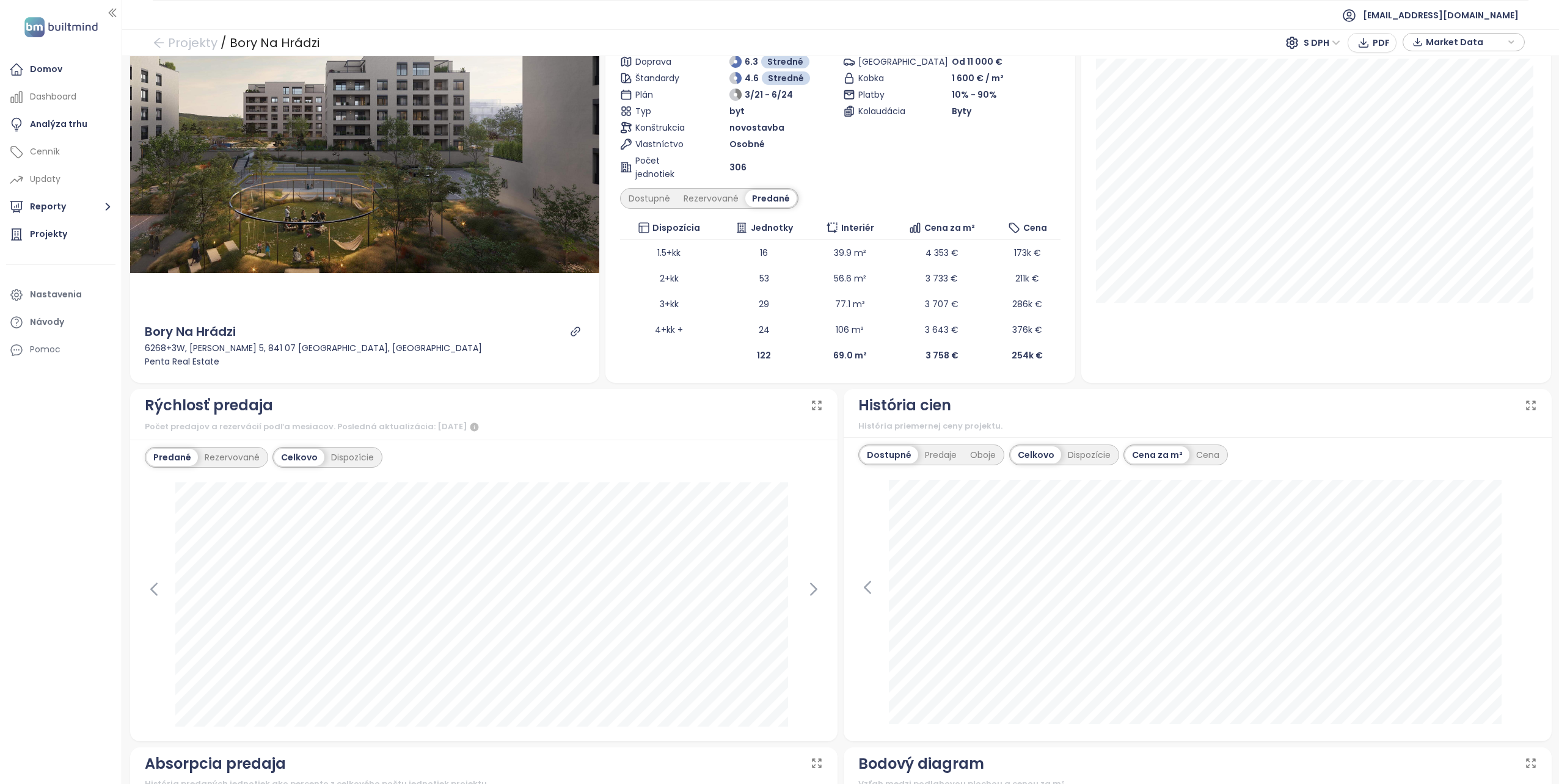
scroll to position [122, 0]
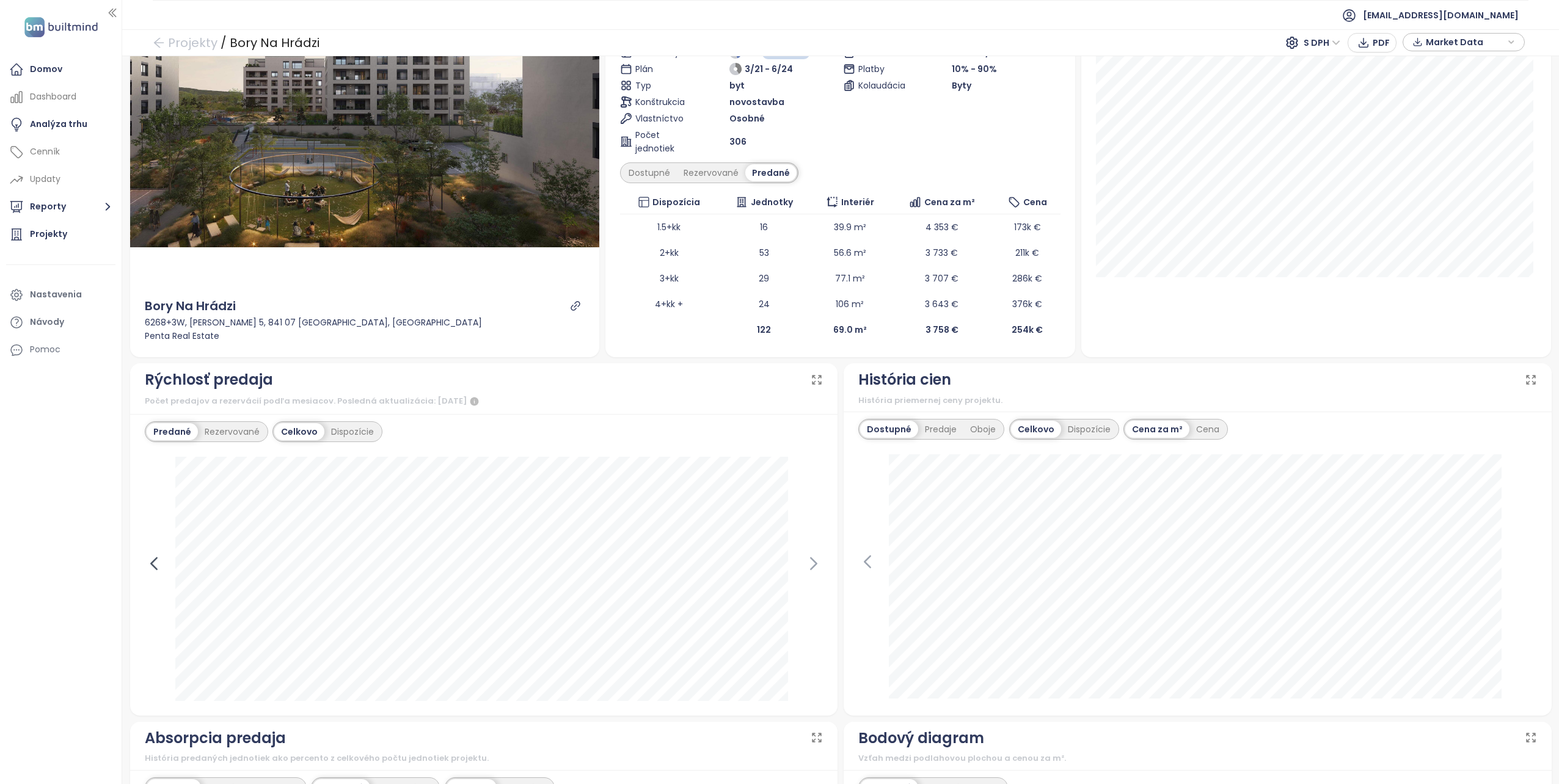
click at [154, 556] on icon at bounding box center [154, 564] width 19 height 19
click at [154, 556] on div at bounding box center [484, 579] width 679 height 244
click at [805, 563] on icon at bounding box center [814, 564] width 19 height 19
click at [805, 562] on icon at bounding box center [814, 564] width 19 height 19
click at [813, 562] on icon at bounding box center [814, 564] width 19 height 19
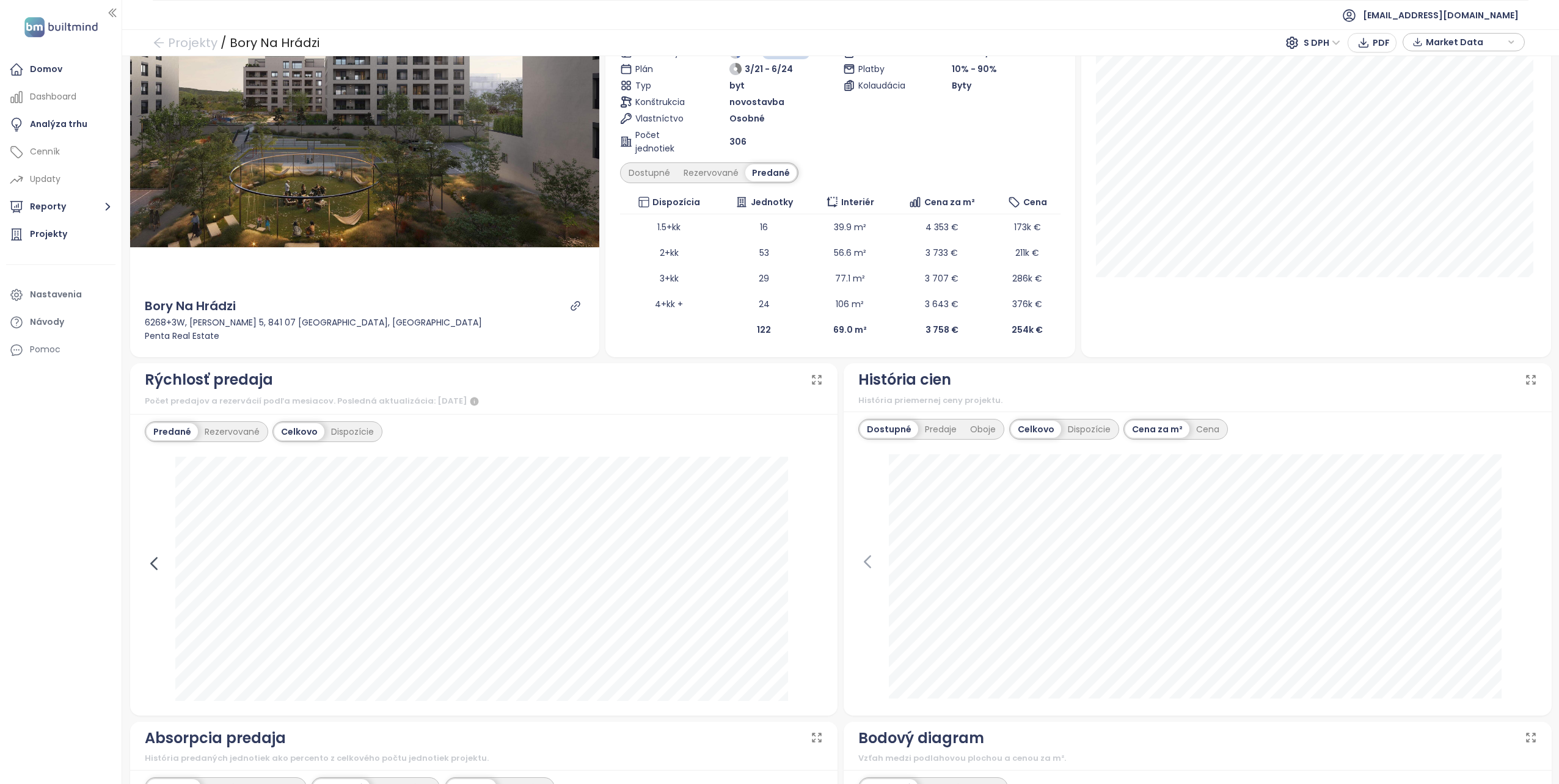
click at [159, 561] on icon at bounding box center [154, 564] width 19 height 19
click at [155, 561] on icon at bounding box center [154, 564] width 19 height 19
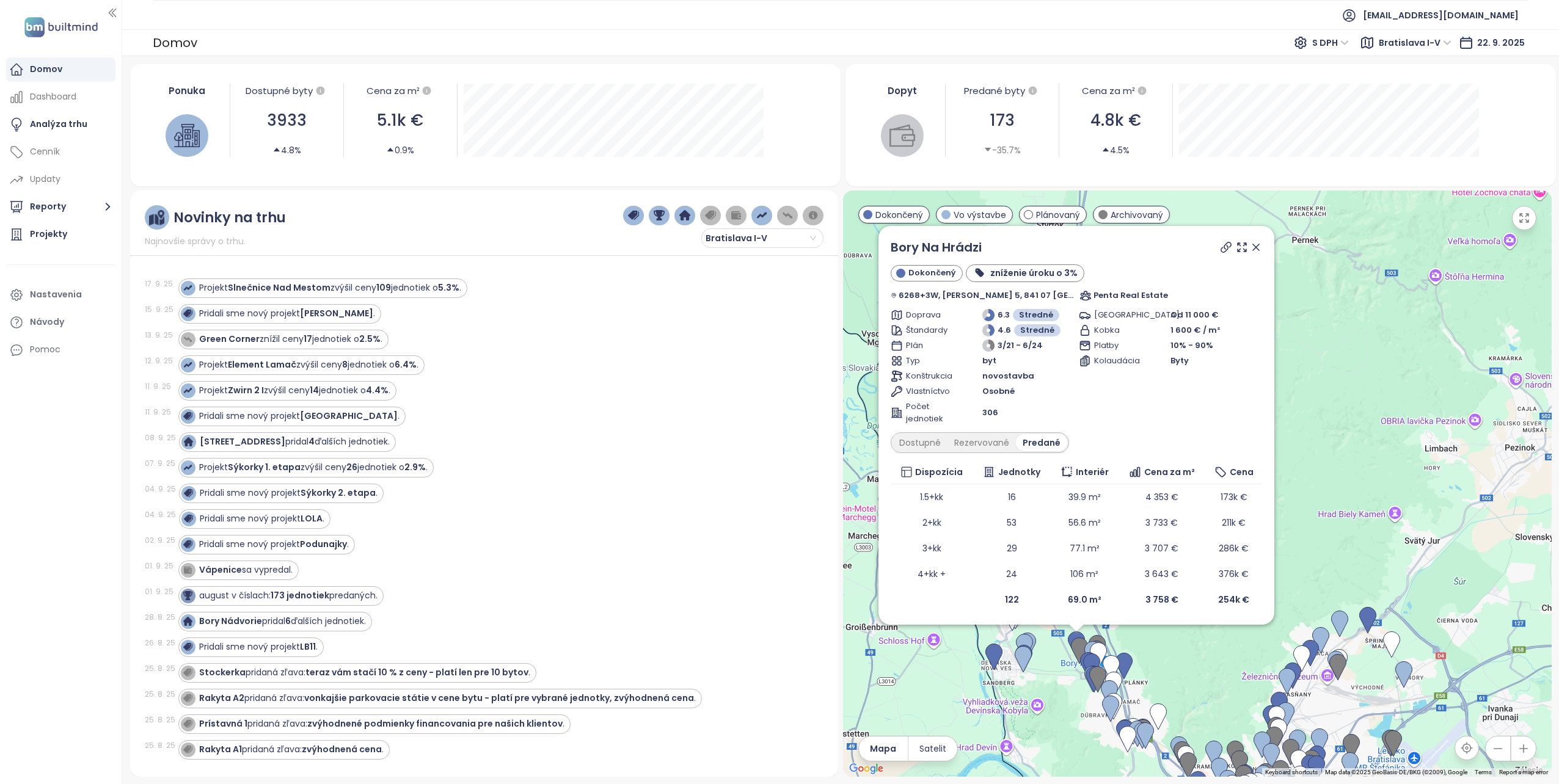
click at [932, 272] on span "Dokončený" at bounding box center [932, 273] width 48 height 12
click at [927, 246] on link "Bory Na Hrádzi" at bounding box center [936, 248] width 91 height 17
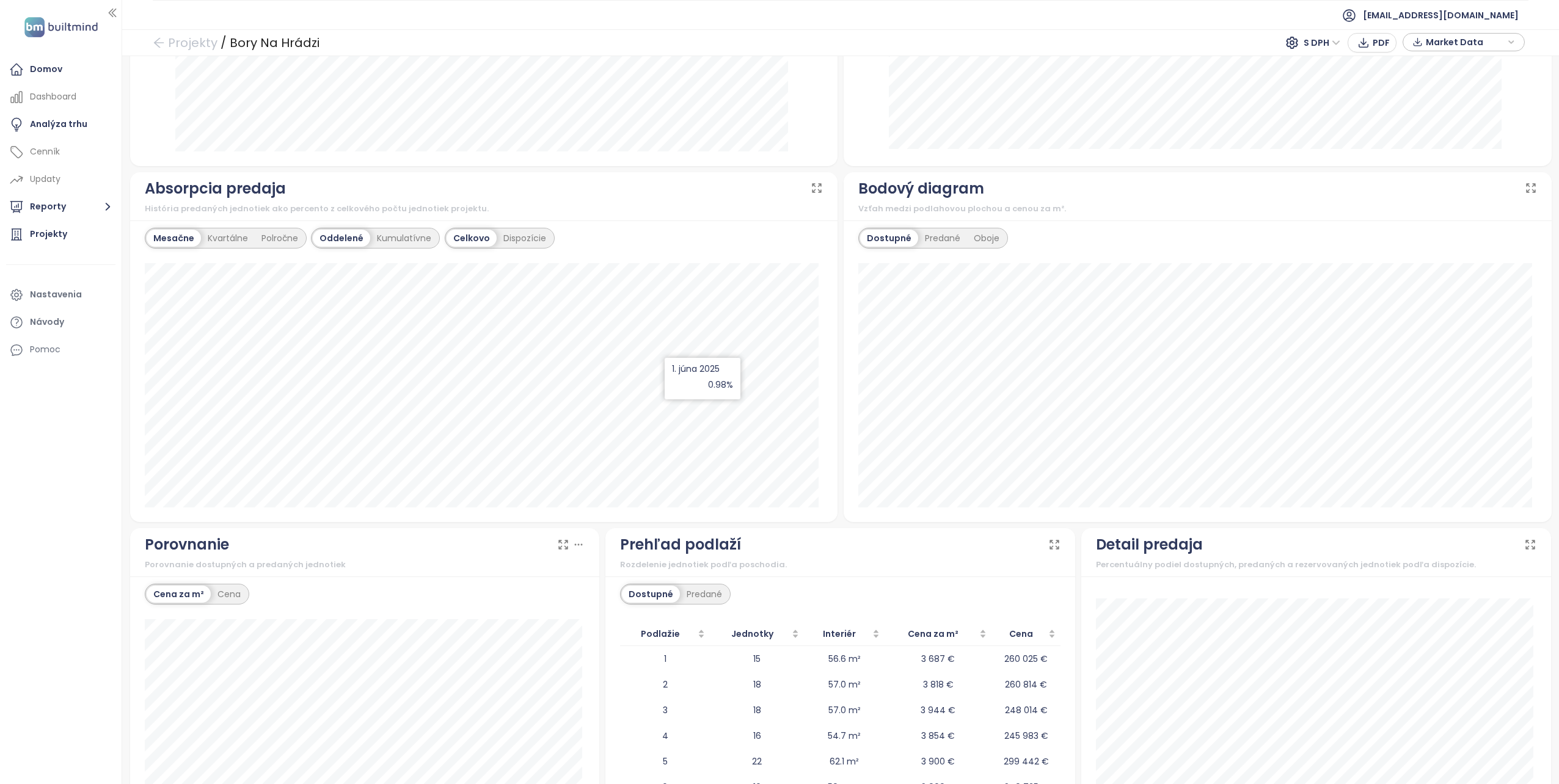
scroll to position [770, 0]
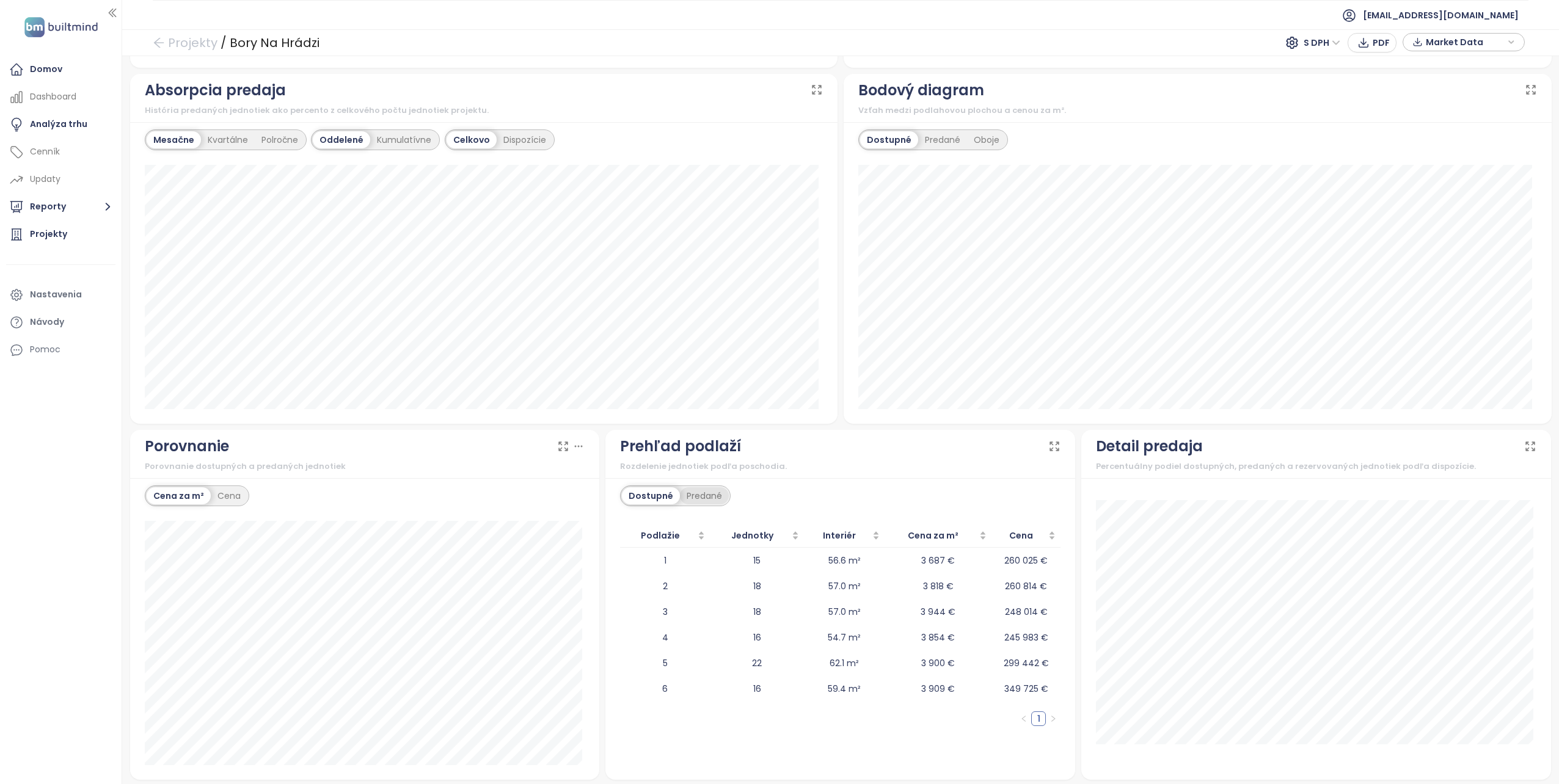
click at [693, 493] on div "Predané" at bounding box center [704, 496] width 49 height 17
click at [638, 491] on div "Dostupné" at bounding box center [649, 496] width 55 height 17
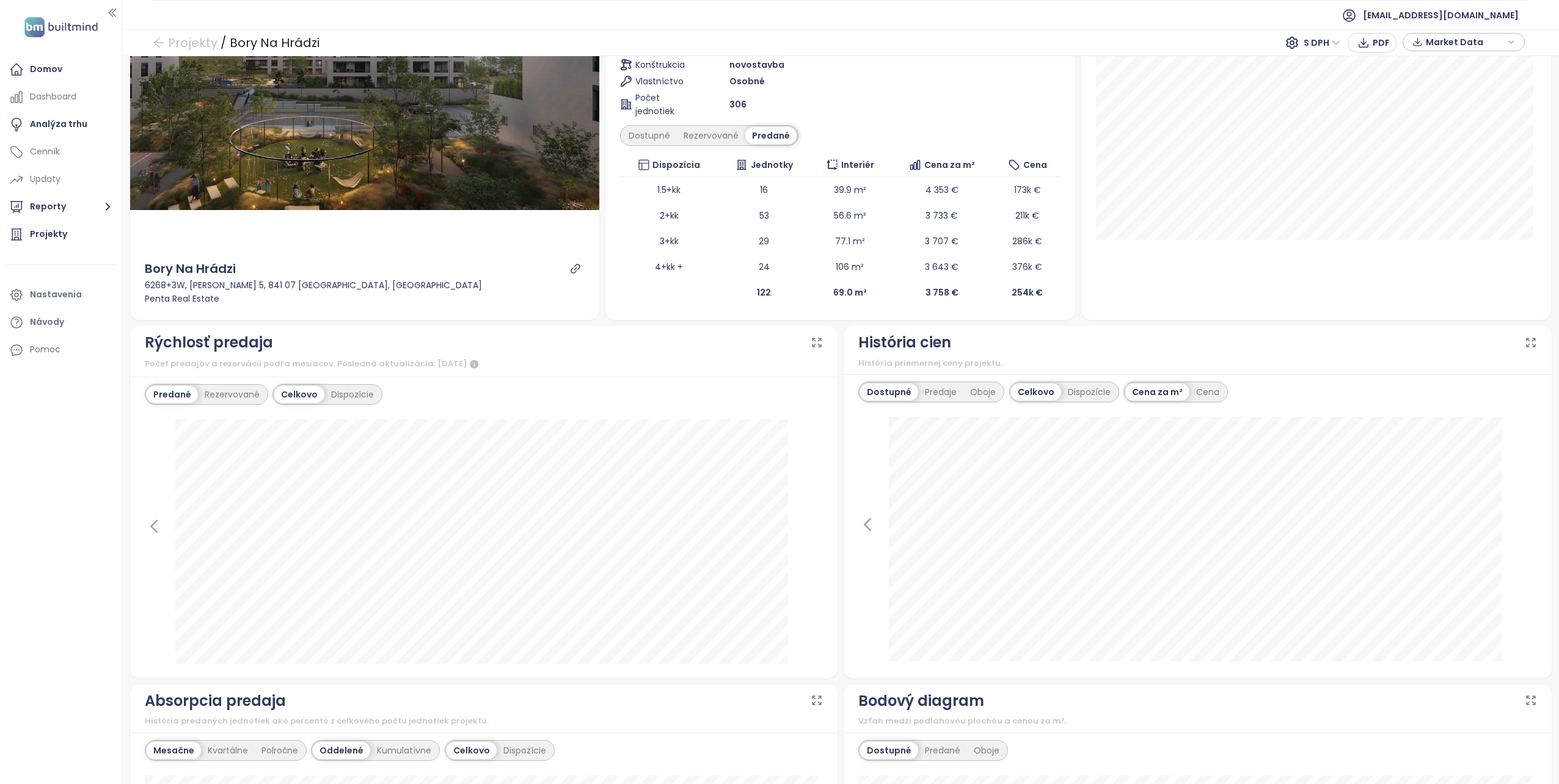
scroll to position [0, 0]
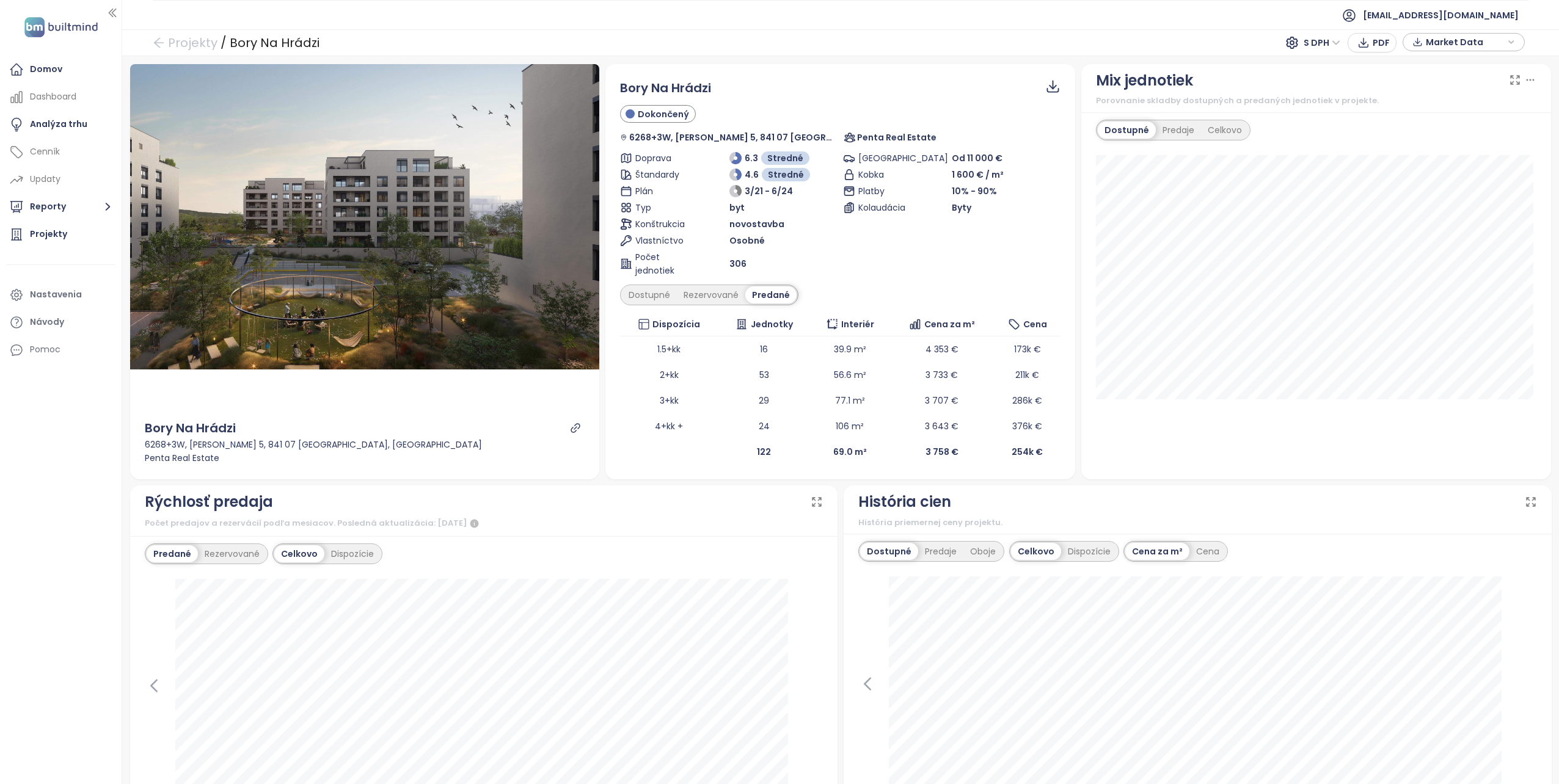
click at [765, 292] on div "Predané" at bounding box center [770, 295] width 51 height 17
click at [706, 290] on div "Rezervované" at bounding box center [710, 295] width 68 height 17
click at [640, 294] on div "Dostupné" at bounding box center [649, 295] width 55 height 17
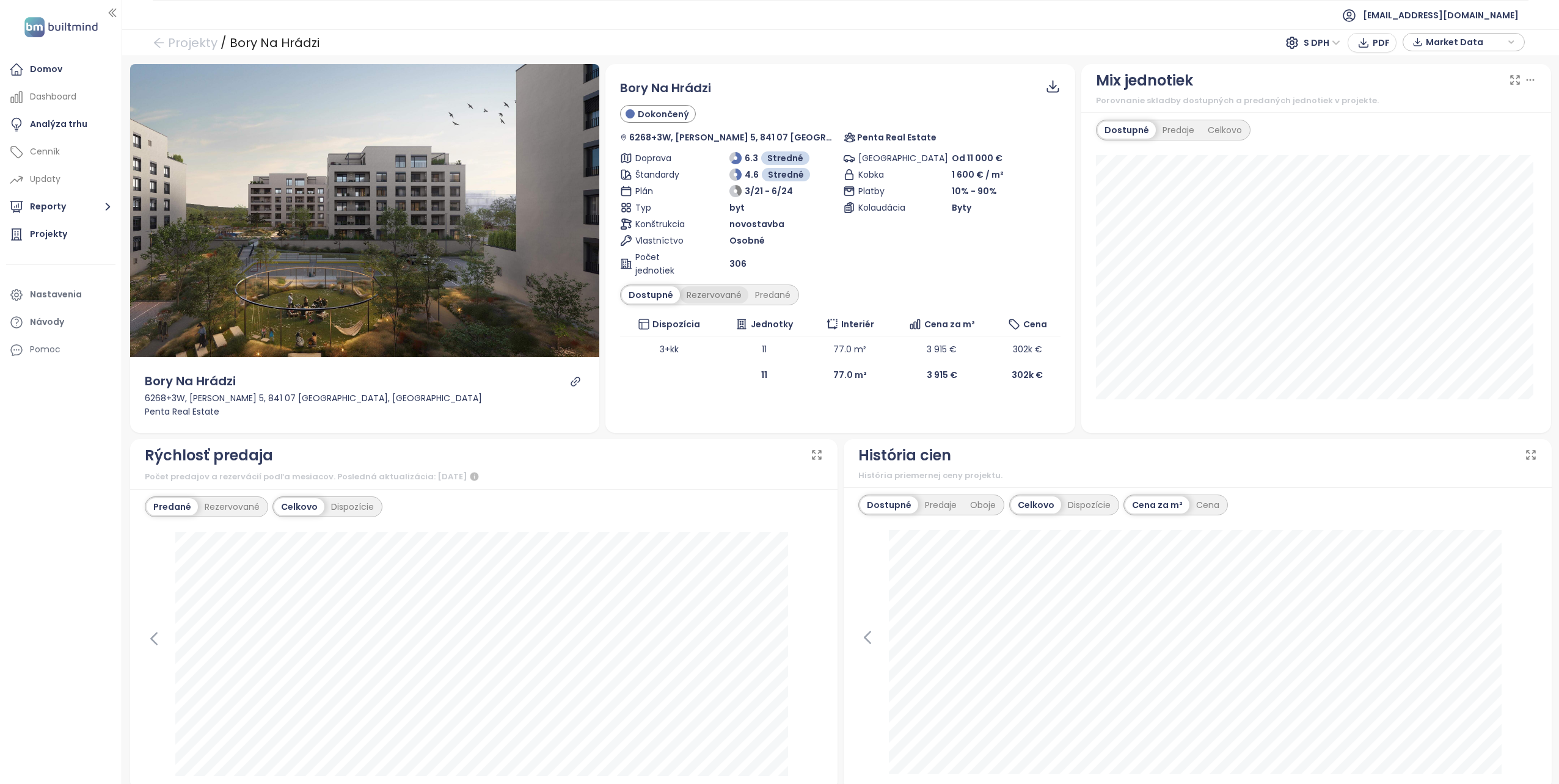
click at [699, 295] on div "Rezervované" at bounding box center [714, 295] width 68 height 17
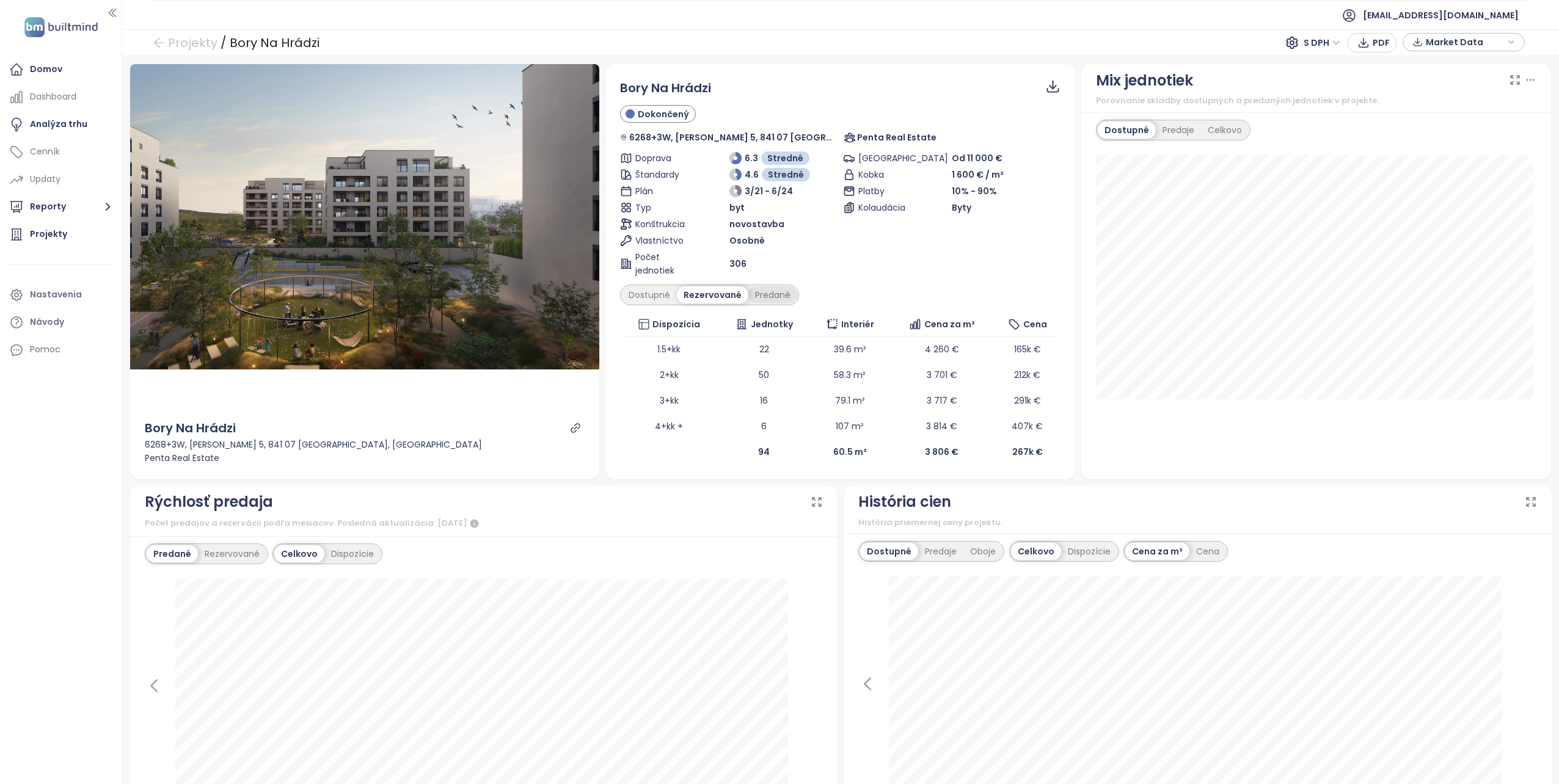
click at [768, 294] on div "Predané" at bounding box center [773, 295] width 49 height 17
click at [645, 292] on div "Dostupné" at bounding box center [649, 295] width 55 height 17
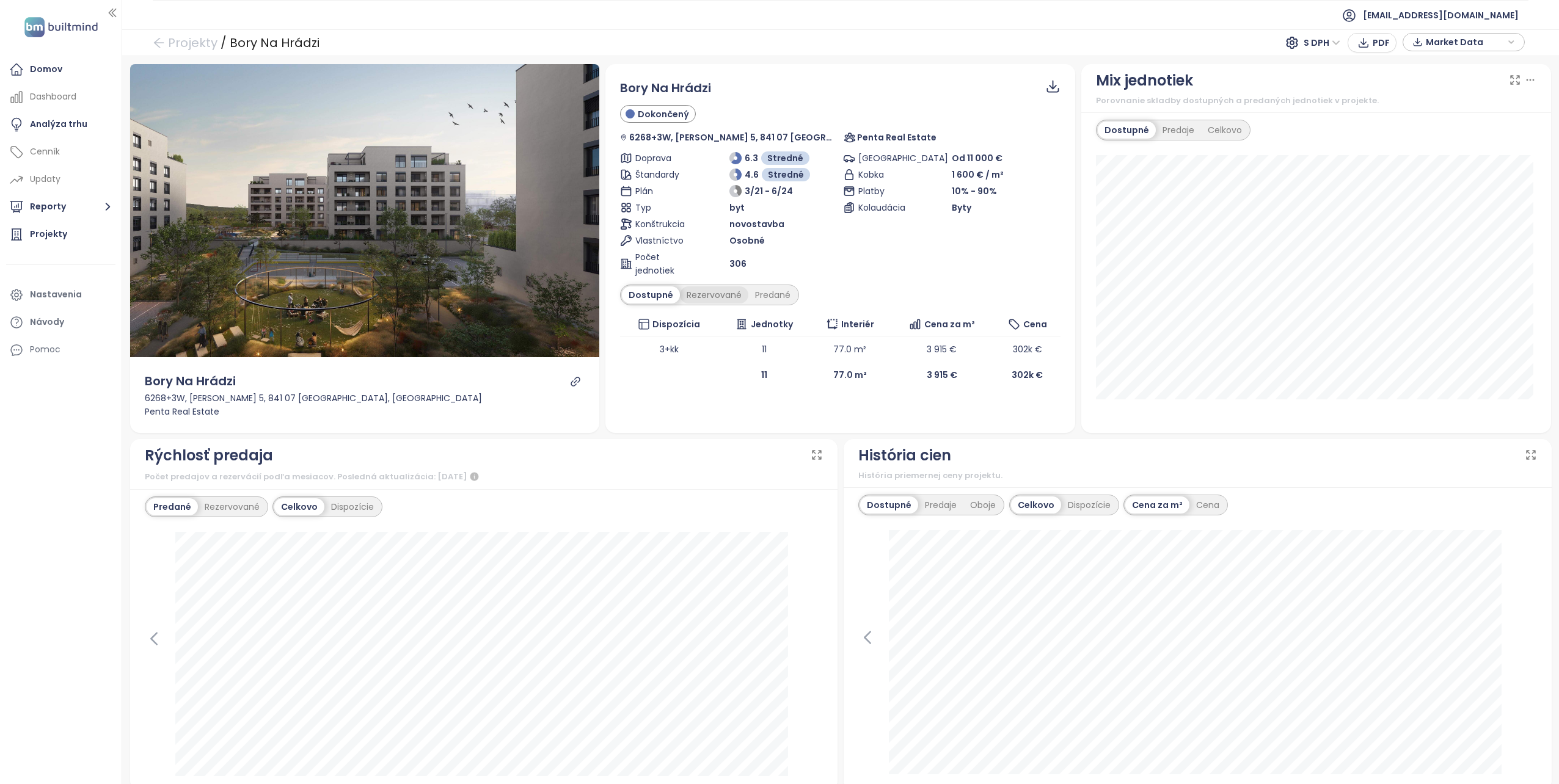
click at [704, 292] on div "Rezervované" at bounding box center [714, 295] width 68 height 17
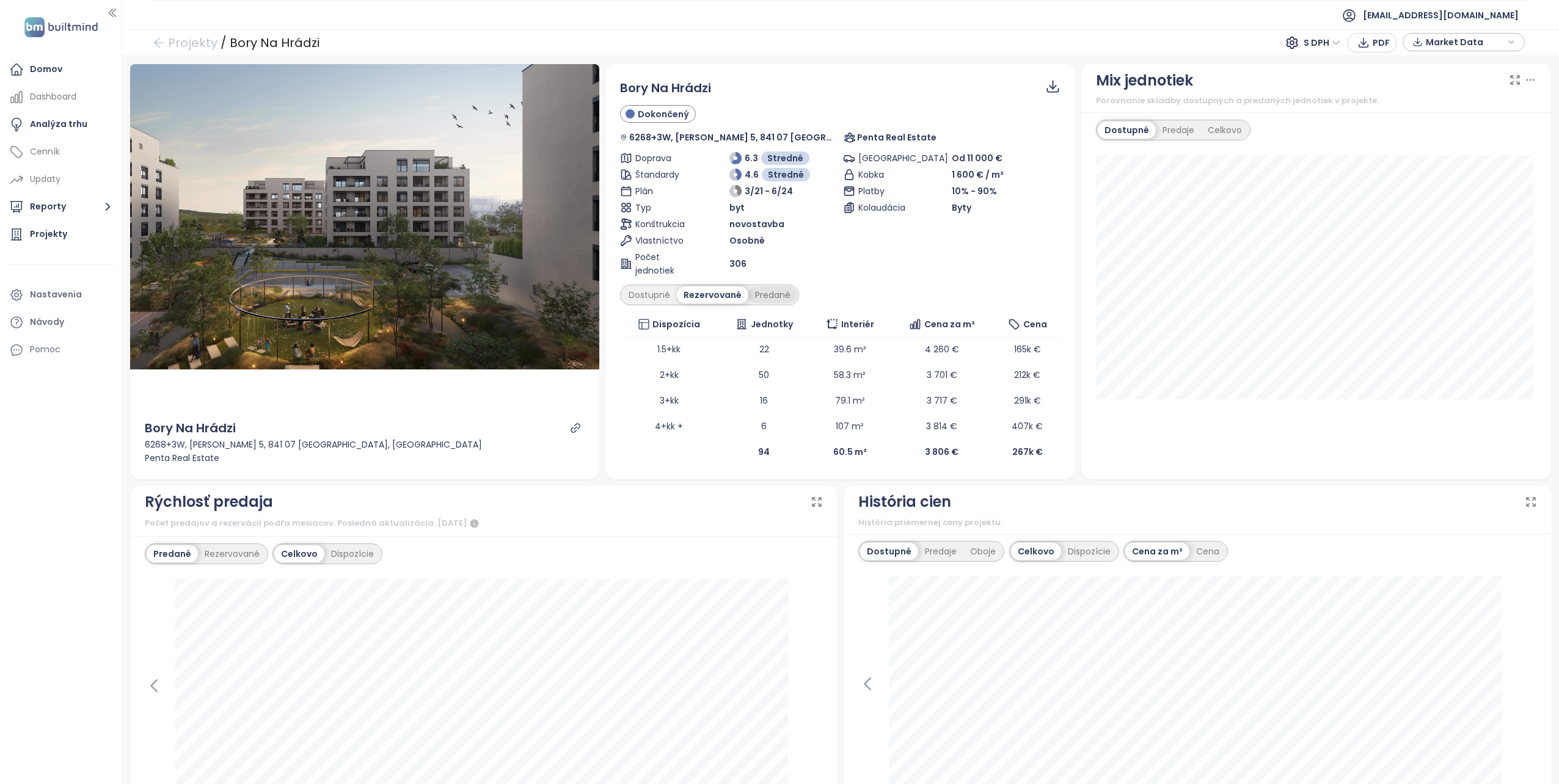
click at [764, 291] on div "Predané" at bounding box center [773, 295] width 49 height 17
click at [164, 40] on icon "arrow-left" at bounding box center [159, 42] width 12 height 12
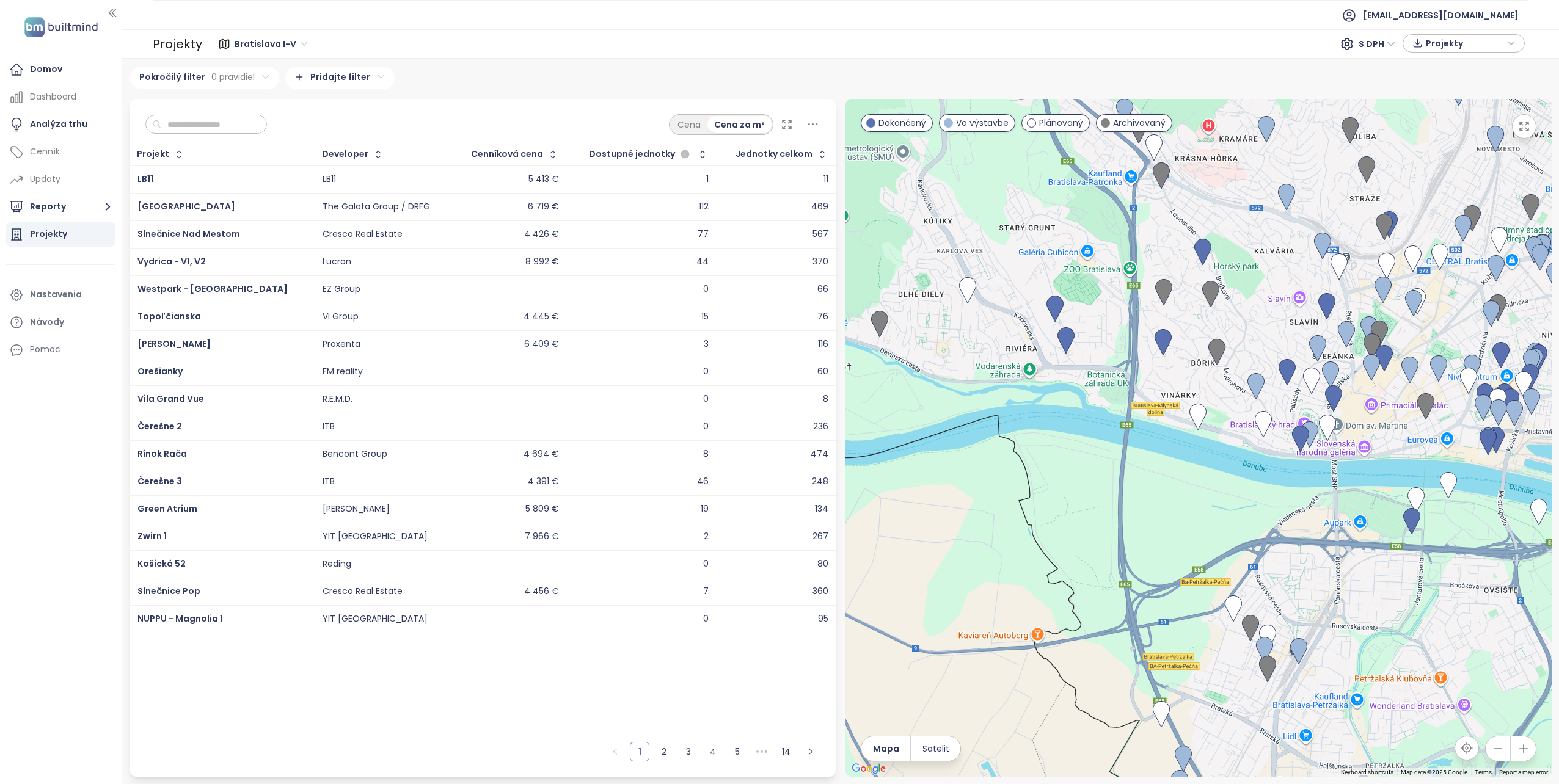
drag, startPoint x: 1146, startPoint y: 429, endPoint x: 1198, endPoint y: 746, distance: 321.2
click at [1198, 746] on div at bounding box center [1198, 437] width 706 height 678
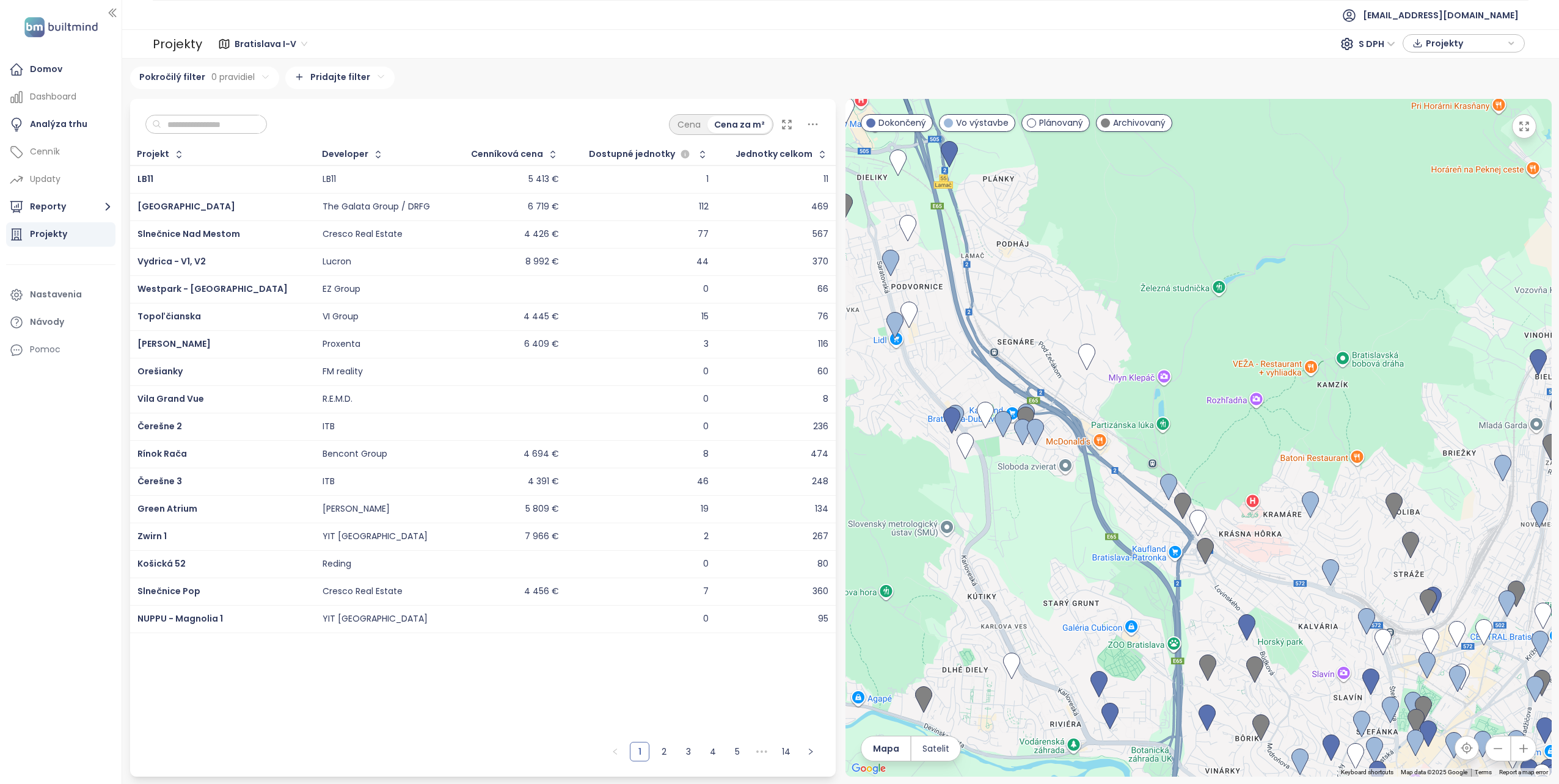
drag, startPoint x: 1035, startPoint y: 283, endPoint x: 1123, endPoint y: 608, distance: 336.7
click at [1123, 608] on div at bounding box center [1198, 437] width 706 height 678
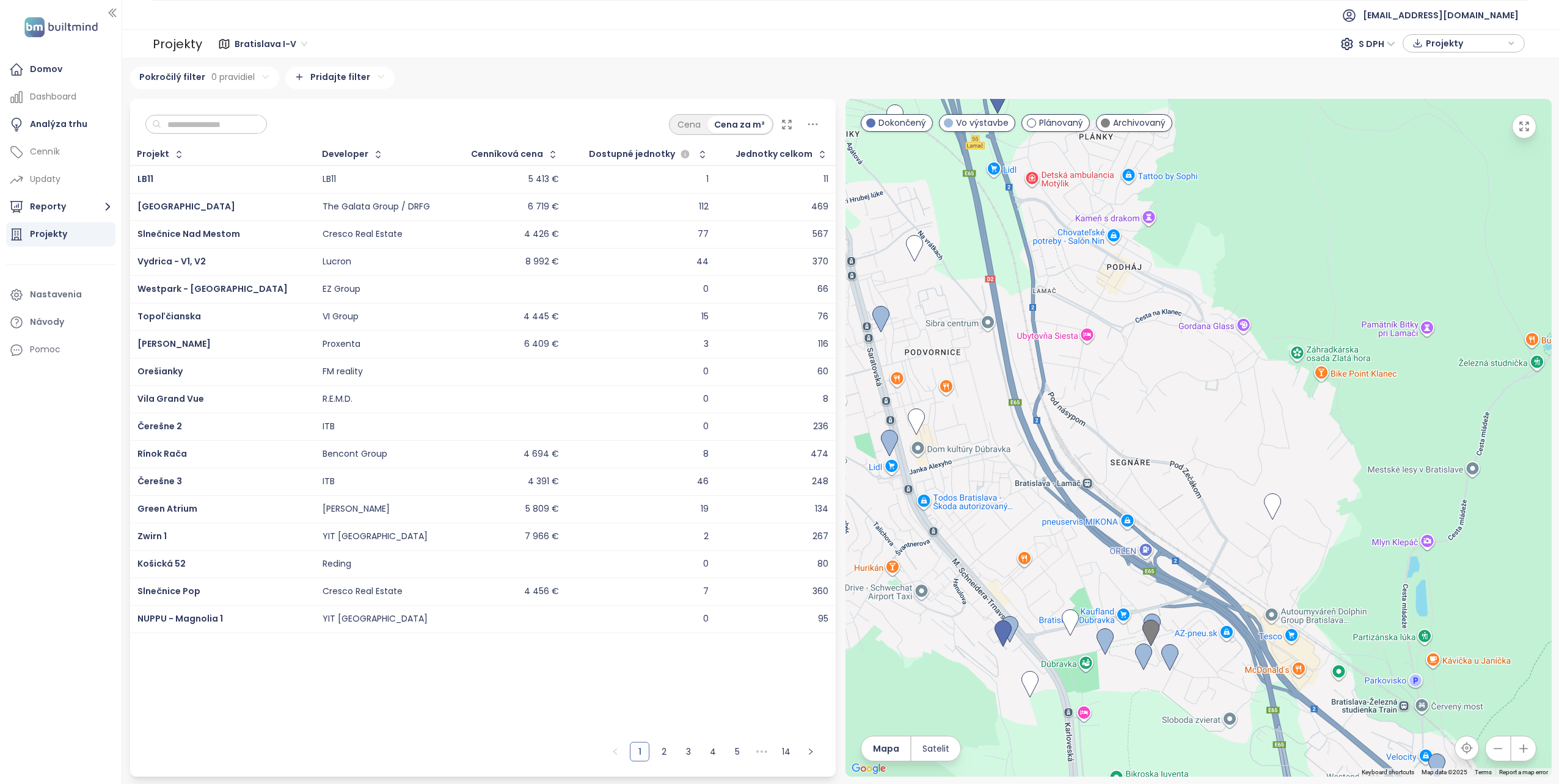
drag, startPoint x: 1011, startPoint y: 440, endPoint x: 1157, endPoint y: 707, distance: 304.3
click at [1157, 707] on div at bounding box center [1198, 437] width 706 height 678
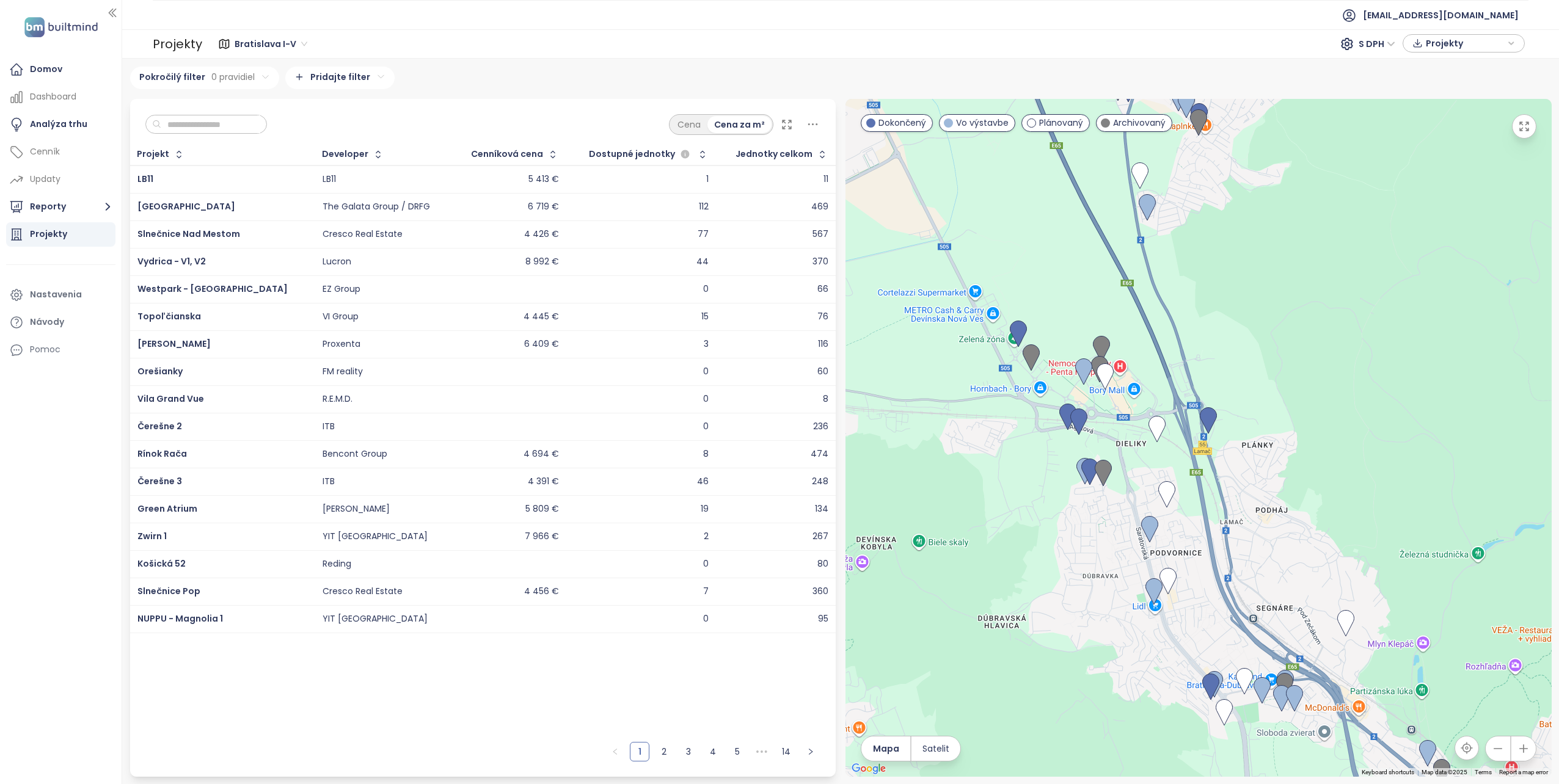
drag, startPoint x: 885, startPoint y: 493, endPoint x: 1040, endPoint y: 548, distance: 164.5
click at [1040, 548] on div at bounding box center [1198, 437] width 706 height 678
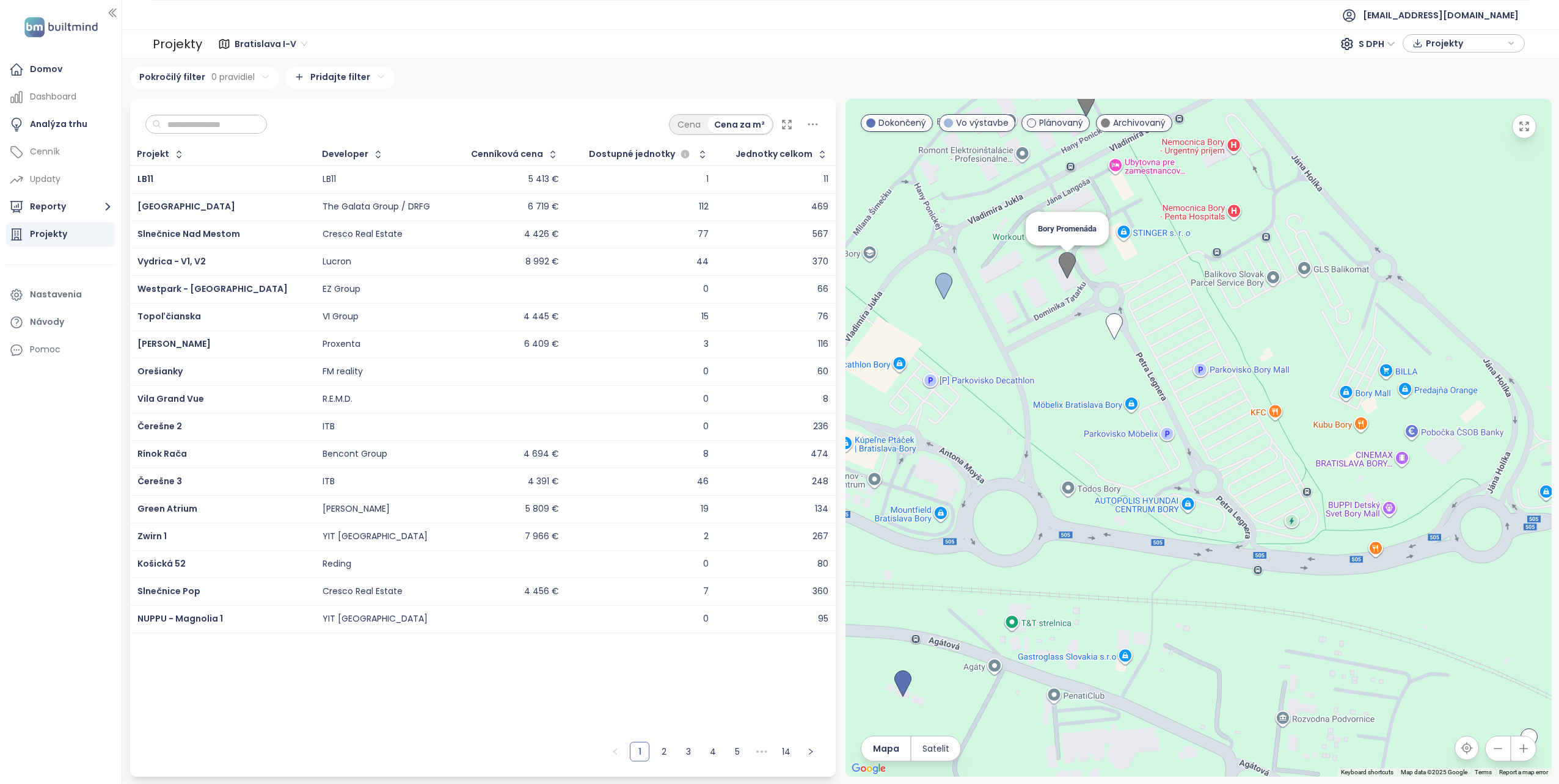
click at [1068, 263] on img at bounding box center [1067, 266] width 17 height 27
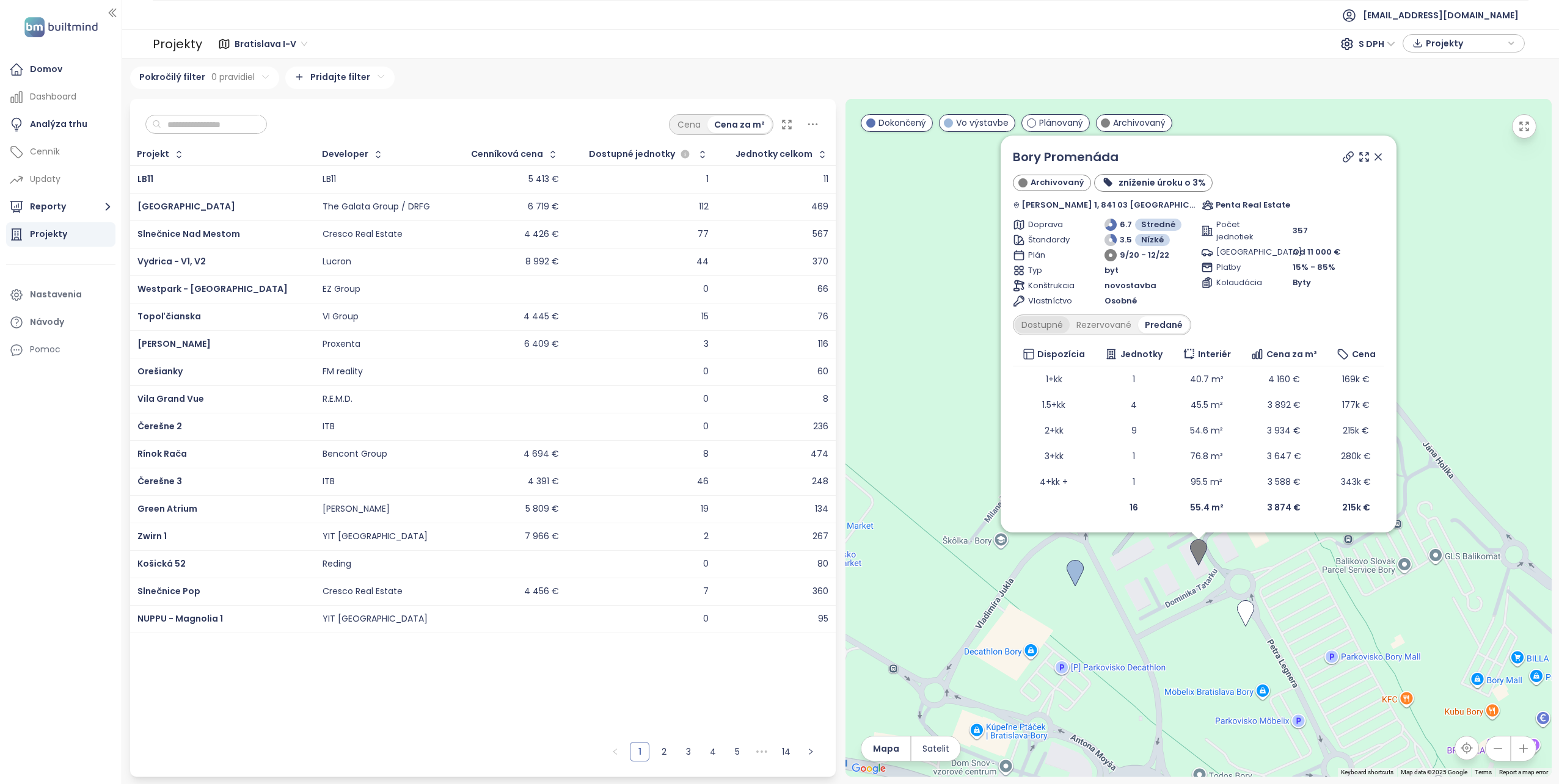
click at [1049, 325] on div "Dostupné" at bounding box center [1042, 325] width 55 height 17
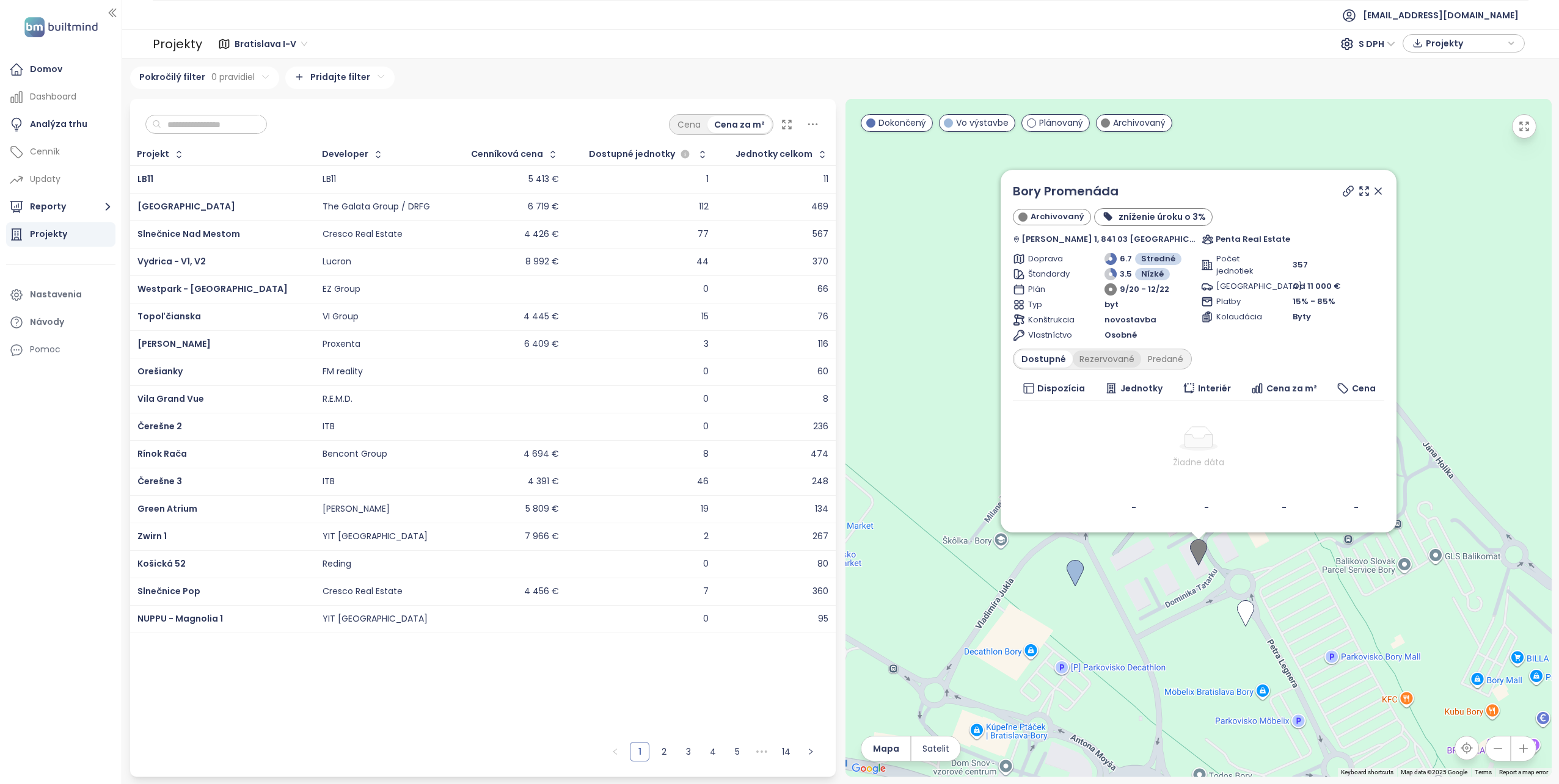
click at [1113, 354] on div "Rezervované" at bounding box center [1107, 359] width 68 height 17
click at [1165, 361] on div "Predané" at bounding box center [1166, 359] width 49 height 17
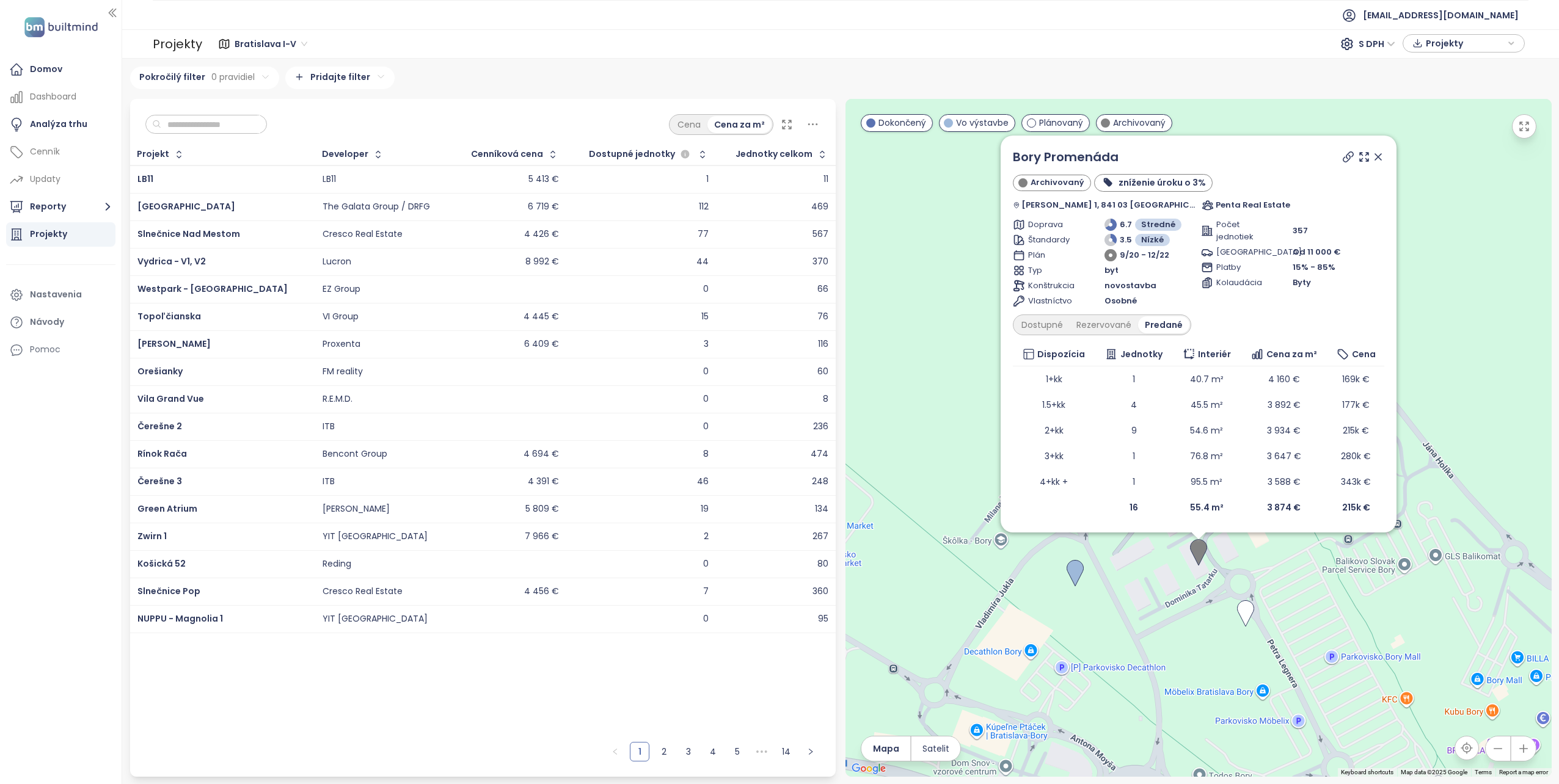
click at [1171, 321] on div "Predané" at bounding box center [1163, 325] width 51 height 17
click at [1115, 326] on div "Rezervované" at bounding box center [1104, 325] width 68 height 17
drag, startPoint x: 1115, startPoint y: 326, endPoint x: 1046, endPoint y: 327, distance: 69.0
click at [1046, 327] on div "Dostupné" at bounding box center [1042, 325] width 55 height 17
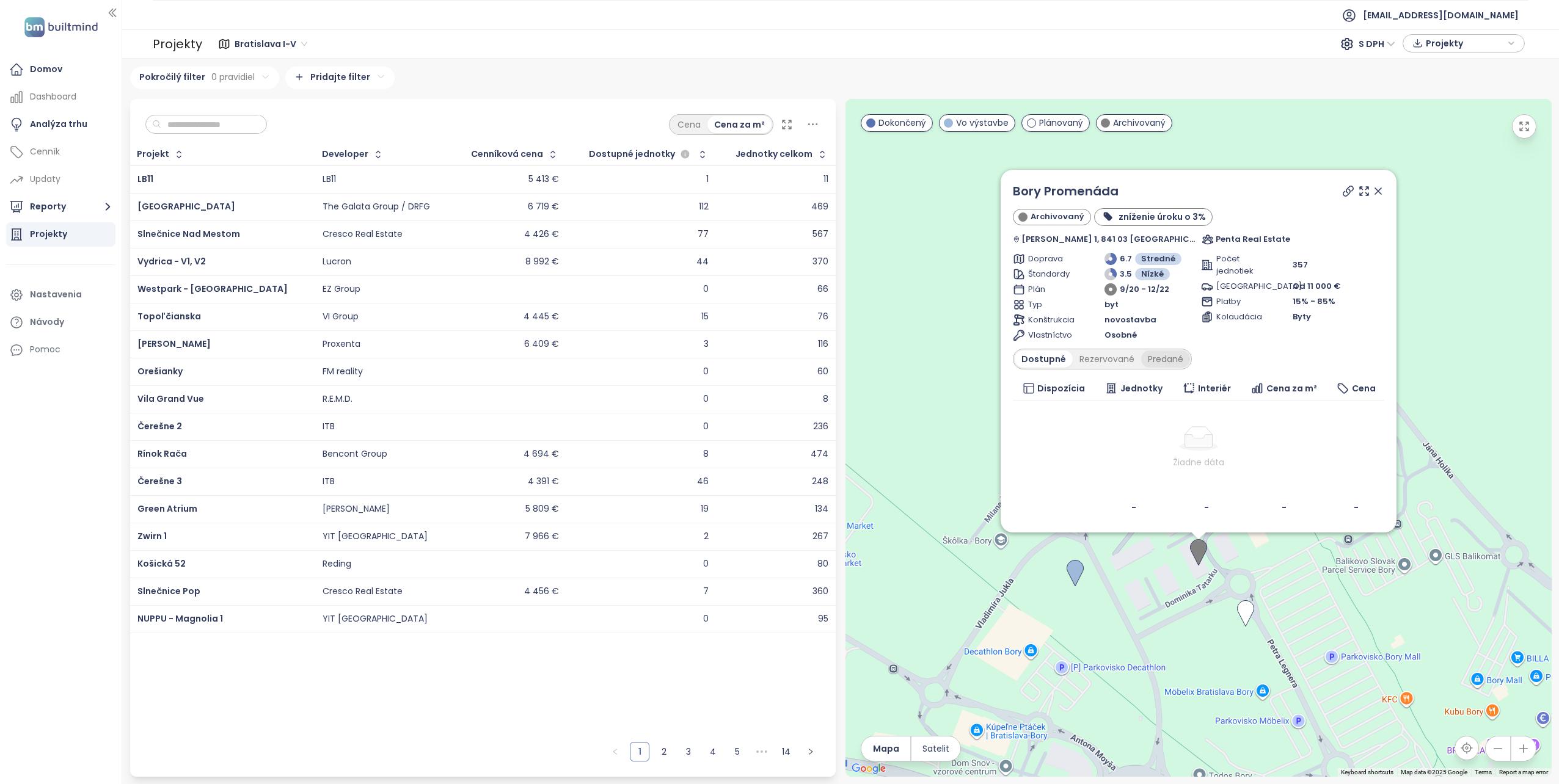
click at [1183, 358] on div "Predané" at bounding box center [1166, 359] width 49 height 17
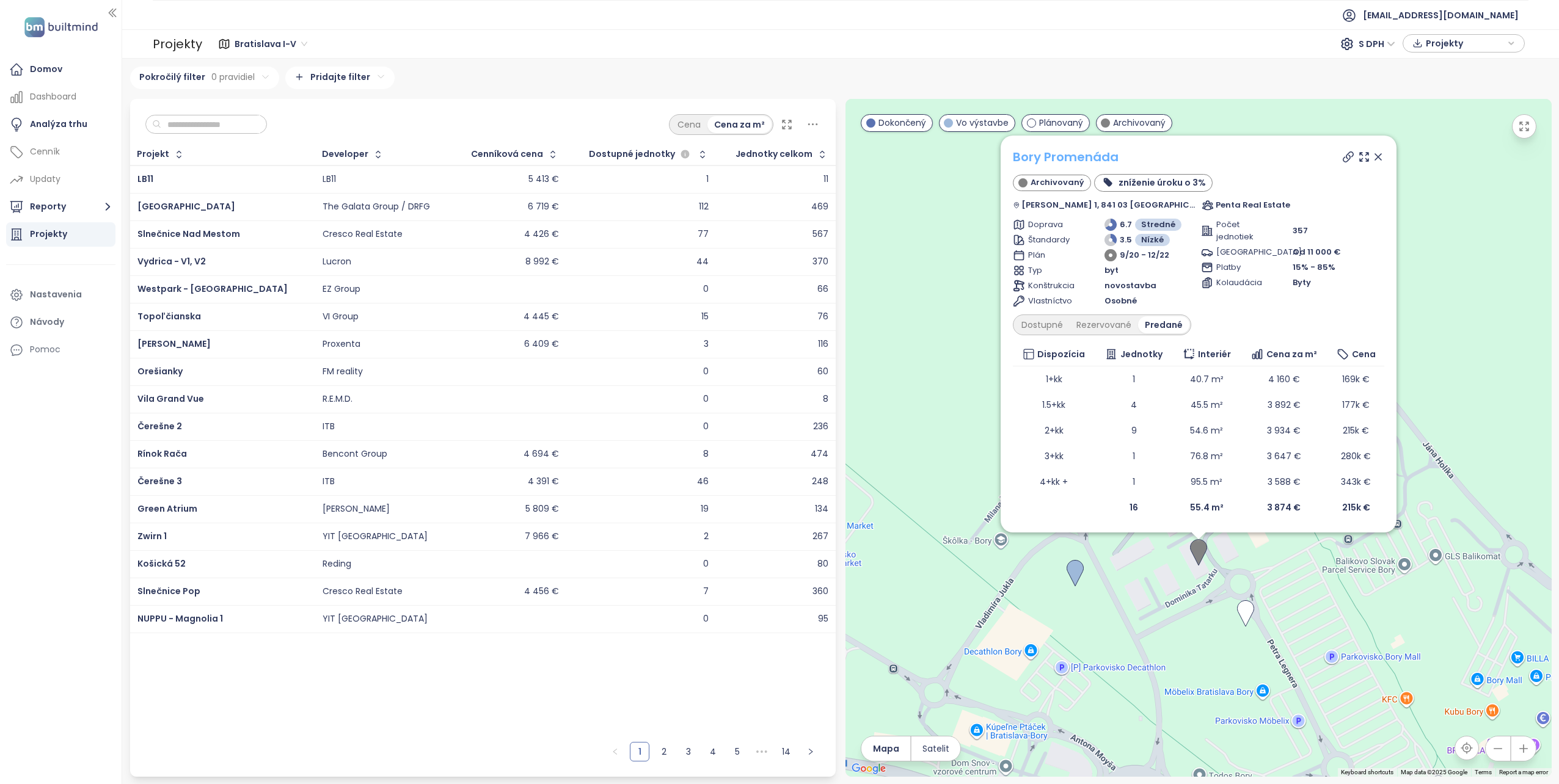
click at [1069, 160] on link "Bory Promenáda" at bounding box center [1065, 157] width 106 height 17
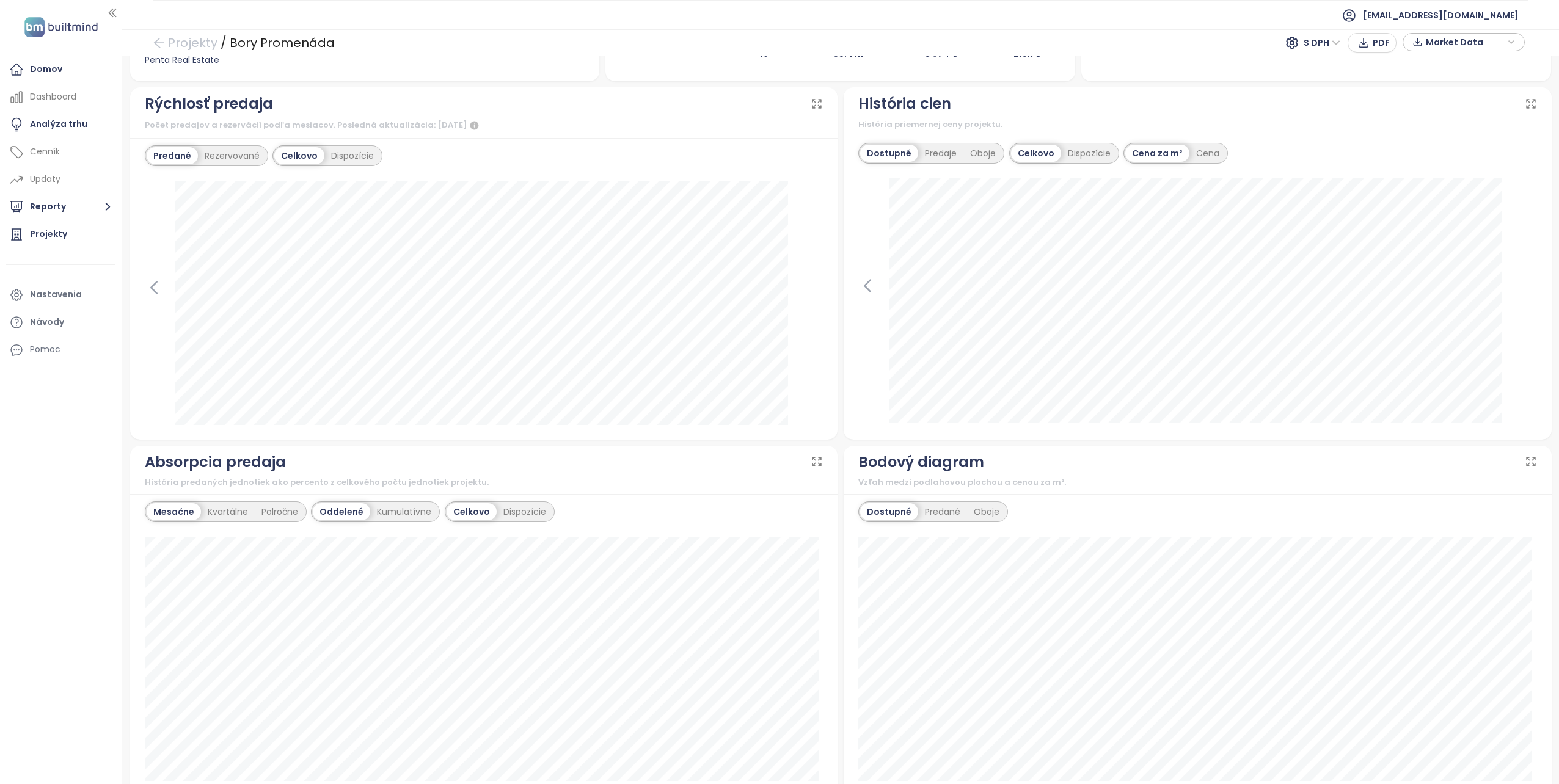
scroll to position [305, 0]
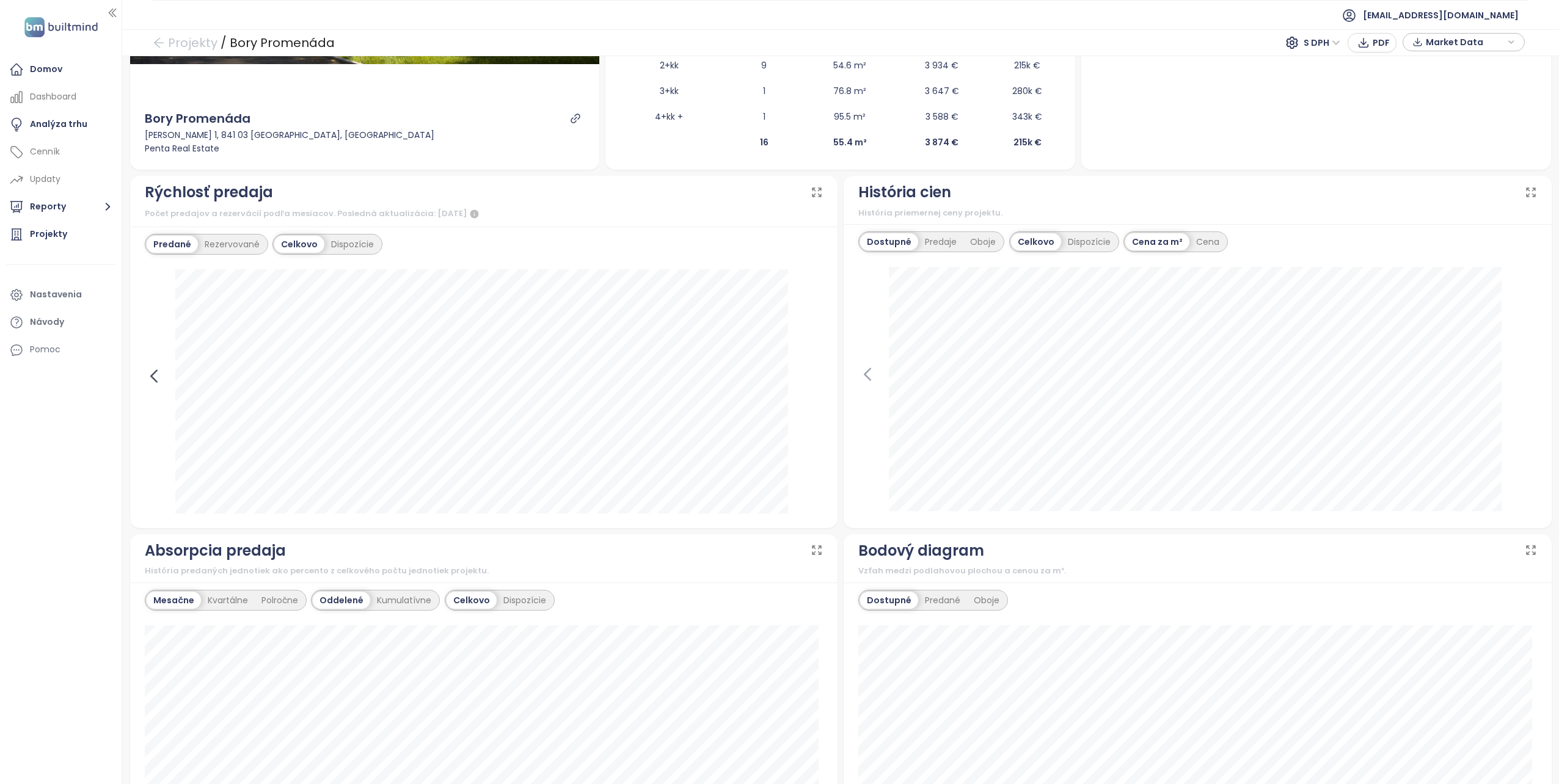
click at [157, 376] on icon at bounding box center [154, 376] width 19 height 19
click at [157, 376] on div at bounding box center [484, 392] width 679 height 244
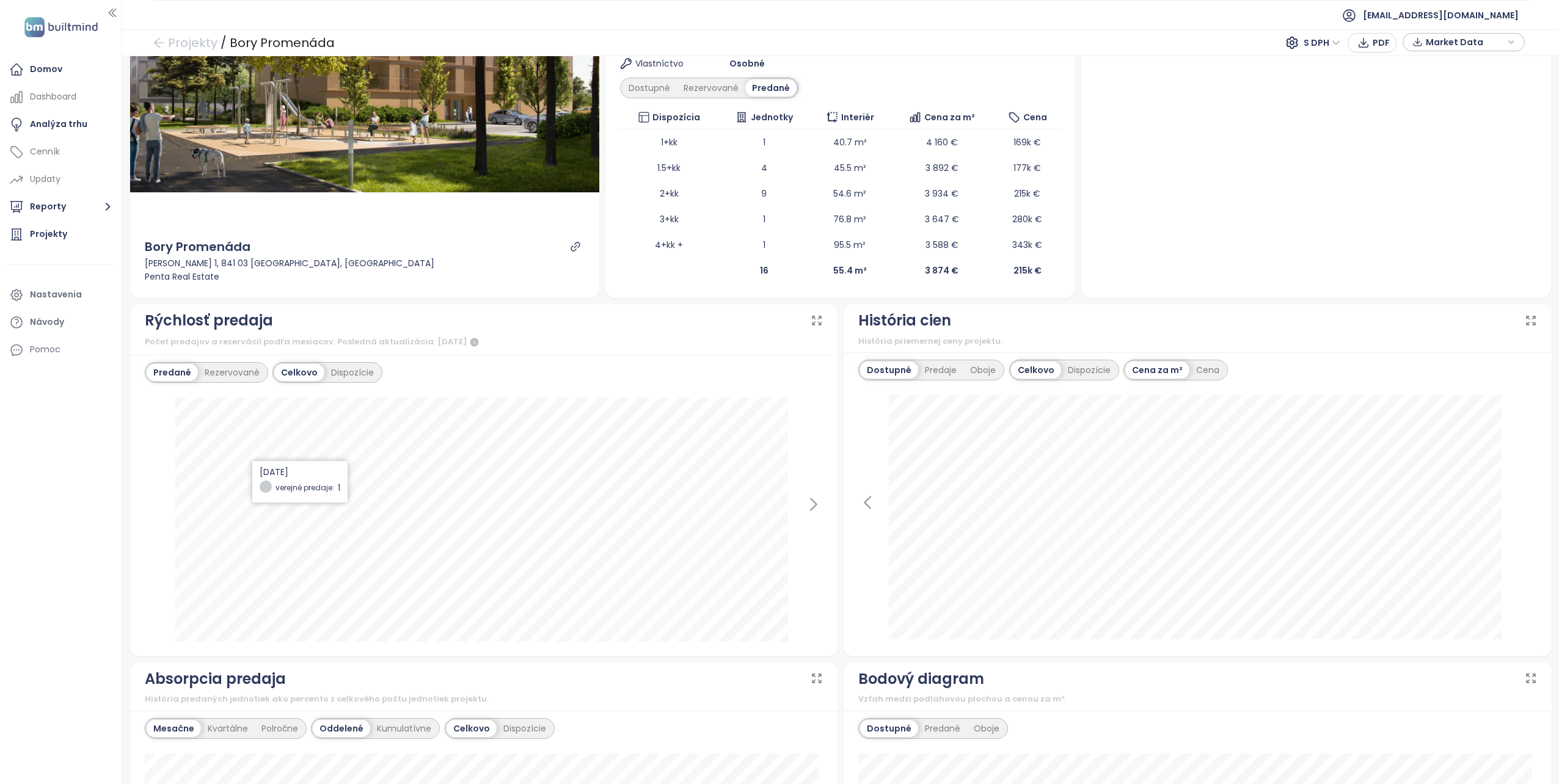
scroll to position [122, 0]
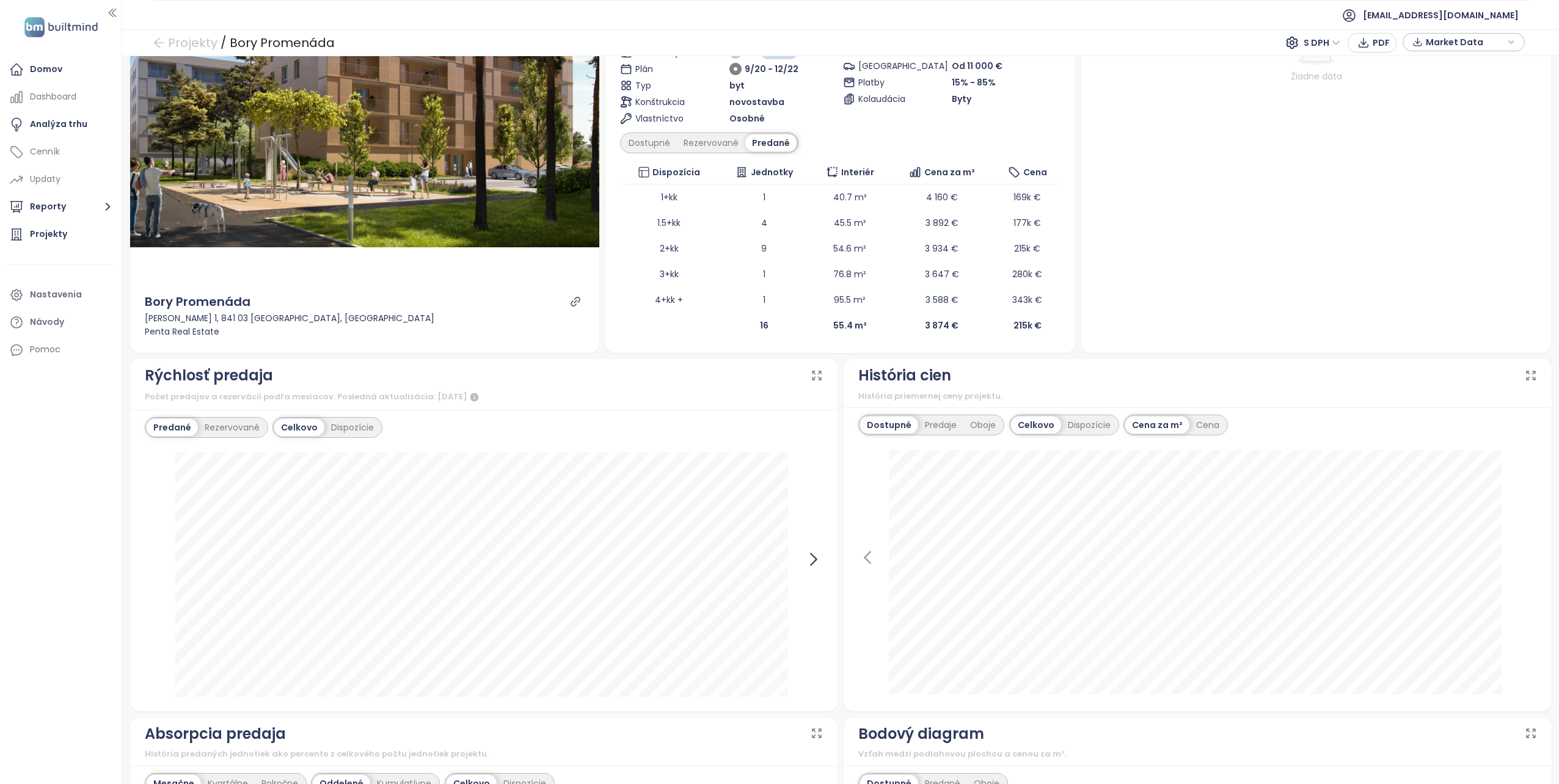
click at [813, 558] on icon at bounding box center [814, 560] width 19 height 19
click at [155, 554] on icon at bounding box center [153, 559] width 5 height 11
click at [295, 421] on div "Celkovo" at bounding box center [299, 428] width 50 height 17
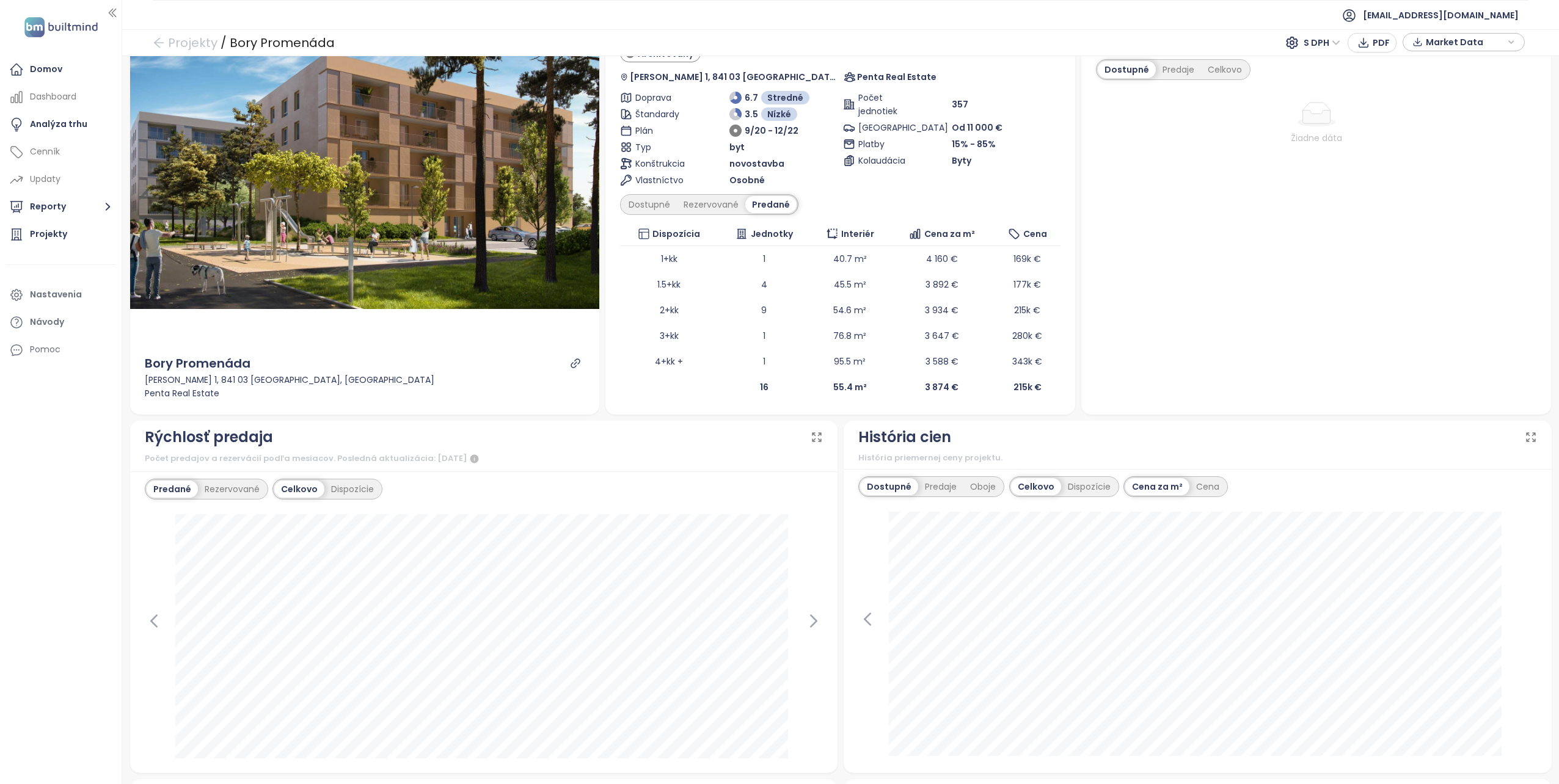
scroll to position [0, 0]
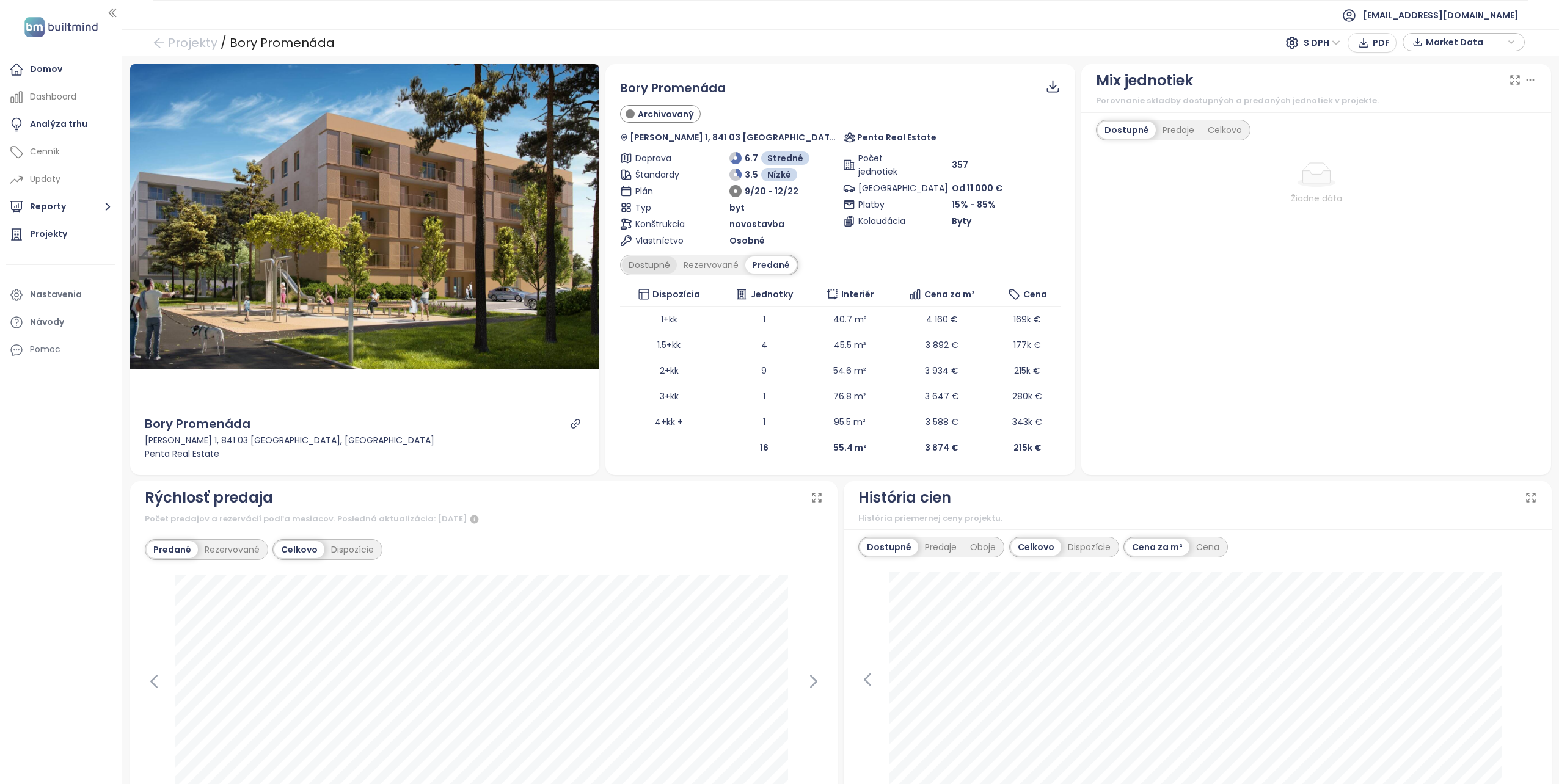
click at [649, 265] on div "Dostupné" at bounding box center [649, 265] width 55 height 17
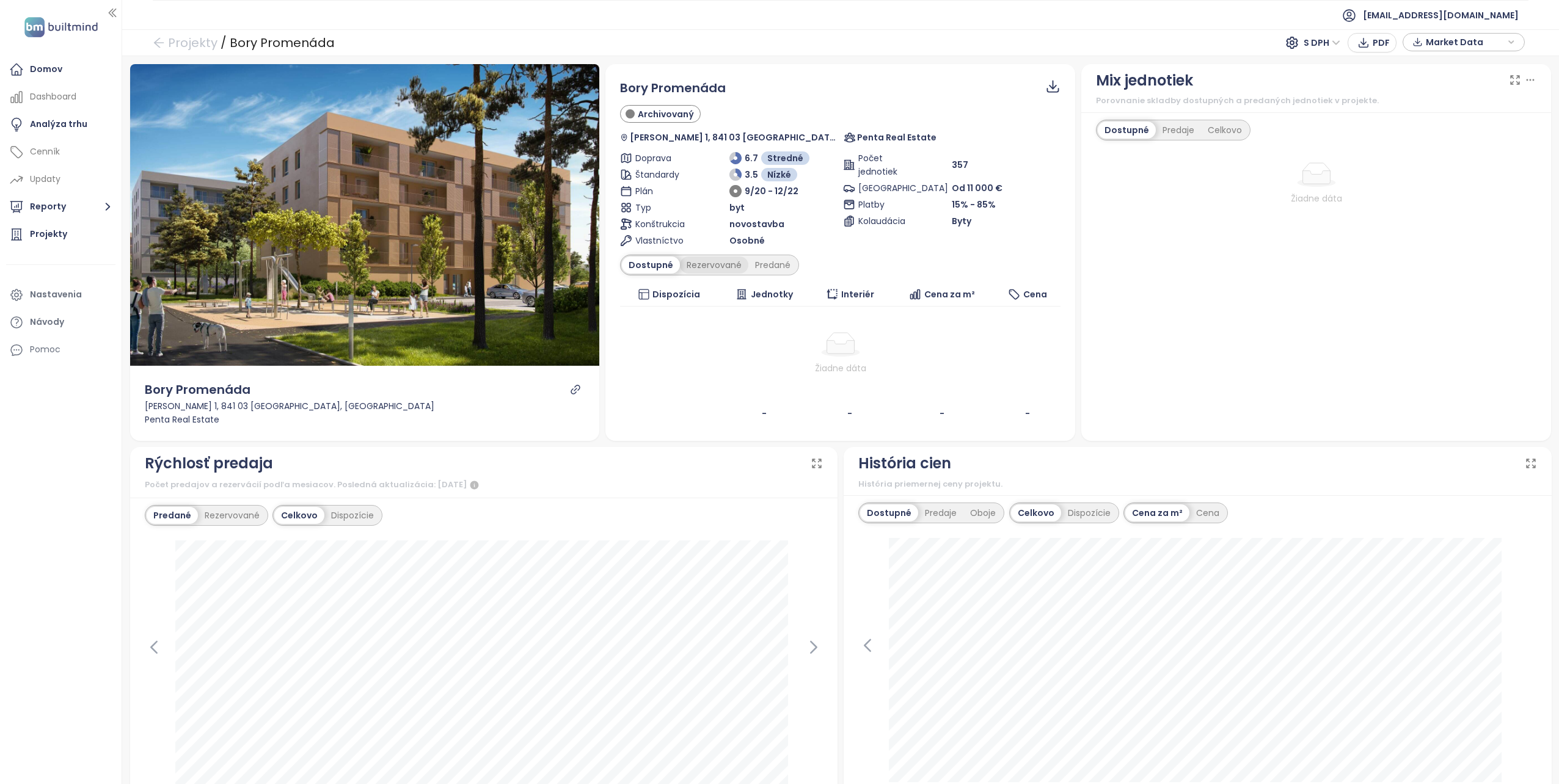
click at [693, 267] on div "Rezervované" at bounding box center [714, 265] width 68 height 17
click at [760, 264] on div "Predané" at bounding box center [773, 265] width 49 height 17
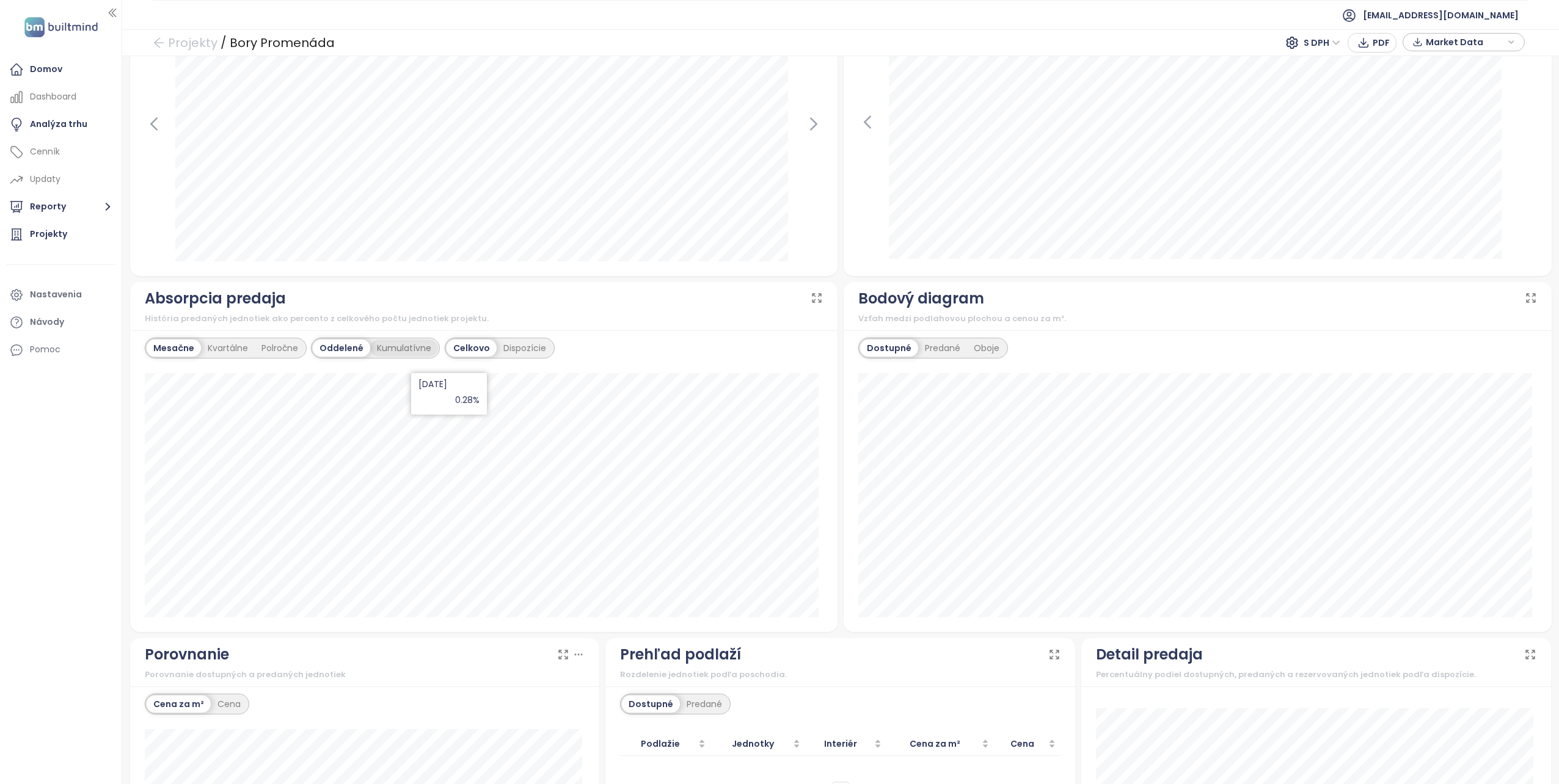
scroll to position [611, 0]
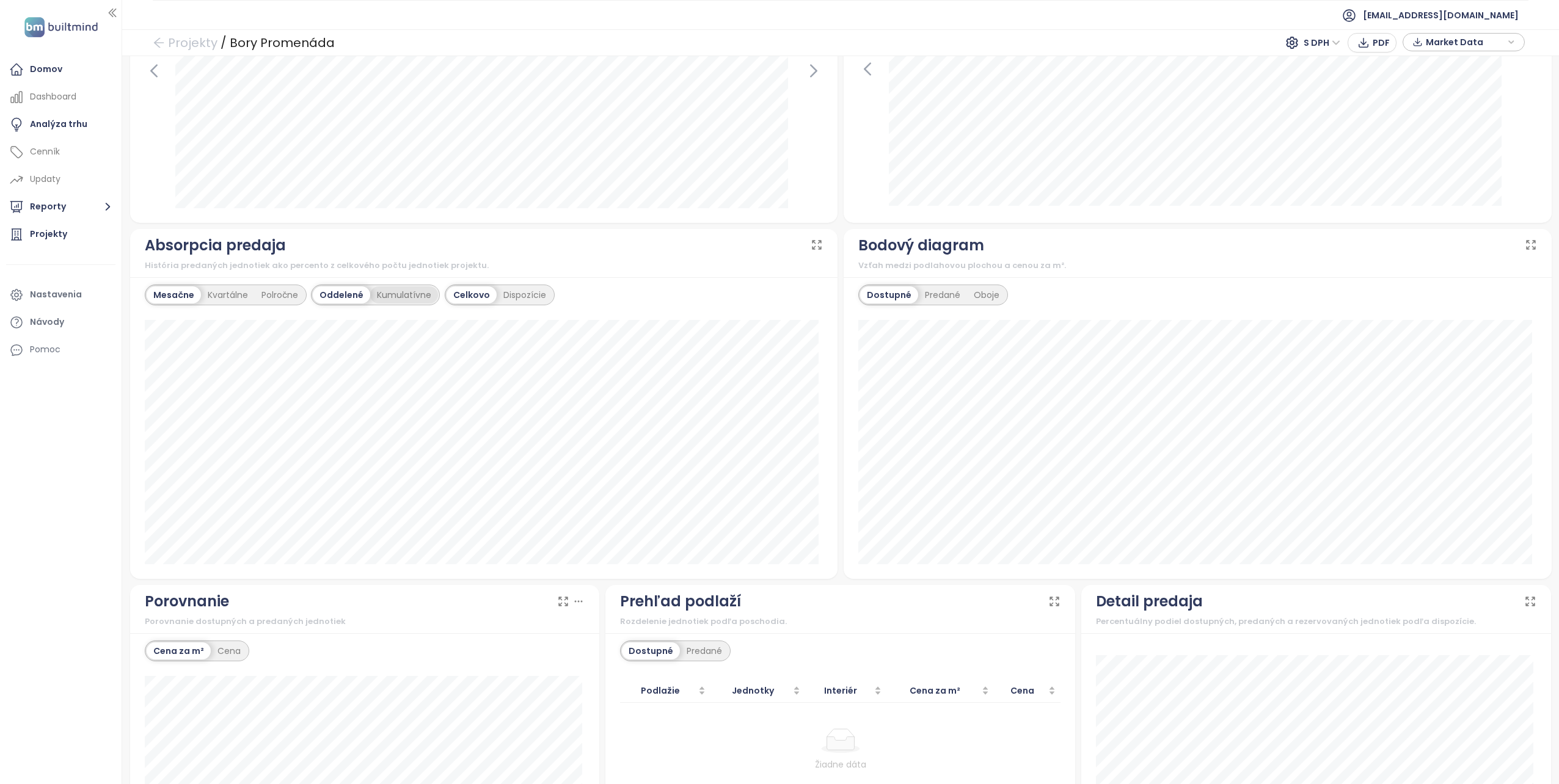
click at [395, 297] on div "Kumulatívne" at bounding box center [404, 295] width 68 height 17
click at [509, 291] on div "Dispozície" at bounding box center [525, 295] width 56 height 17
click at [276, 289] on div "Polročne" at bounding box center [280, 295] width 50 height 17
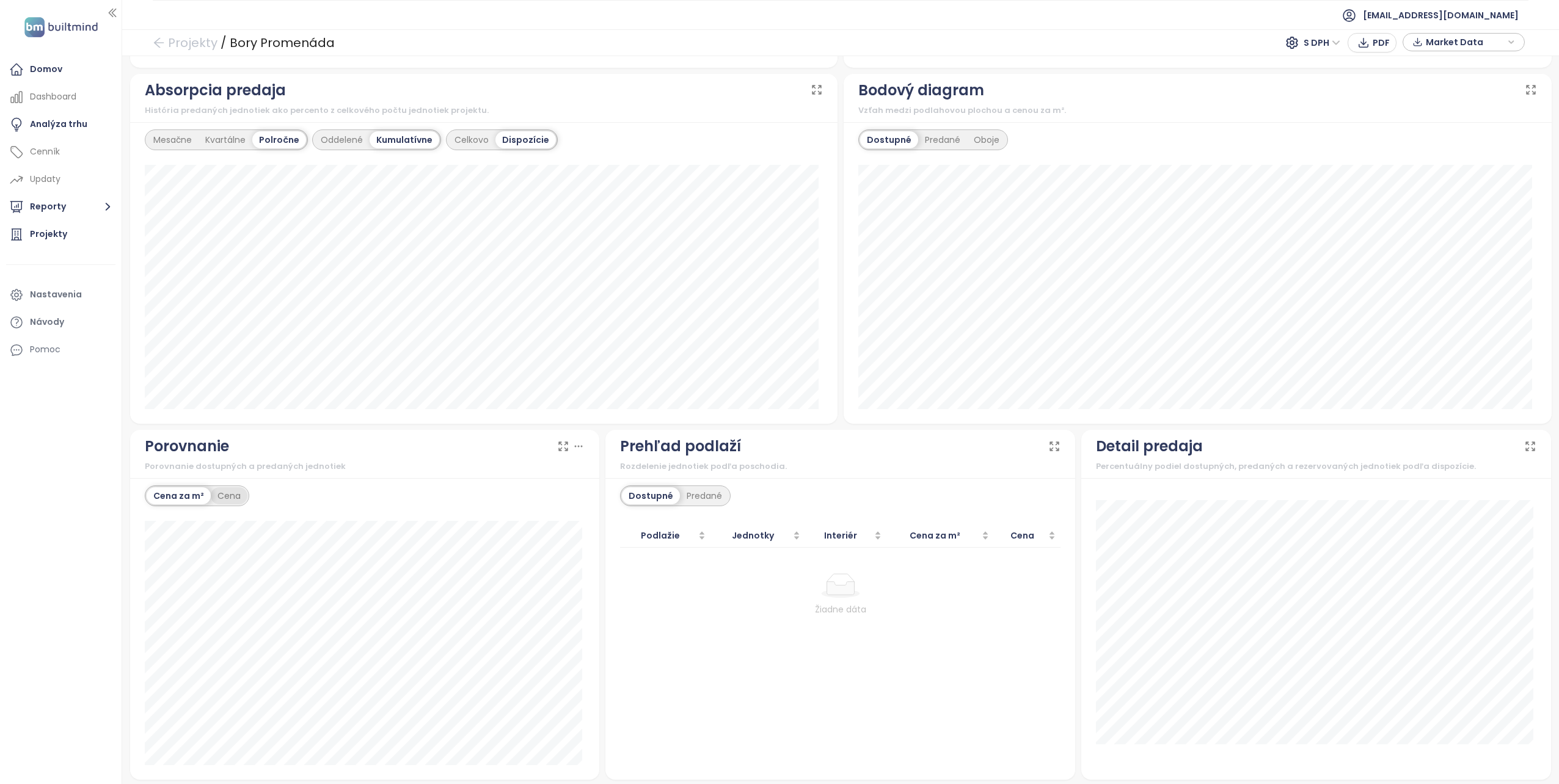
click at [233, 493] on div "Cena" at bounding box center [228, 496] width 37 height 17
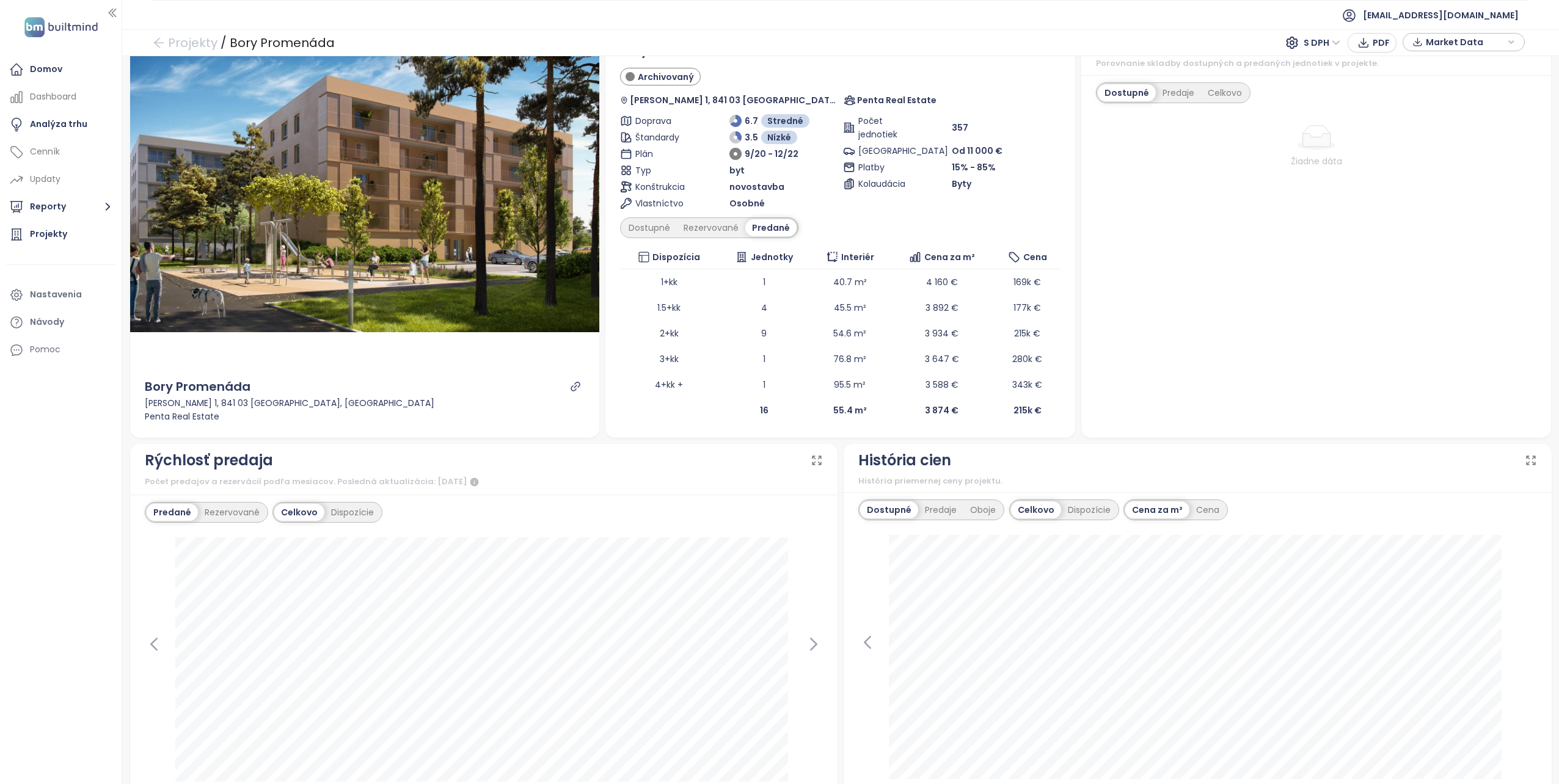
scroll to position [0, 0]
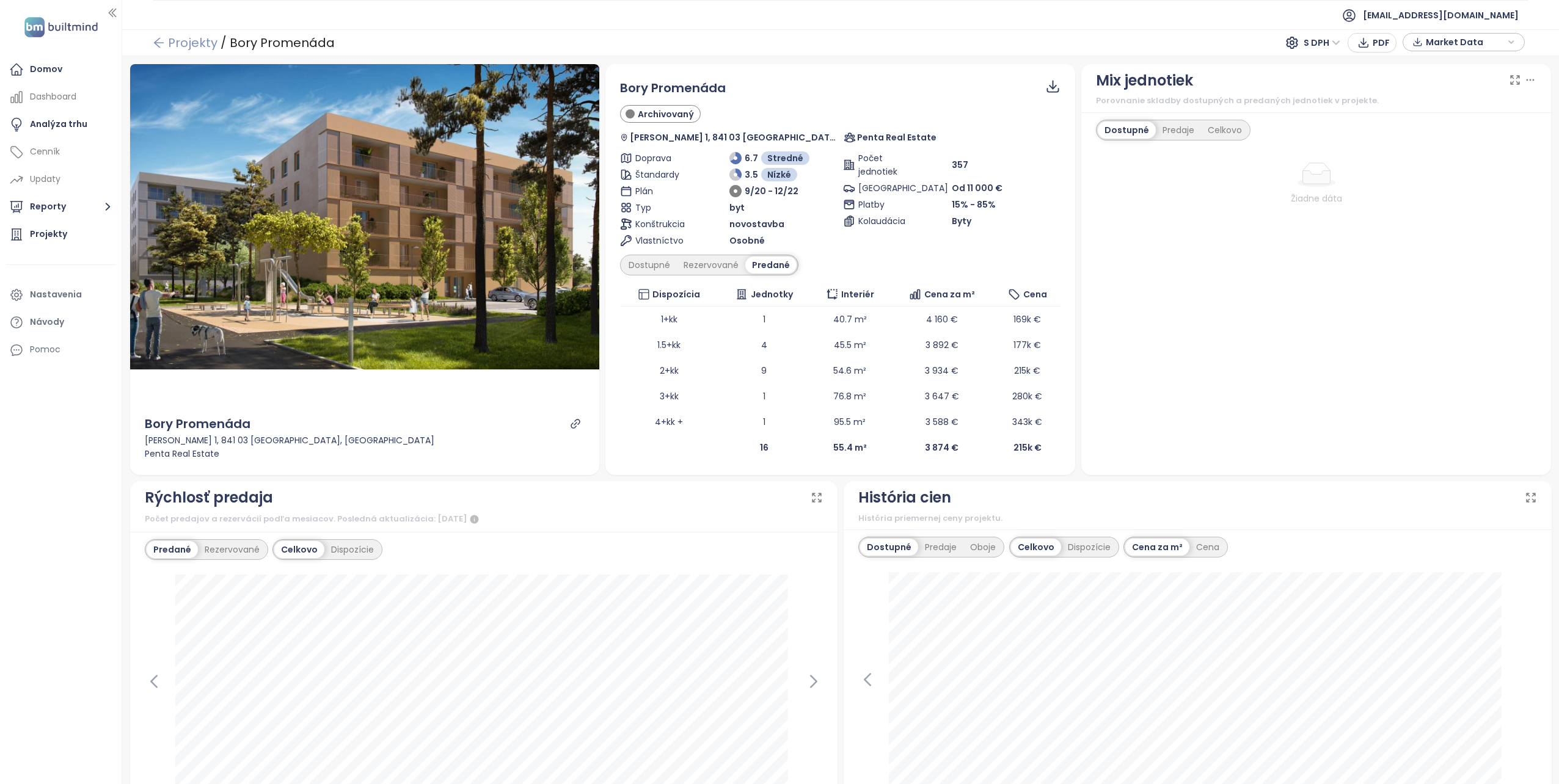
click at [172, 35] on link "Projekty" at bounding box center [185, 42] width 65 height 22
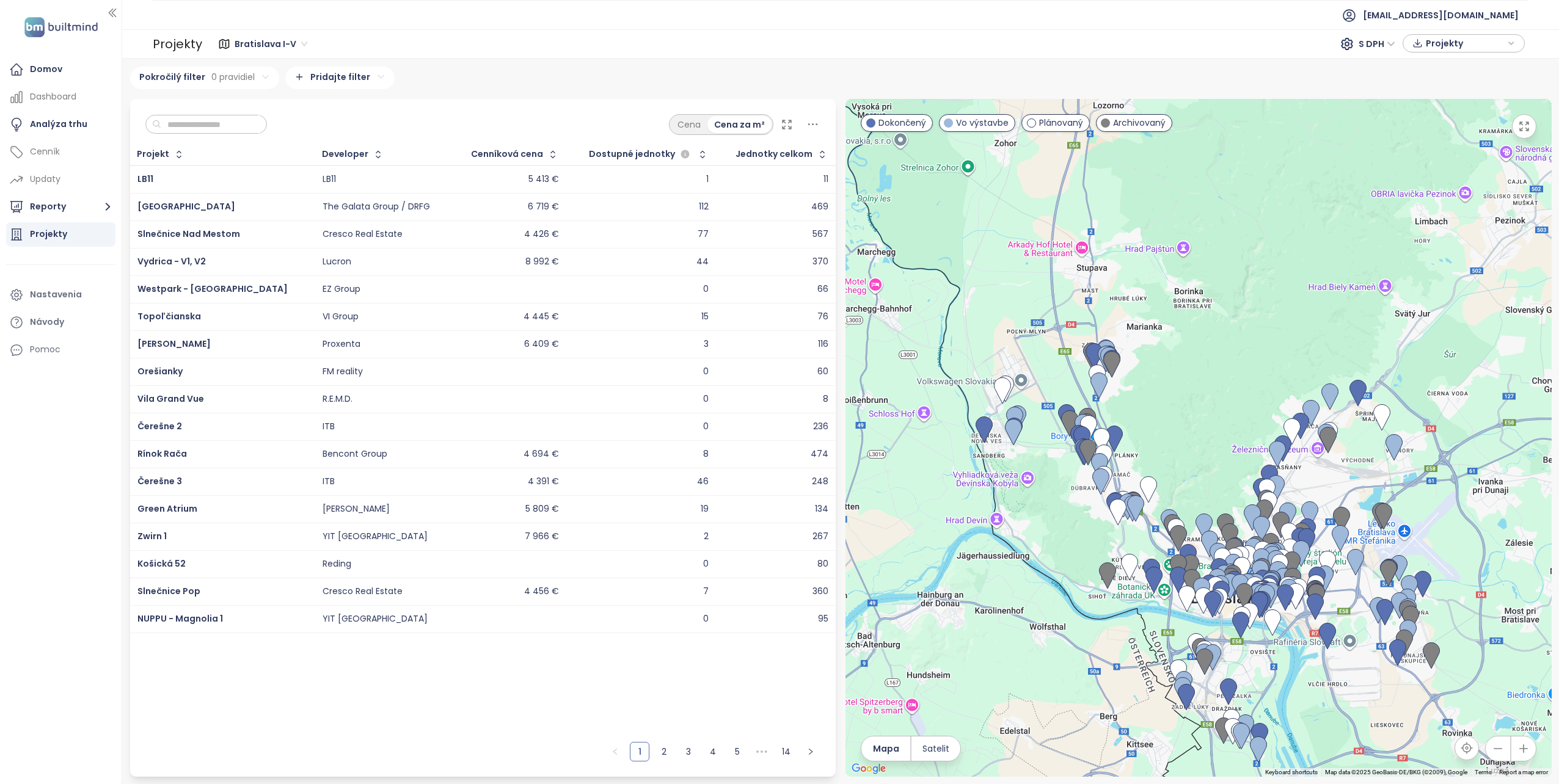
drag, startPoint x: 1059, startPoint y: 331, endPoint x: 1080, endPoint y: 517, distance: 187.2
click at [1068, 530] on div at bounding box center [1198, 437] width 706 height 678
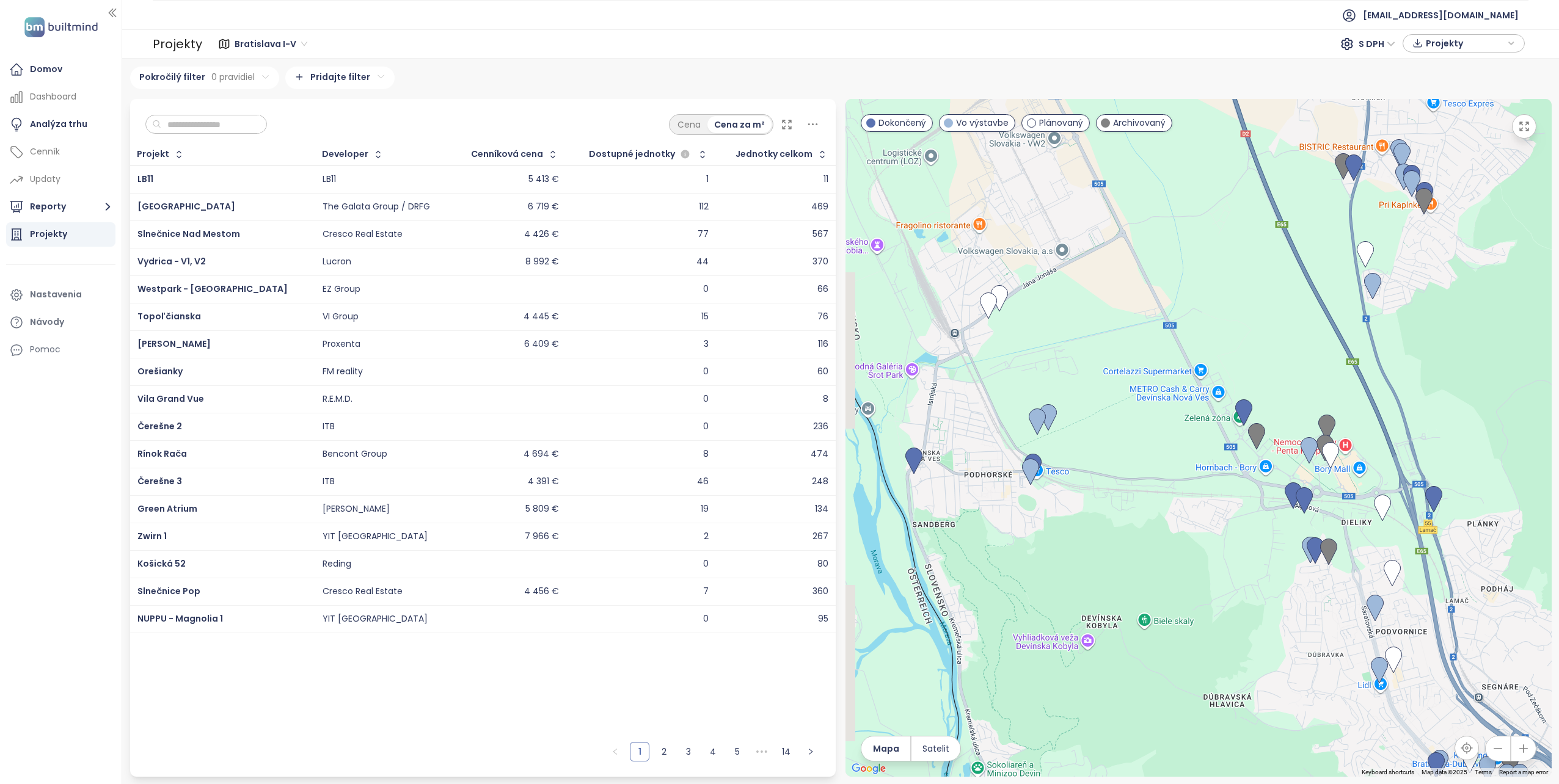
drag, startPoint x: 1002, startPoint y: 597, endPoint x: 1309, endPoint y: 594, distance: 307.0
click at [1309, 594] on div at bounding box center [1198, 437] width 706 height 678
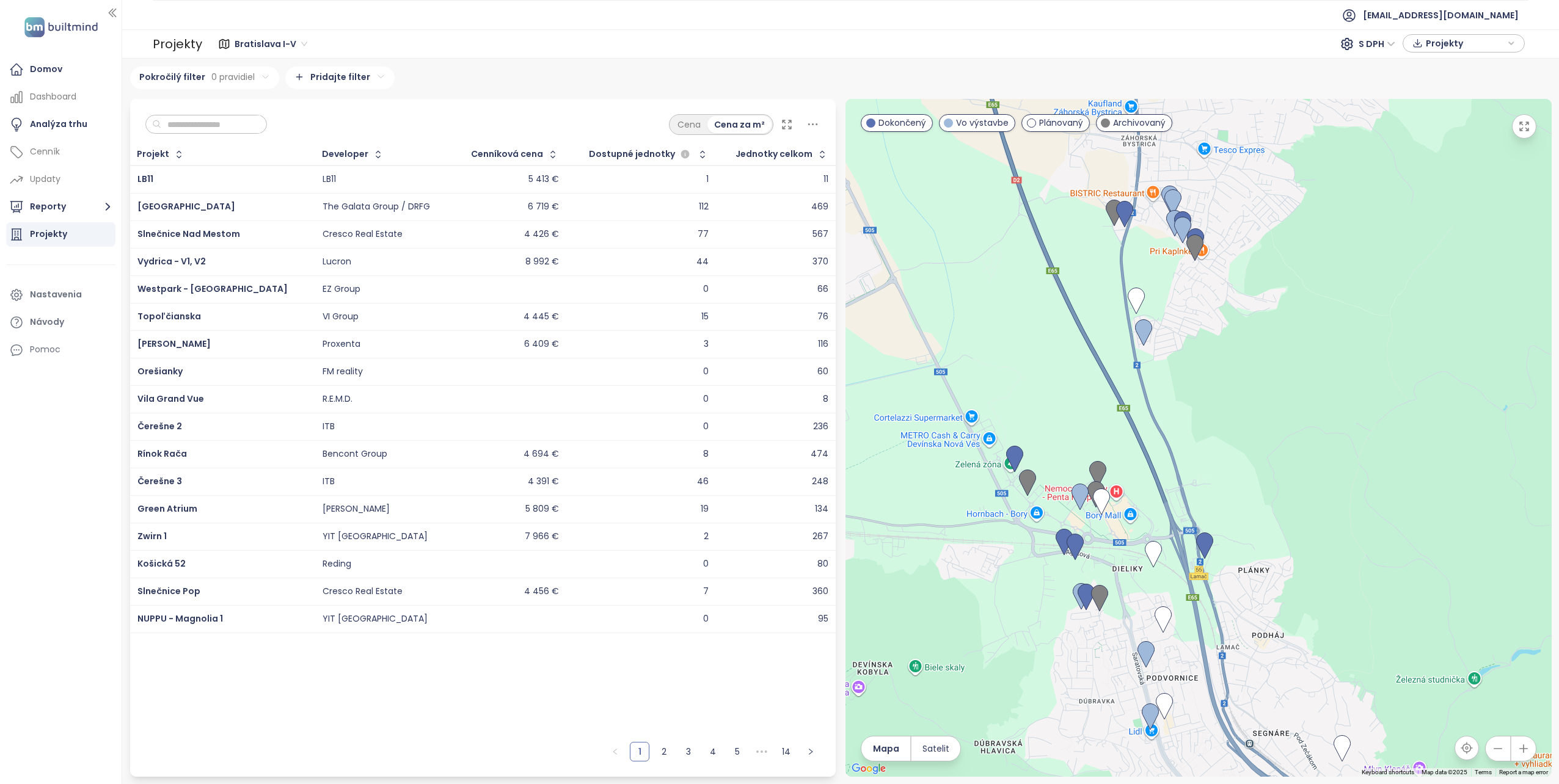
drag, startPoint x: 1302, startPoint y: 523, endPoint x: 1014, endPoint y: 542, distance: 288.6
click at [971, 548] on div at bounding box center [1198, 437] width 706 height 678
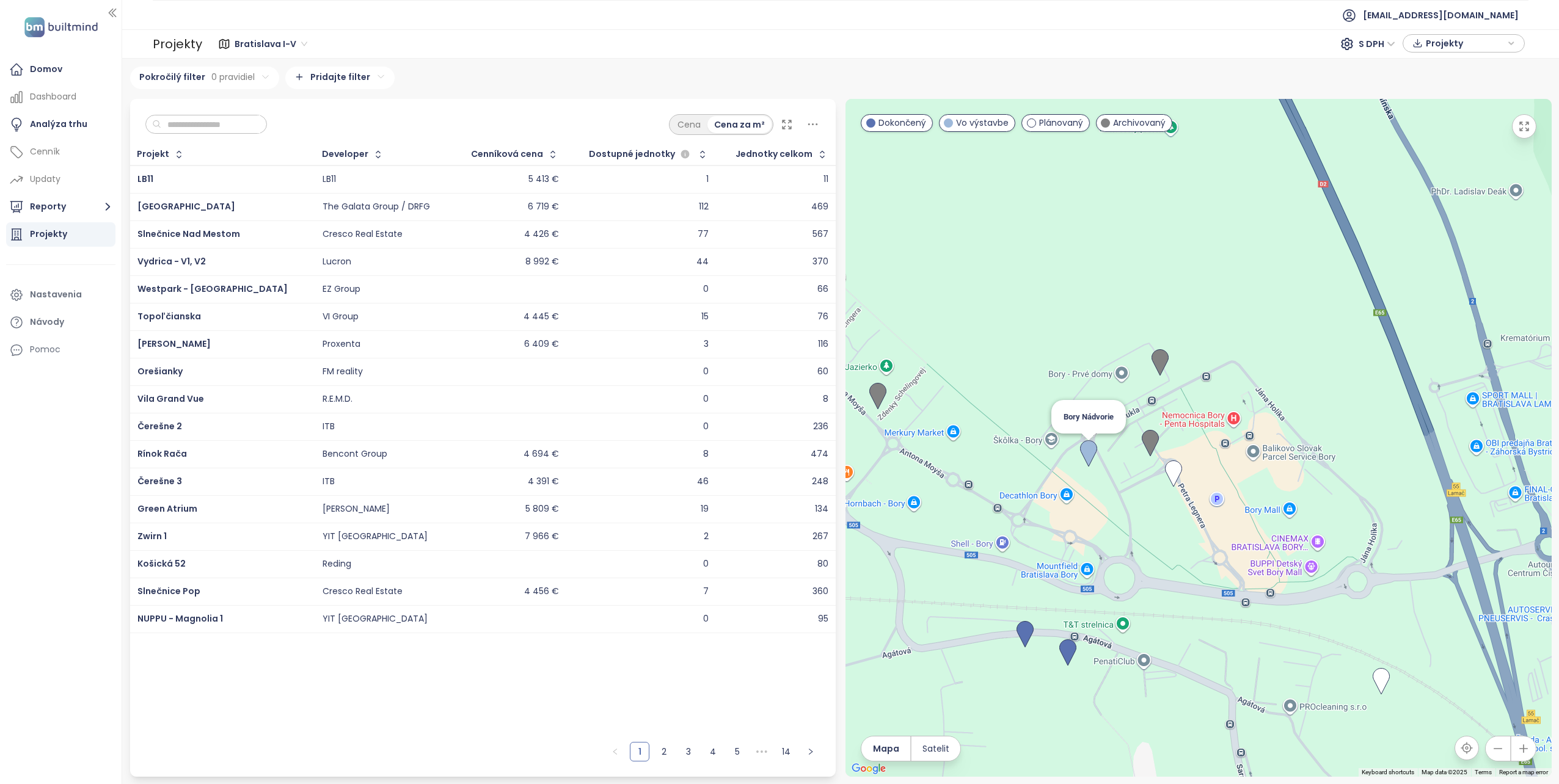
click at [1087, 448] on img at bounding box center [1089, 453] width 17 height 27
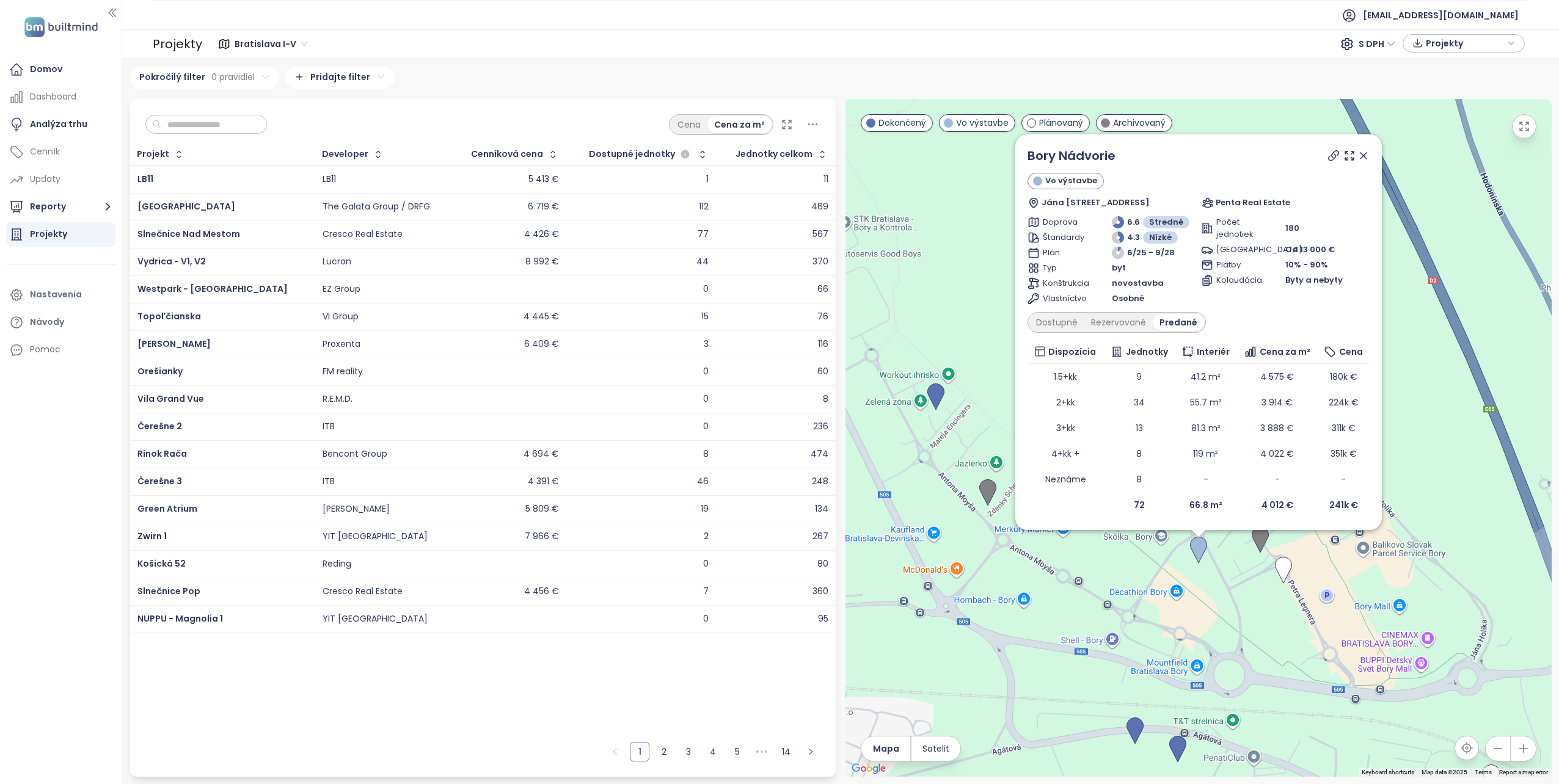
click at [1361, 153] on icon at bounding box center [1363, 155] width 12 height 12
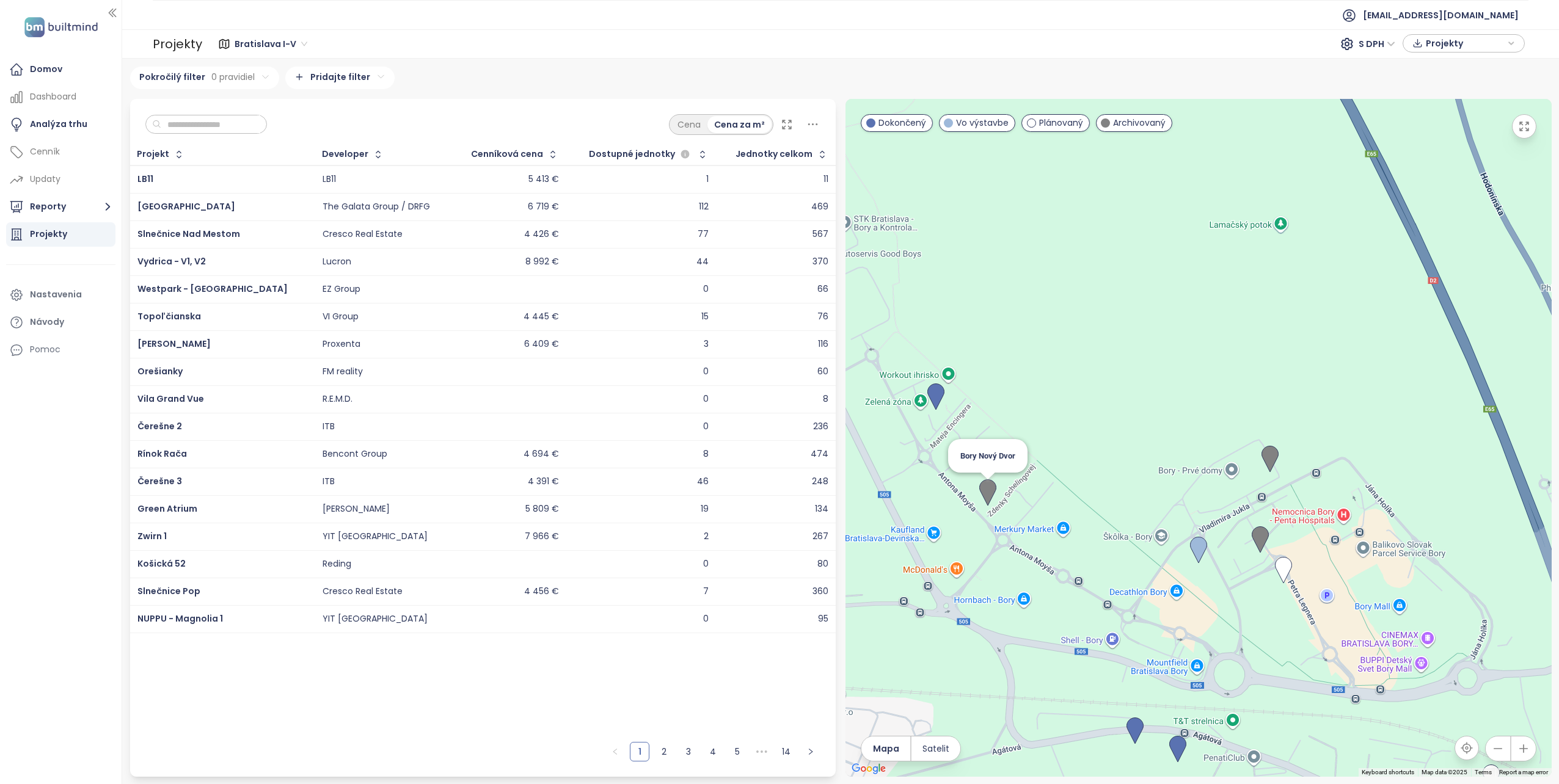
click at [986, 489] on img at bounding box center [988, 493] width 17 height 27
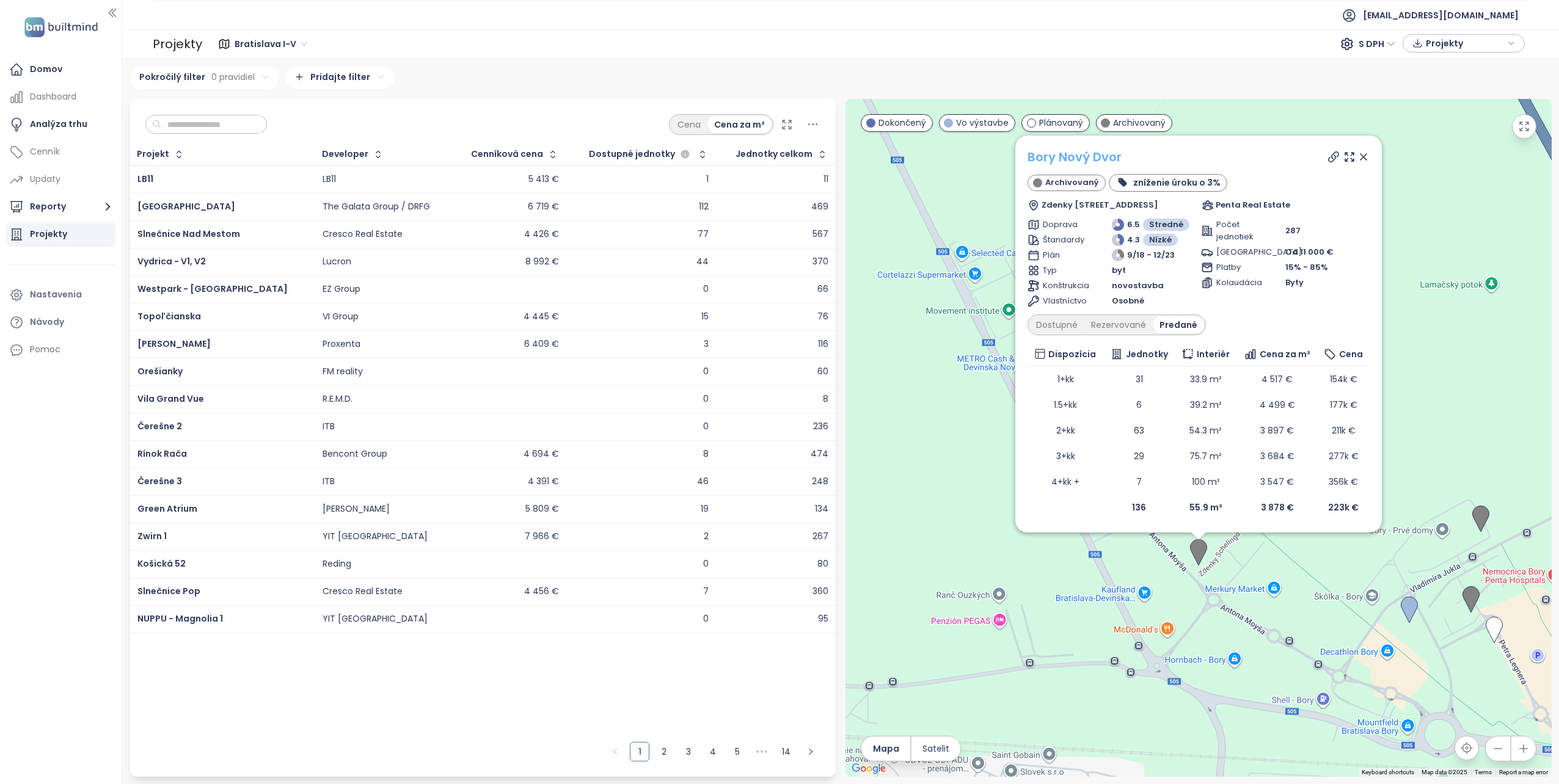
click at [1052, 157] on link "Bory Nový Dvor" at bounding box center [1074, 157] width 94 height 17
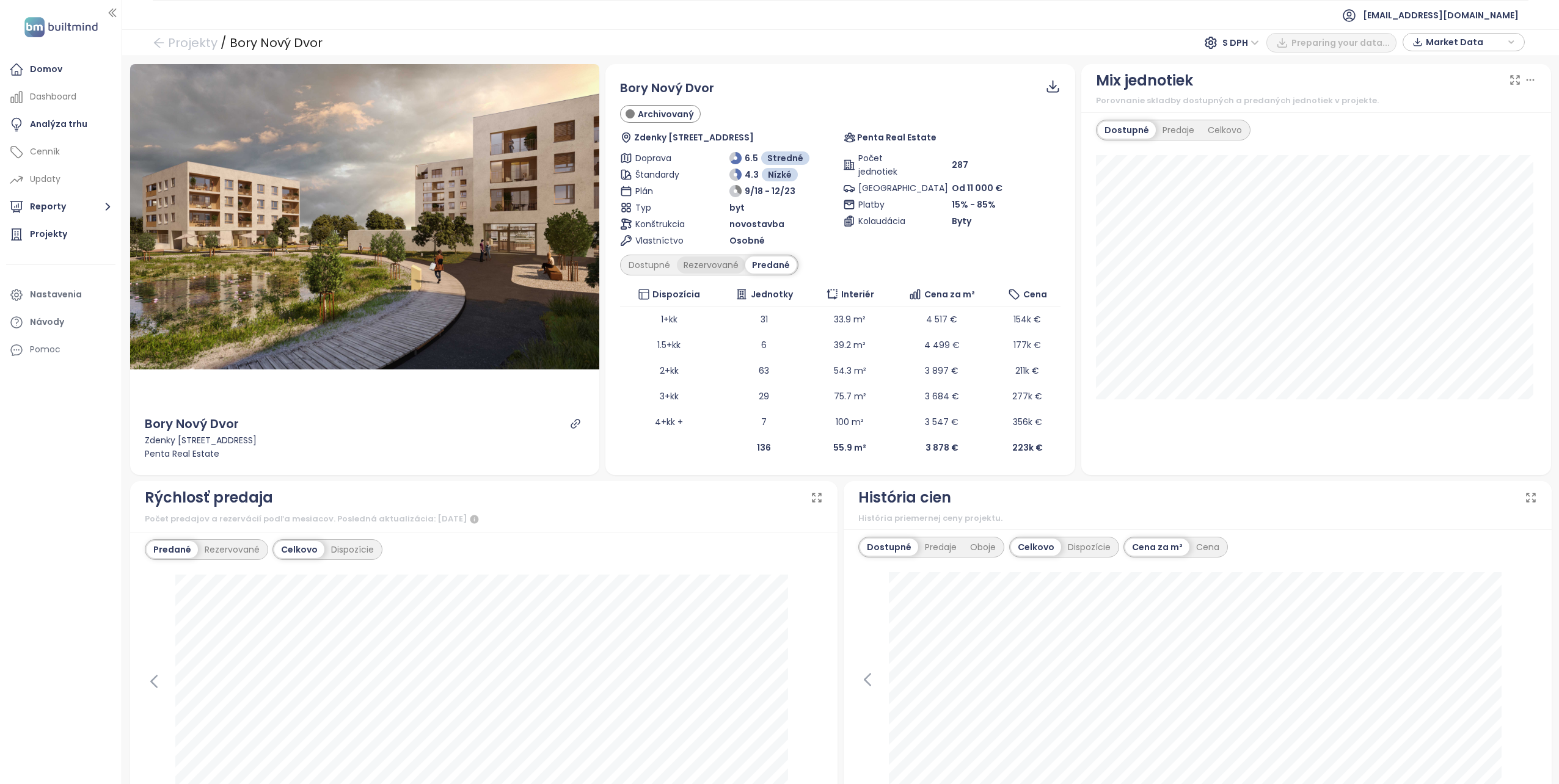
click at [687, 263] on div "Rezervované" at bounding box center [710, 265] width 68 height 17
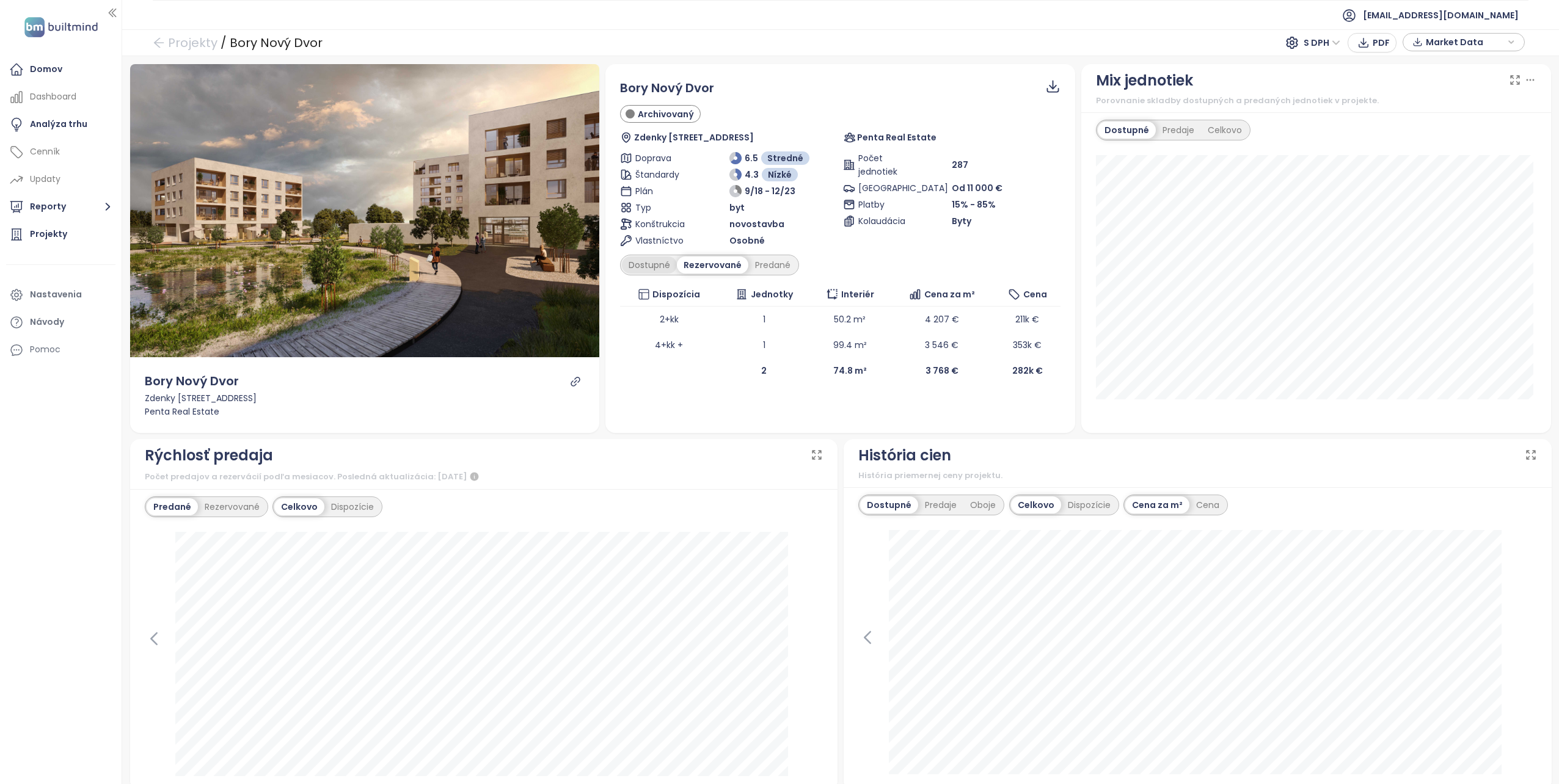
click at [656, 266] on div "Dostupné" at bounding box center [649, 265] width 55 height 17
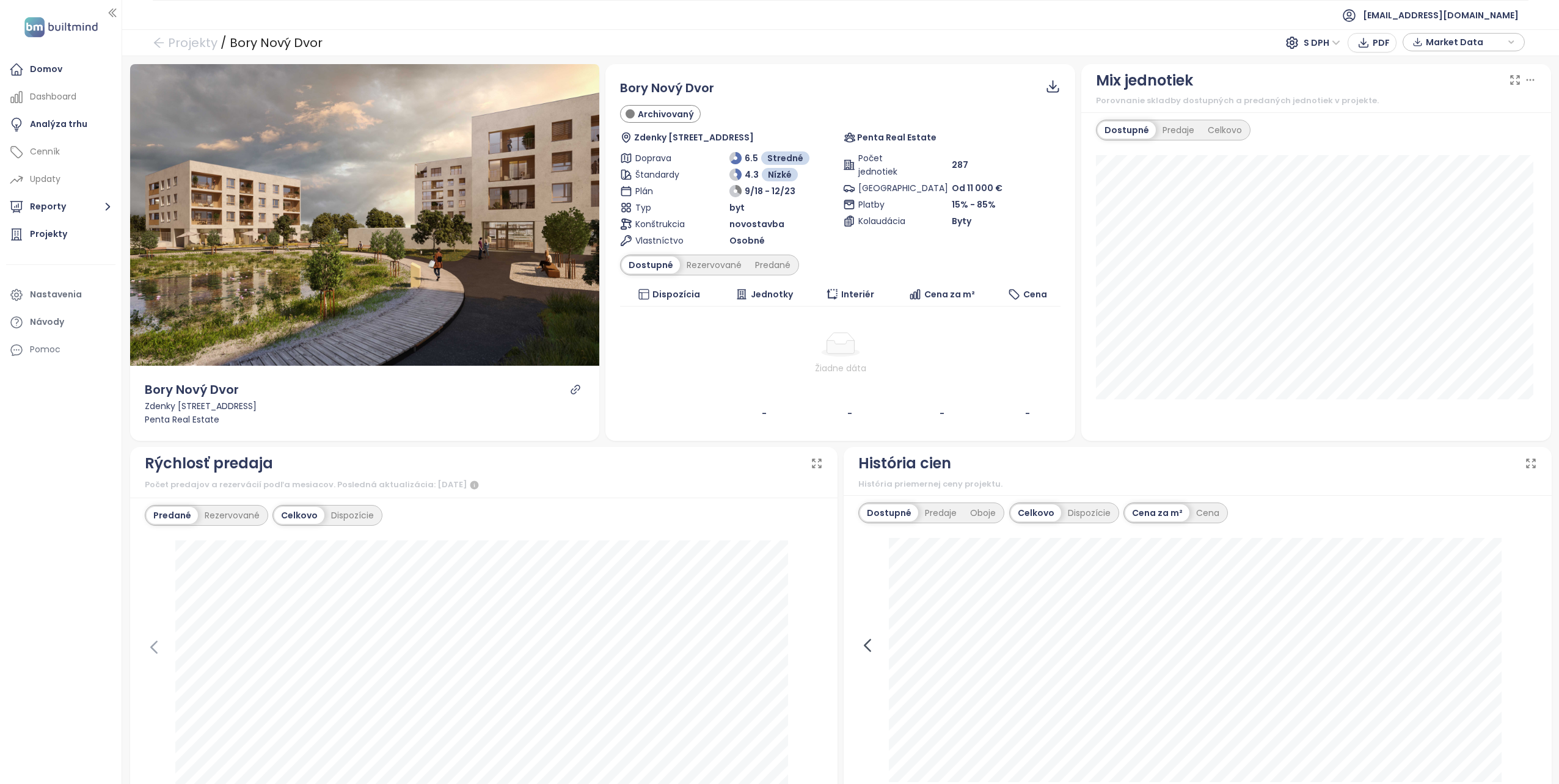
click at [866, 645] on icon at bounding box center [868, 646] width 19 height 19
click at [1524, 643] on icon at bounding box center [1527, 645] width 5 height 11
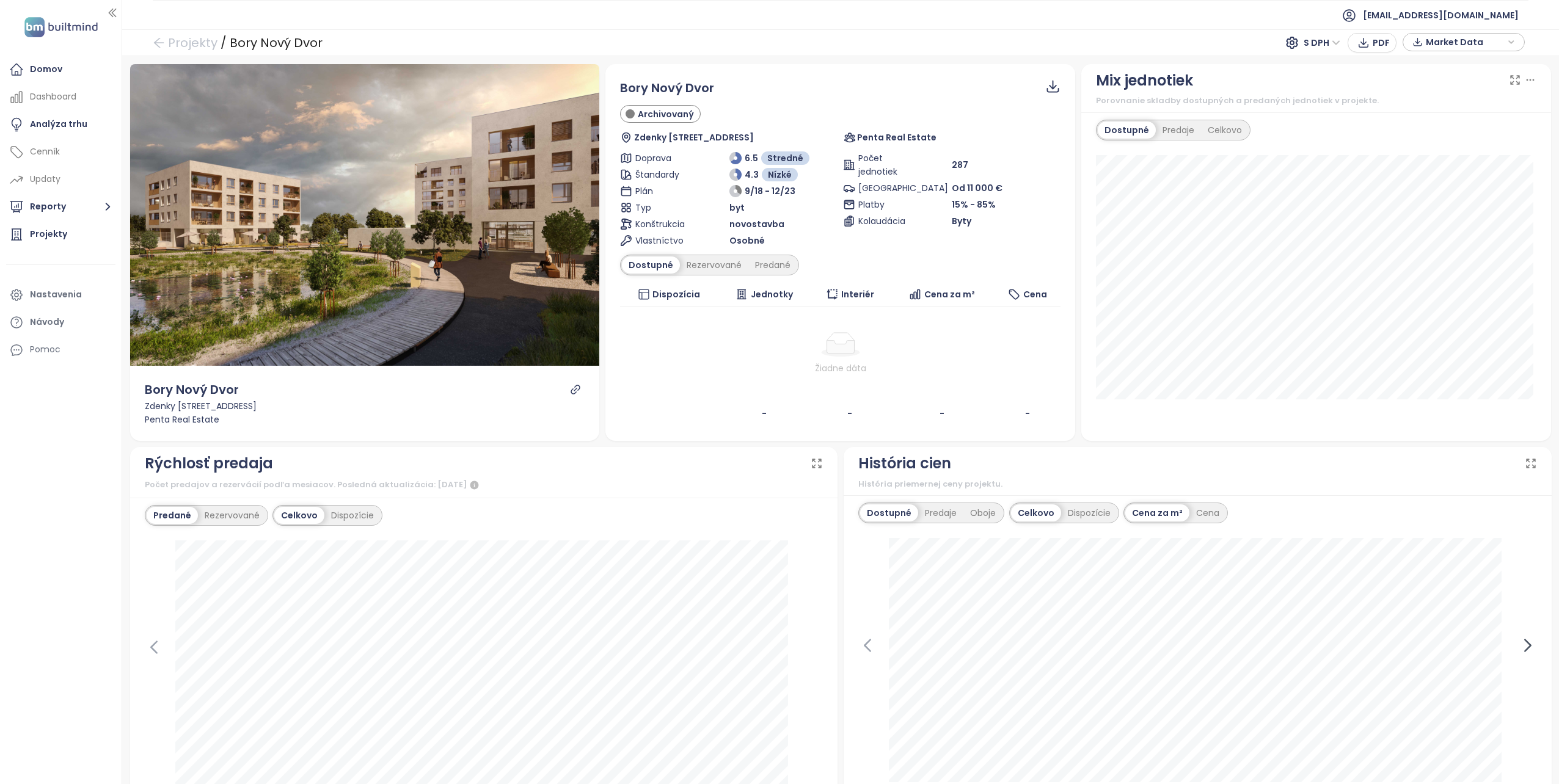
click at [1524, 643] on icon at bounding box center [1527, 645] width 5 height 11
click at [570, 386] on icon "link" at bounding box center [575, 390] width 11 height 11
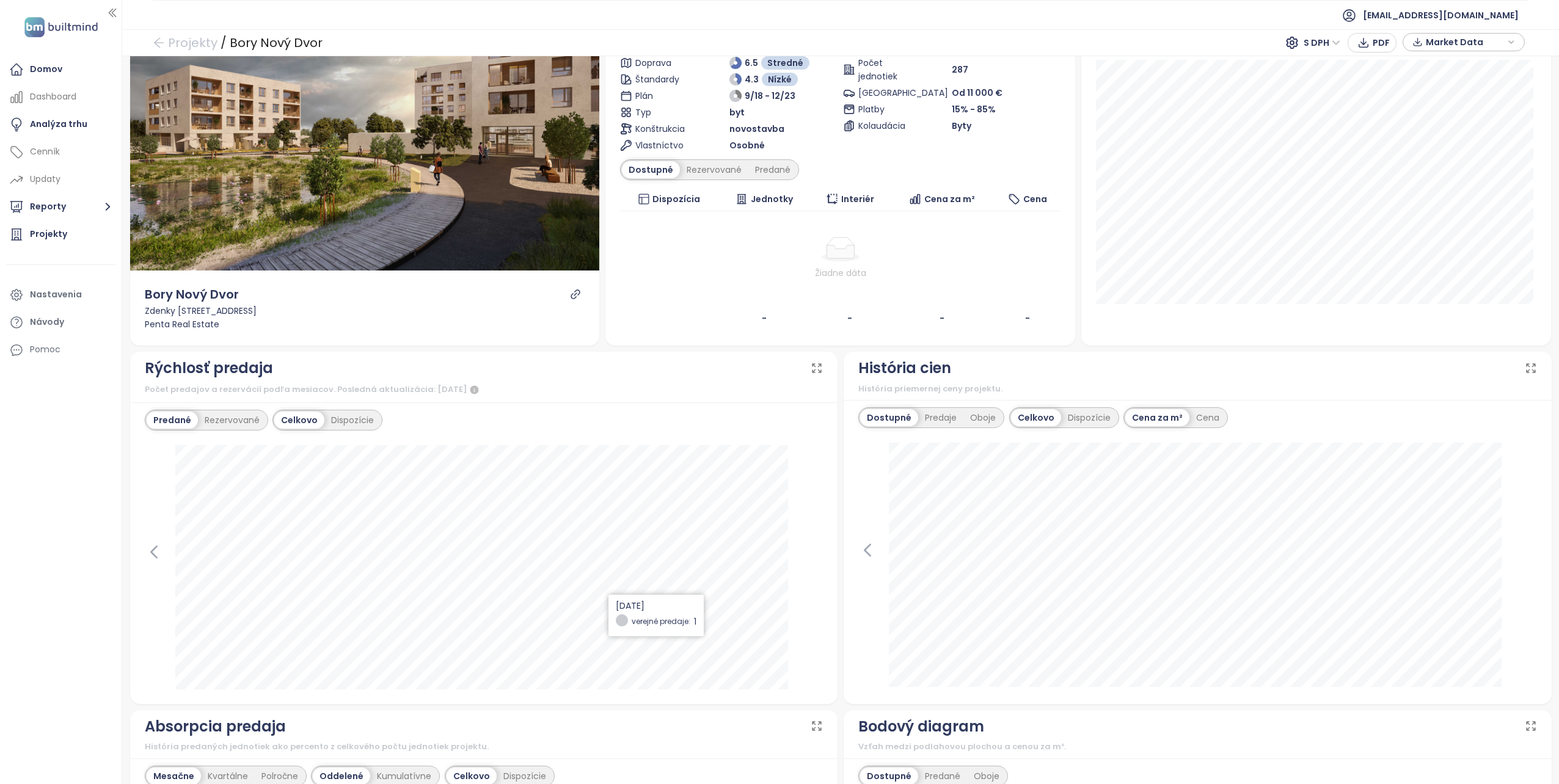
scroll to position [60, 0]
